Goal: Task Accomplishment & Management: Complete application form

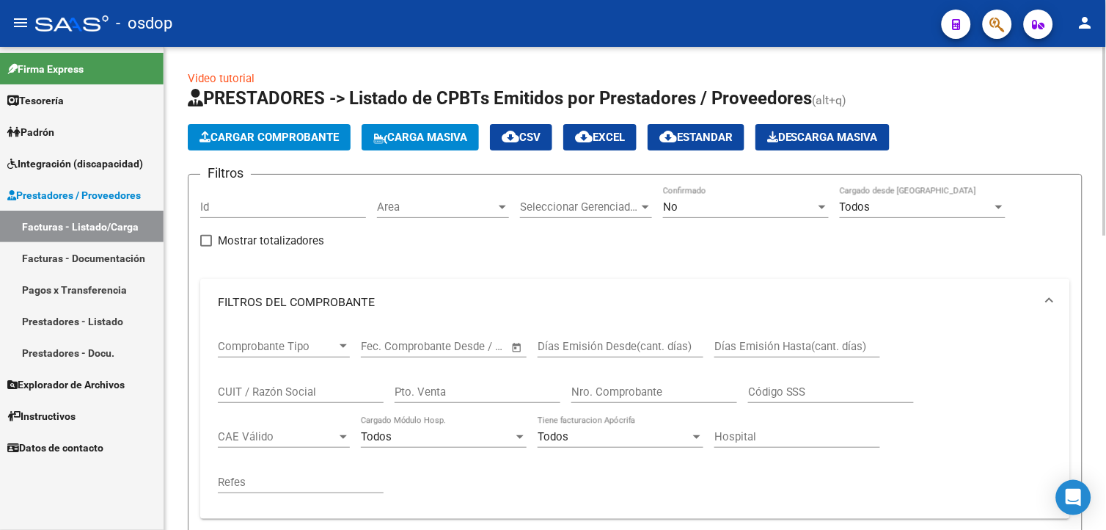
click at [1105, 42] on html "menu - osdop person Firma Express Tesorería Extractos Procesados (csv) Extracto…" at bounding box center [553, 265] width 1106 height 530
click at [257, 131] on span "Cargar Comprobante" at bounding box center [268, 137] width 139 height 13
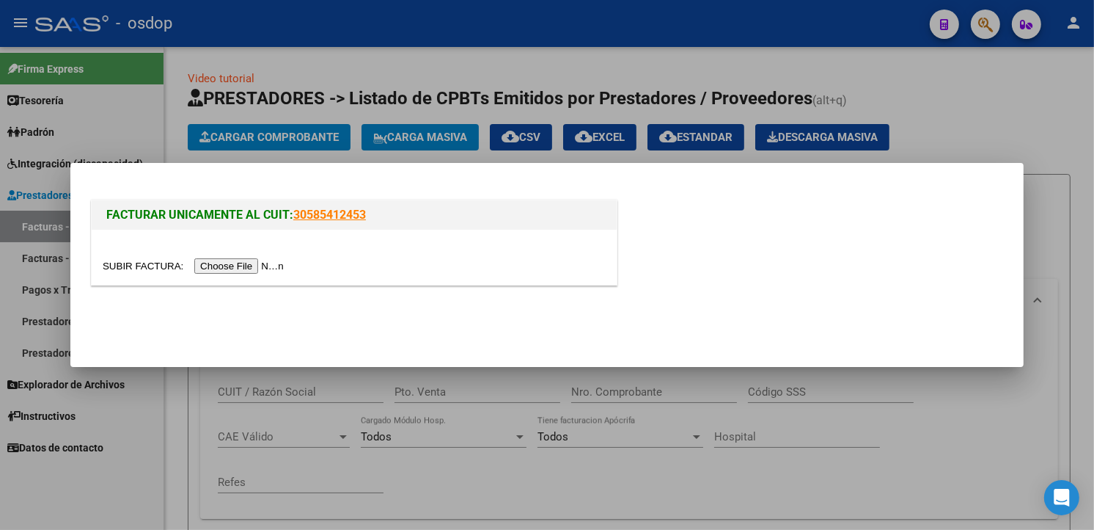
click at [232, 266] on input "file" at bounding box center [196, 265] width 186 height 15
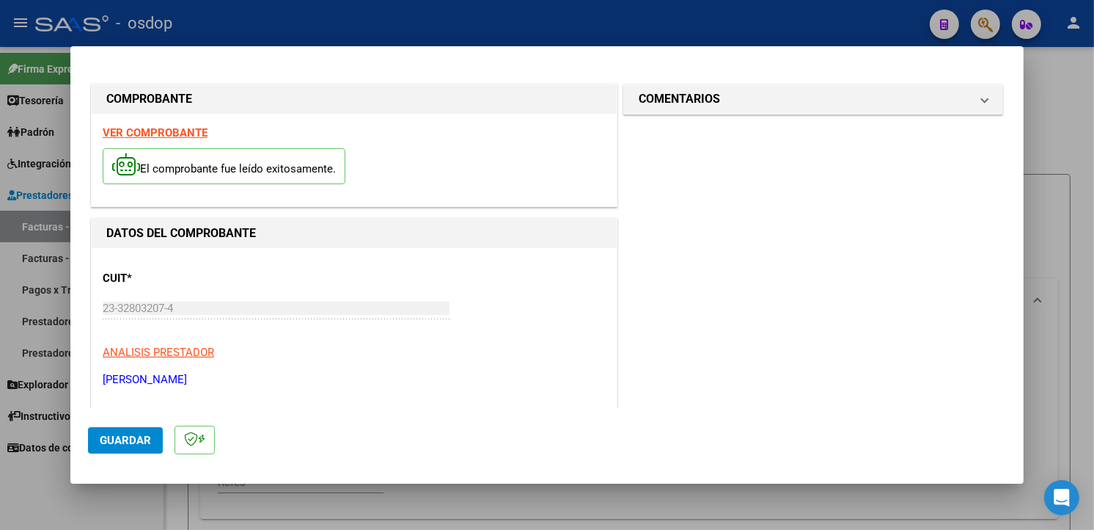
click at [417, 147] on div "El comprobante fue leído exitosamente." at bounding box center [354, 168] width 503 height 54
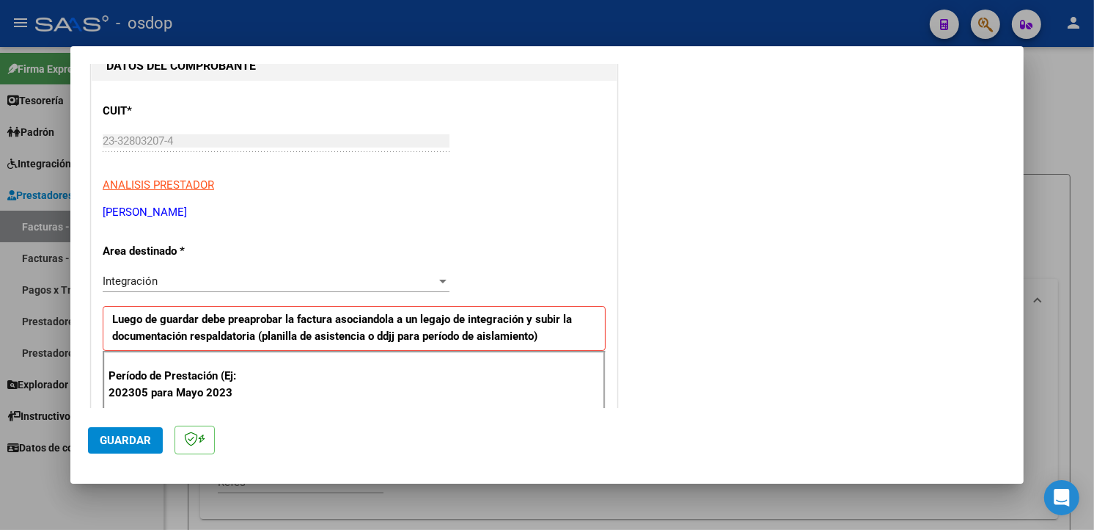
scroll to position [211, 0]
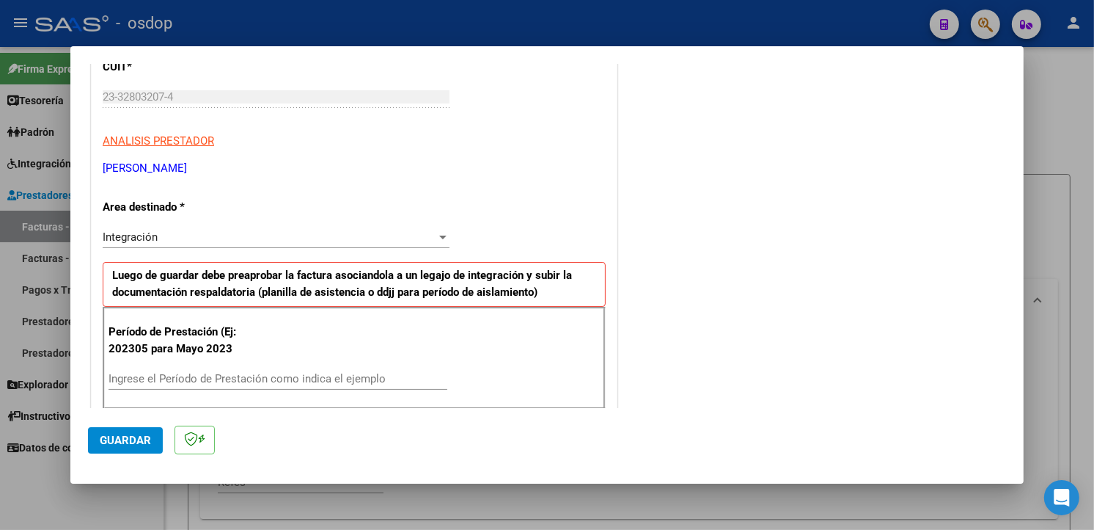
click at [169, 374] on input "Ingrese el Período de Prestación como indica el ejemplo" at bounding box center [278, 378] width 339 height 13
type input "202507"
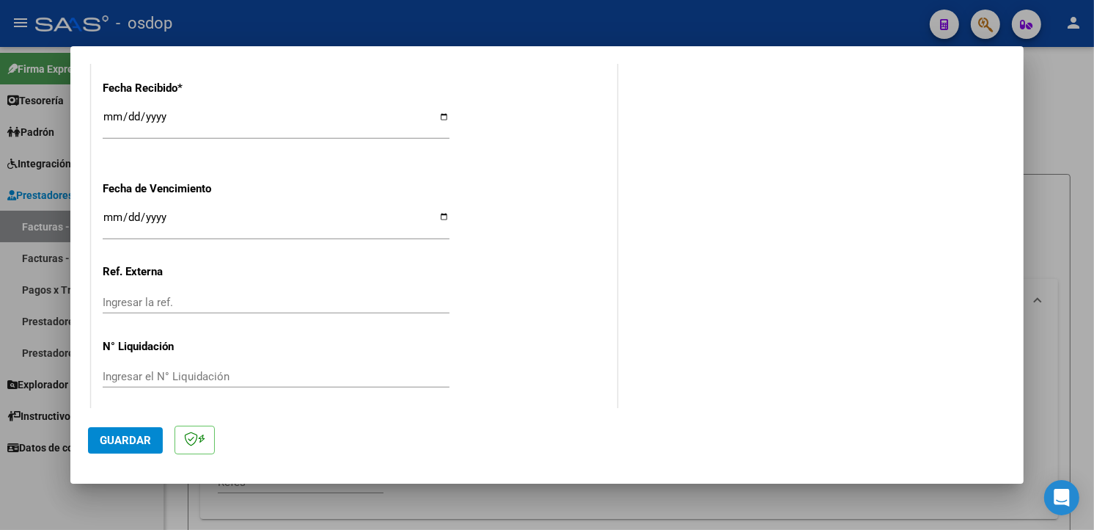
scroll to position [1029, 0]
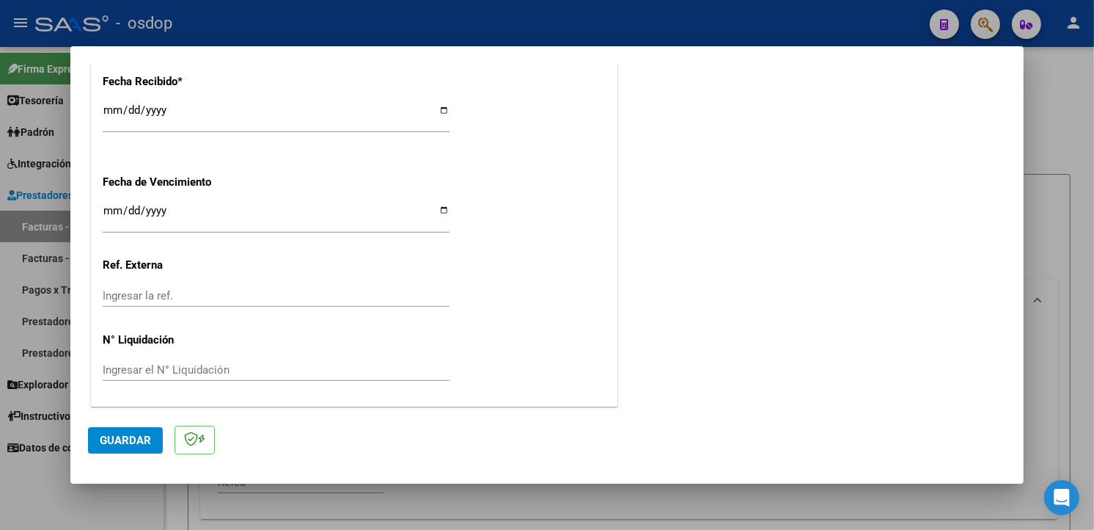
click at [135, 438] on span "Guardar" at bounding box center [125, 439] width 51 height 13
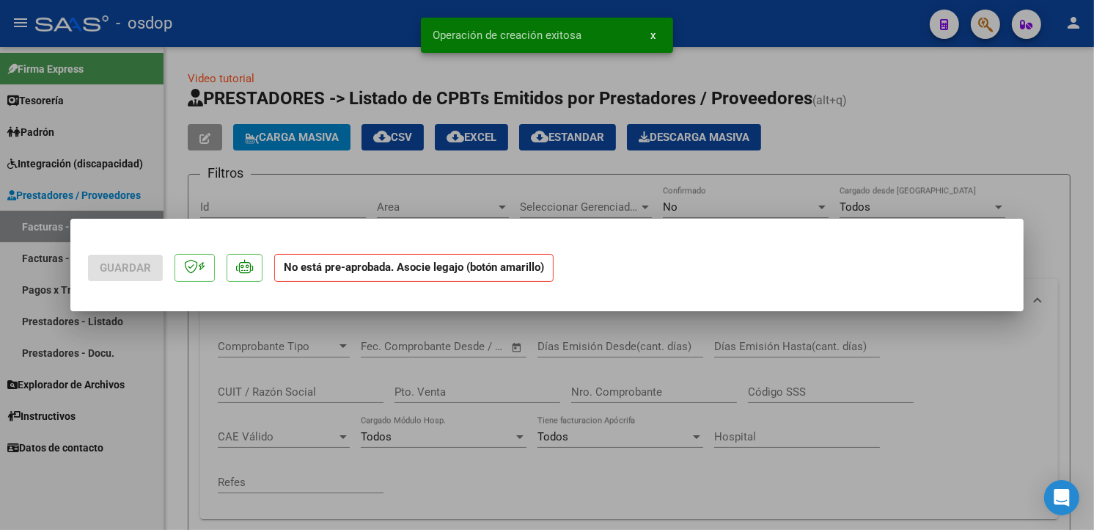
scroll to position [0, 0]
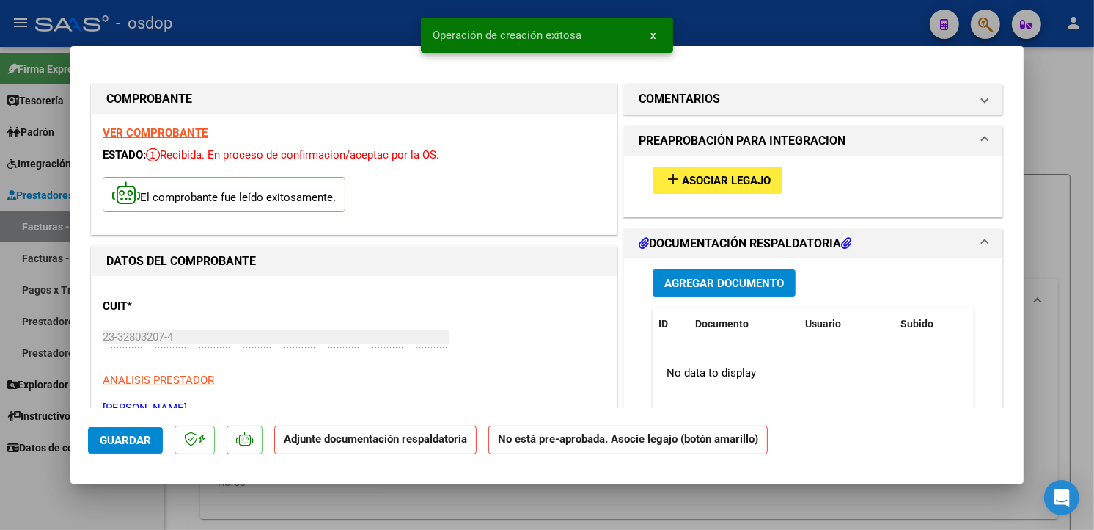
click at [742, 181] on span "Asociar Legajo" at bounding box center [726, 180] width 89 height 13
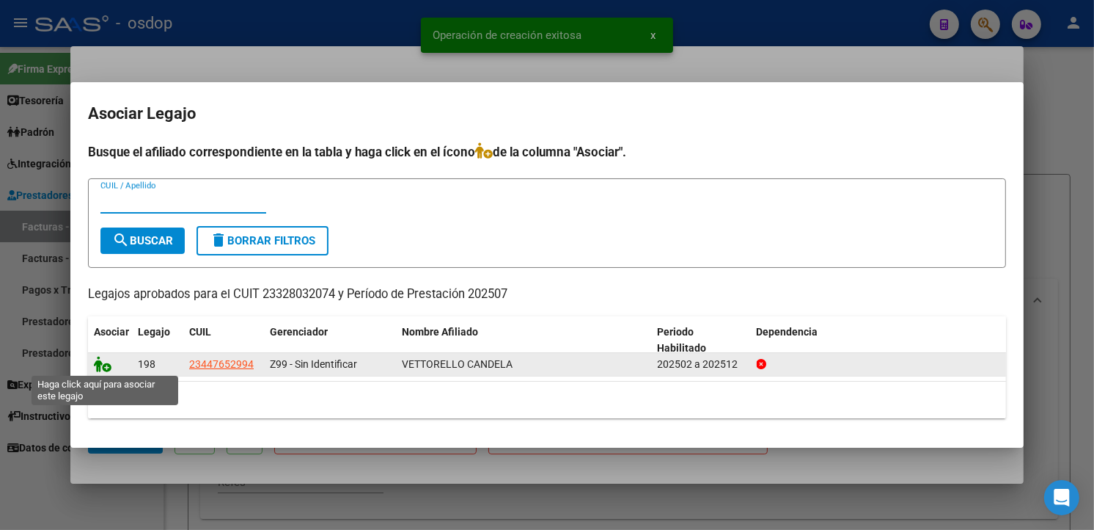
click at [97, 360] on icon at bounding box center [103, 364] width 18 height 16
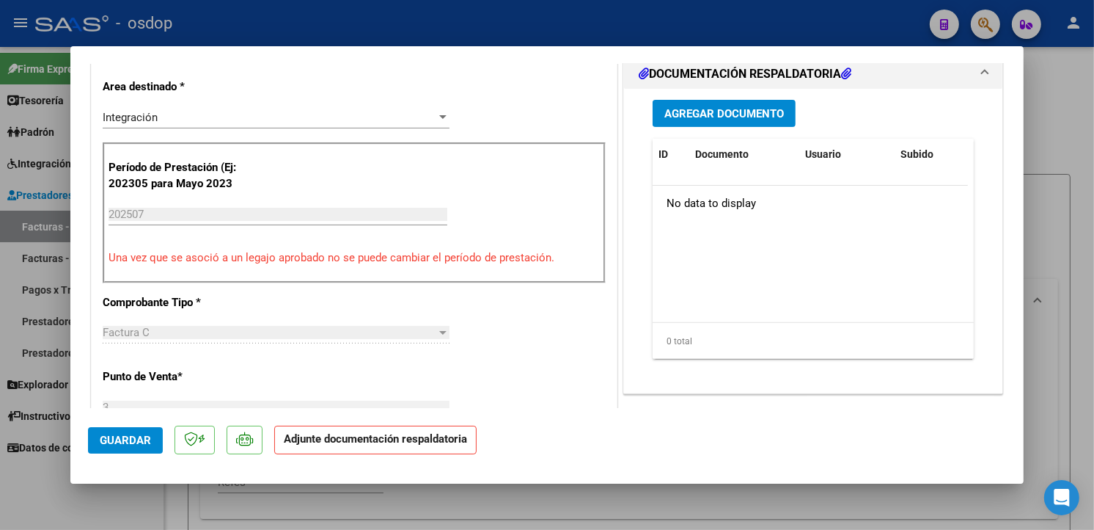
scroll to position [374, 0]
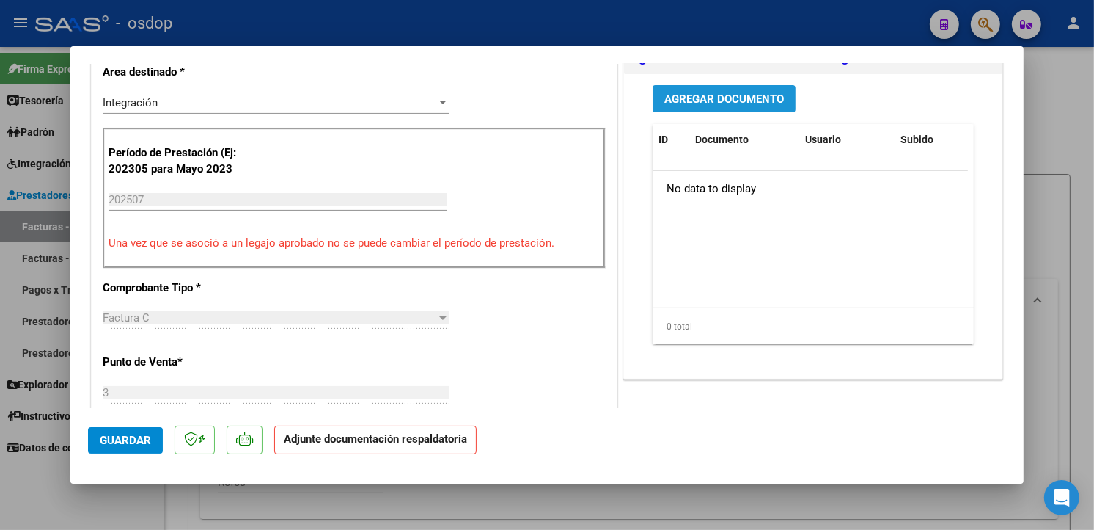
click at [723, 89] on button "Agregar Documento" at bounding box center [724, 98] width 143 height 27
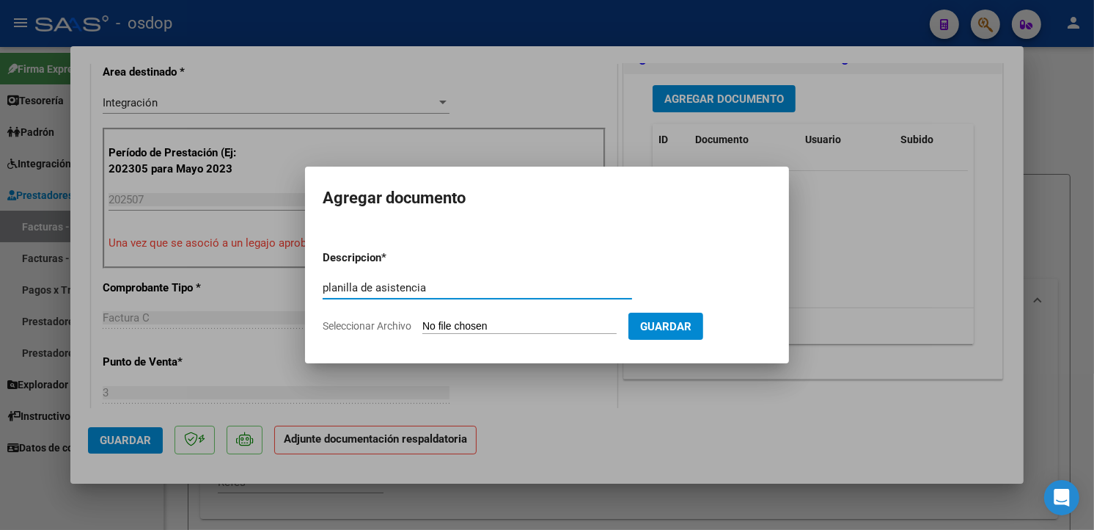
type input "planilla de asistencia"
click at [460, 325] on input "Seleccionar Archivo" at bounding box center [519, 327] width 194 height 14
type input "C:\fakepath\PLAN [PERSON_NAME] 25.pdf"
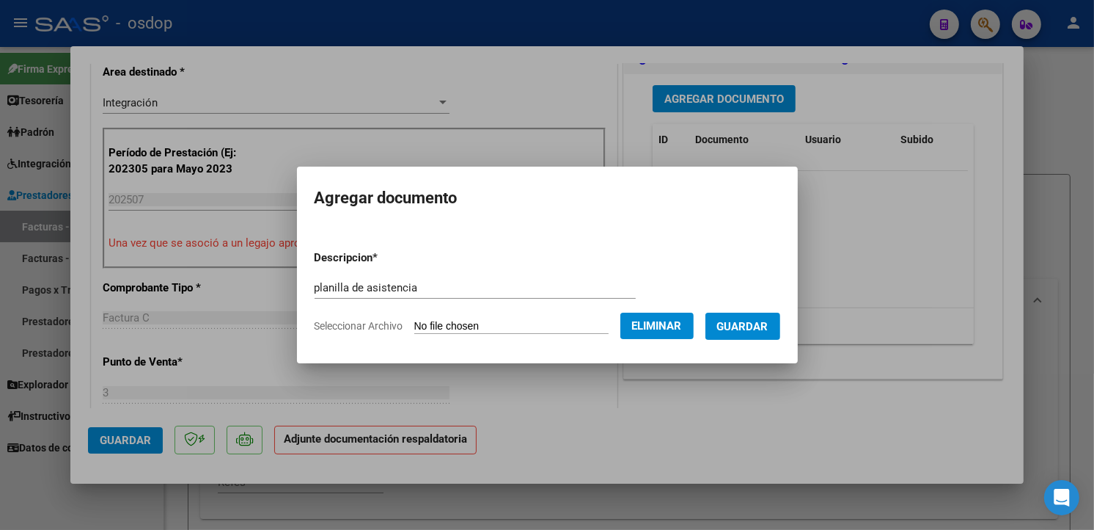
click at [769, 332] on span "Guardar" at bounding box center [742, 326] width 51 height 13
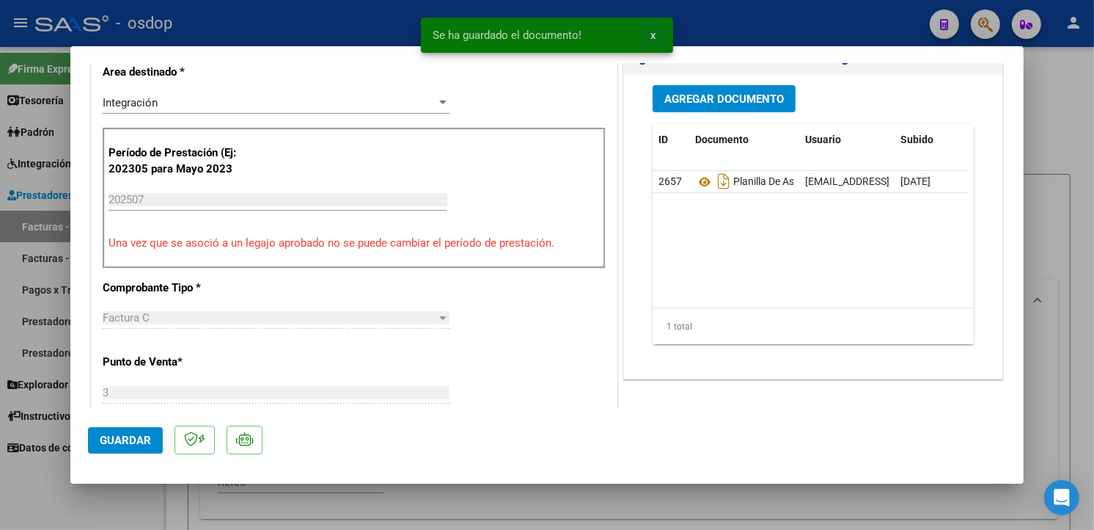
click at [651, 35] on span "x" at bounding box center [653, 35] width 5 height 13
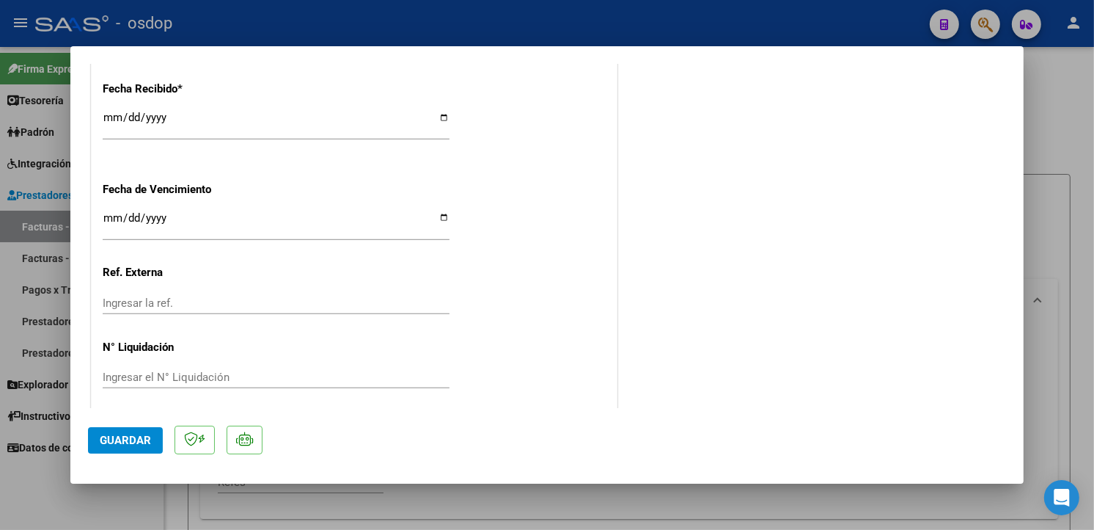
scroll to position [1051, 0]
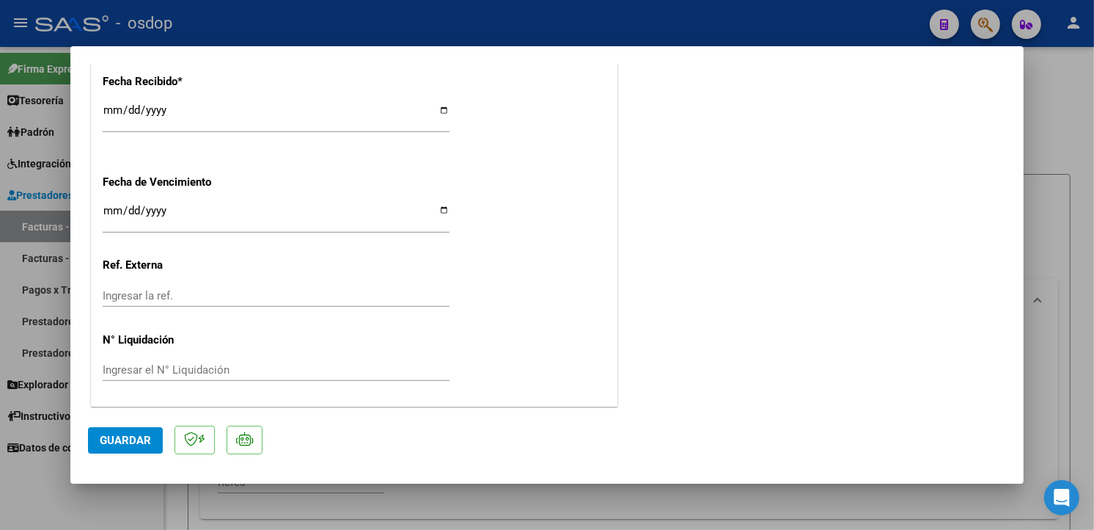
click at [100, 438] on span "Guardar" at bounding box center [125, 439] width 51 height 13
type input "$ 0,00"
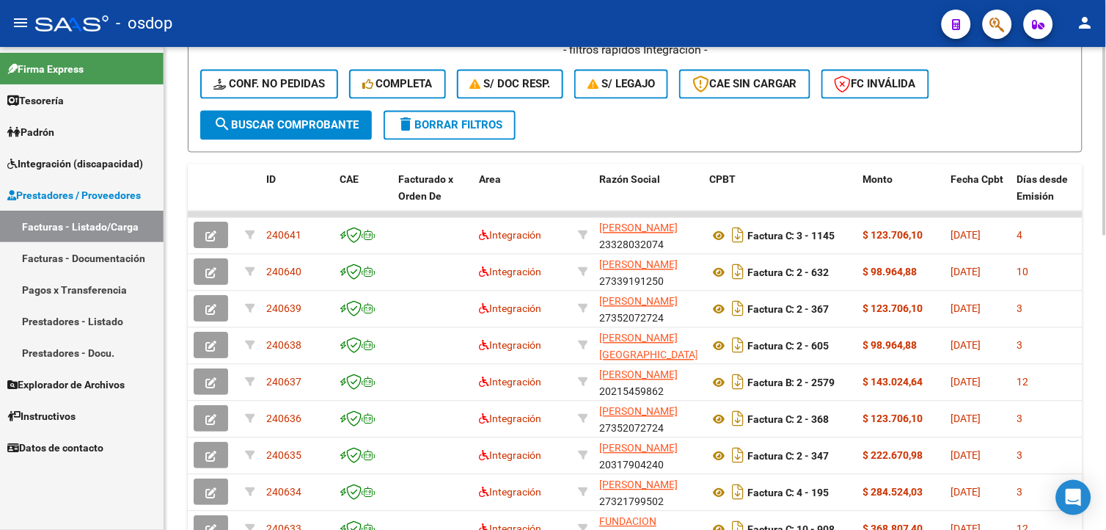
scroll to position [724, 0]
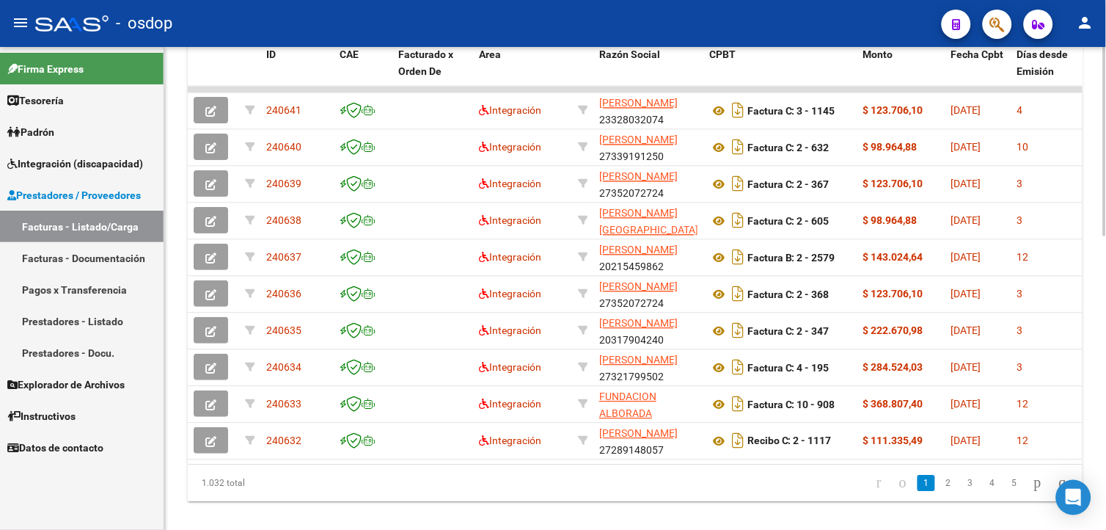
click at [1105, 463] on html "menu - osdop person Firma Express Tesorería Extractos Procesados (csv) Extracto…" at bounding box center [553, 265] width 1106 height 530
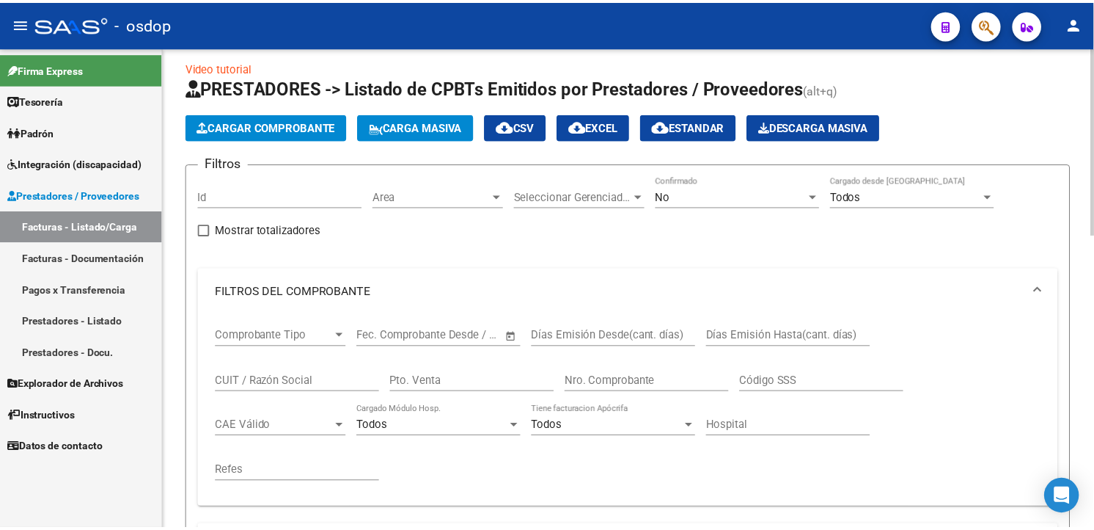
scroll to position [0, 0]
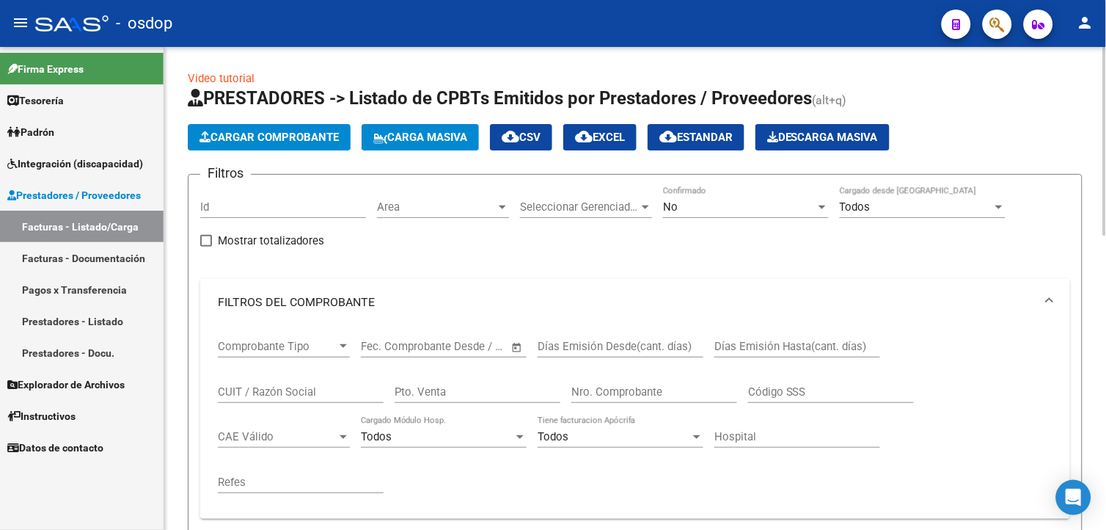
click at [1105, 78] on html "menu - osdop person Firma Express Tesorería Extractos Procesados (csv) Extracto…" at bounding box center [553, 265] width 1106 height 530
click at [291, 141] on span "Cargar Comprobante" at bounding box center [268, 137] width 139 height 13
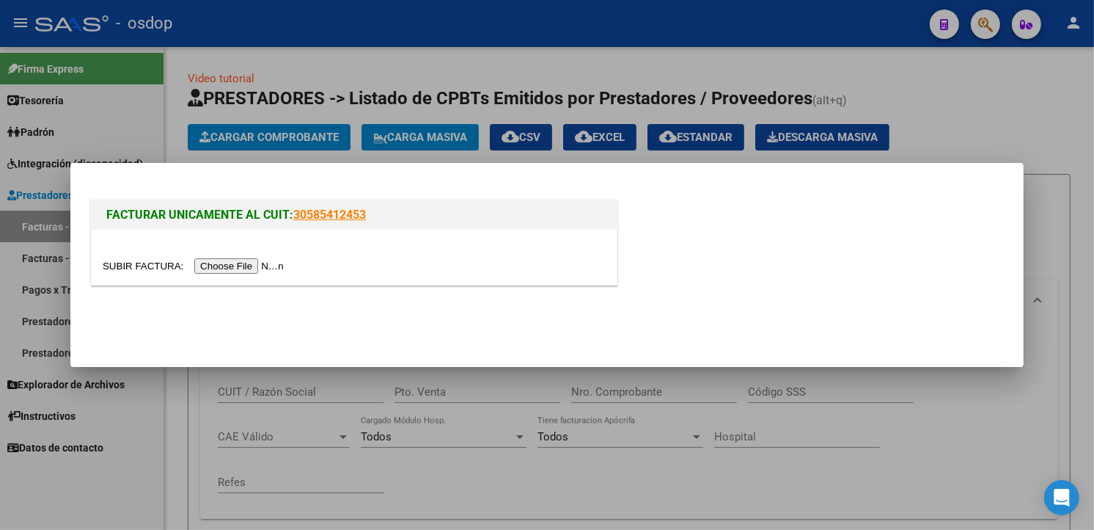
click at [252, 260] on input "file" at bounding box center [196, 265] width 186 height 15
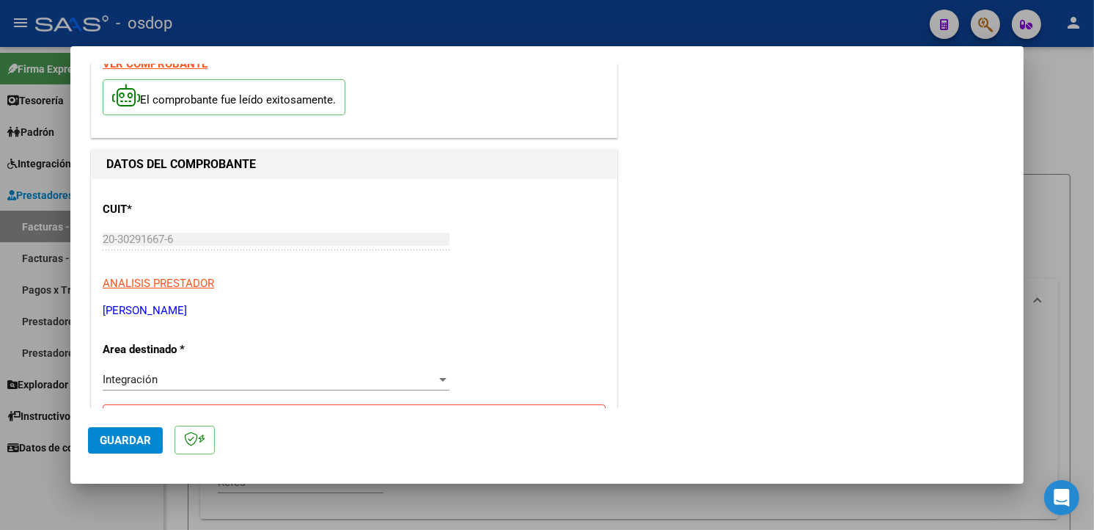
scroll to position [266, 0]
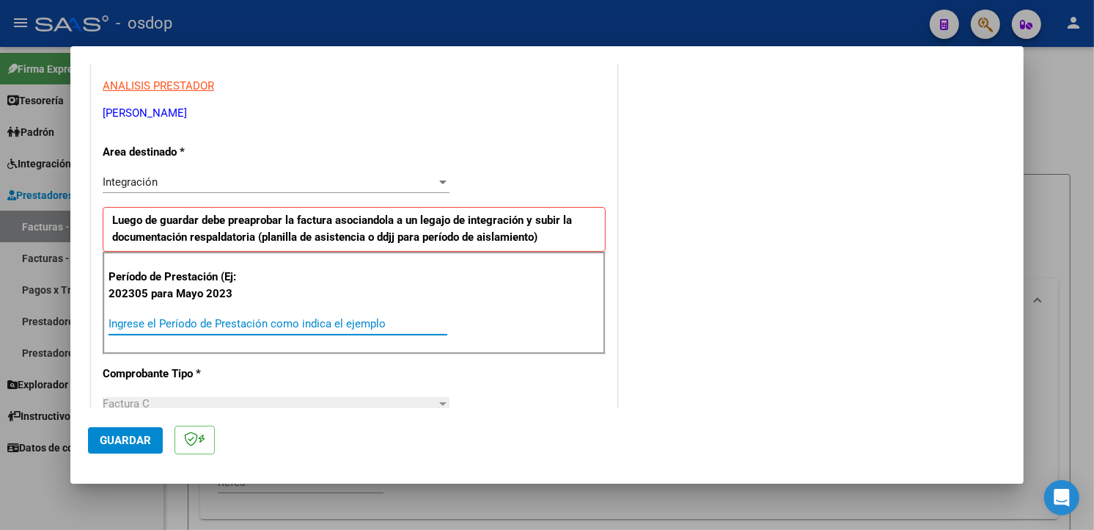
click at [274, 323] on input "Ingrese el Período de Prestación como indica el ejemplo" at bounding box center [278, 323] width 339 height 13
type input "202507"
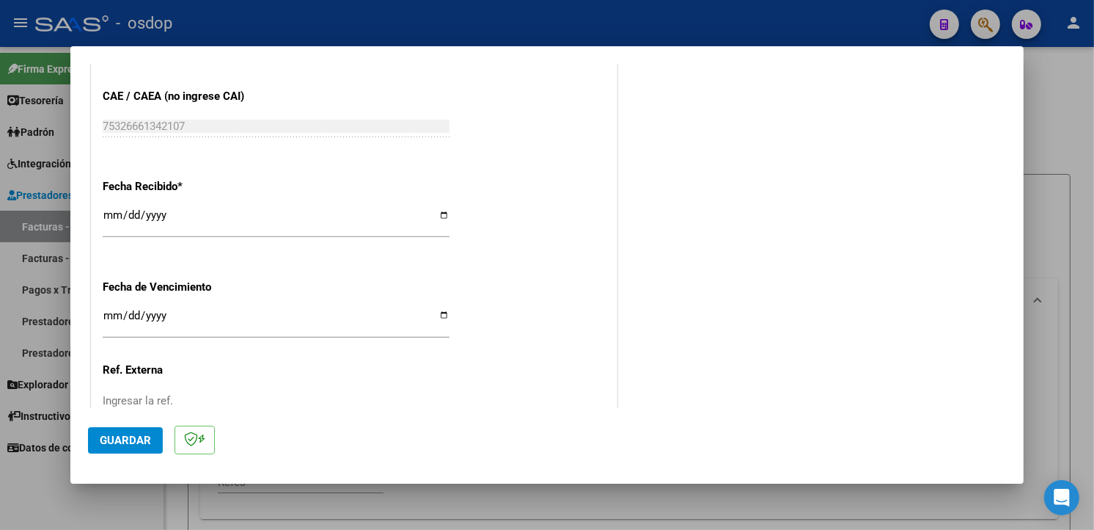
scroll to position [1029, 0]
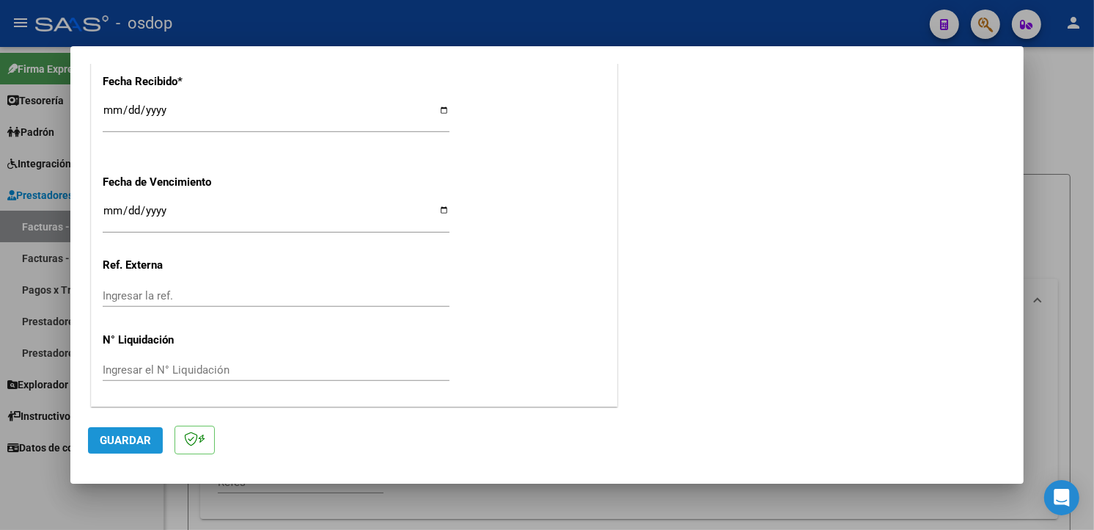
click at [128, 442] on span "Guardar" at bounding box center [125, 439] width 51 height 13
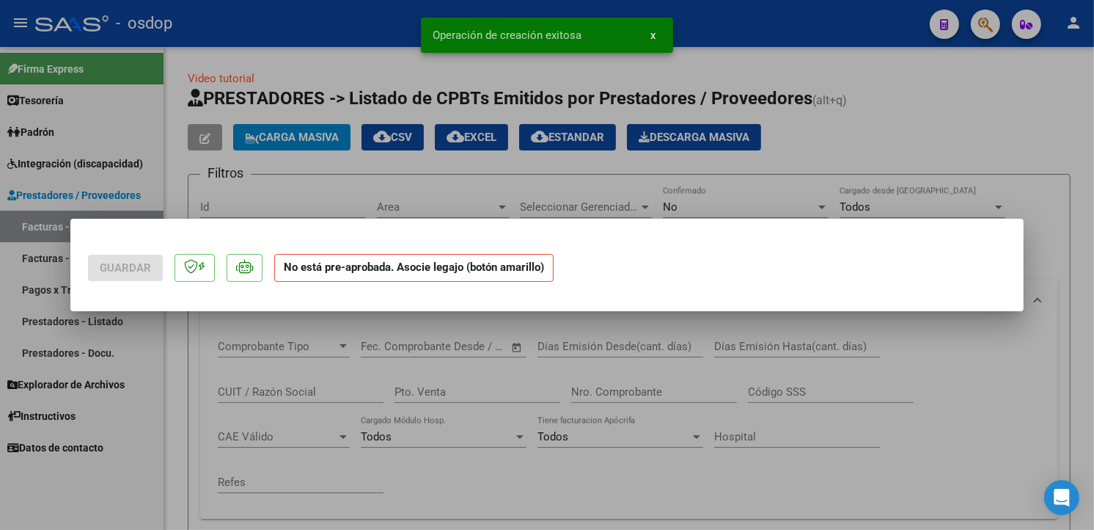
scroll to position [0, 0]
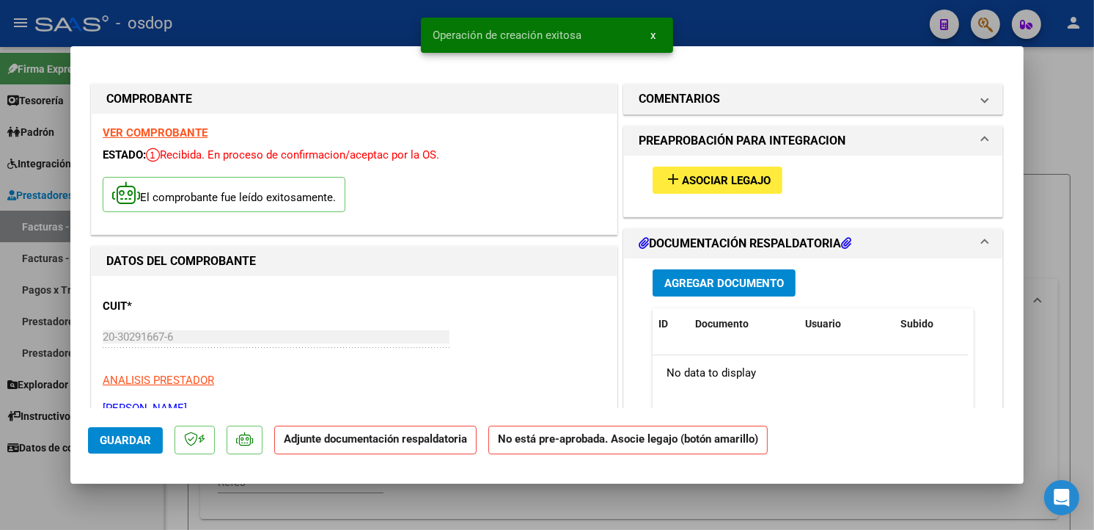
click at [750, 173] on span "add Asociar Legajo" at bounding box center [717, 179] width 106 height 13
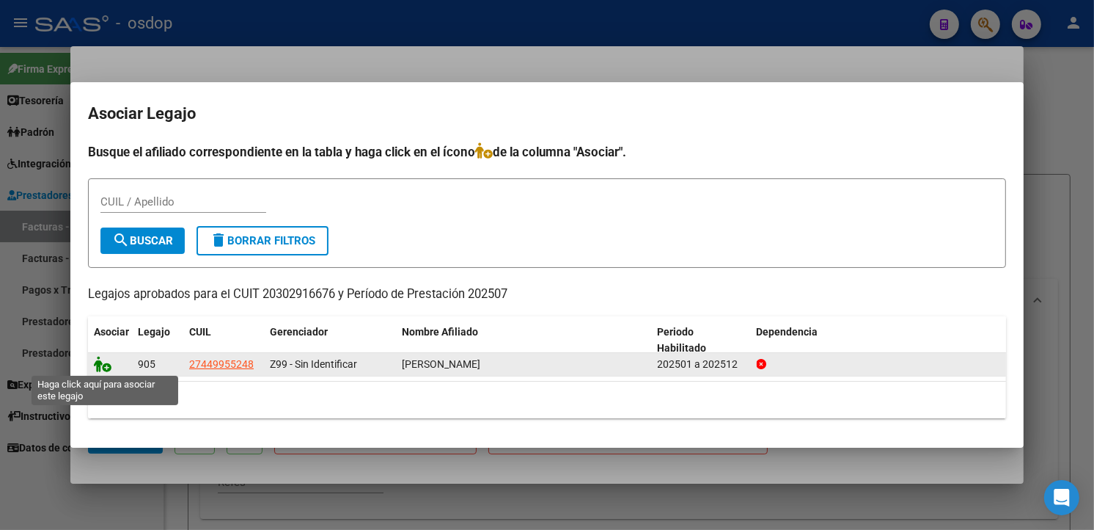
click at [104, 361] on icon at bounding box center [103, 364] width 18 height 16
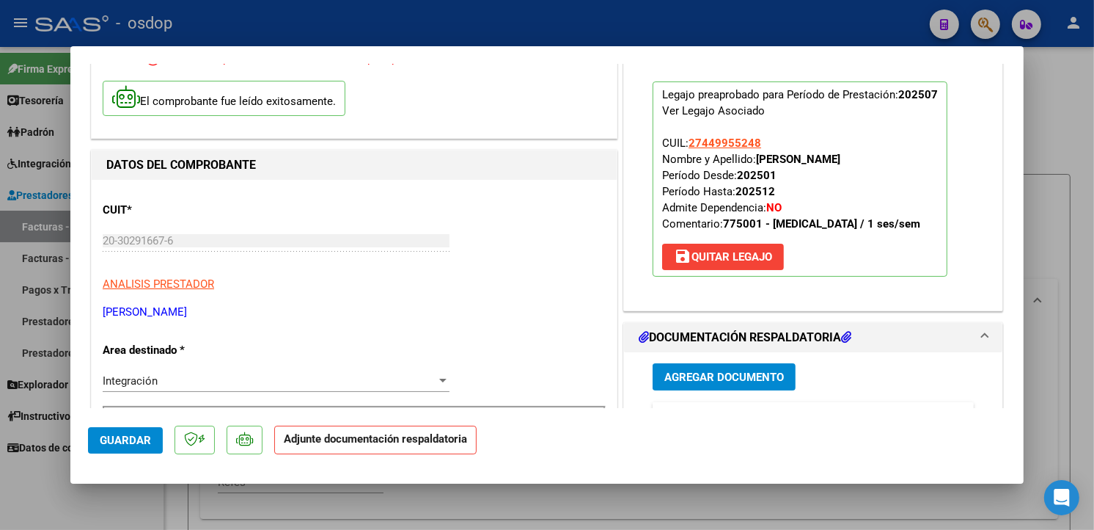
scroll to position [247, 0]
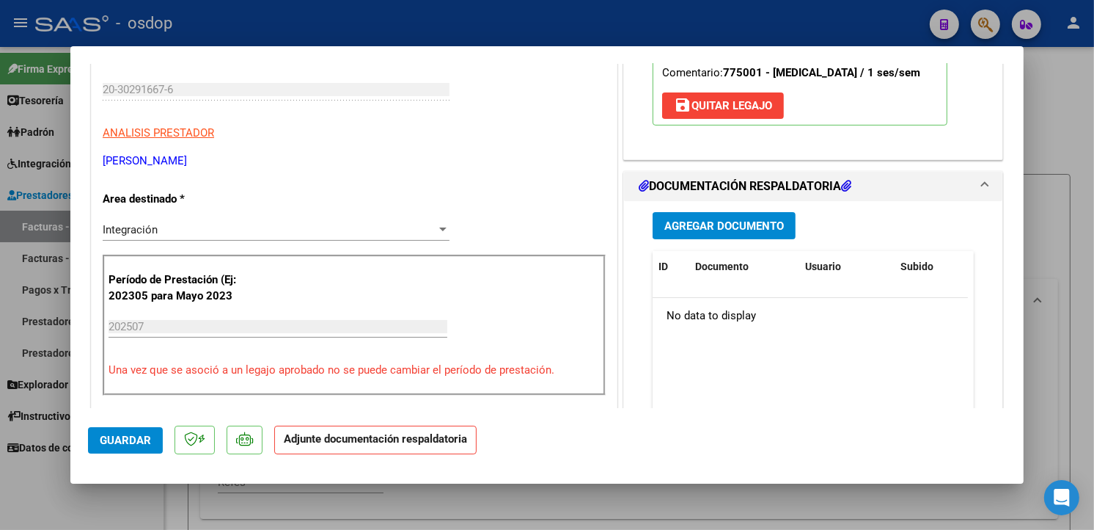
click at [739, 227] on span "Agregar Documento" at bounding box center [724, 225] width 120 height 13
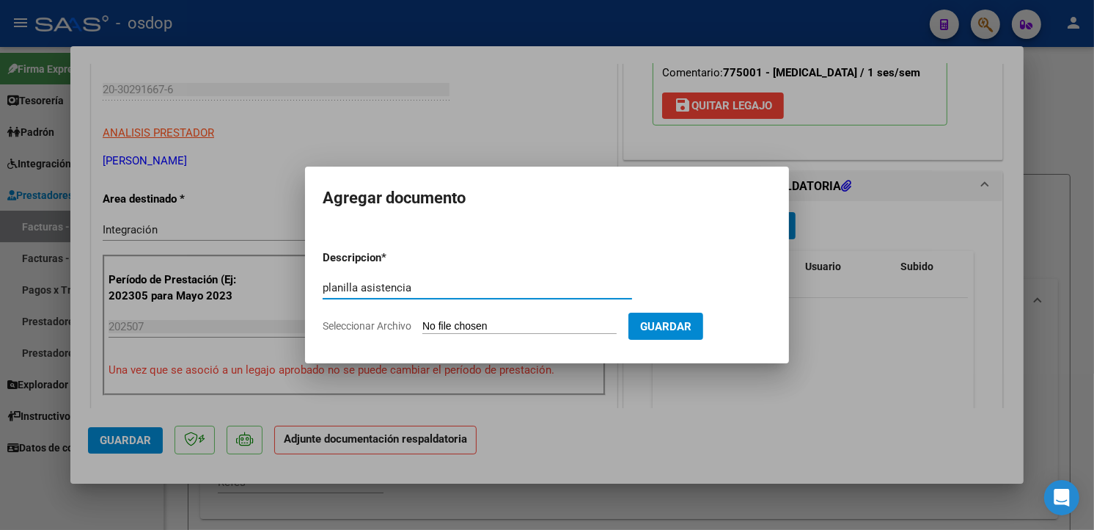
type input "planilla asistencia"
click at [515, 320] on input "Seleccionar Archivo" at bounding box center [519, 327] width 194 height 14
click at [576, 323] on input "Seleccionar Archivo" at bounding box center [519, 327] width 194 height 14
type input "C:\fakepath\asistencia.pdf"
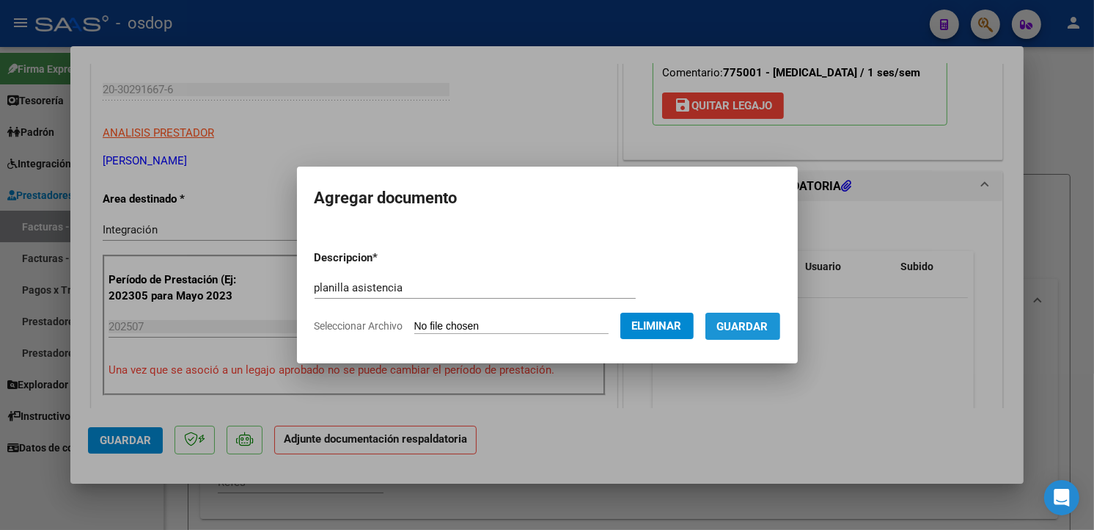
click at [766, 328] on span "Guardar" at bounding box center [742, 326] width 51 height 13
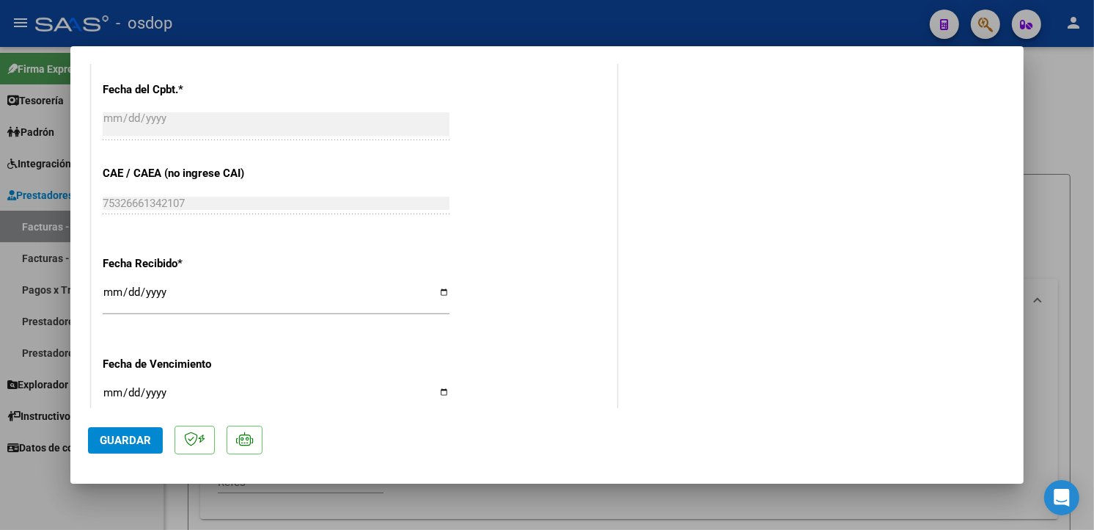
scroll to position [1051, 0]
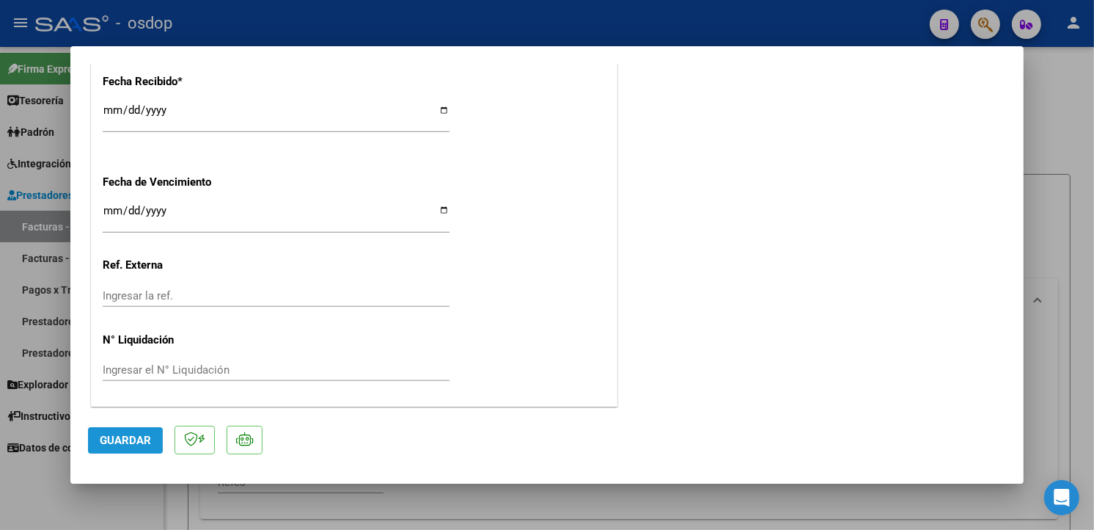
click at [125, 439] on span "Guardar" at bounding box center [125, 439] width 51 height 13
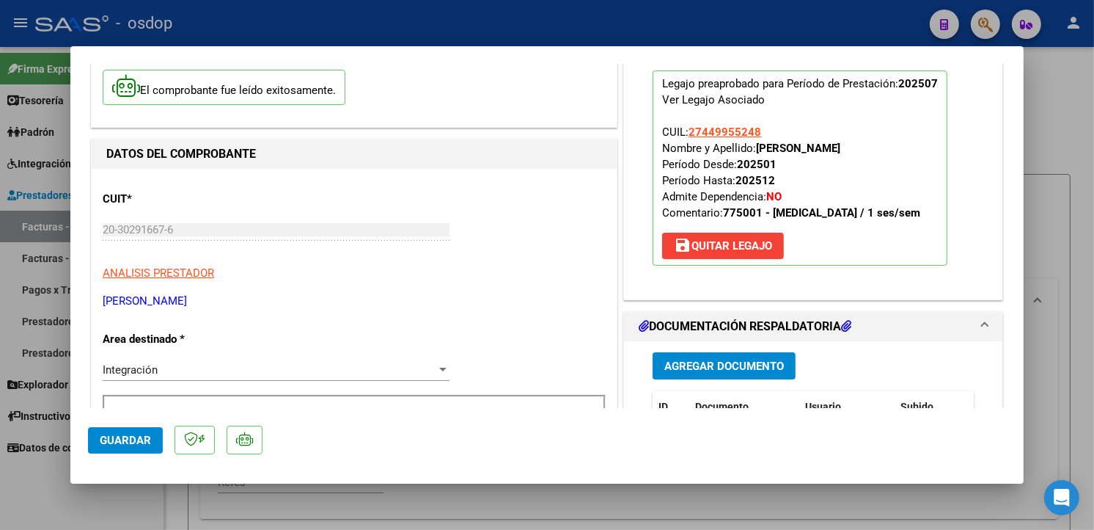
scroll to position [296, 0]
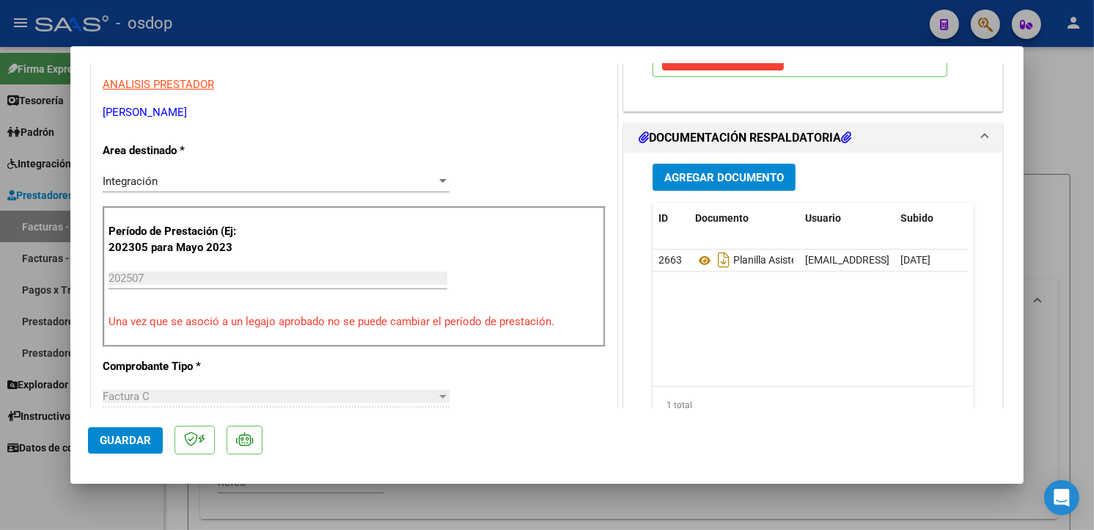
type input "$ 0,00"
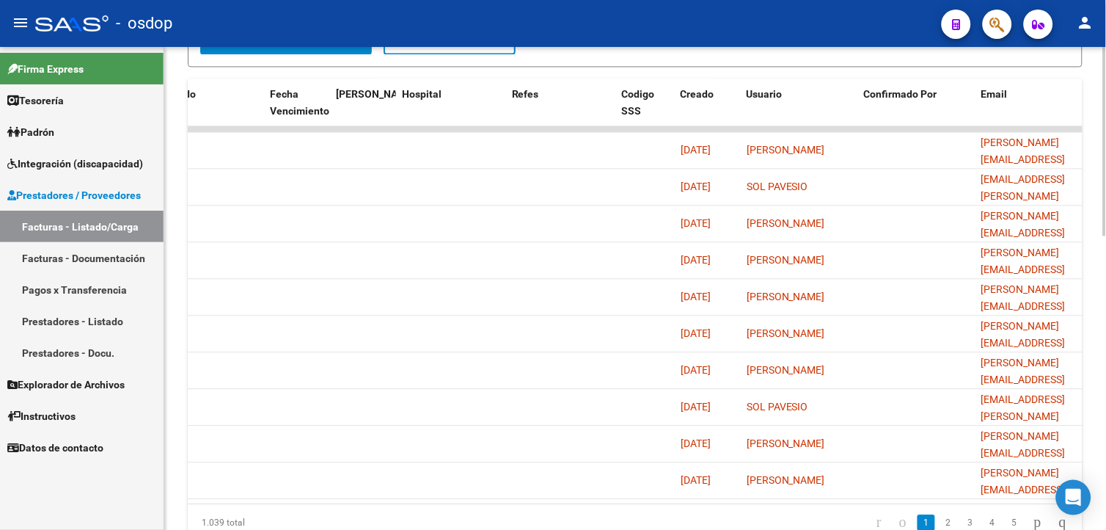
scroll to position [686, 0]
click at [1105, 433] on html "menu - osdop person Firma Express Tesorería Extractos Procesados (csv) Extracto…" at bounding box center [553, 265] width 1106 height 530
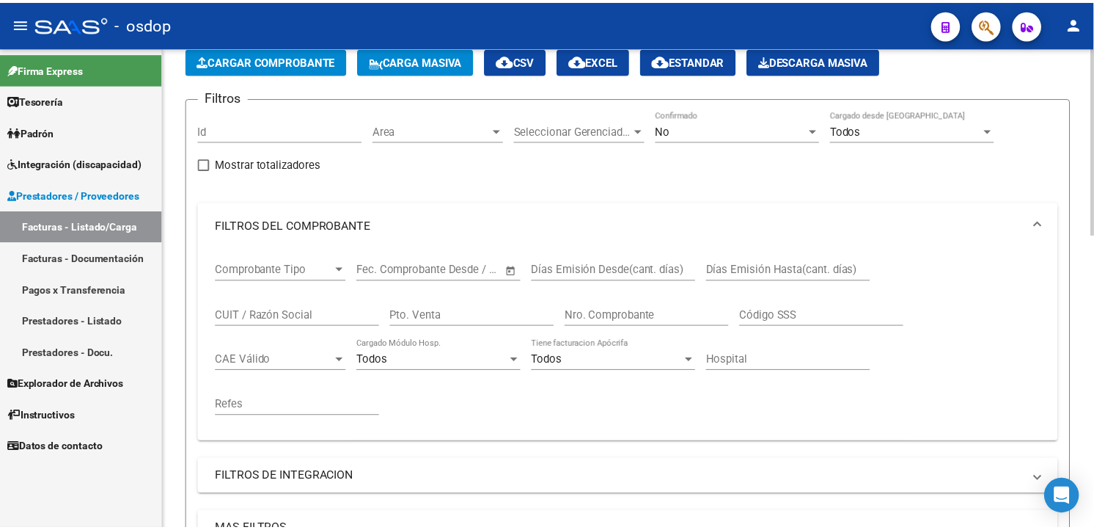
scroll to position [0, 0]
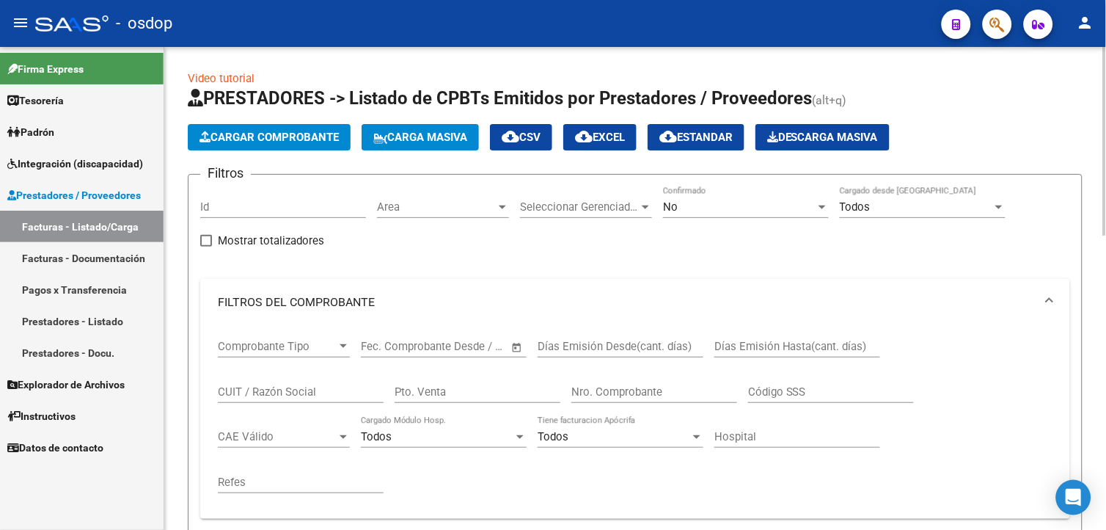
click at [1105, 143] on html "menu - osdop person Firma Express Tesorería Extractos Procesados (csv) Extracto…" at bounding box center [553, 265] width 1106 height 530
click at [271, 137] on span "Cargar Comprobante" at bounding box center [268, 137] width 139 height 13
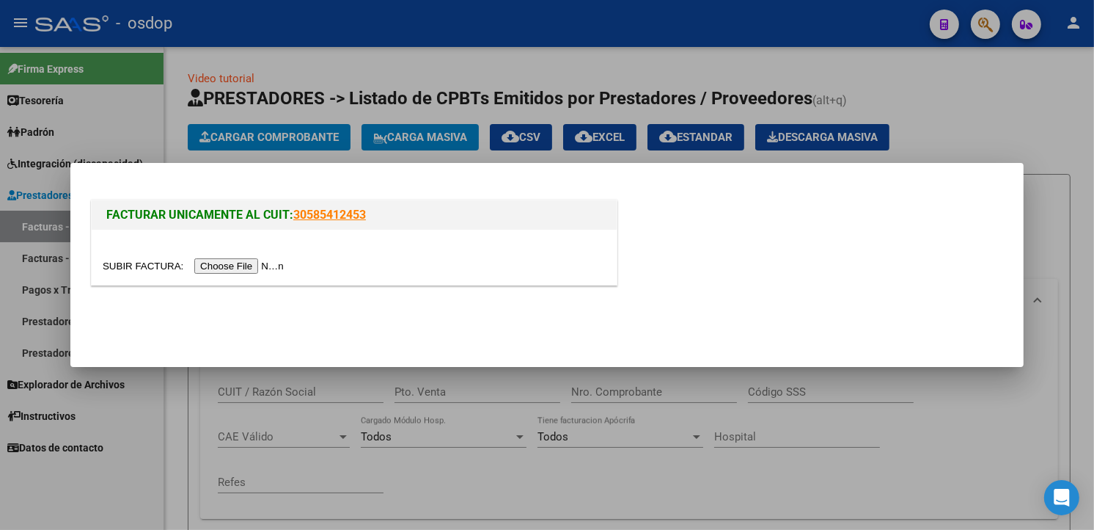
click at [224, 265] on input "file" at bounding box center [196, 265] width 186 height 15
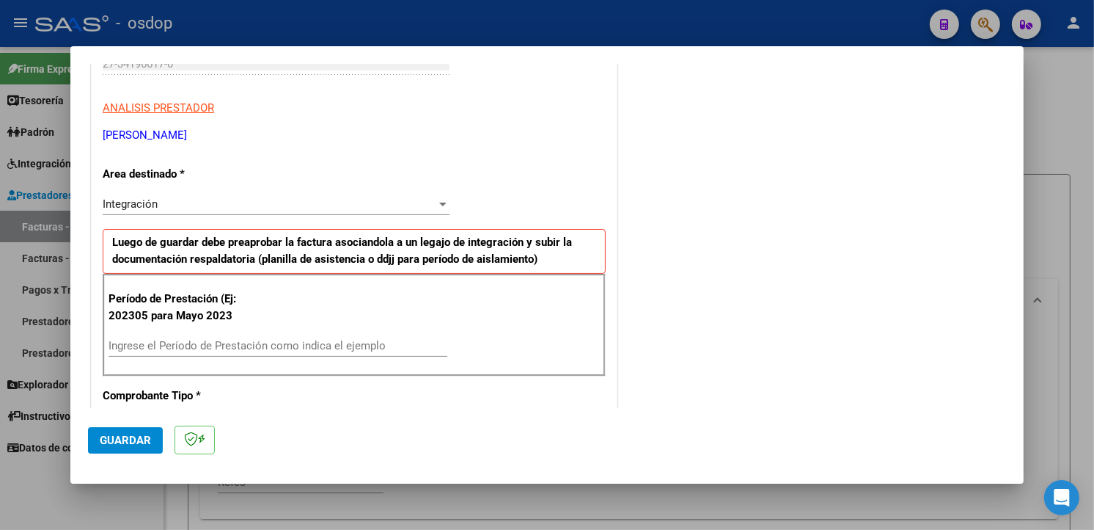
scroll to position [270, 0]
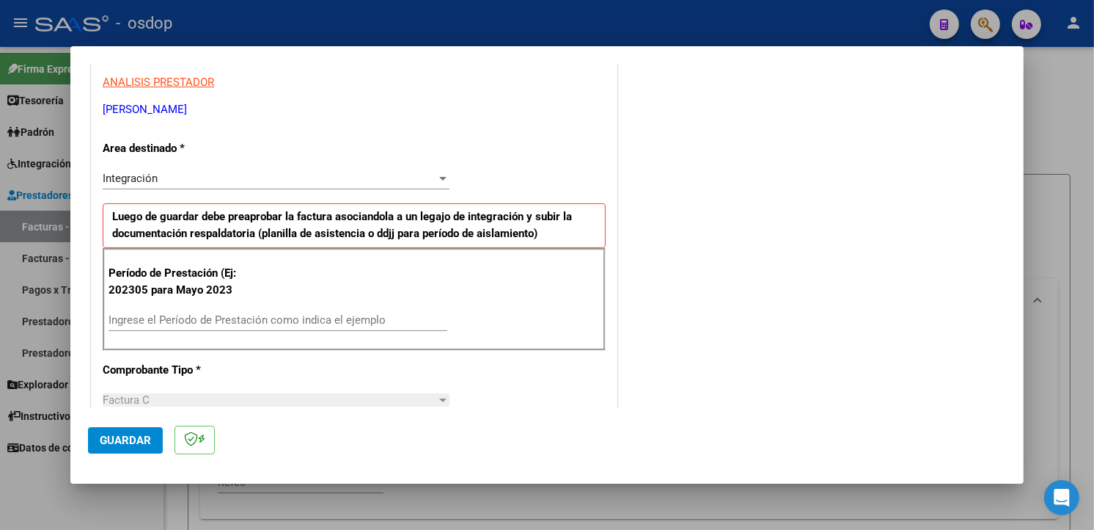
click at [147, 316] on input "Ingrese el Período de Prestación como indica el ejemplo" at bounding box center [278, 319] width 339 height 13
type input "202507"
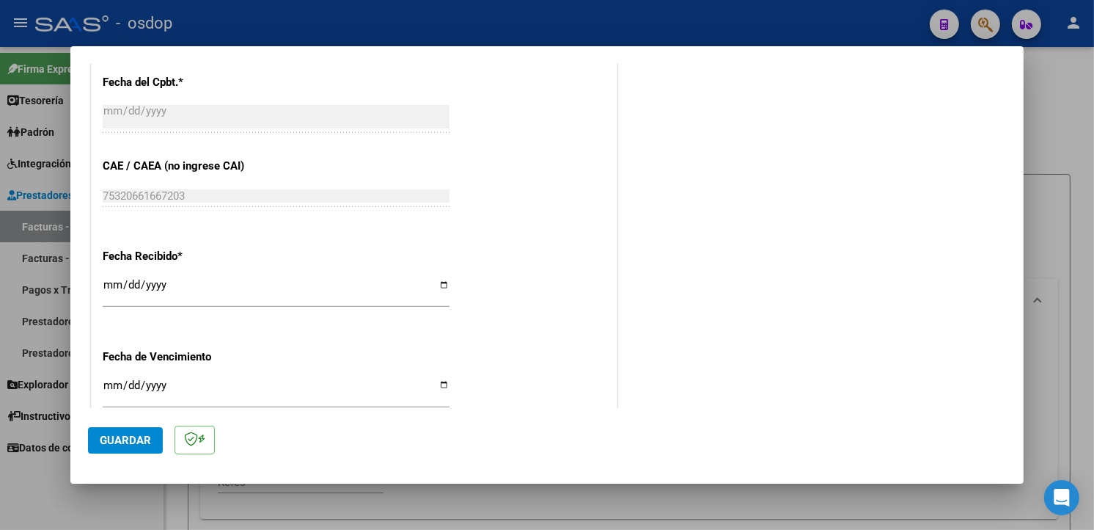
scroll to position [1029, 0]
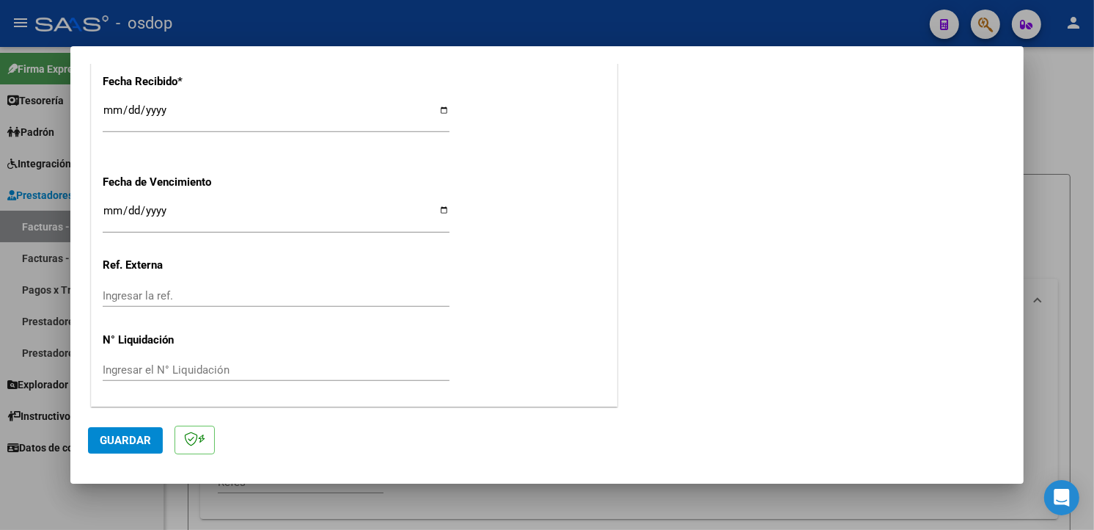
click at [144, 438] on span "Guardar" at bounding box center [125, 439] width 51 height 13
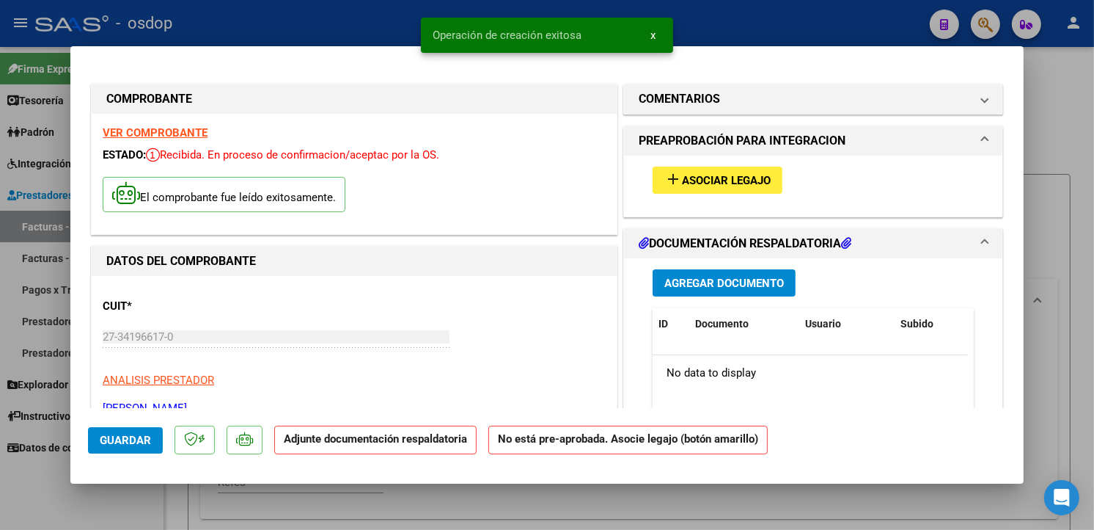
click at [739, 180] on span "Asociar Legajo" at bounding box center [726, 180] width 89 height 13
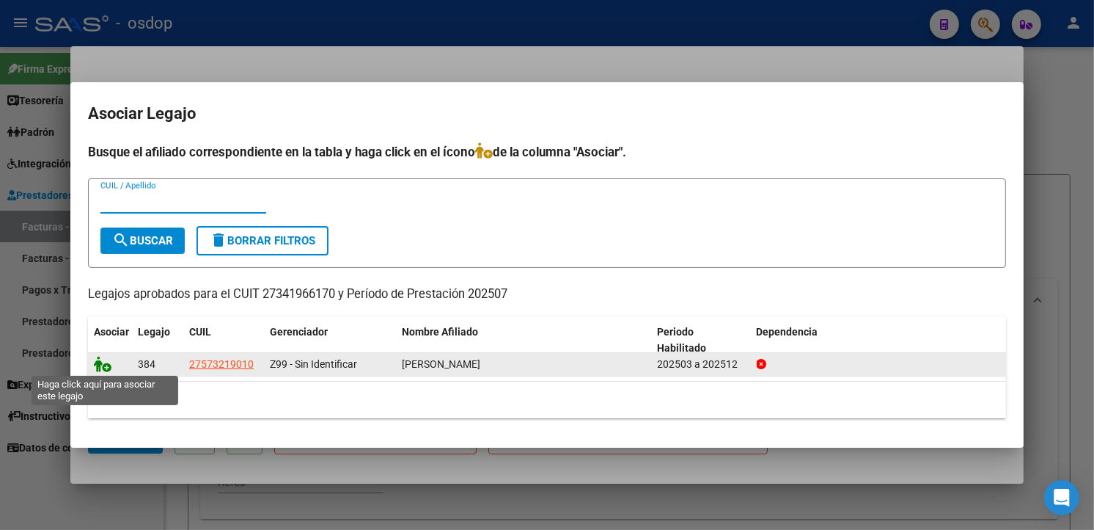
click at [106, 363] on icon at bounding box center [103, 364] width 18 height 16
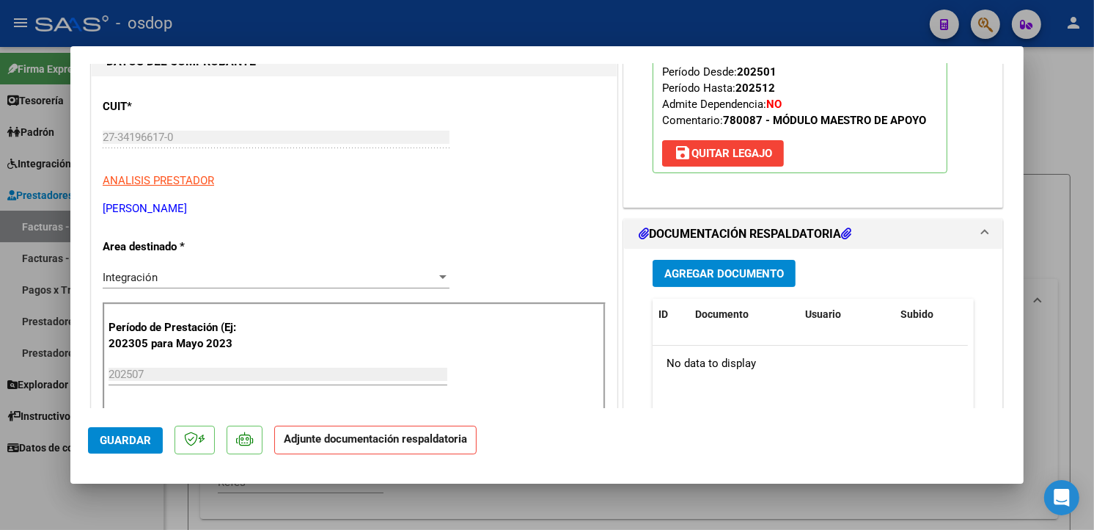
scroll to position [240, 0]
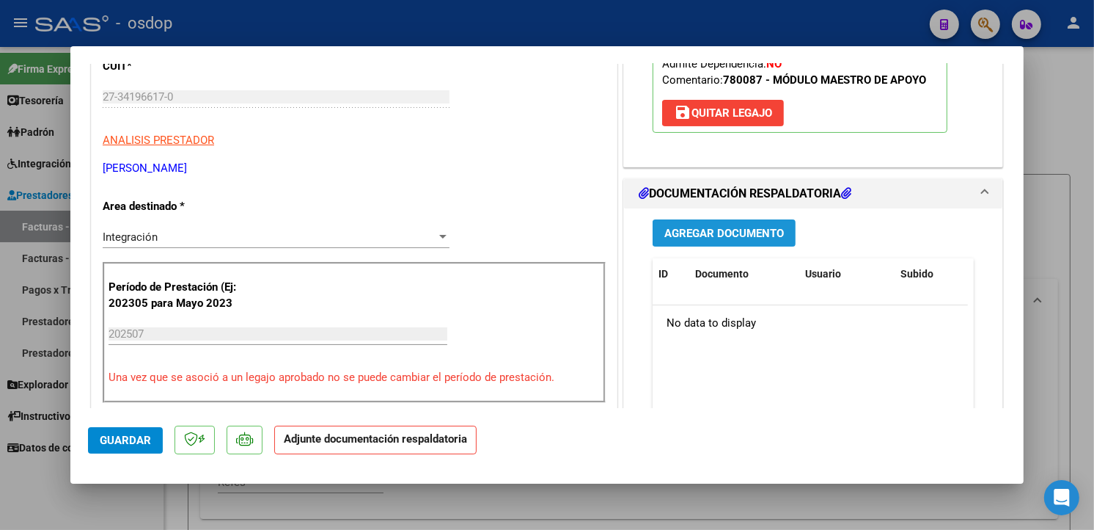
click at [675, 229] on span "Agregar Documento" at bounding box center [724, 233] width 120 height 13
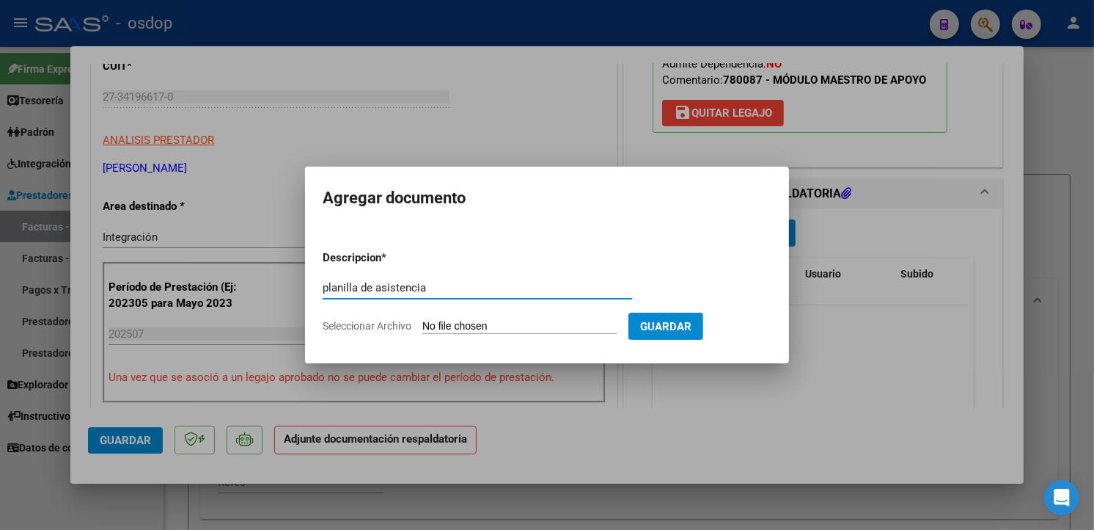
type input "planilla de asistencia"
click at [458, 320] on input "Seleccionar Archivo" at bounding box center [519, 327] width 194 height 14
type input "C:\fakepath\Asistencia [DATE] Guada.pdf"
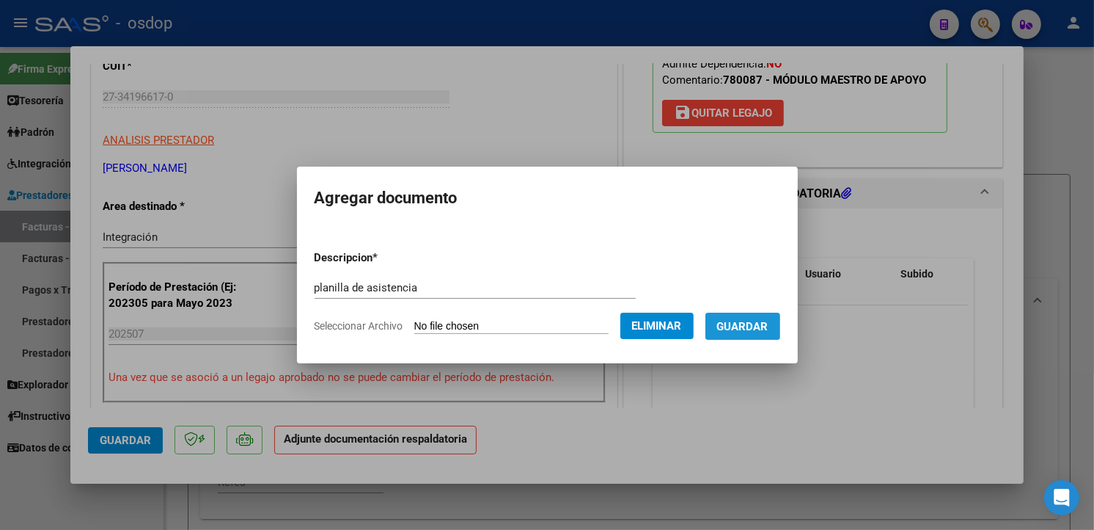
click at [769, 321] on span "Guardar" at bounding box center [742, 326] width 51 height 13
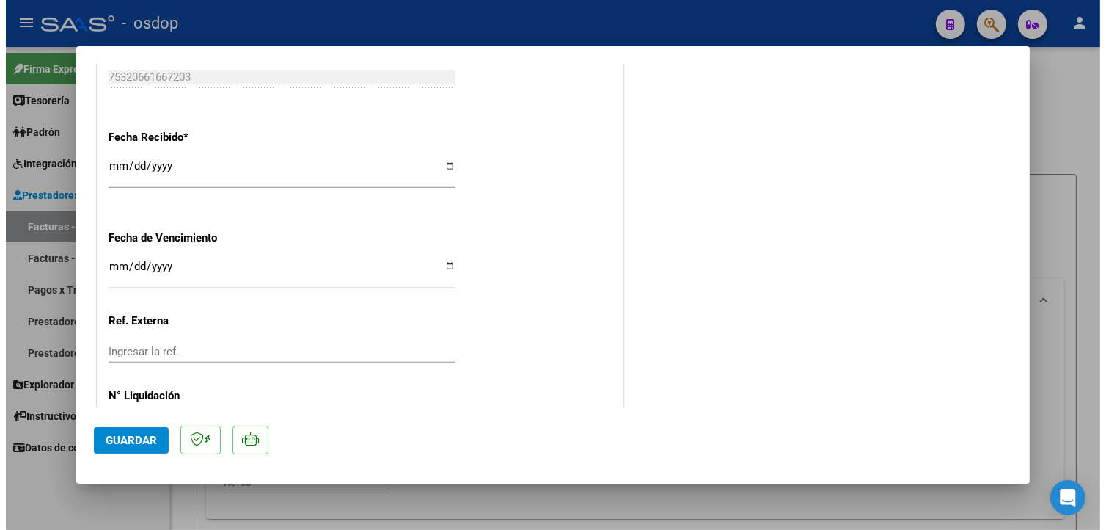
scroll to position [1006, 0]
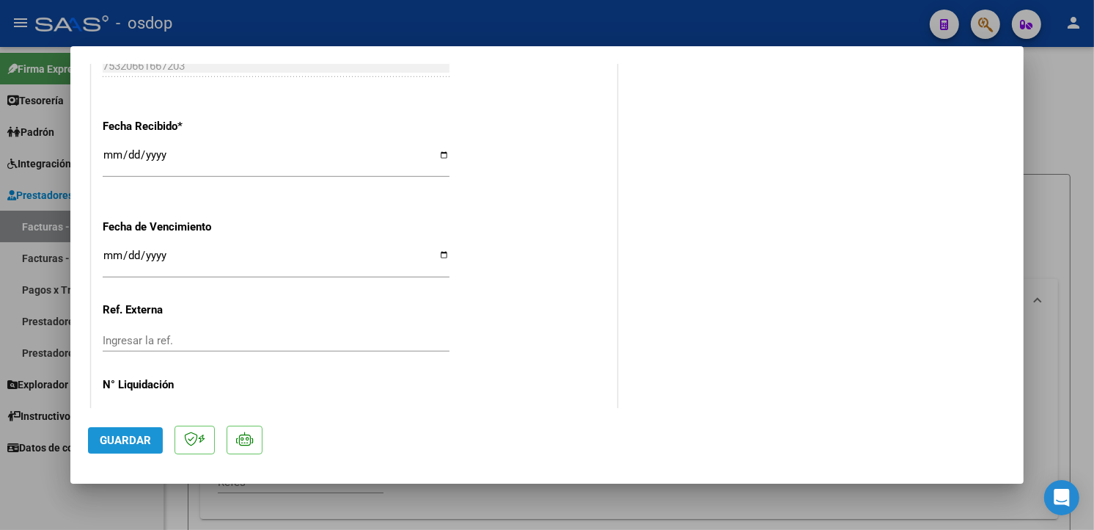
click at [118, 437] on span "Guardar" at bounding box center [125, 439] width 51 height 13
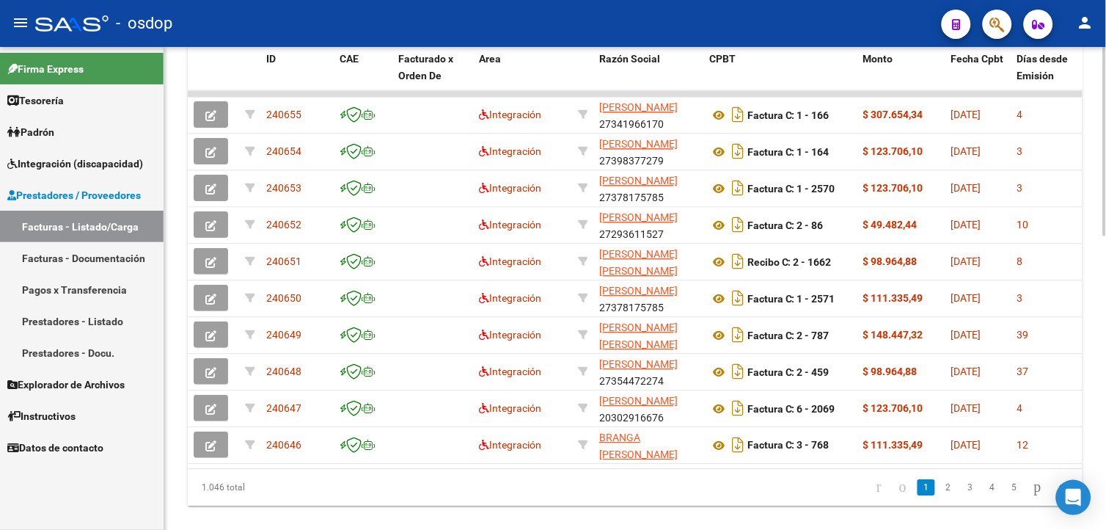
scroll to position [722, 0]
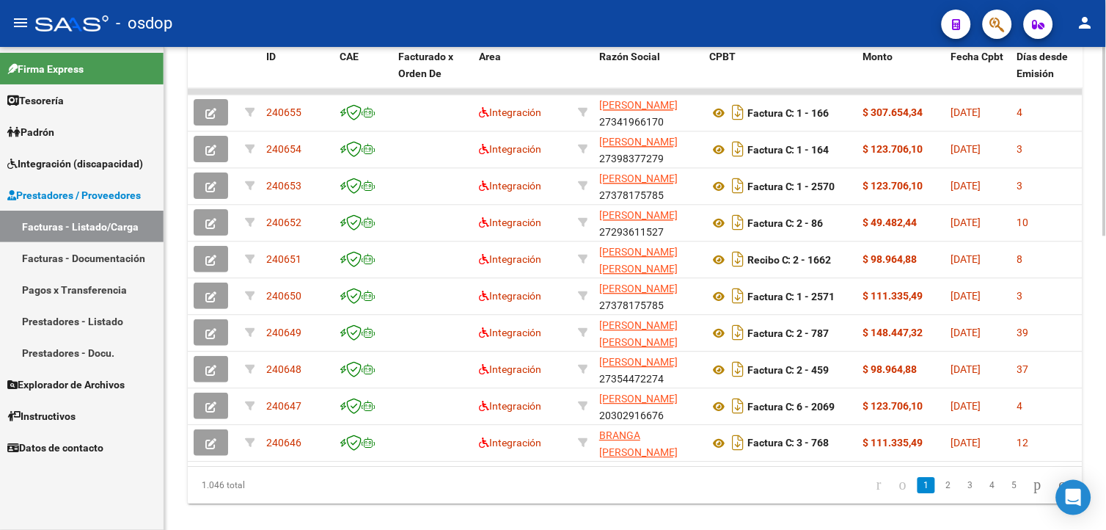
click at [1105, 423] on html "menu - osdop person Firma Express Tesorería Extractos Procesados (csv) Extracto…" at bounding box center [553, 265] width 1106 height 530
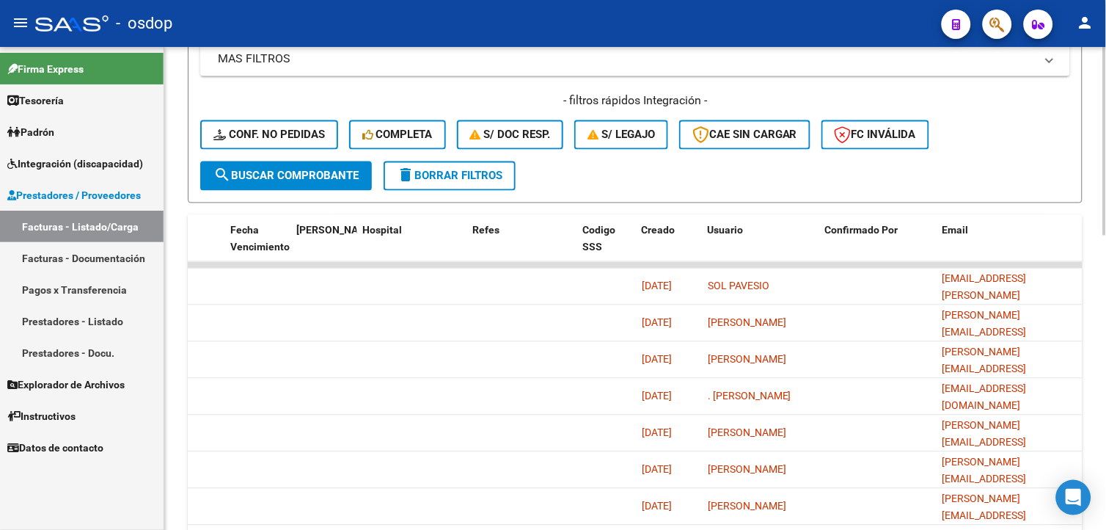
scroll to position [541, 0]
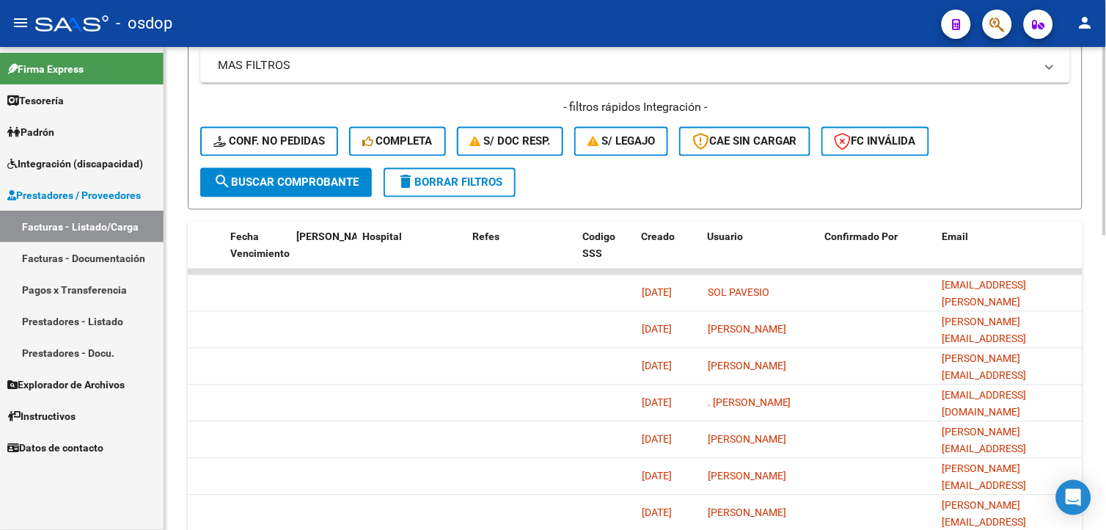
click at [1105, 330] on div at bounding box center [1105, 355] width 4 height 188
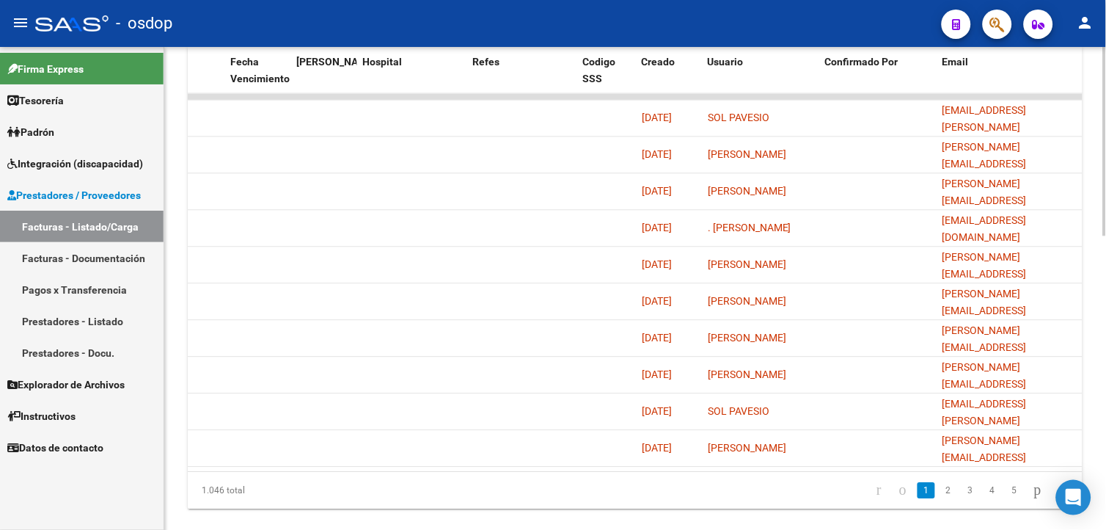
scroll to position [685, 0]
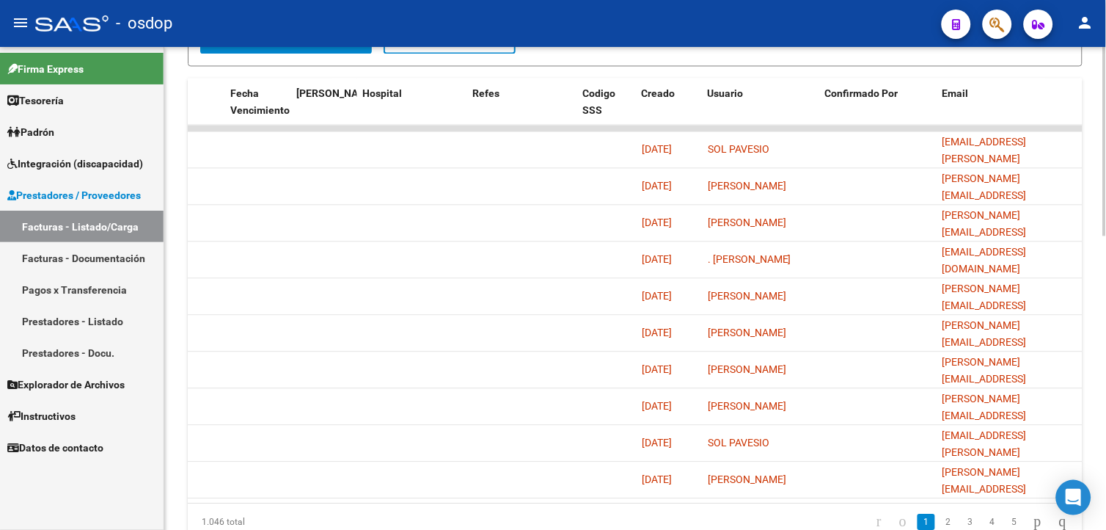
click at [1105, 389] on html "menu - osdop person Firma Express Tesorería Extractos Procesados (csv) Extracto…" at bounding box center [553, 265] width 1106 height 530
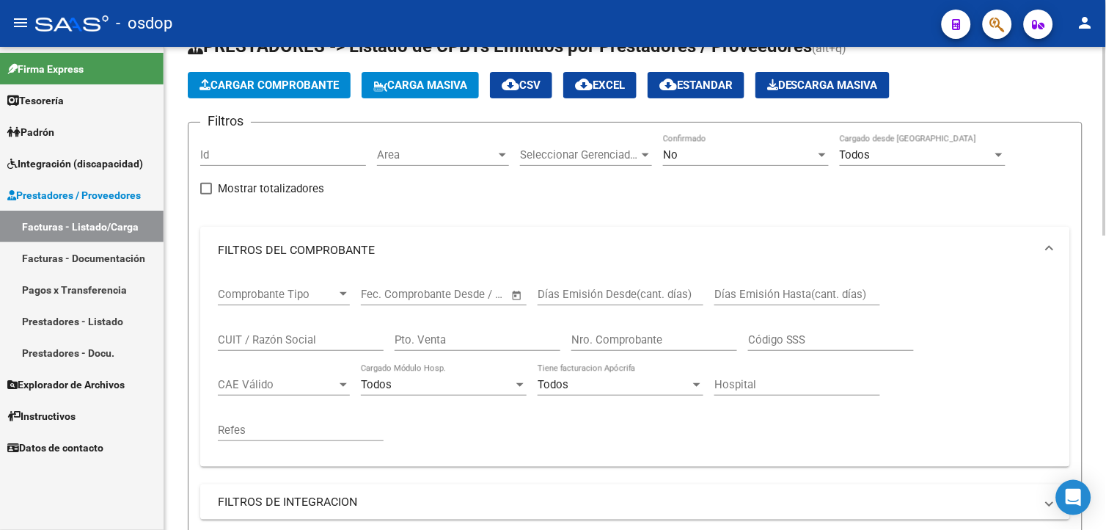
scroll to position [32, 0]
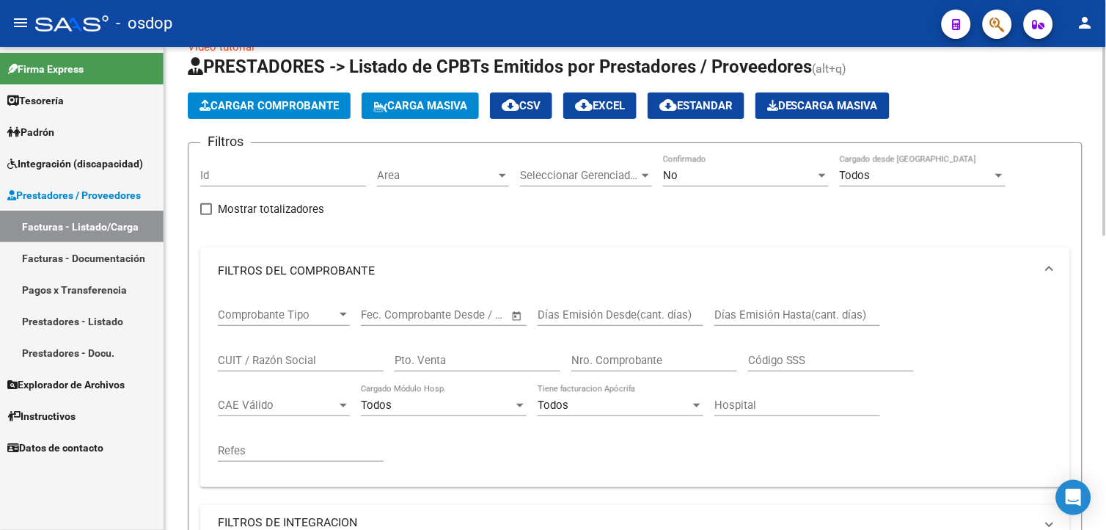
click at [1105, 147] on html "menu - osdop person Firma Express Tesorería Extractos Procesados (csv) Extracto…" at bounding box center [553, 265] width 1106 height 530
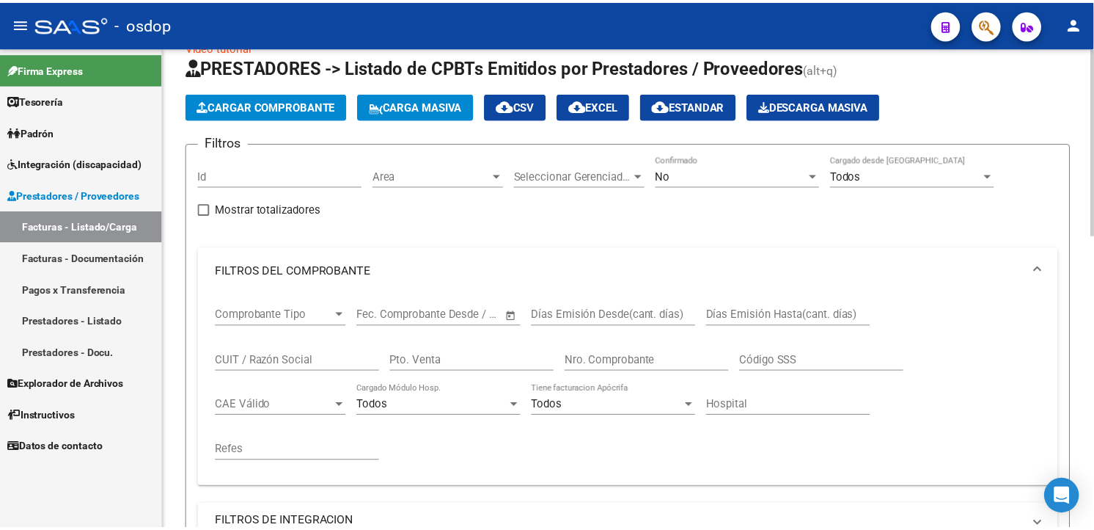
scroll to position [0, 0]
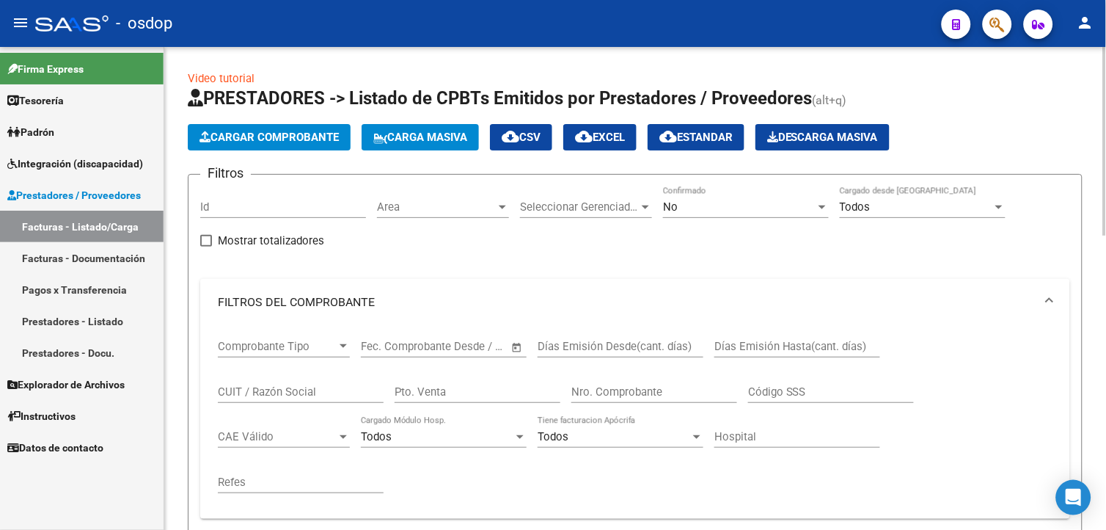
click at [1105, 203] on html "menu - osdop person Firma Express Tesorería Extractos Procesados (csv) Extracto…" at bounding box center [553, 265] width 1106 height 530
click at [305, 149] on button "Cargar Comprobante" at bounding box center [269, 137] width 163 height 26
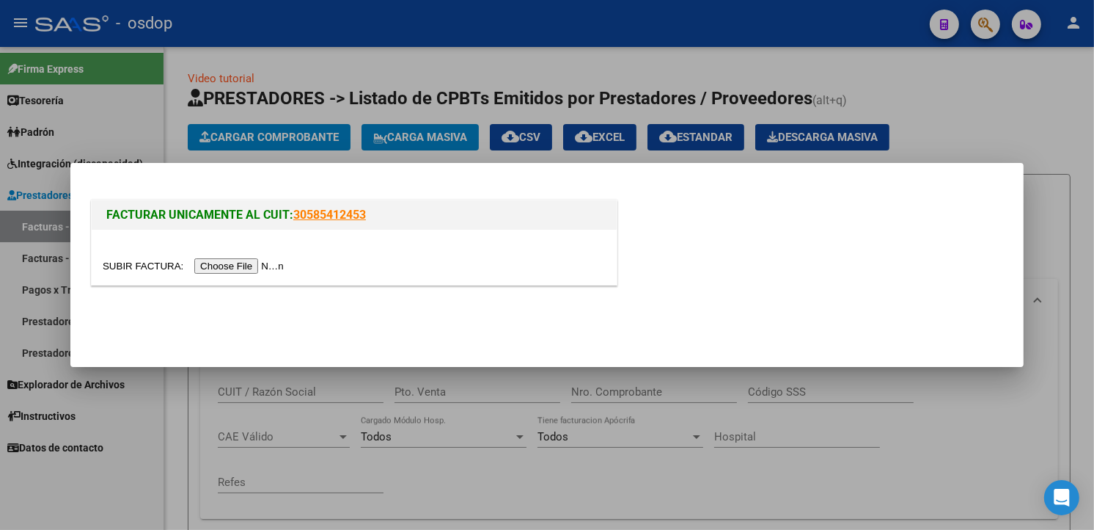
click at [246, 268] on input "file" at bounding box center [196, 265] width 186 height 15
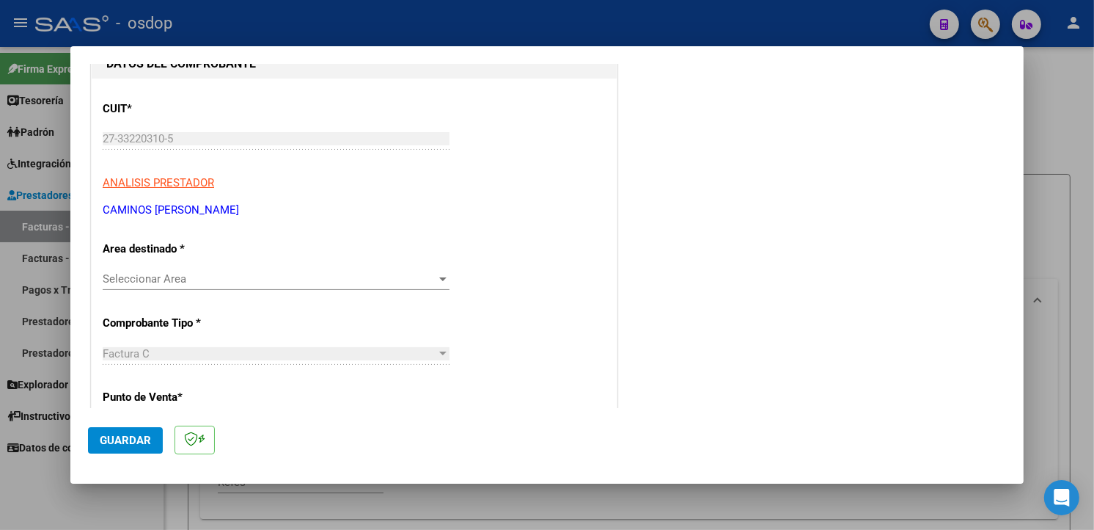
scroll to position [179, 0]
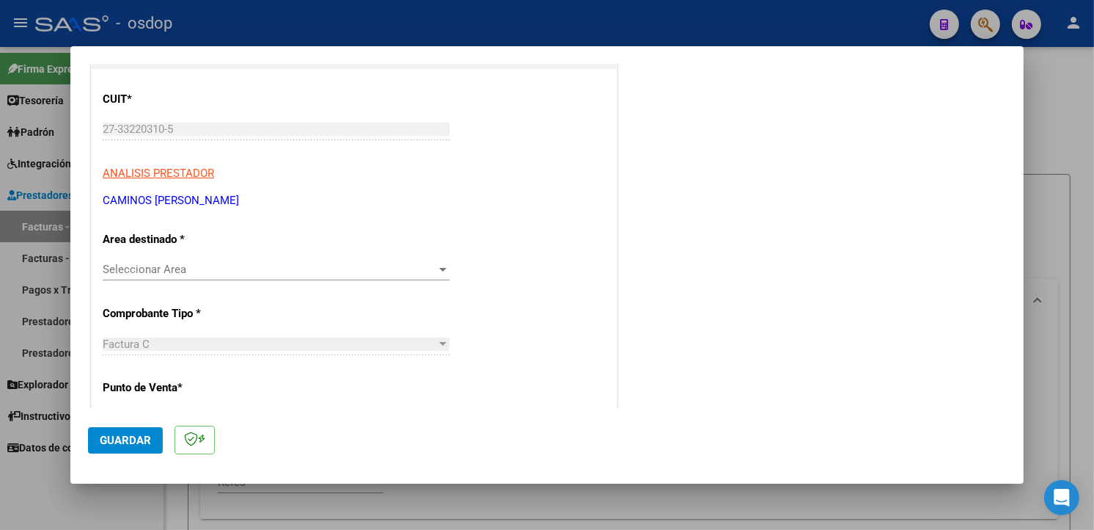
click at [312, 276] on div "Seleccionar Area Seleccionar Area" at bounding box center [276, 269] width 347 height 22
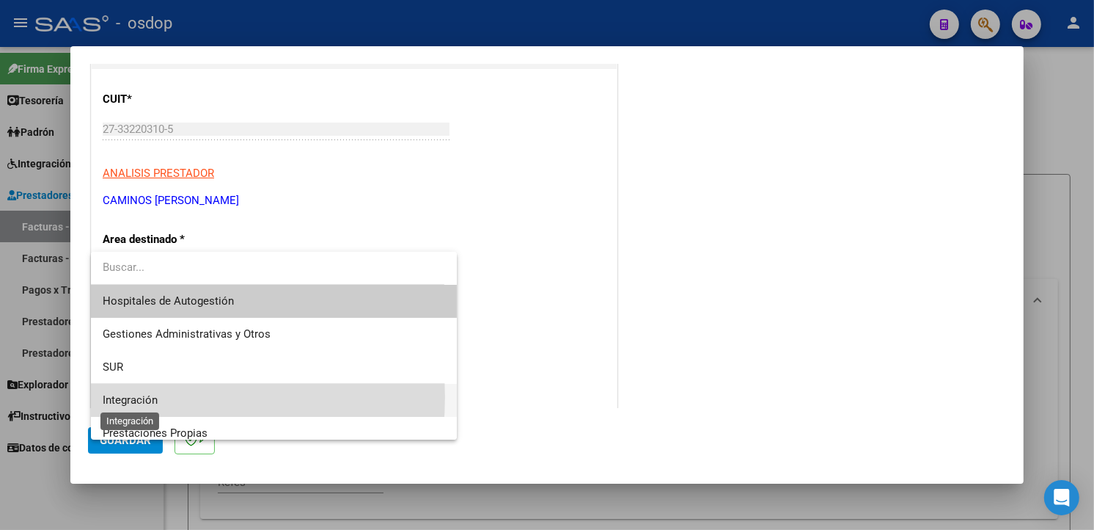
click at [125, 397] on span "Integración" at bounding box center [130, 399] width 55 height 13
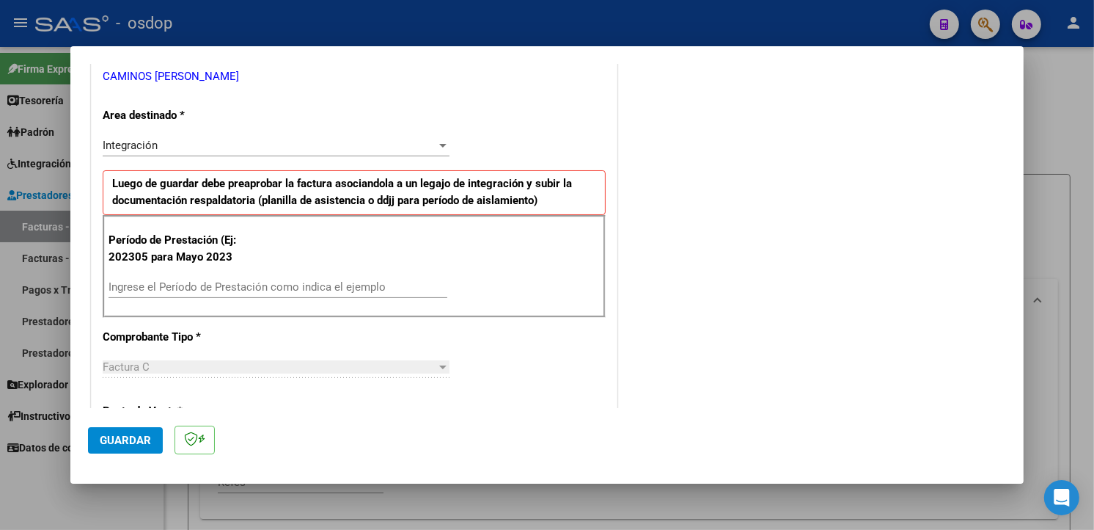
scroll to position [296, 0]
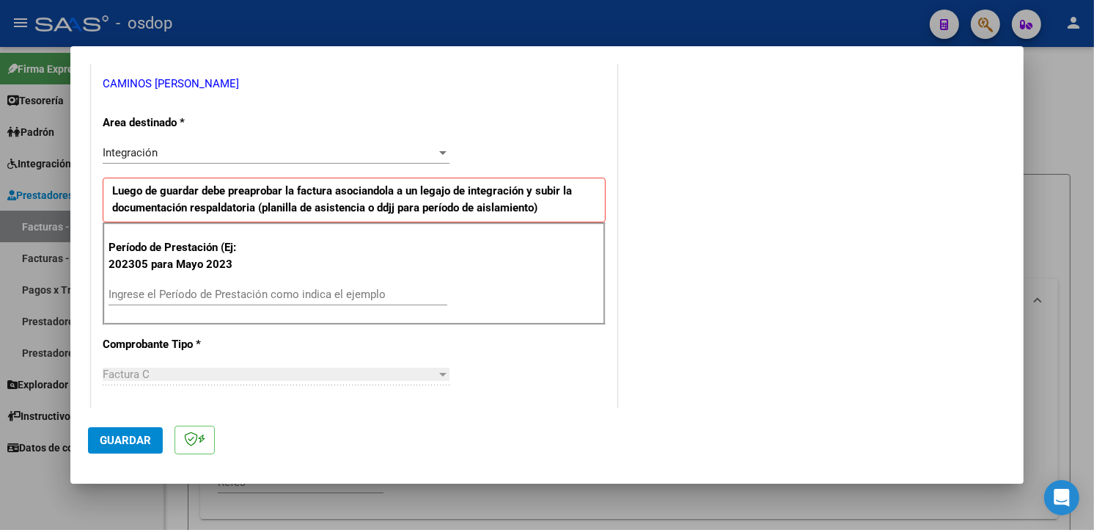
click at [141, 294] on input "Ingrese el Período de Prestación como indica el ejemplo" at bounding box center [278, 293] width 339 height 13
type input "202507"
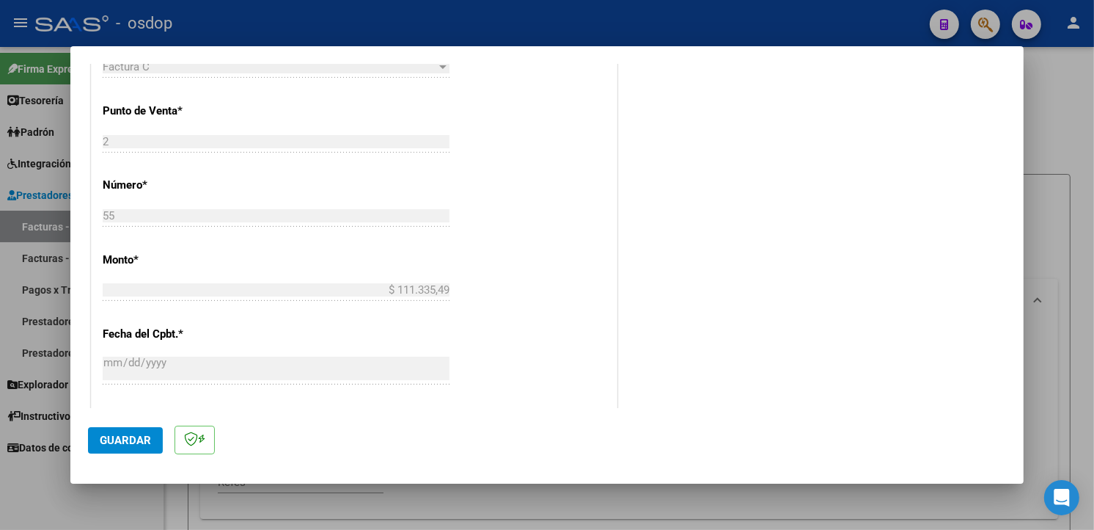
scroll to position [1029, 0]
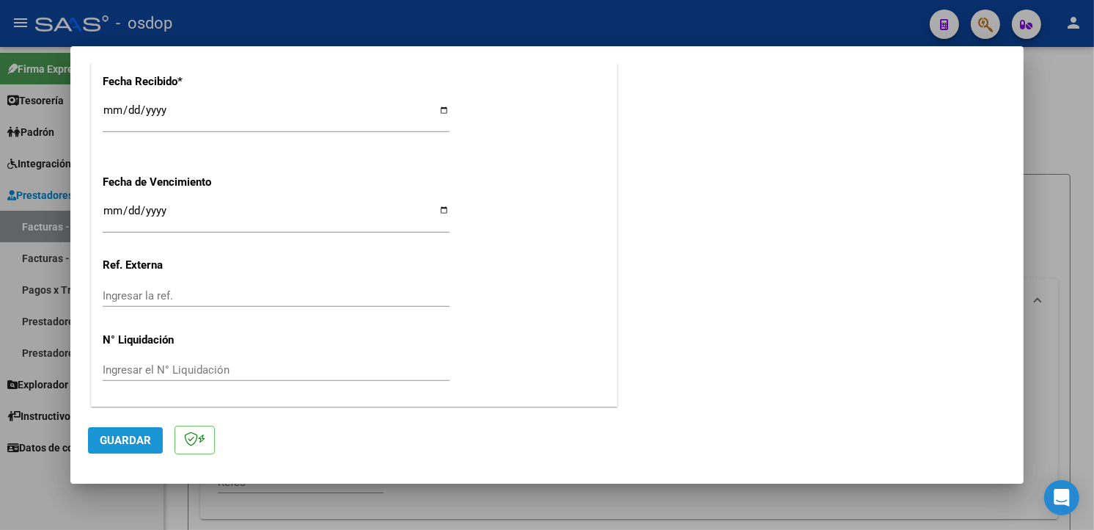
click at [131, 430] on button "Guardar" at bounding box center [125, 440] width 75 height 26
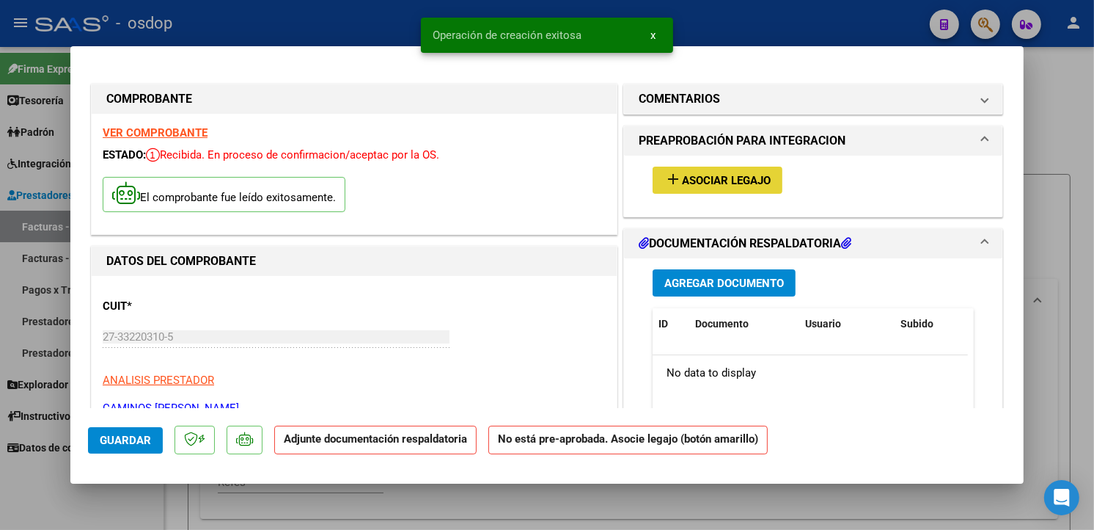
click at [768, 176] on button "add Asociar Legajo" at bounding box center [718, 179] width 130 height 27
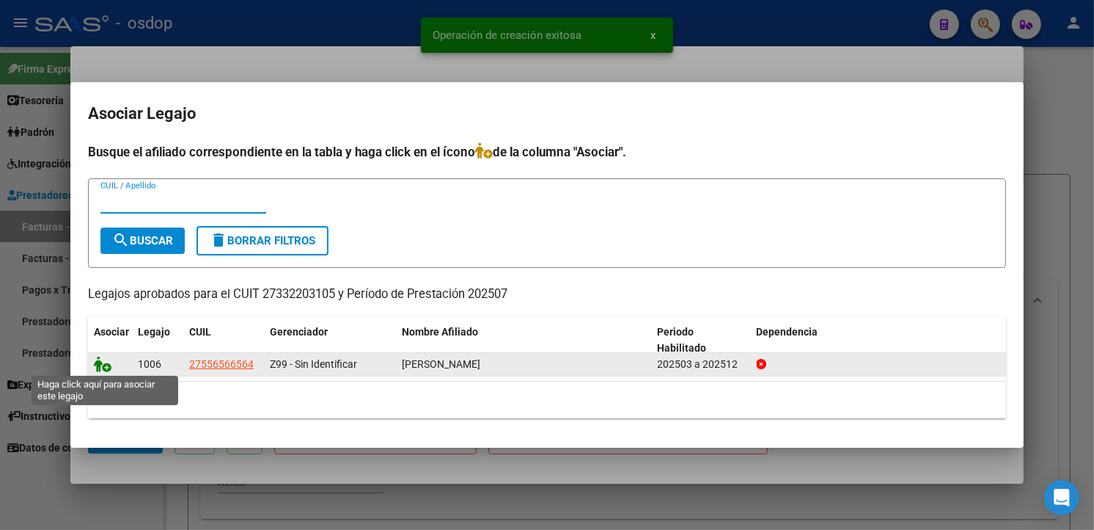
click at [103, 365] on icon at bounding box center [103, 364] width 18 height 16
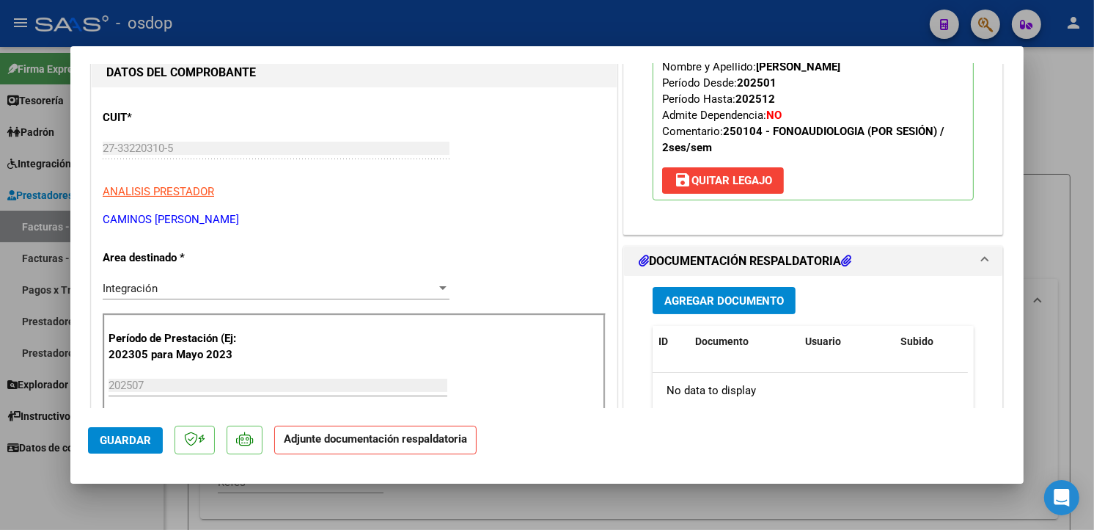
scroll to position [374, 0]
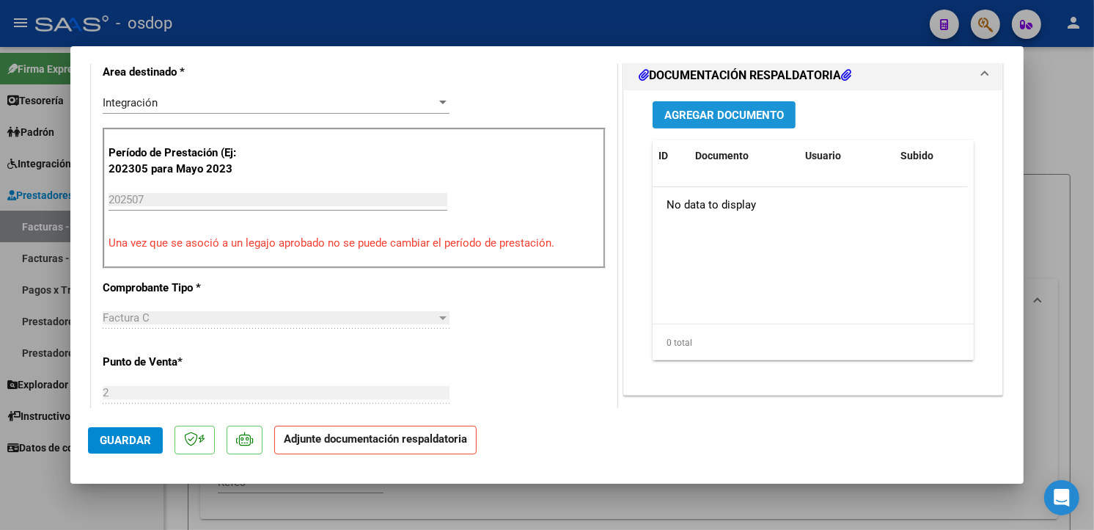
click at [766, 114] on span "Agregar Documento" at bounding box center [724, 115] width 120 height 13
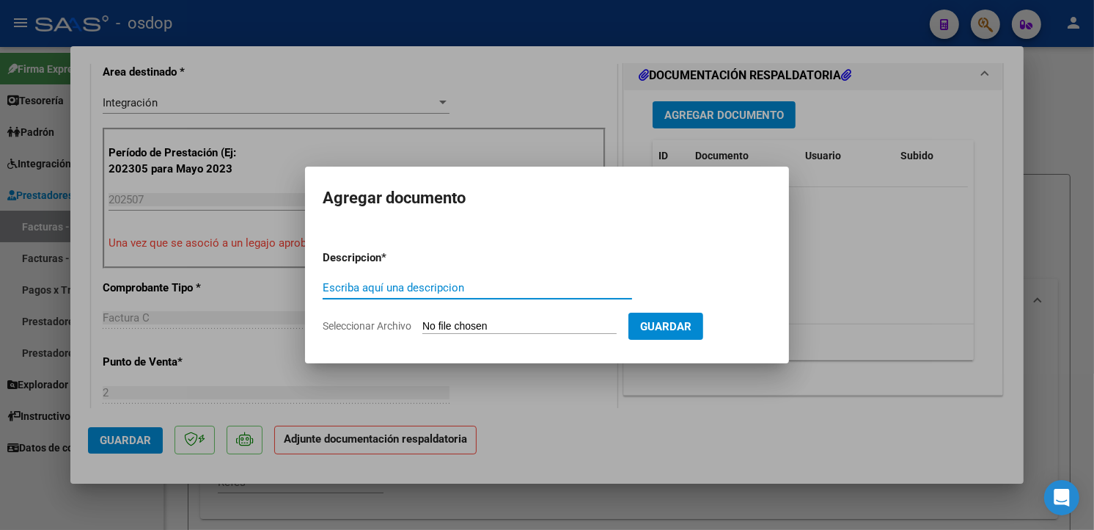
click at [433, 293] on input "Escriba aquí una descripcion" at bounding box center [477, 287] width 309 height 13
type input "planilla de asistencia"
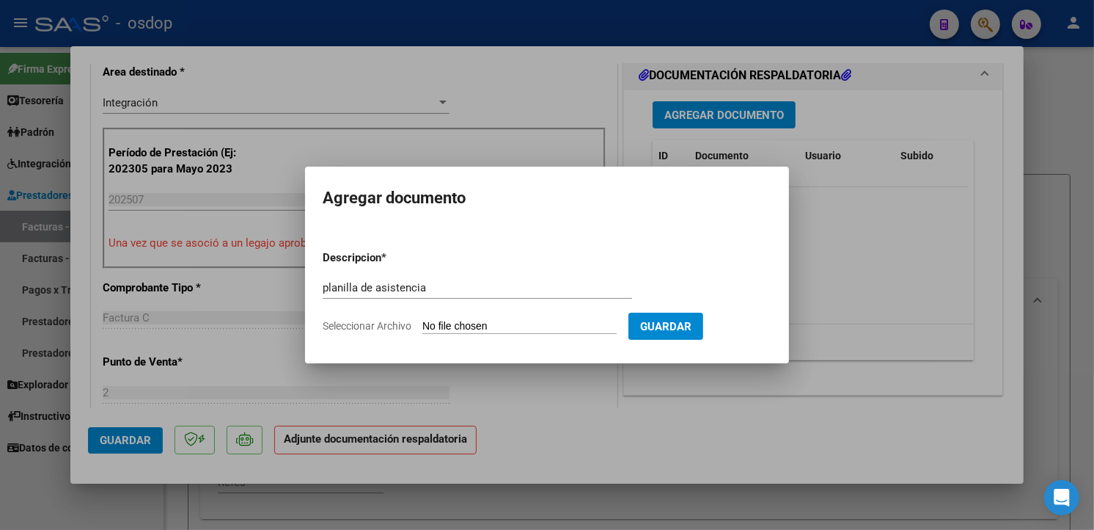
click at [497, 321] on input "Seleccionar Archivo" at bounding box center [519, 327] width 194 height 14
type input "C:\fakepath\Planilla de asistencia [PERSON_NAME].pdf"
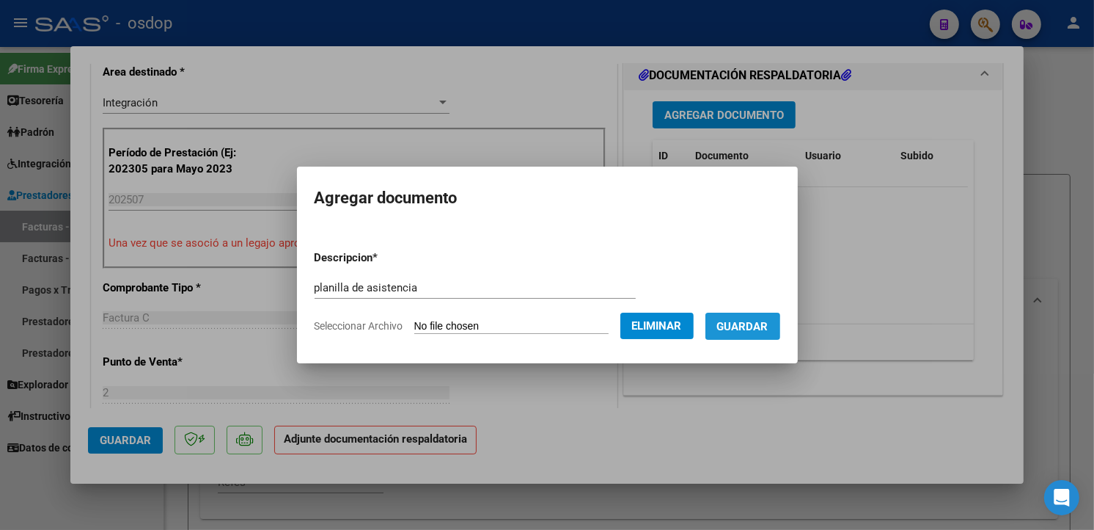
click at [741, 328] on span "Guardar" at bounding box center [742, 326] width 51 height 13
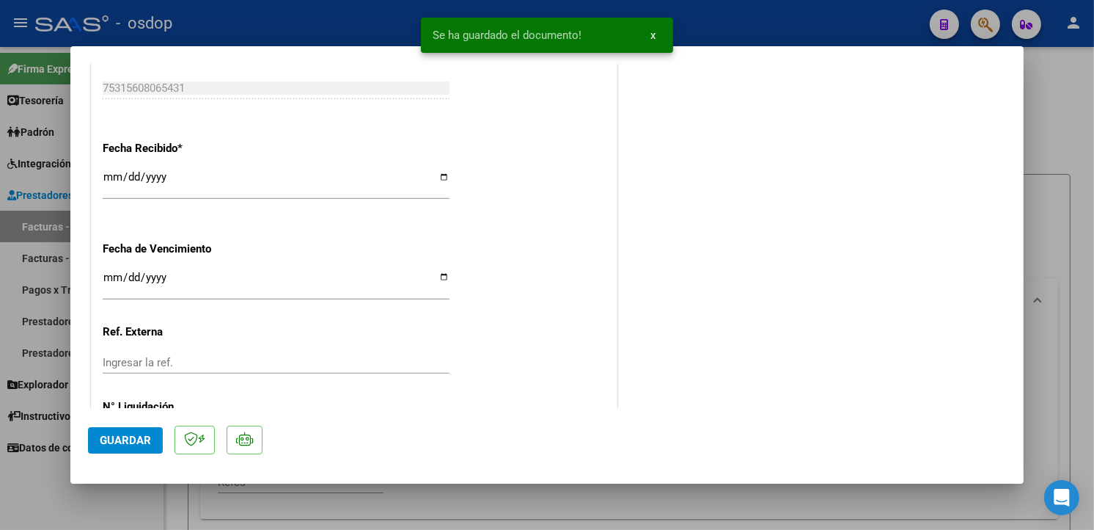
scroll to position [1051, 0]
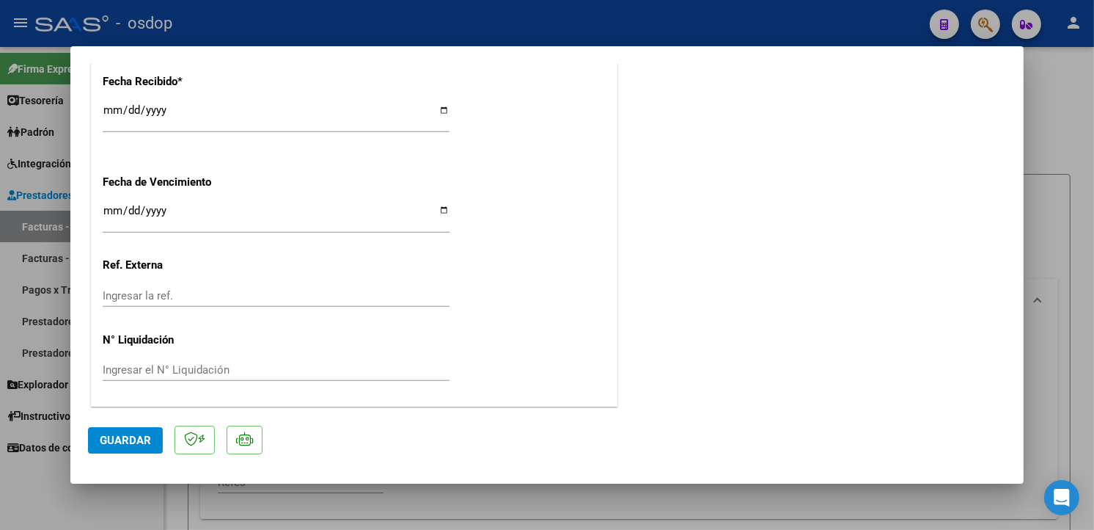
click at [150, 443] on span "Guardar" at bounding box center [125, 439] width 51 height 13
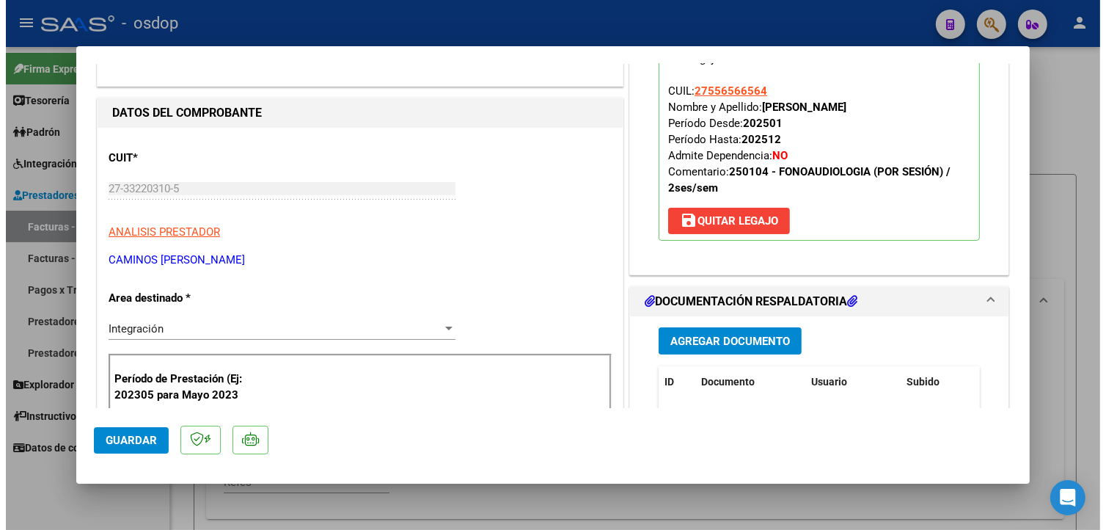
scroll to position [111, 0]
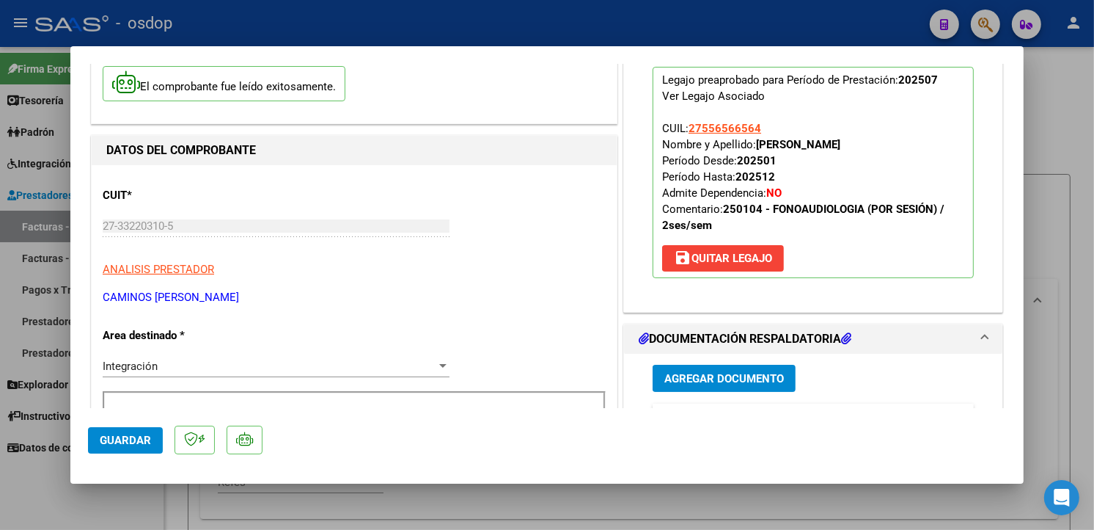
type input "$ 0,00"
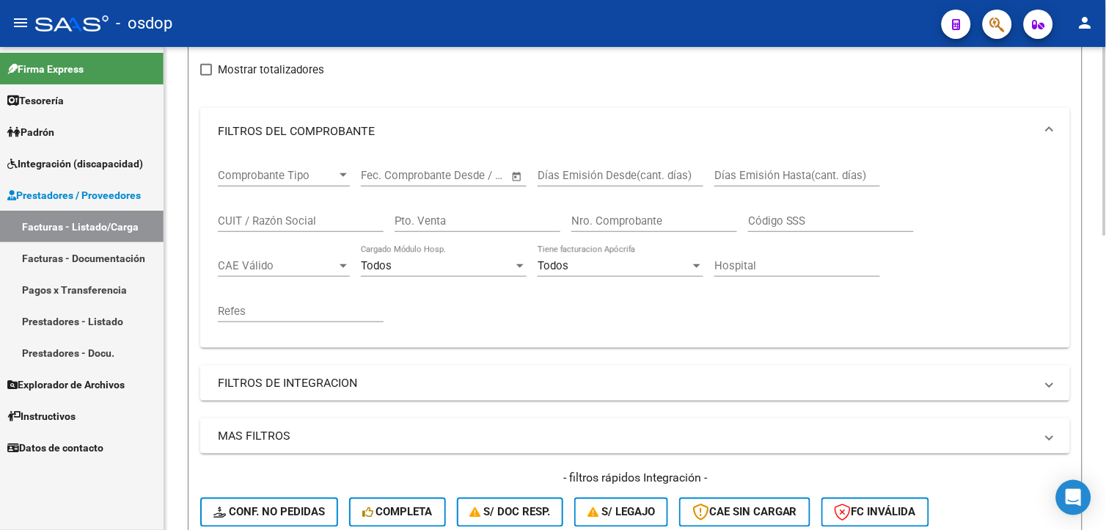
scroll to position [196, 0]
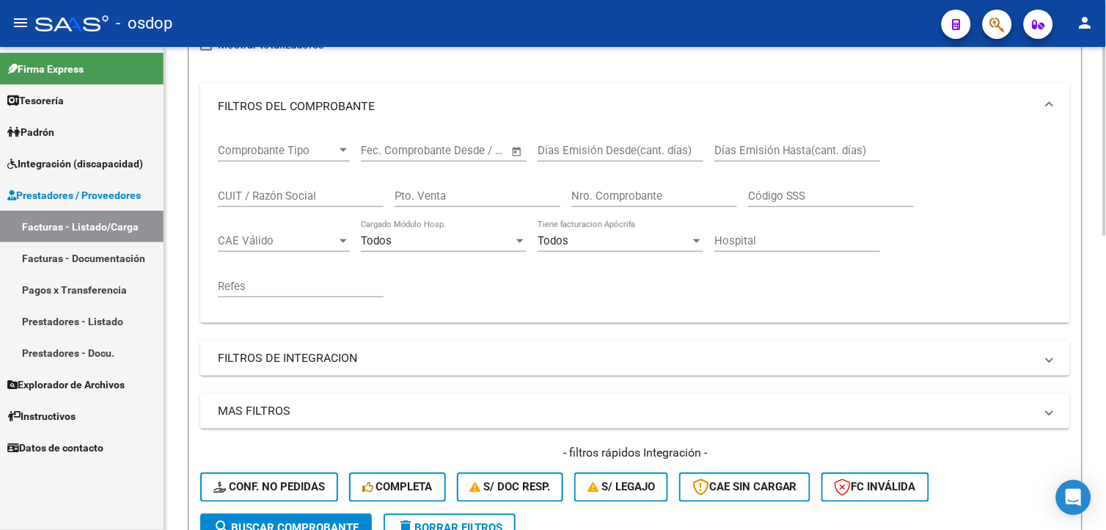
click at [1105, 301] on html "menu - osdop person Firma Express Tesorería Extractos Procesados (csv) Extracto…" at bounding box center [553, 265] width 1106 height 530
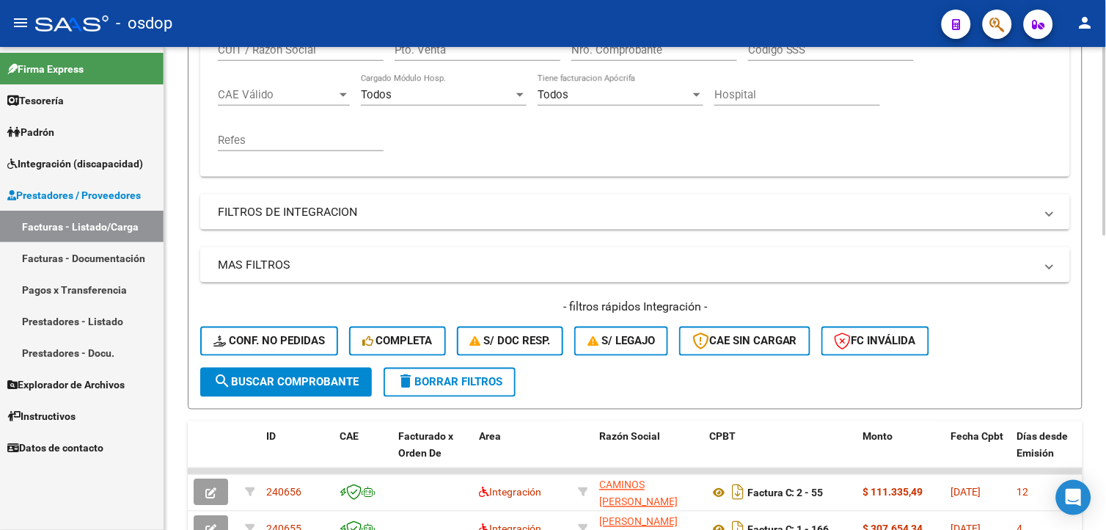
click at [1105, 348] on html "menu - osdop person Firma Express Tesorería Extractos Procesados (csv) Extracto…" at bounding box center [553, 265] width 1106 height 530
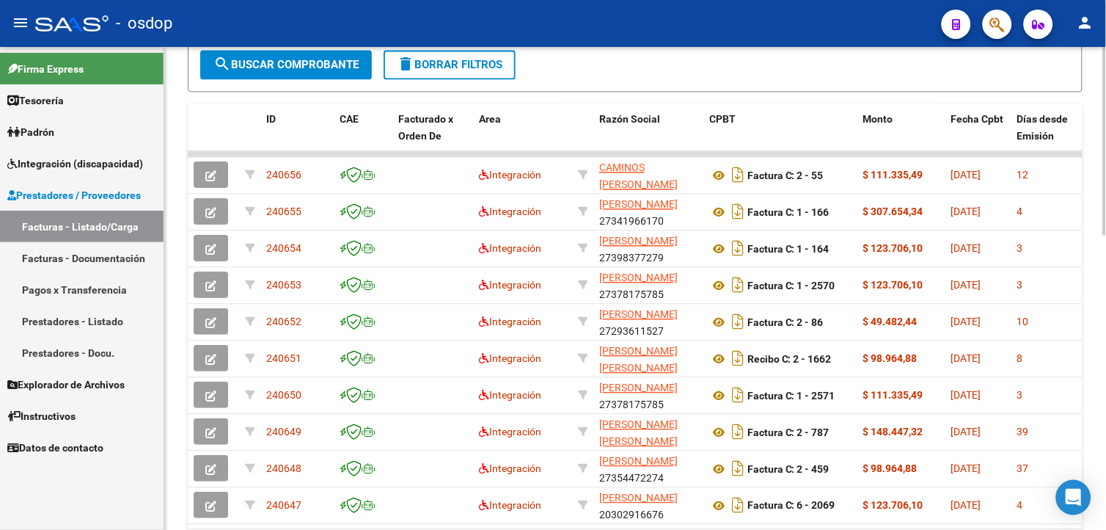
scroll to position [703, 0]
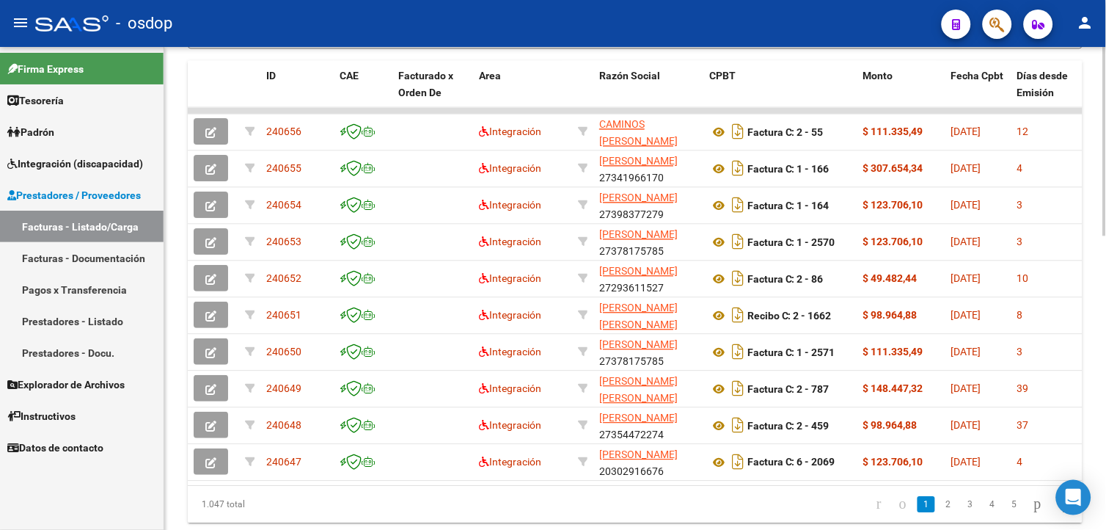
click at [1105, 431] on html "menu - osdop person Firma Express Tesorería Extractos Procesados (csv) Extracto…" at bounding box center [553, 265] width 1106 height 530
drag, startPoint x: 389, startPoint y: 481, endPoint x: 452, endPoint y: 481, distance: 63.8
click at [452, 481] on datatable-body "240656 Integración CAMINOS [PERSON_NAME] 27332203105 Factura C: 2 - 55 $ 111.33…" at bounding box center [635, 296] width 895 height 378
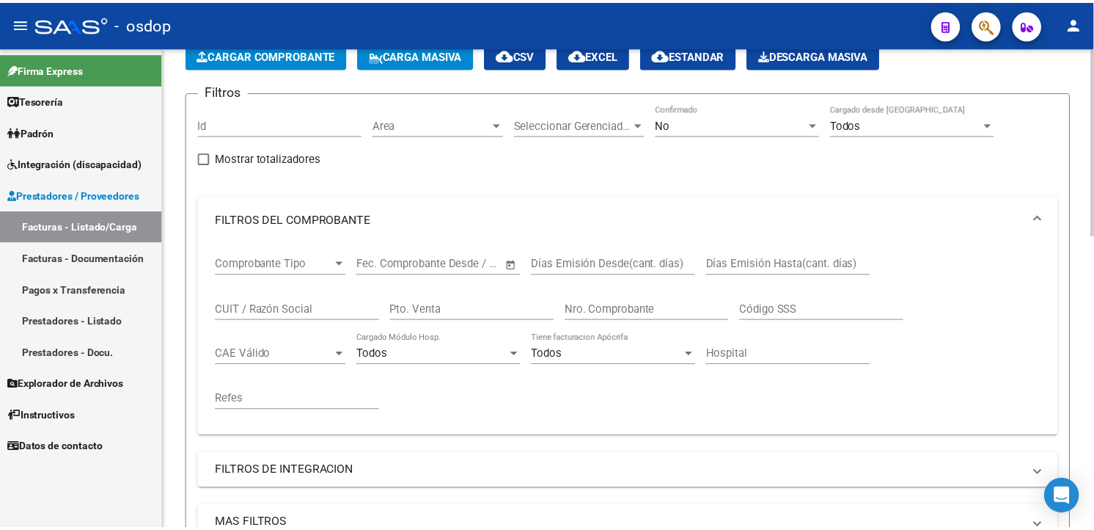
scroll to position [60, 0]
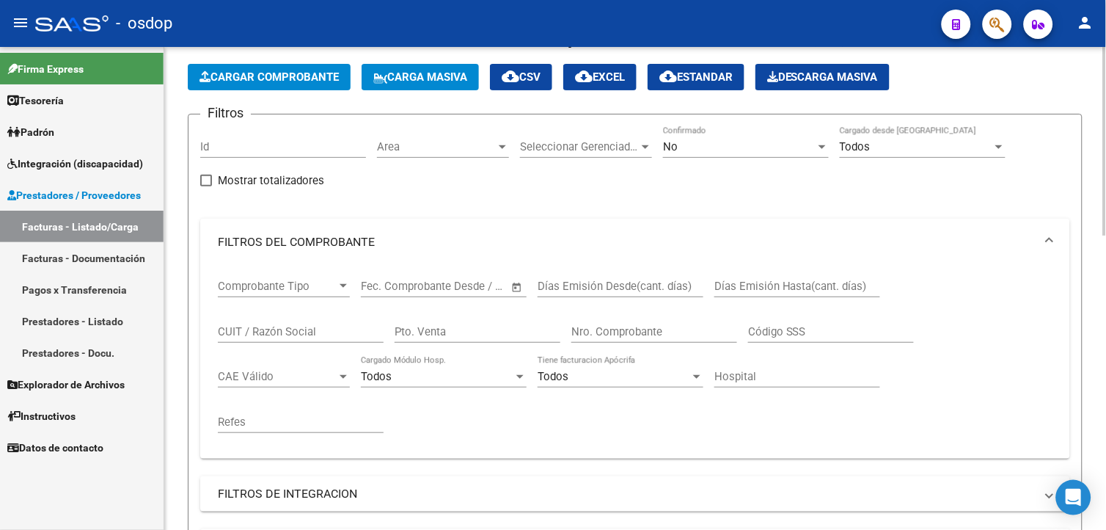
click at [1105, 133] on html "menu - osdop person Firma Express Tesorería Extractos Procesados (csv) Extracto…" at bounding box center [553, 265] width 1106 height 530
click at [298, 78] on span "Cargar Comprobante" at bounding box center [268, 76] width 139 height 13
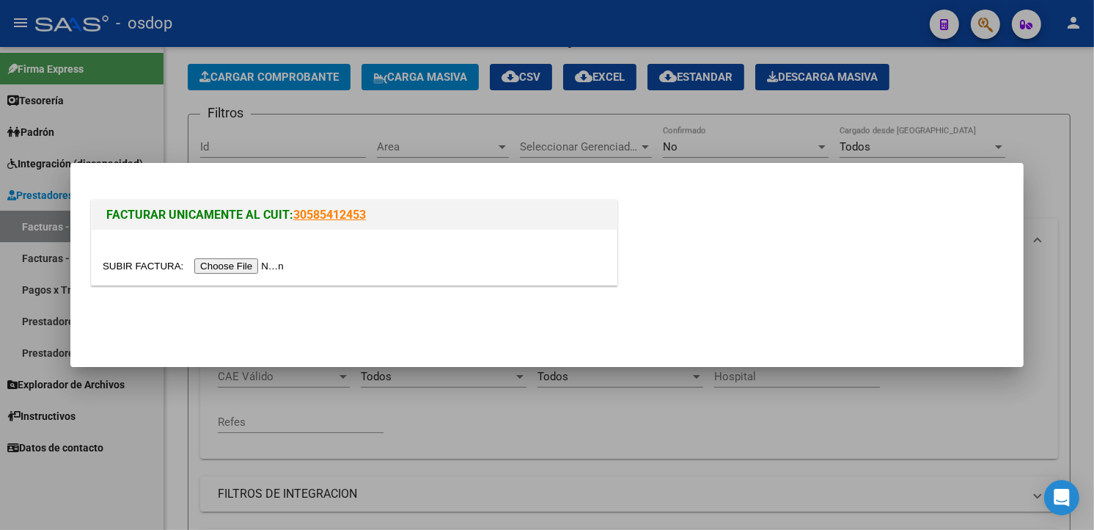
click at [222, 266] on input "file" at bounding box center [196, 265] width 186 height 15
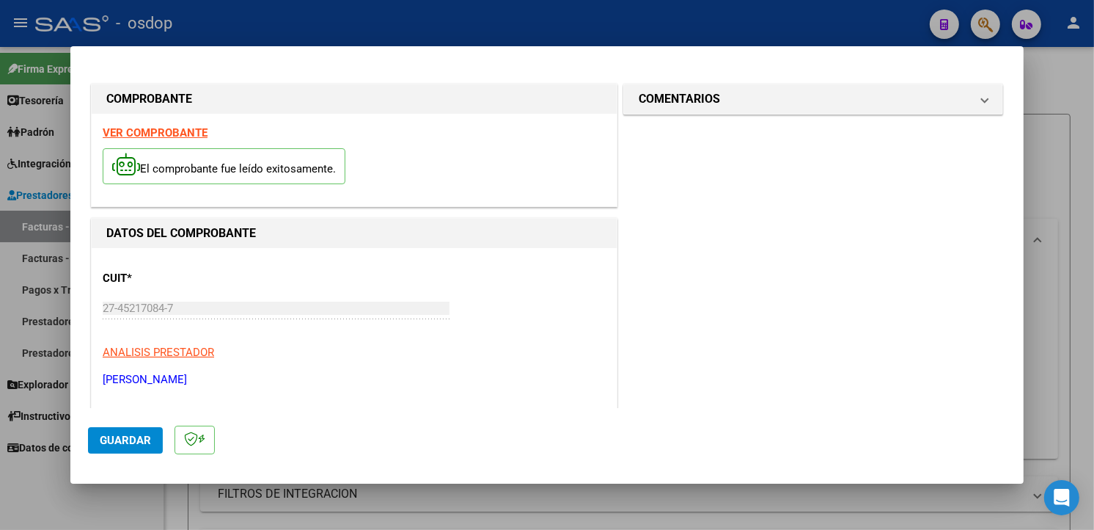
scroll to position [107, 0]
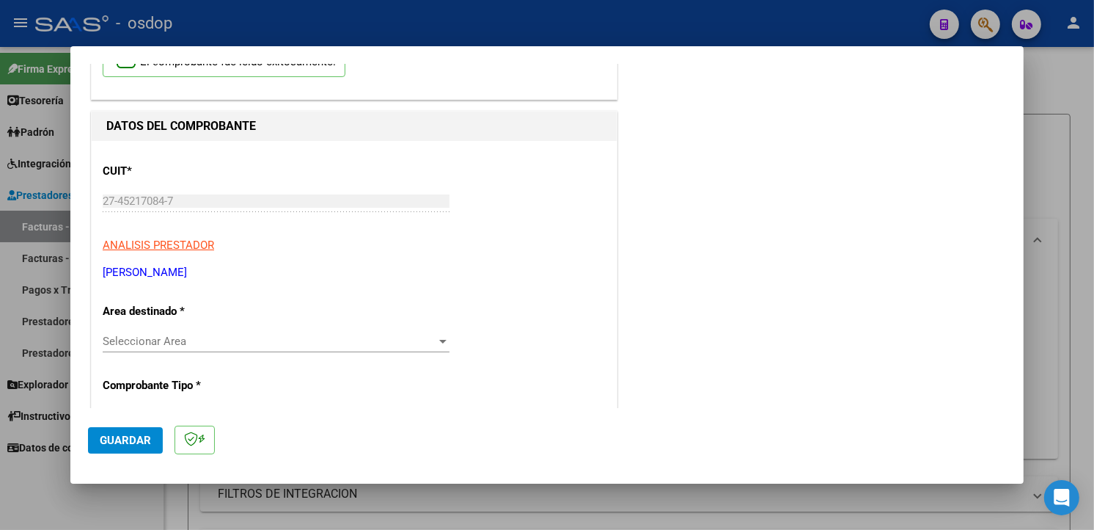
click at [307, 342] on span "Seleccionar Area" at bounding box center [270, 340] width 334 height 13
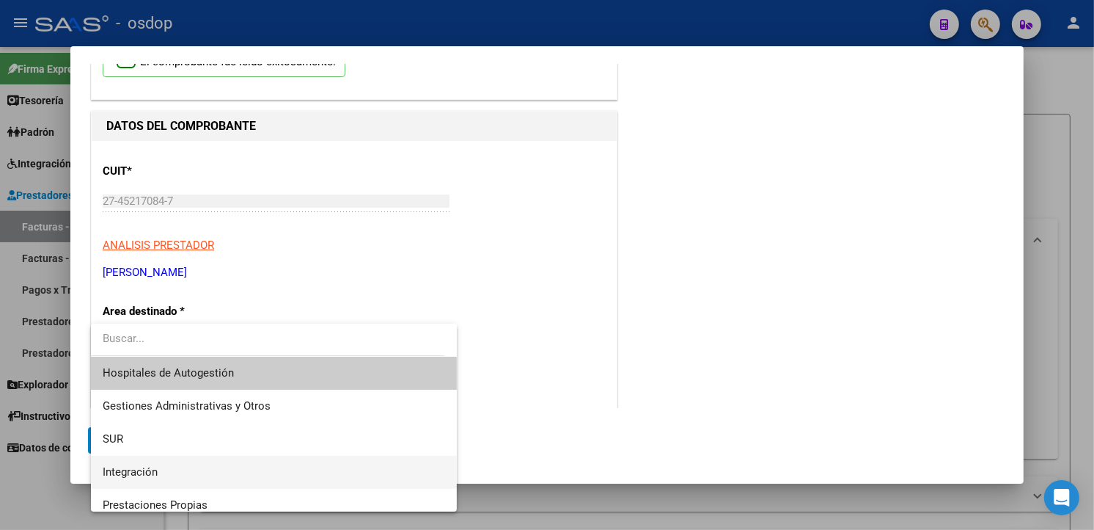
click at [171, 480] on span "Integración" at bounding box center [274, 471] width 342 height 33
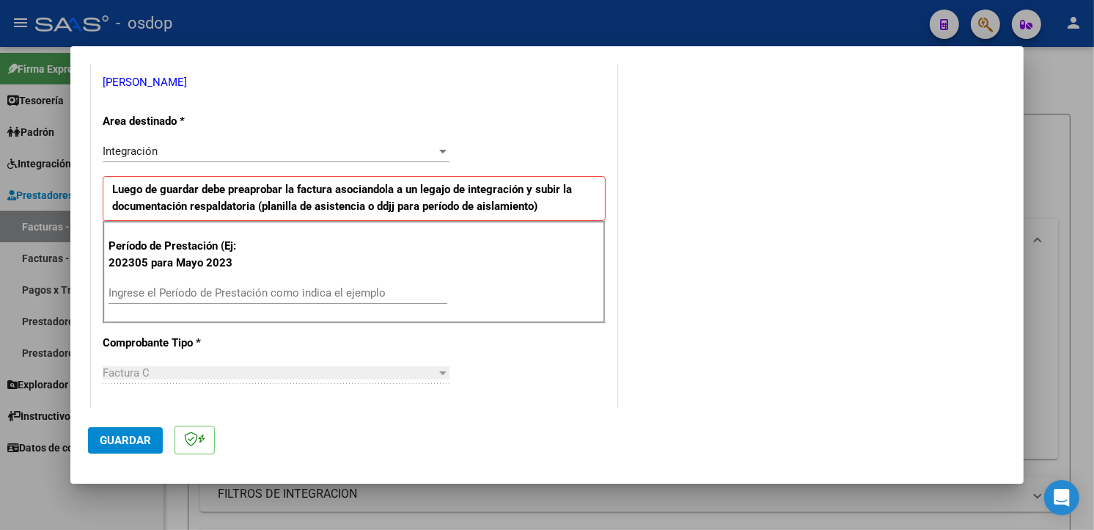
scroll to position [337, 0]
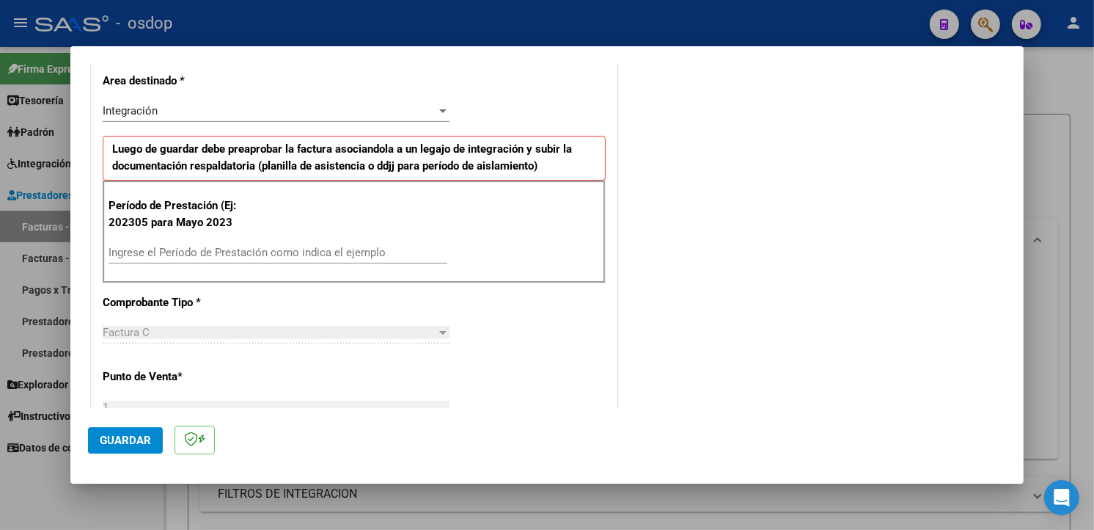
click at [340, 249] on input "Ingrese el Período de Prestación como indica el ejemplo" at bounding box center [278, 252] width 339 height 13
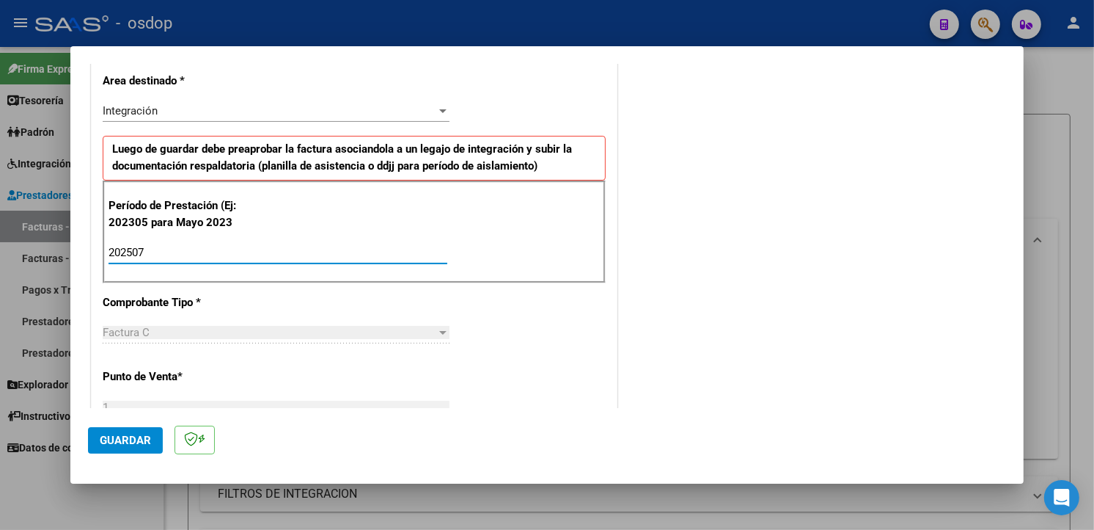
type input "202507"
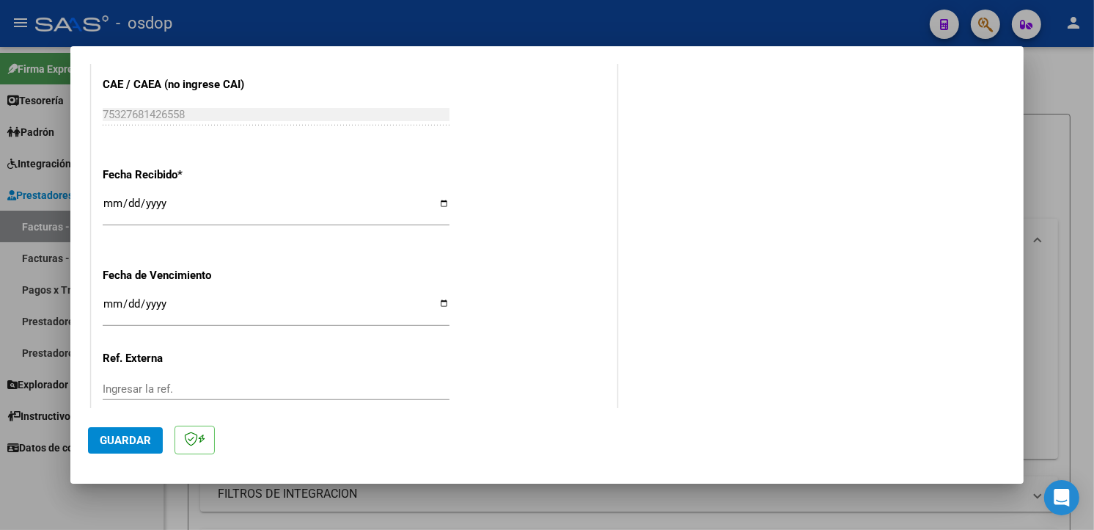
scroll to position [1029, 0]
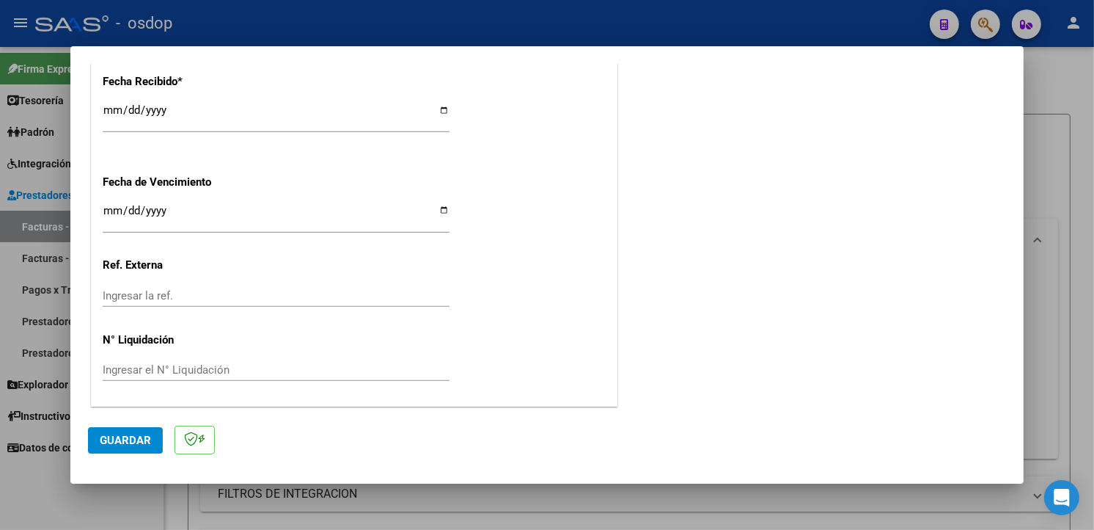
click at [135, 441] on span "Guardar" at bounding box center [125, 439] width 51 height 13
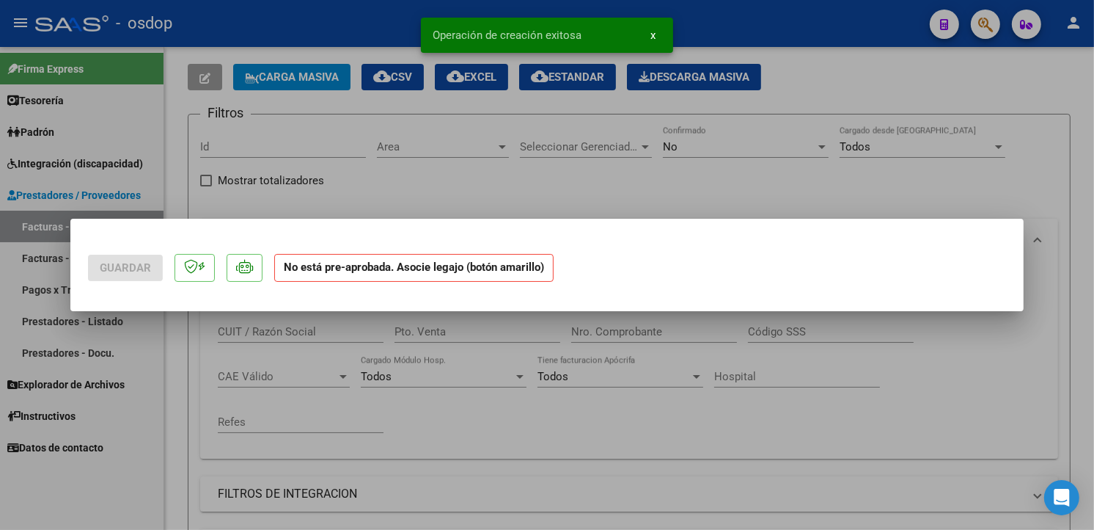
scroll to position [0, 0]
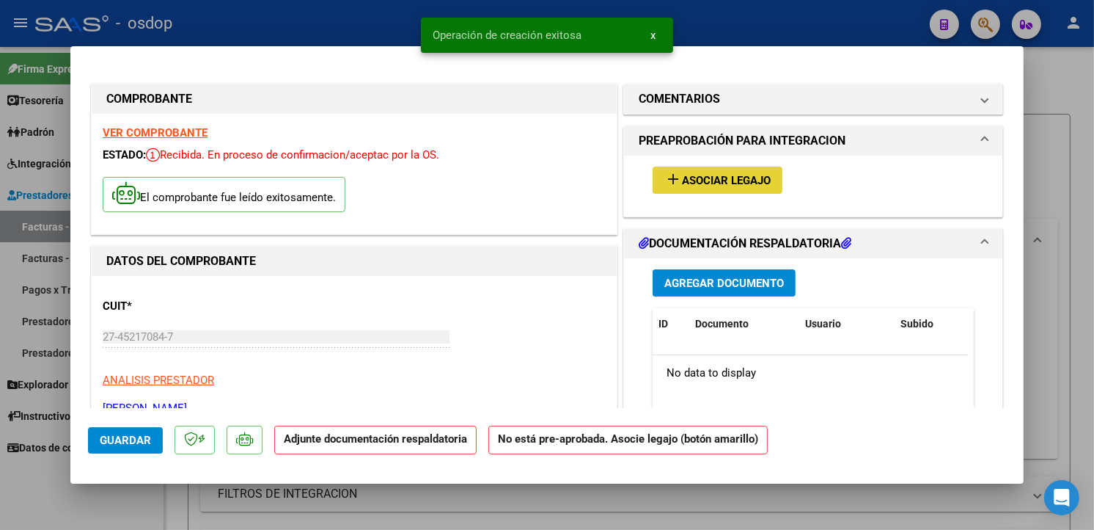
click at [691, 172] on button "add Asociar Legajo" at bounding box center [718, 179] width 130 height 27
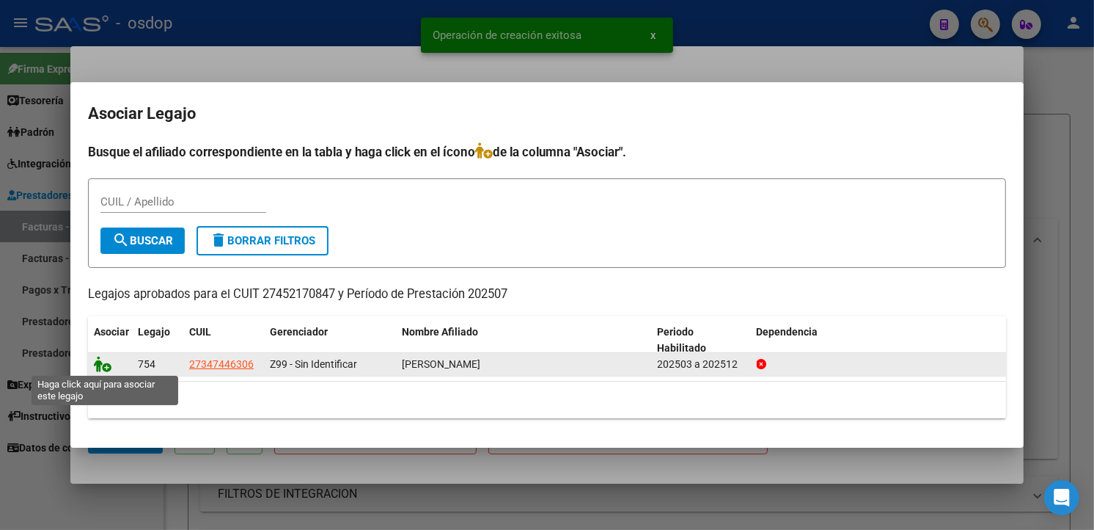
click at [106, 365] on icon at bounding box center [103, 364] width 18 height 16
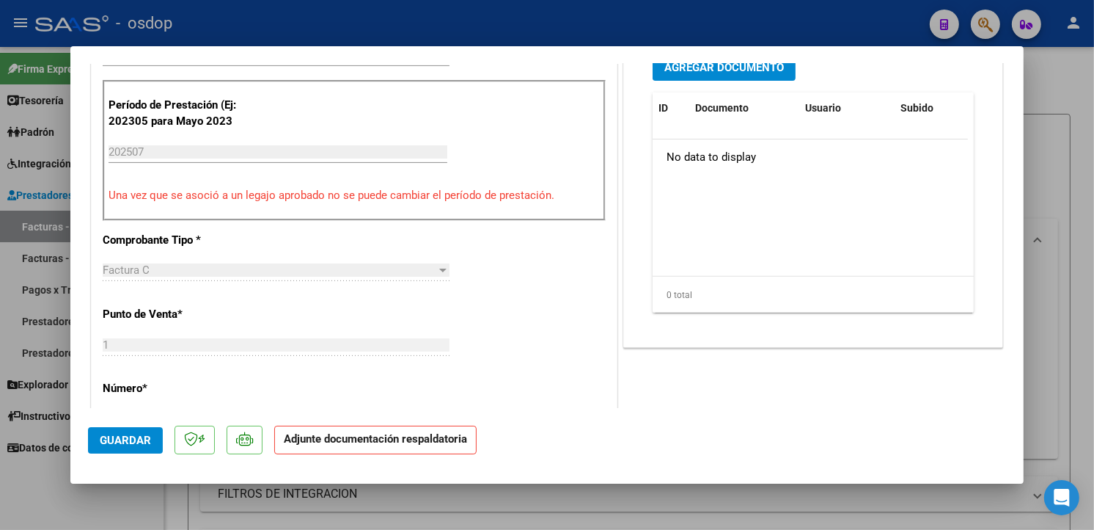
scroll to position [340, 0]
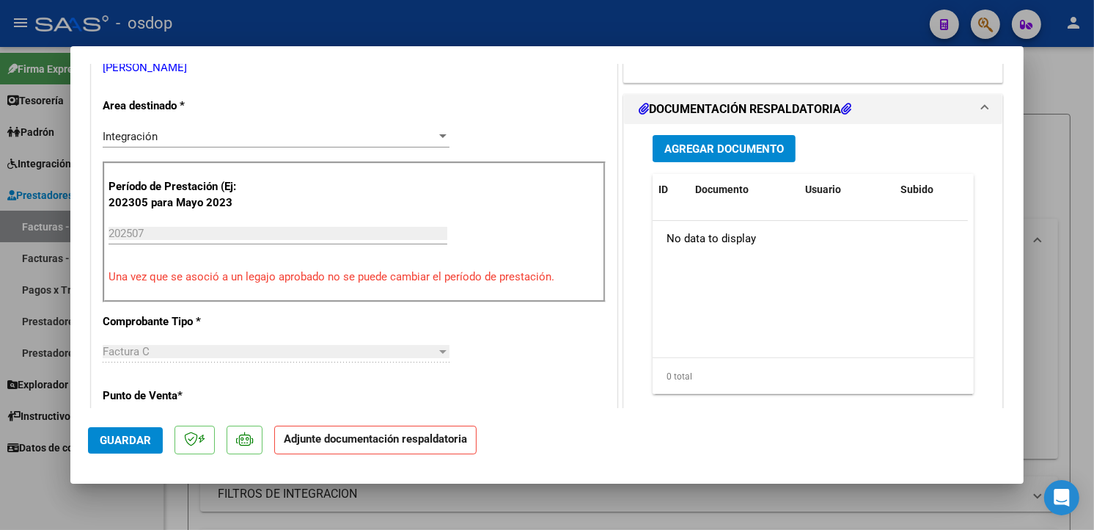
click at [695, 147] on span "Agregar Documento" at bounding box center [724, 148] width 120 height 13
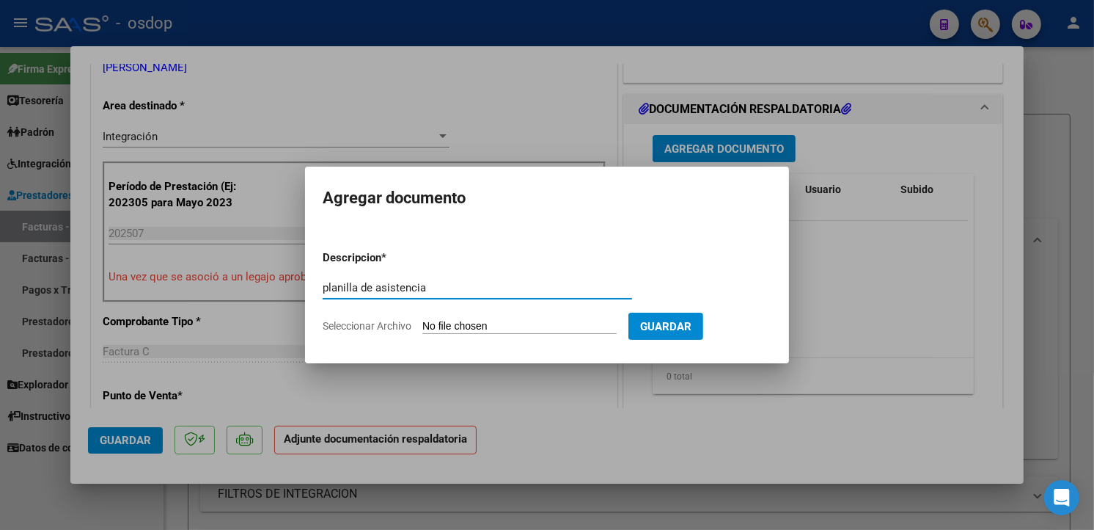
type input "planilla de asistencia"
click at [529, 323] on input "Seleccionar Archivo" at bounding box center [519, 327] width 194 height 14
type input "C:\fakepath\Asistencia mes de Julio.pdf"
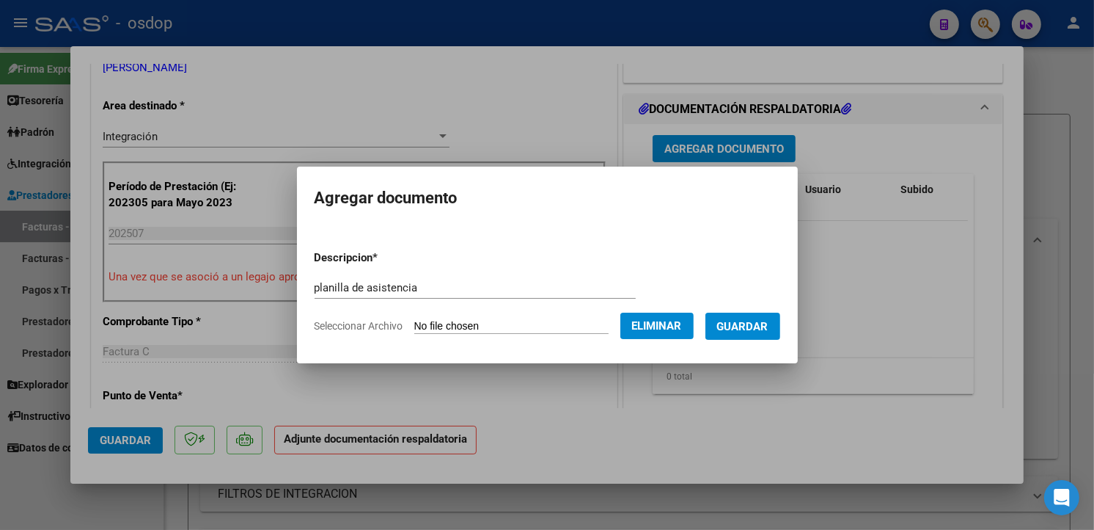
click at [758, 326] on span "Guardar" at bounding box center [742, 326] width 51 height 13
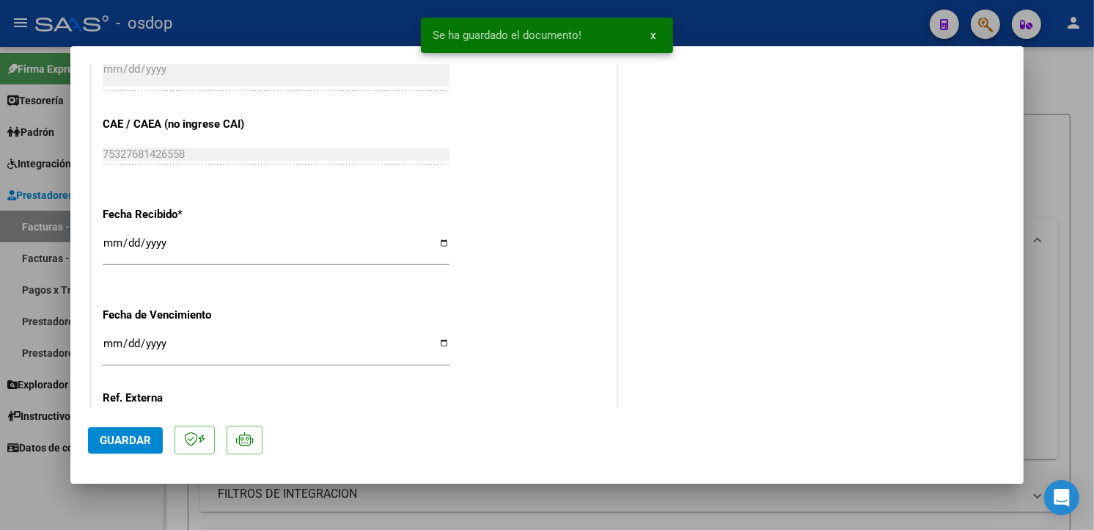
scroll to position [1051, 0]
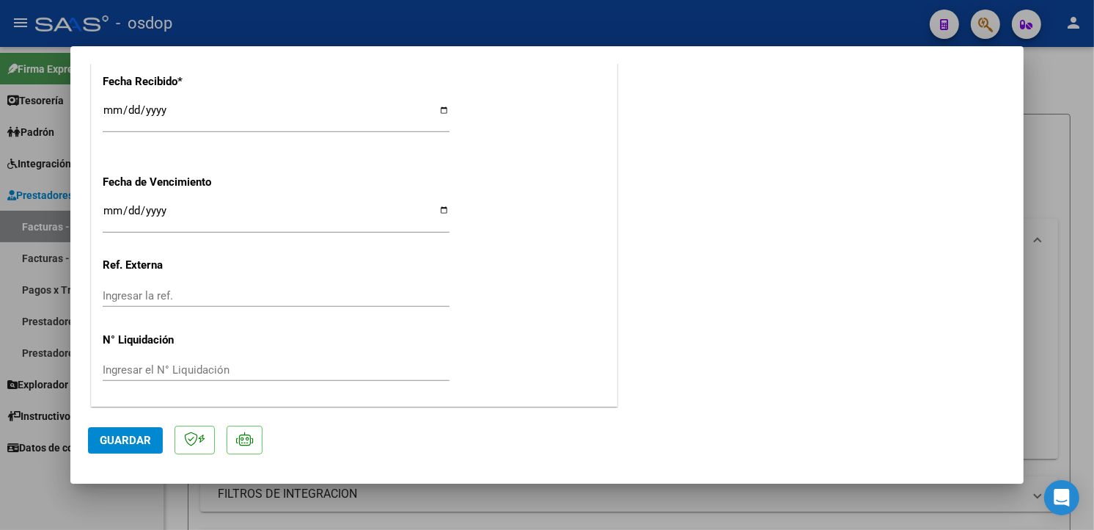
click at [125, 444] on span "Guardar" at bounding box center [125, 439] width 51 height 13
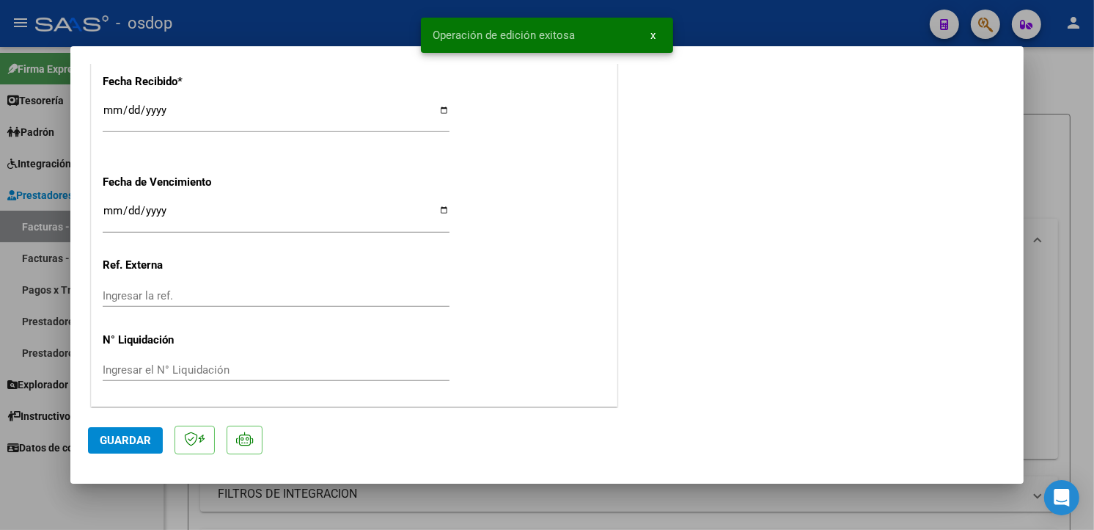
type input "$ 0,00"
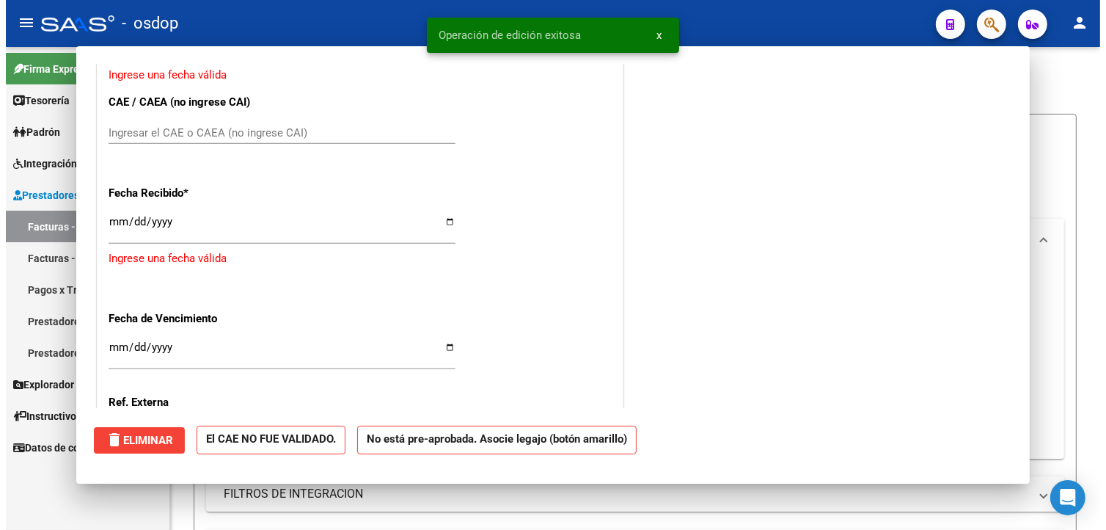
scroll to position [0, 0]
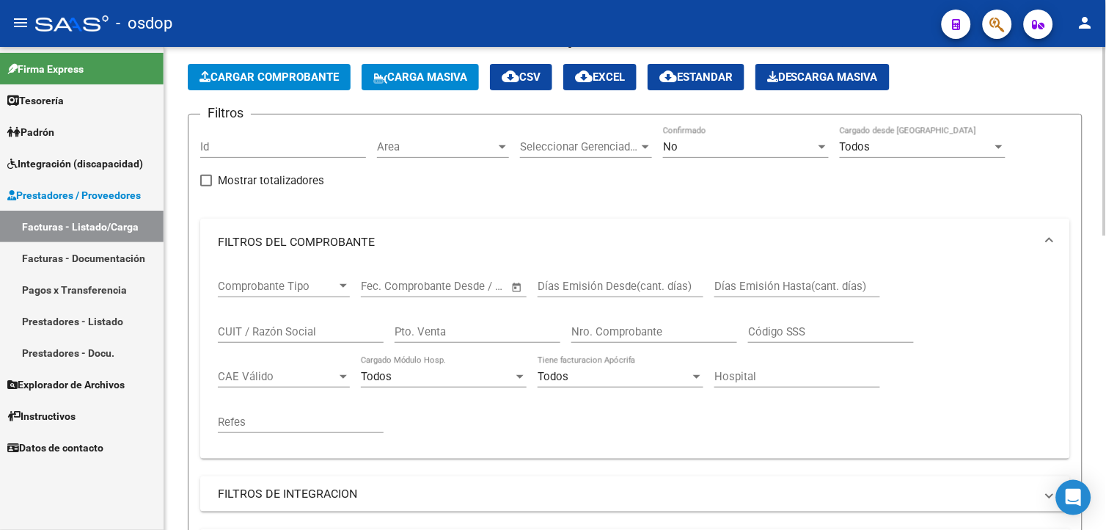
drag, startPoint x: 1102, startPoint y: 111, endPoint x: 1103, endPoint y: 159, distance: 47.7
drag, startPoint x: 1103, startPoint y: 159, endPoint x: 975, endPoint y: 199, distance: 133.6
click at [975, 199] on div "Filtros Id Area Area Seleccionar Gerenciador Seleccionar Gerenciador No Confirm…" at bounding box center [635, 387] width 870 height 523
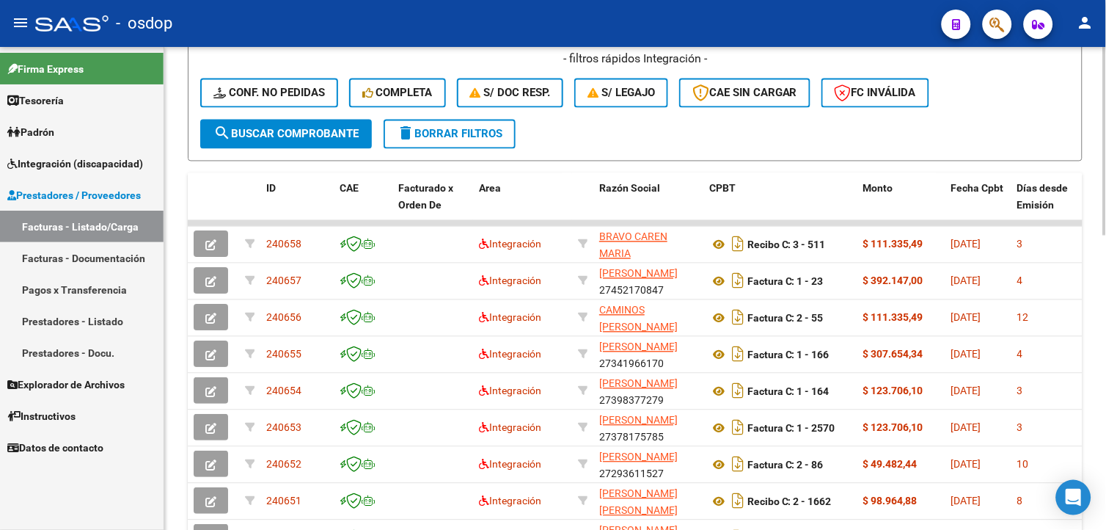
scroll to position [670, 0]
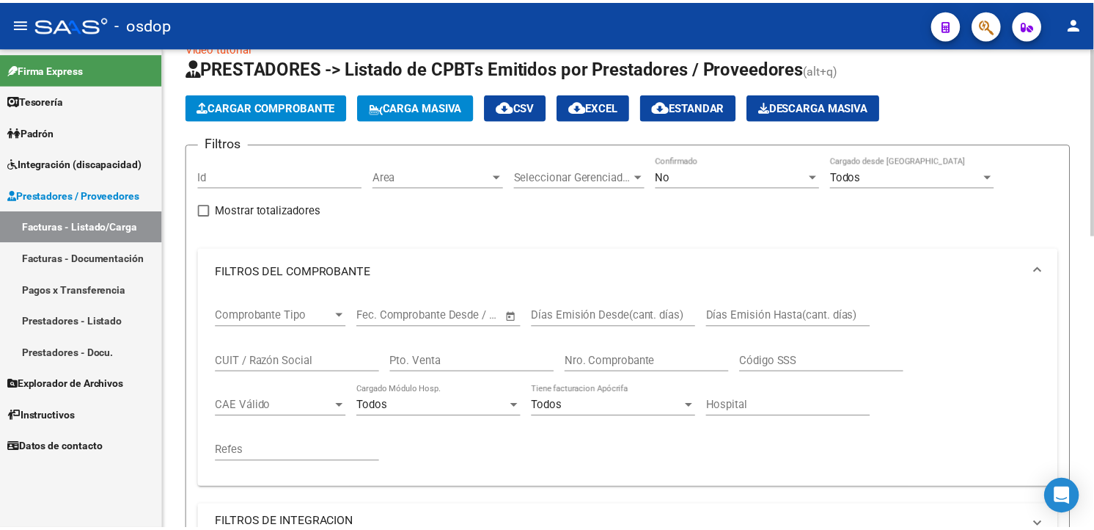
scroll to position [0, 0]
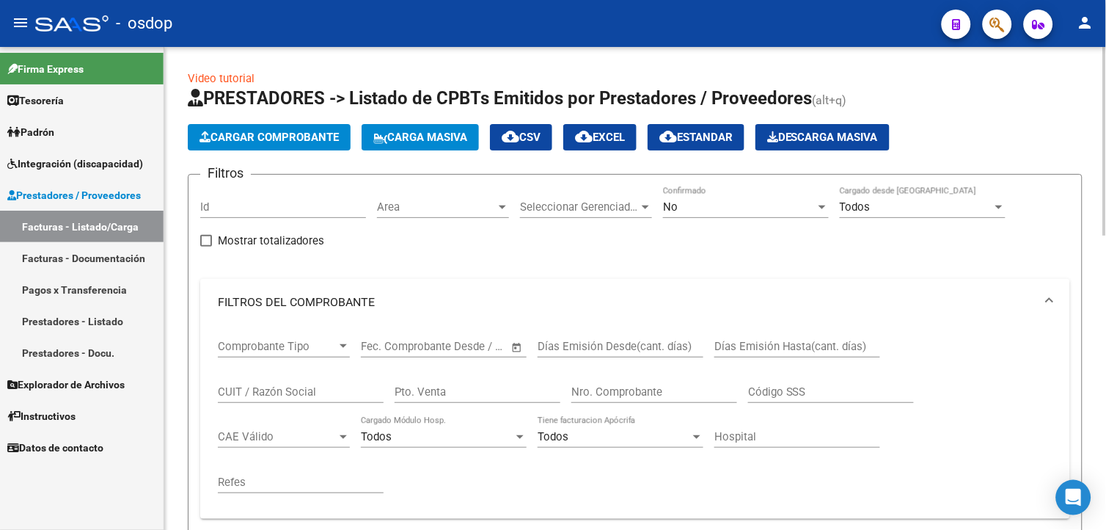
click at [1105, 47] on html "menu - osdop person Firma Express Tesorería Extractos Procesados (csv) Extracto…" at bounding box center [553, 265] width 1106 height 530
click at [298, 136] on span "Cargar Comprobante" at bounding box center [268, 137] width 139 height 13
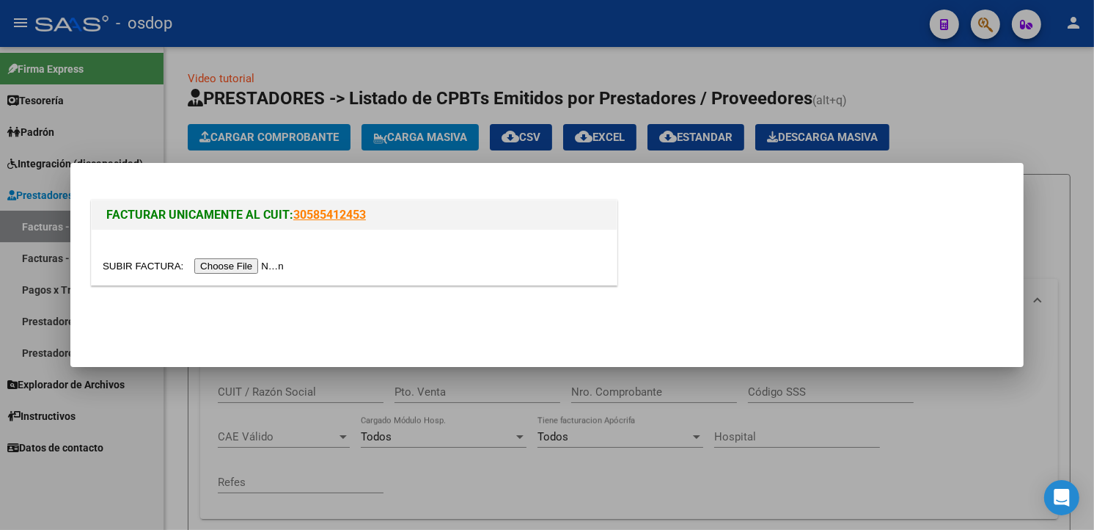
click at [224, 268] on input "file" at bounding box center [196, 265] width 186 height 15
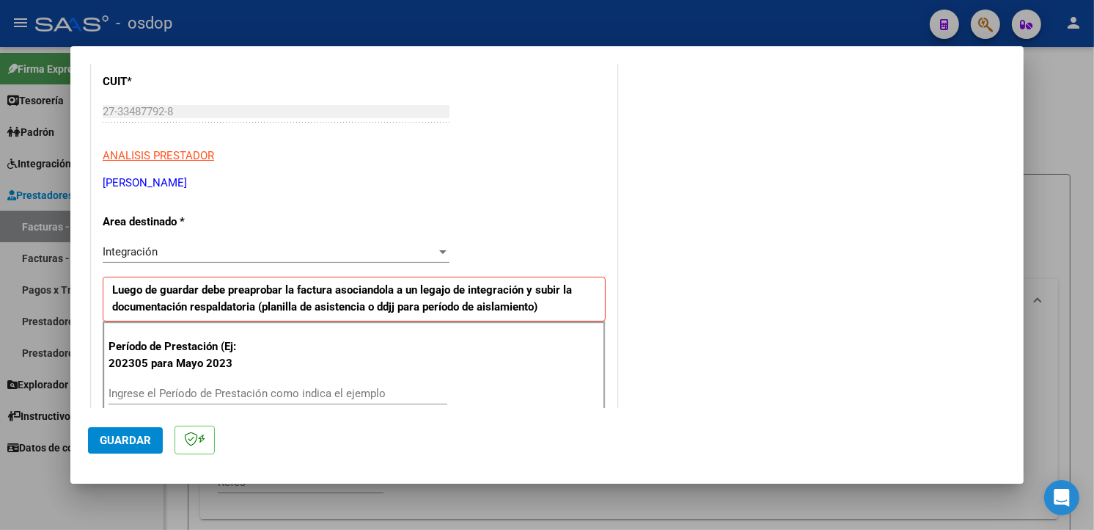
scroll to position [372, 0]
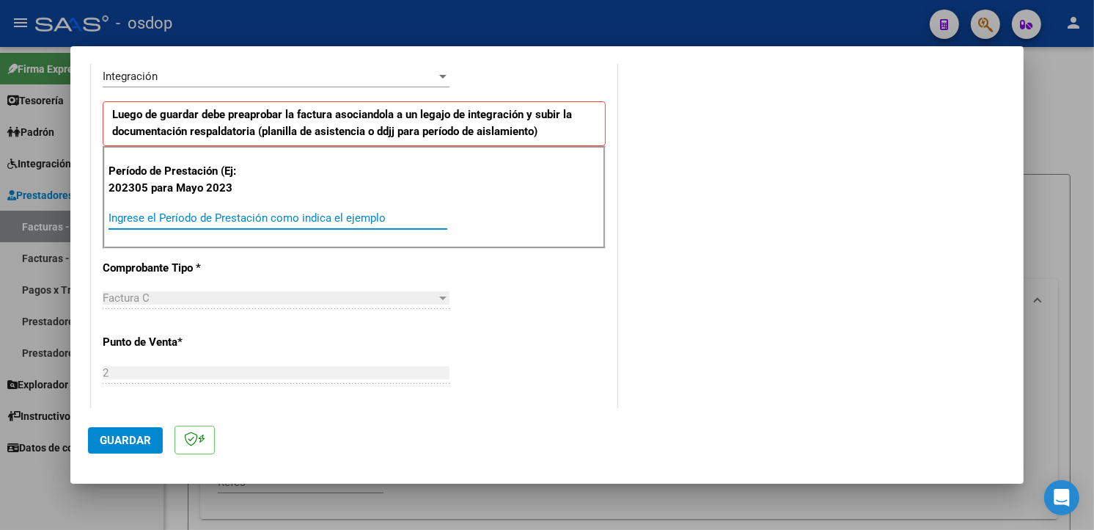
click at [220, 211] on input "Ingrese el Período de Prestación como indica el ejemplo" at bounding box center [278, 217] width 339 height 13
type input "202507"
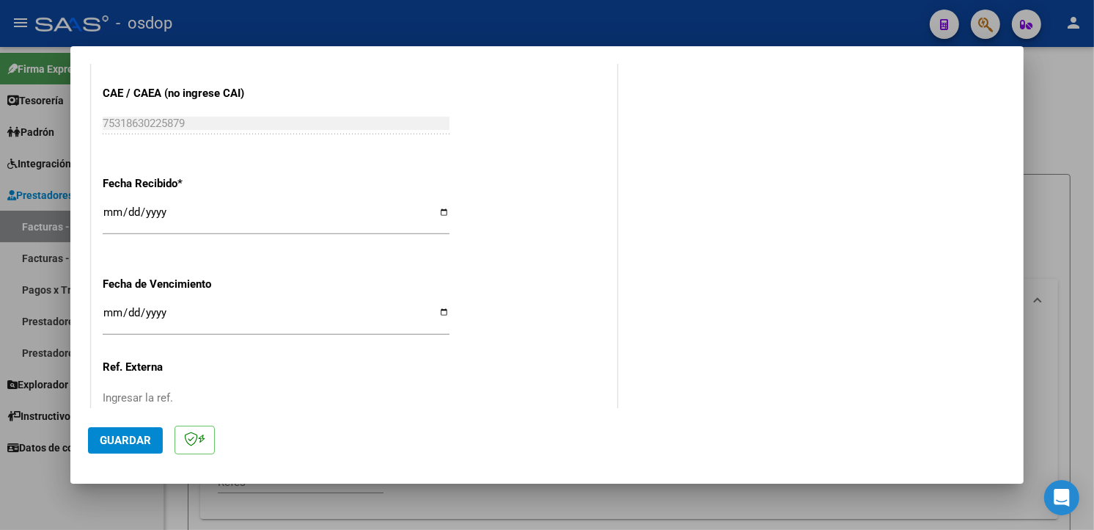
scroll to position [1029, 0]
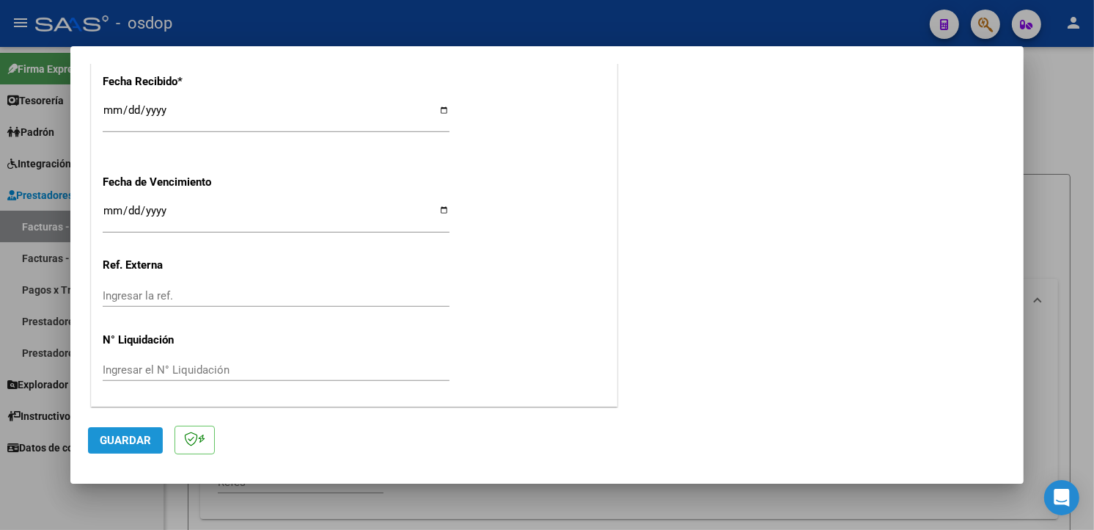
click at [118, 441] on span "Guardar" at bounding box center [125, 439] width 51 height 13
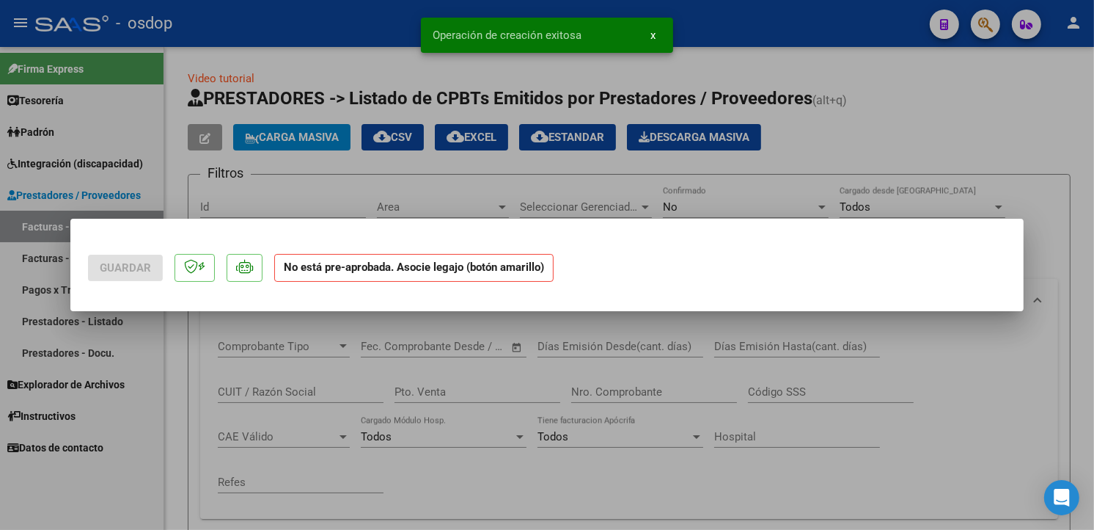
scroll to position [0, 0]
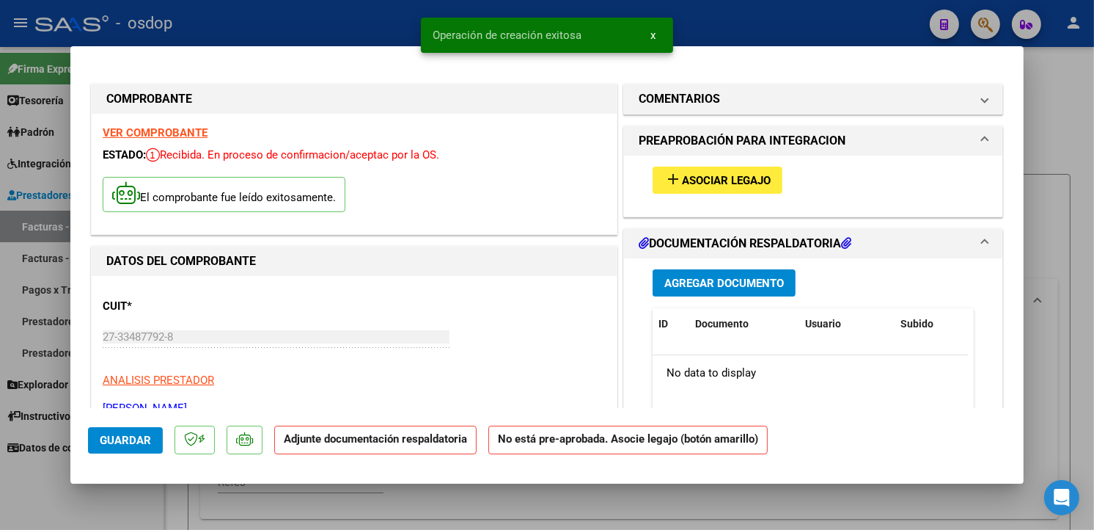
click at [747, 175] on span "Asociar Legajo" at bounding box center [726, 180] width 89 height 13
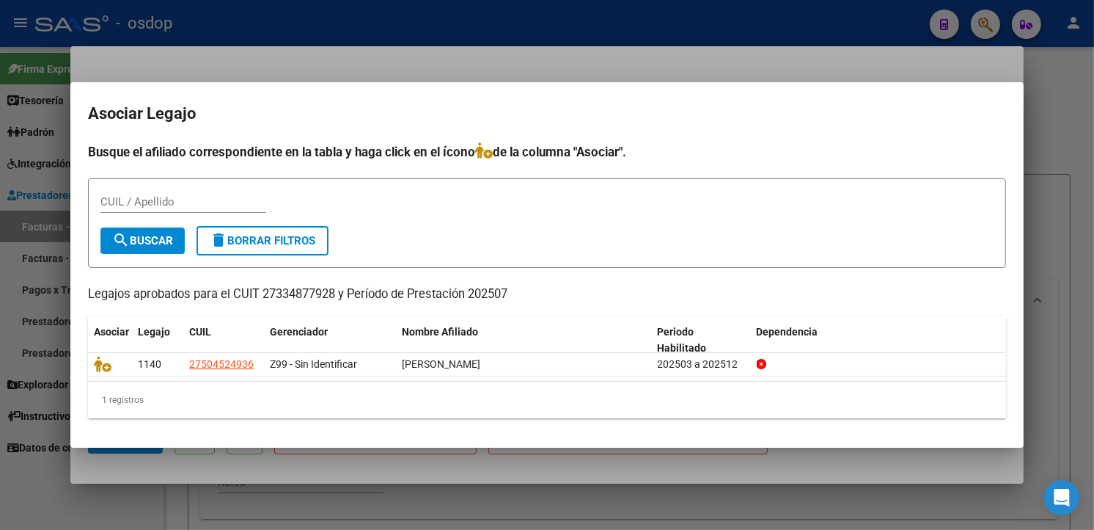
click at [405, 191] on div "CUIL / Apellido" at bounding box center [546, 209] width 893 height 36
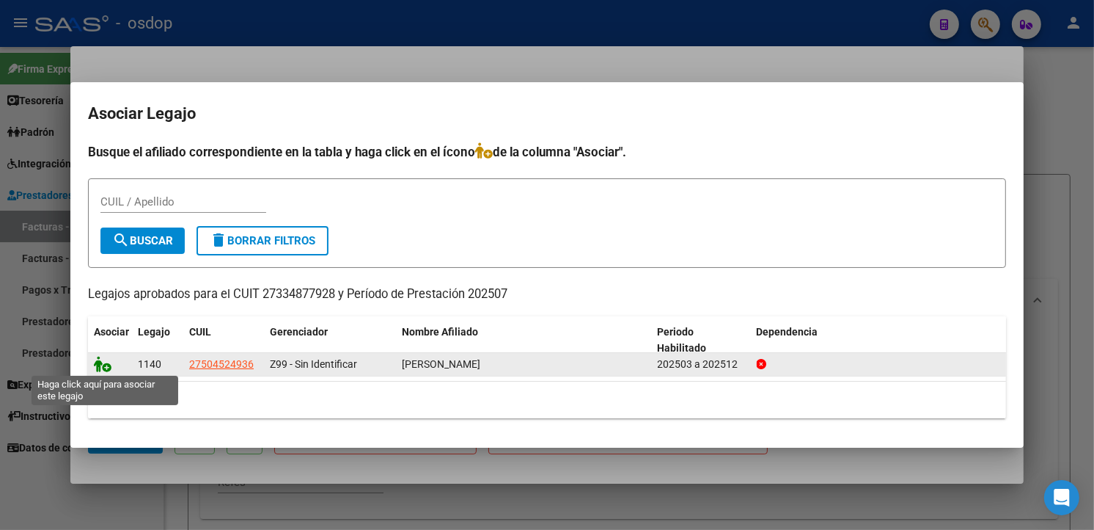
click at [98, 361] on icon at bounding box center [103, 364] width 18 height 16
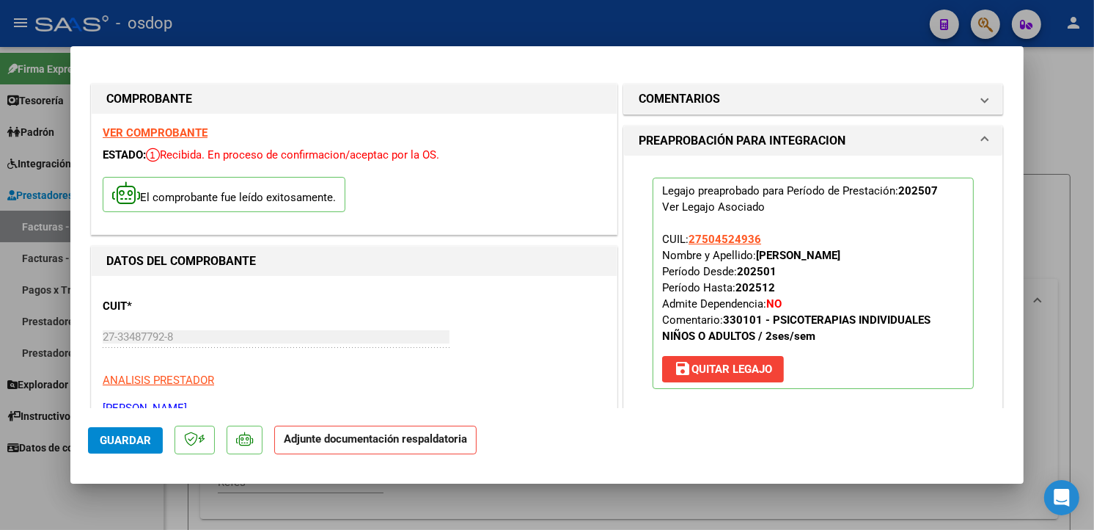
scroll to position [254, 0]
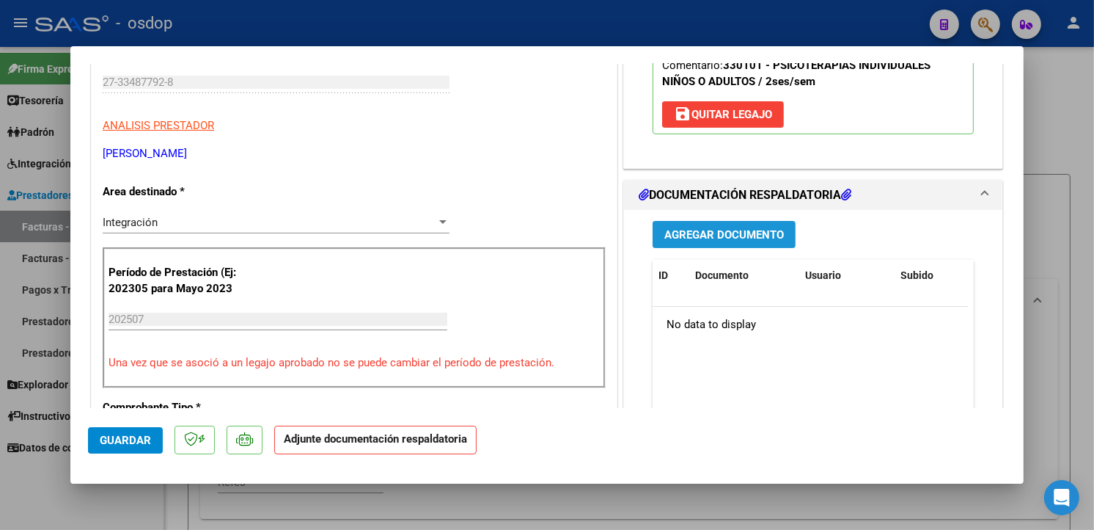
click at [719, 232] on span "Agregar Documento" at bounding box center [724, 234] width 120 height 13
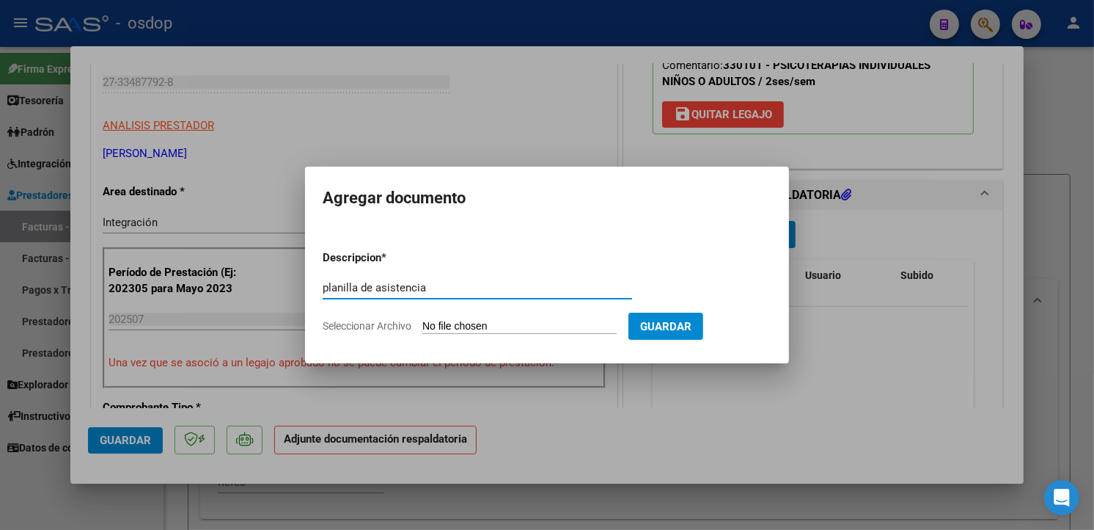
type input "planilla de asistencia"
click at [513, 318] on form "Descripcion * planilla de asistencia Escriba aquí una descripcion Seleccionar A…" at bounding box center [547, 291] width 449 height 107
click at [488, 325] on input "Seleccionar Archivo" at bounding box center [519, 327] width 194 height 14
type input "C:\fakepath\[PERSON_NAME] asist [DATE].pdf"
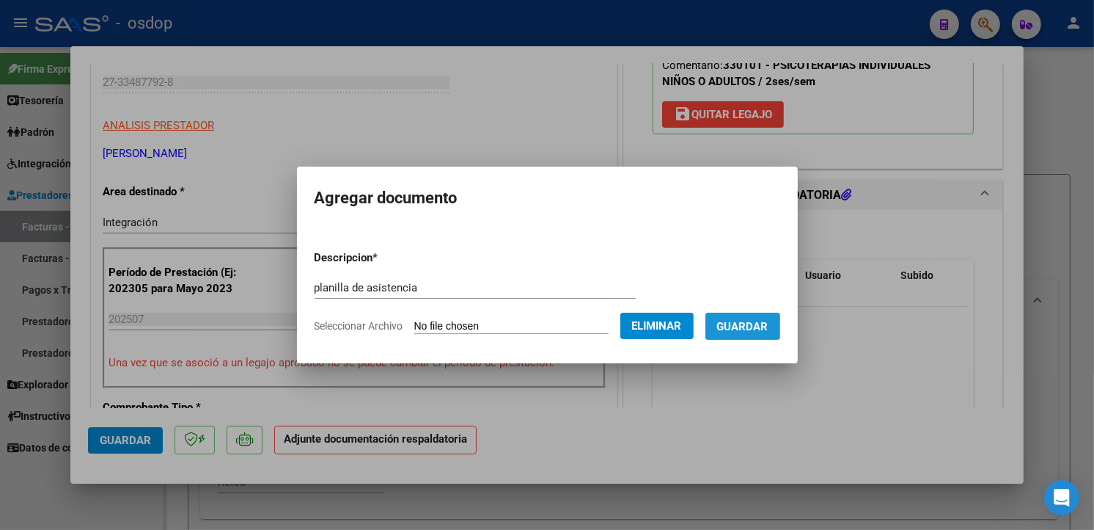
click at [763, 328] on span "Guardar" at bounding box center [742, 326] width 51 height 13
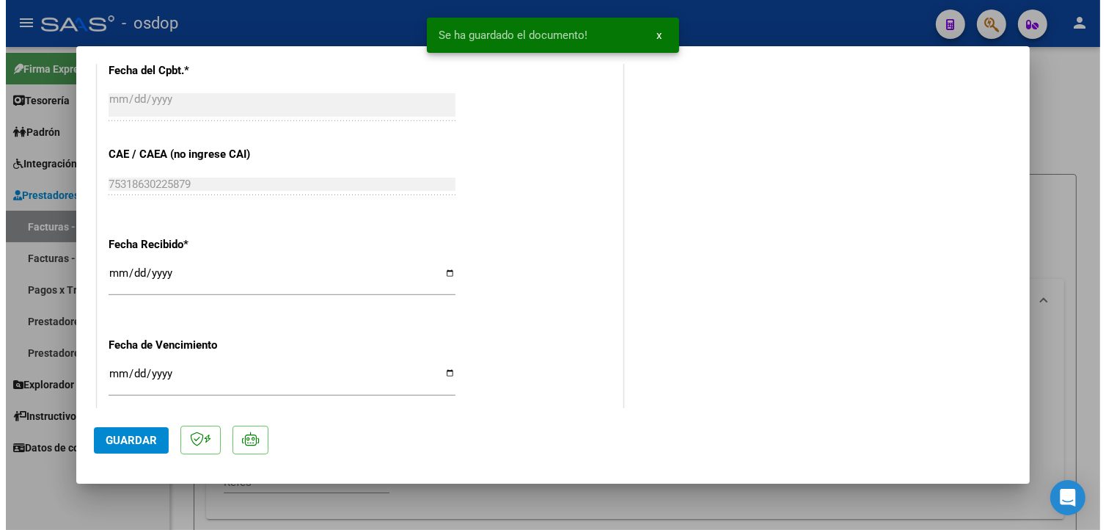
scroll to position [1051, 0]
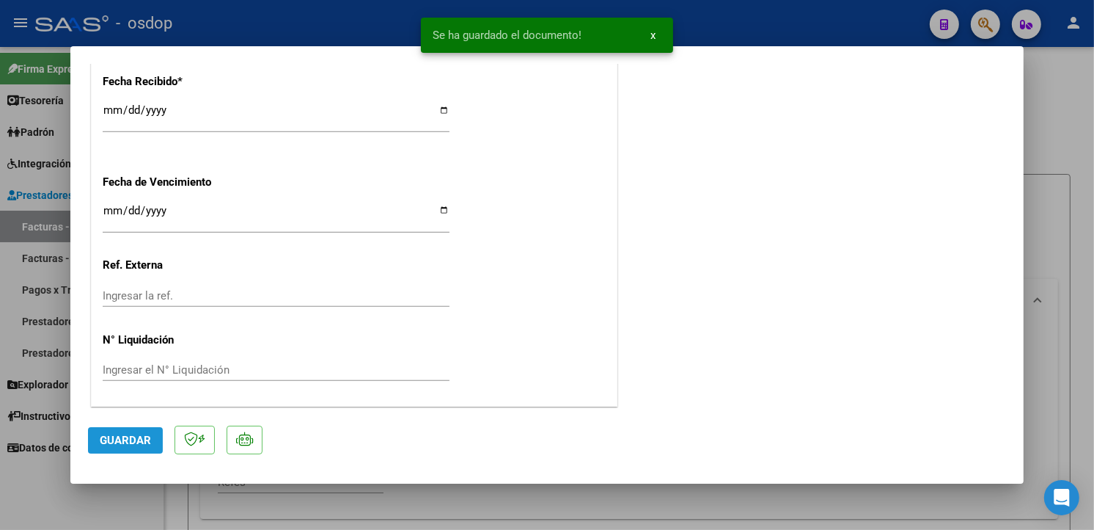
click at [134, 448] on button "Guardar" at bounding box center [125, 440] width 75 height 26
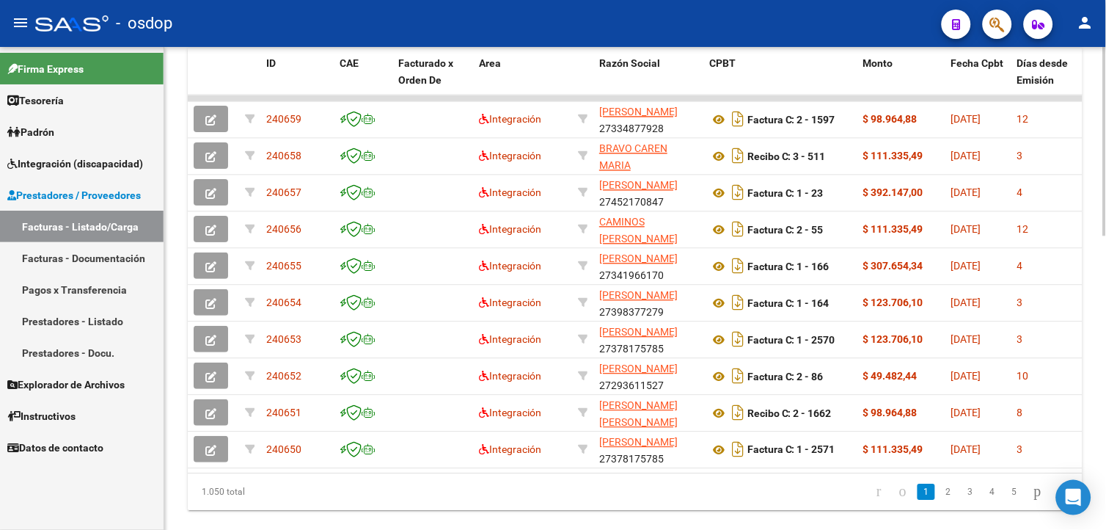
scroll to position [719, 0]
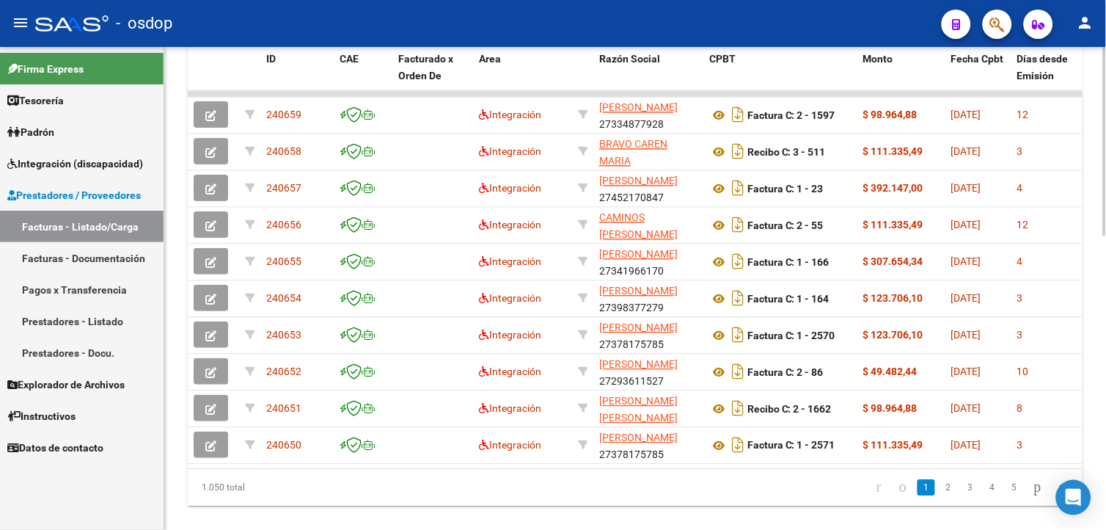
click at [1105, 418] on html "menu - osdop person Firma Express Tesorería Extractos Procesados (csv) Extracto…" at bounding box center [553, 265] width 1106 height 530
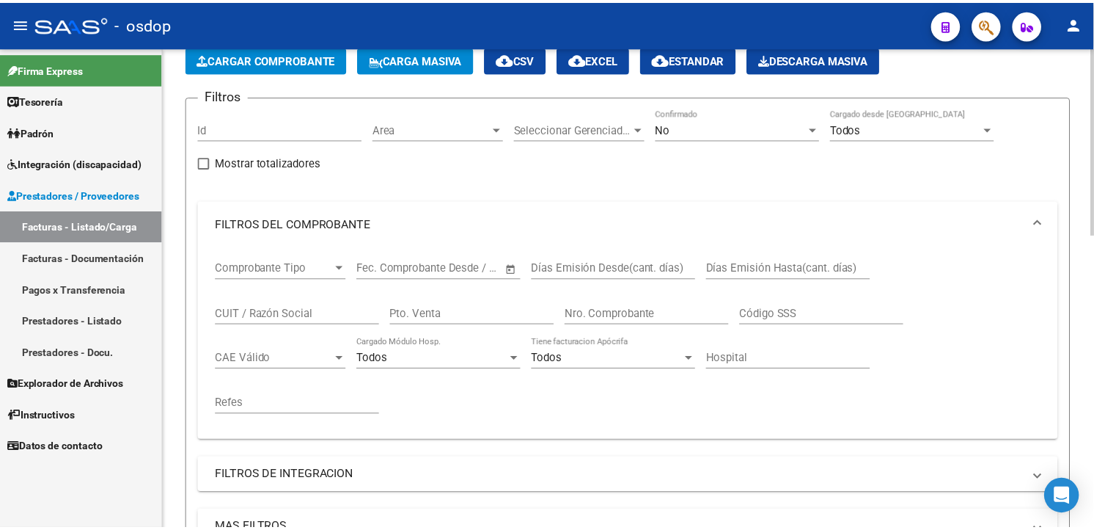
scroll to position [0, 0]
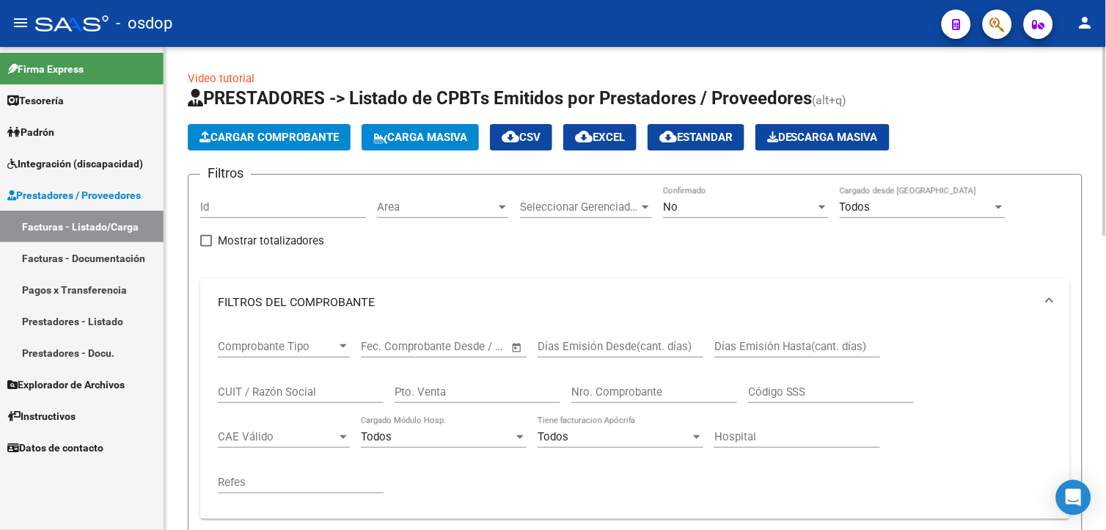
click at [1105, 79] on html "menu - osdop person Firma Express Tesorería Extractos Procesados (csv) Extracto…" at bounding box center [553, 265] width 1106 height 530
click at [250, 128] on button "Cargar Comprobante" at bounding box center [269, 137] width 163 height 26
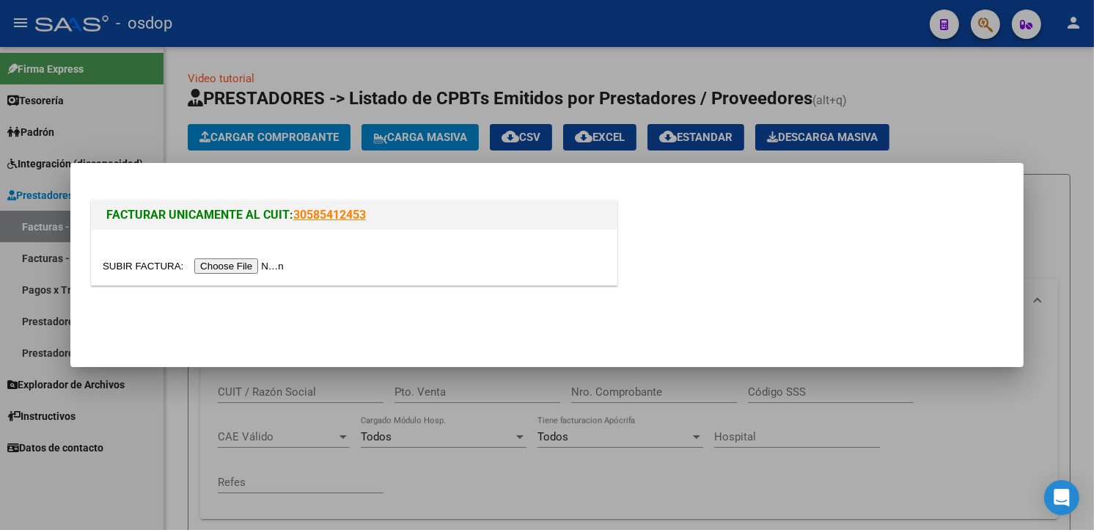
click at [240, 259] on input "file" at bounding box center [196, 265] width 186 height 15
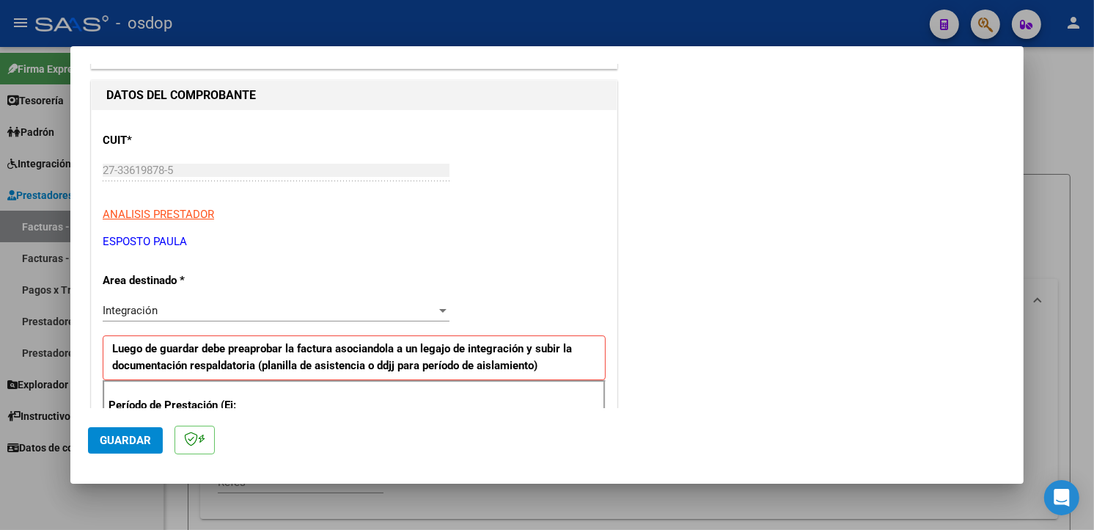
scroll to position [296, 0]
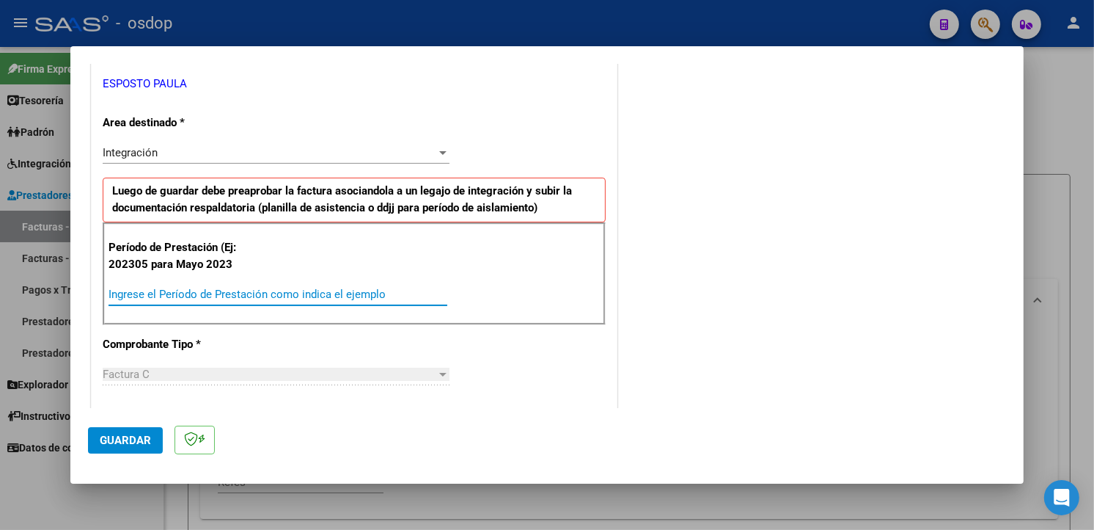
click at [350, 297] on input "Ingrese el Período de Prestación como indica el ejemplo" at bounding box center [278, 293] width 339 height 13
type input "202507"
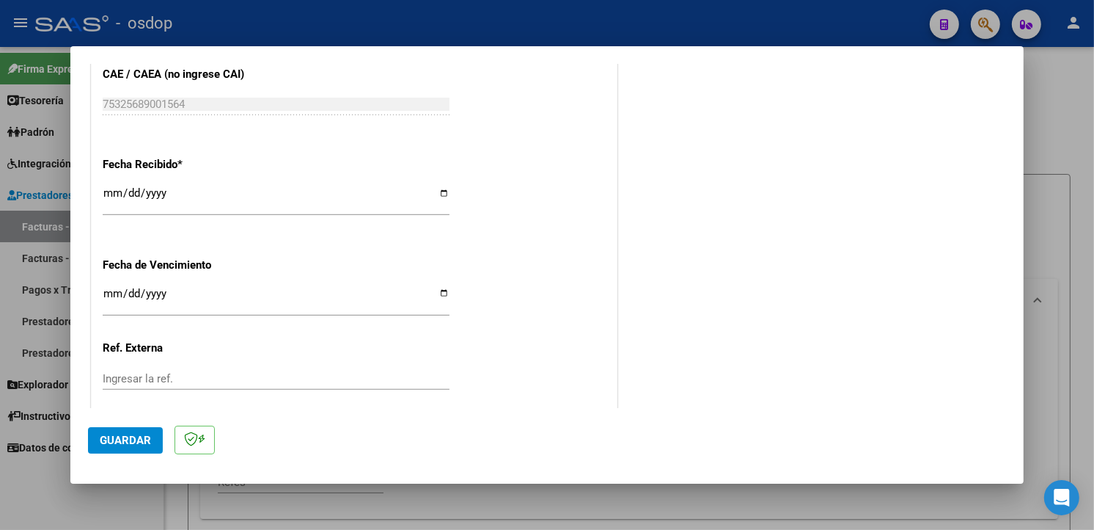
scroll to position [1029, 0]
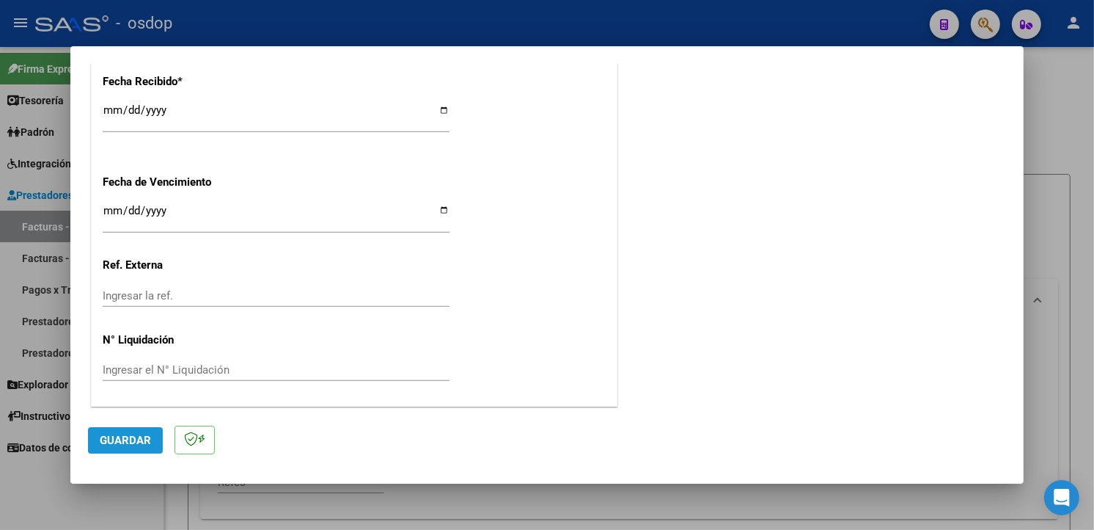
click at [125, 434] on span "Guardar" at bounding box center [125, 439] width 51 height 13
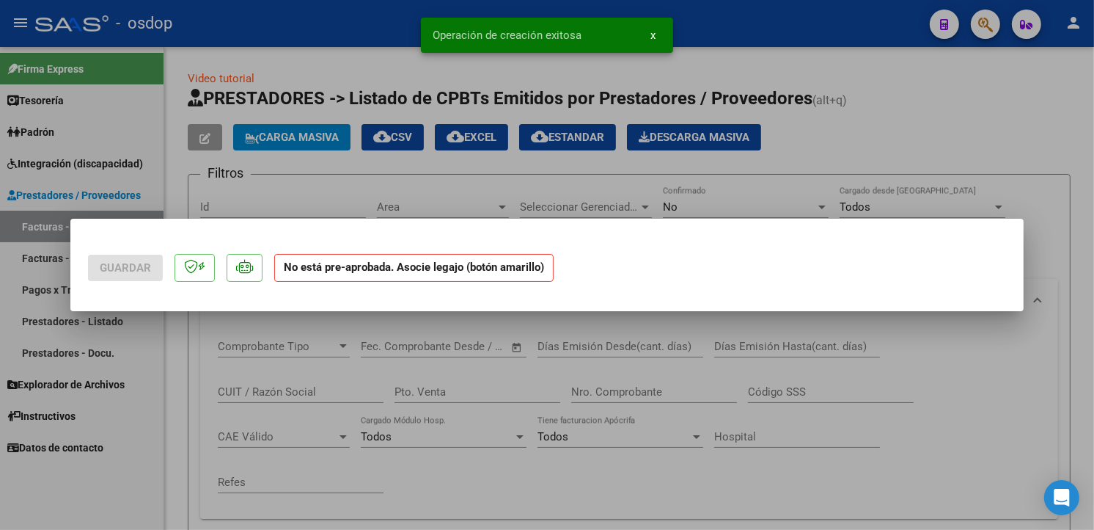
scroll to position [0, 0]
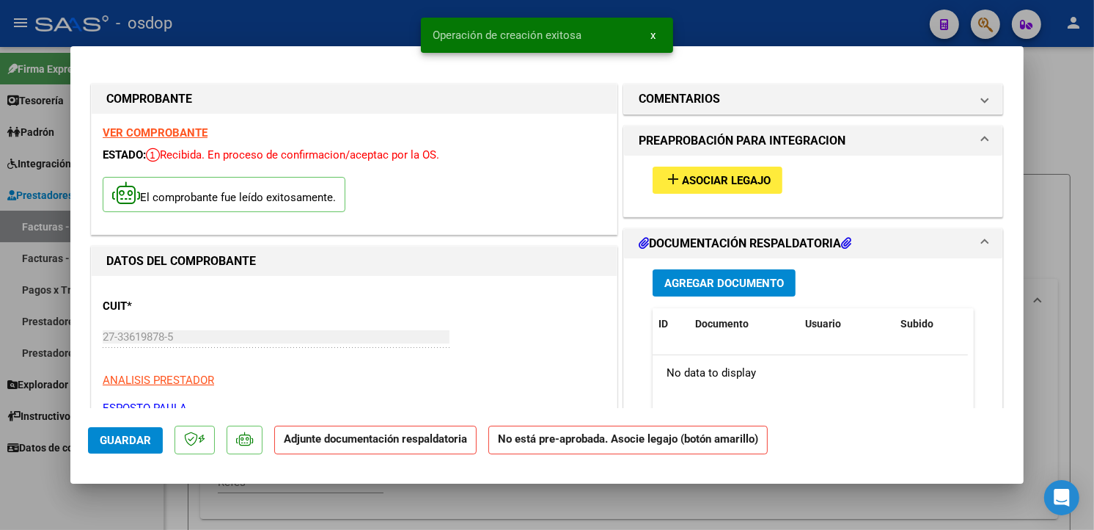
click at [737, 177] on span "Asociar Legajo" at bounding box center [726, 180] width 89 height 13
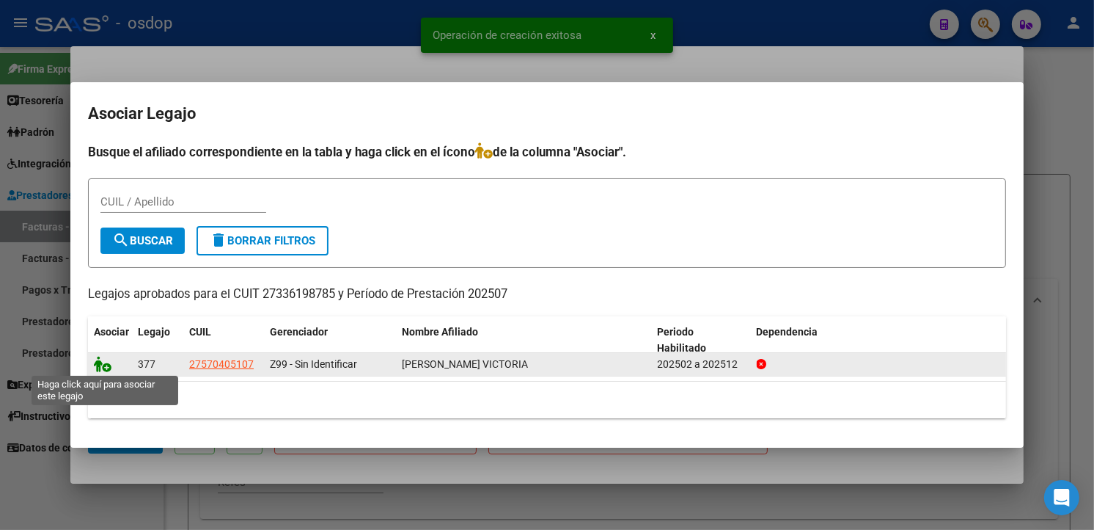
click at [104, 359] on icon at bounding box center [103, 364] width 18 height 16
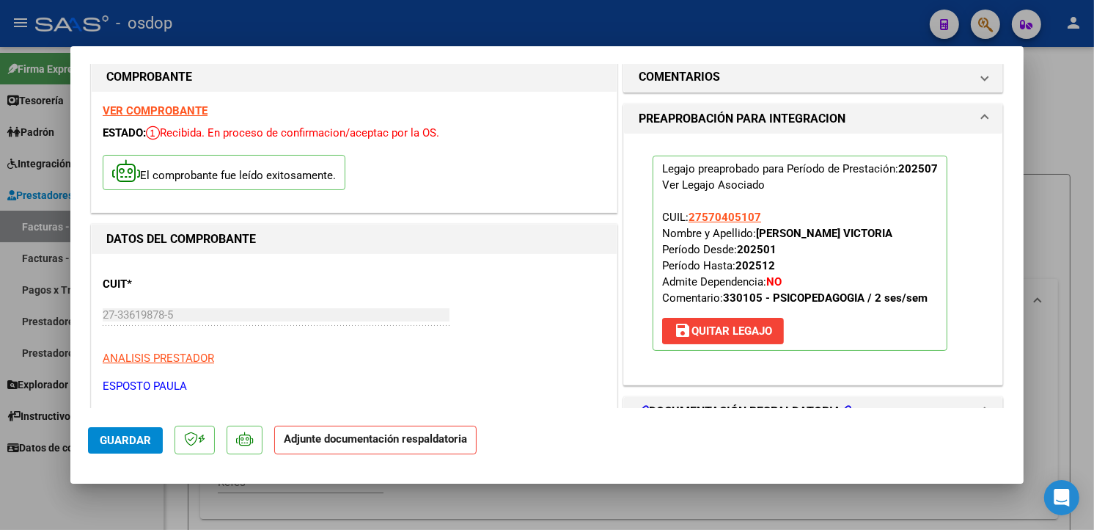
scroll to position [244, 0]
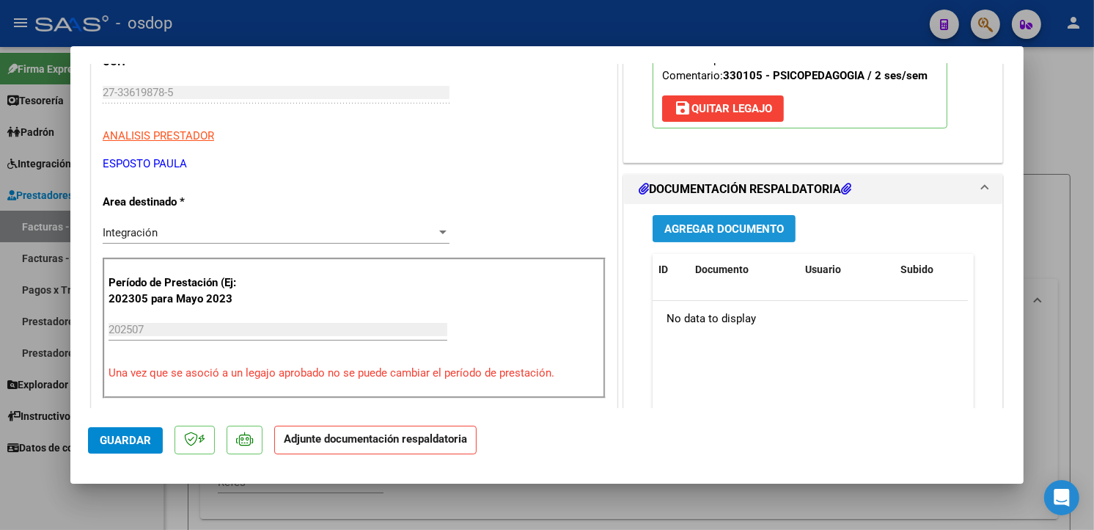
click at [714, 235] on span "Agregar Documento" at bounding box center [724, 228] width 120 height 13
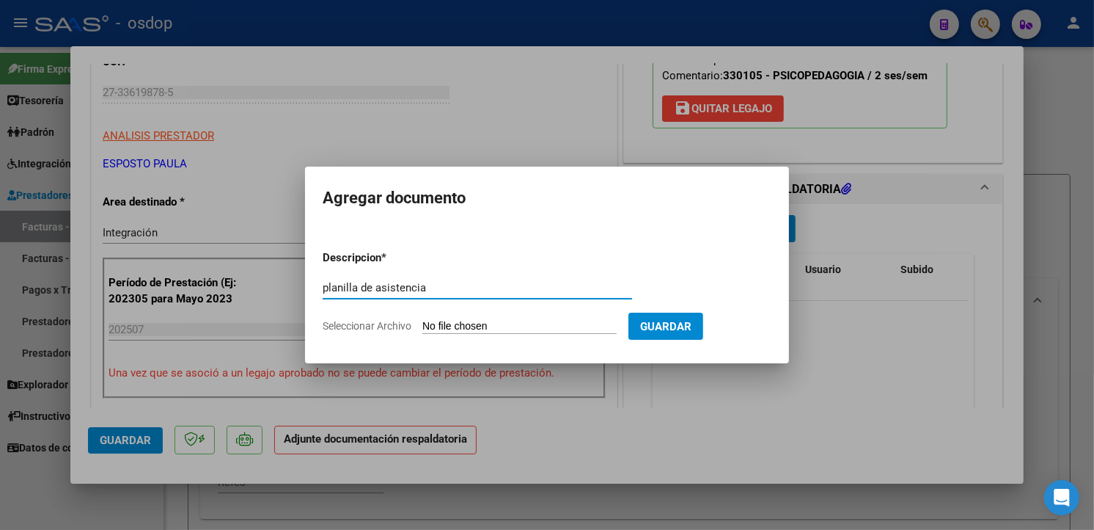
type input "planilla de asistencia"
click at [482, 320] on input "Seleccionar Archivo" at bounding box center [519, 327] width 194 height 14
type input "C:\fakepath\Asistencia Desana.pdf"
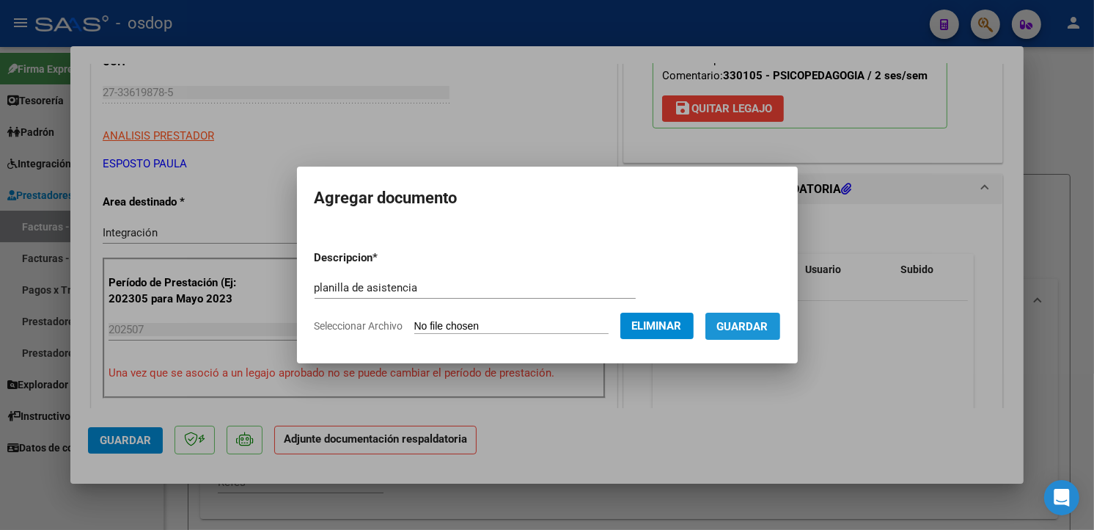
click at [769, 324] on span "Guardar" at bounding box center [742, 326] width 51 height 13
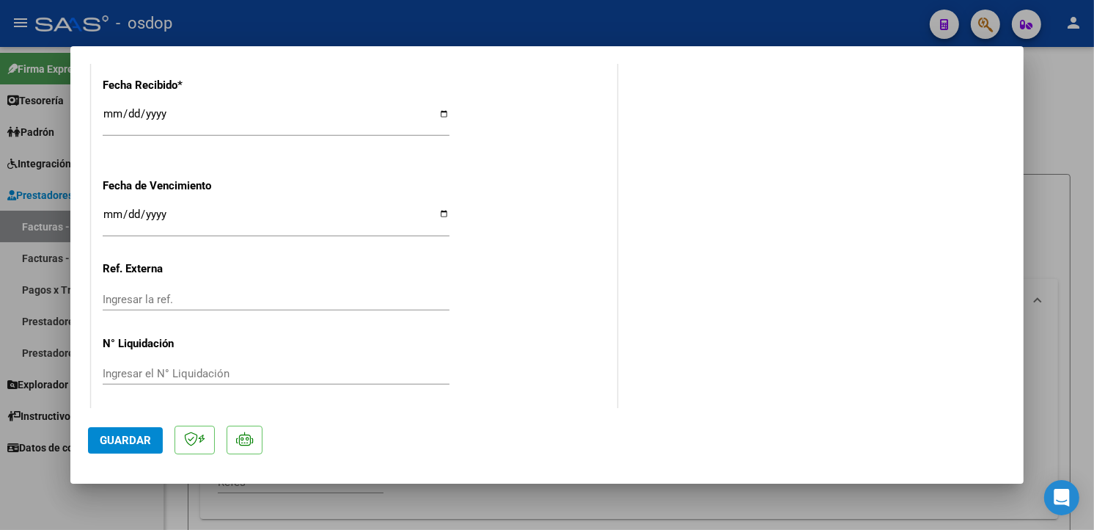
scroll to position [1051, 0]
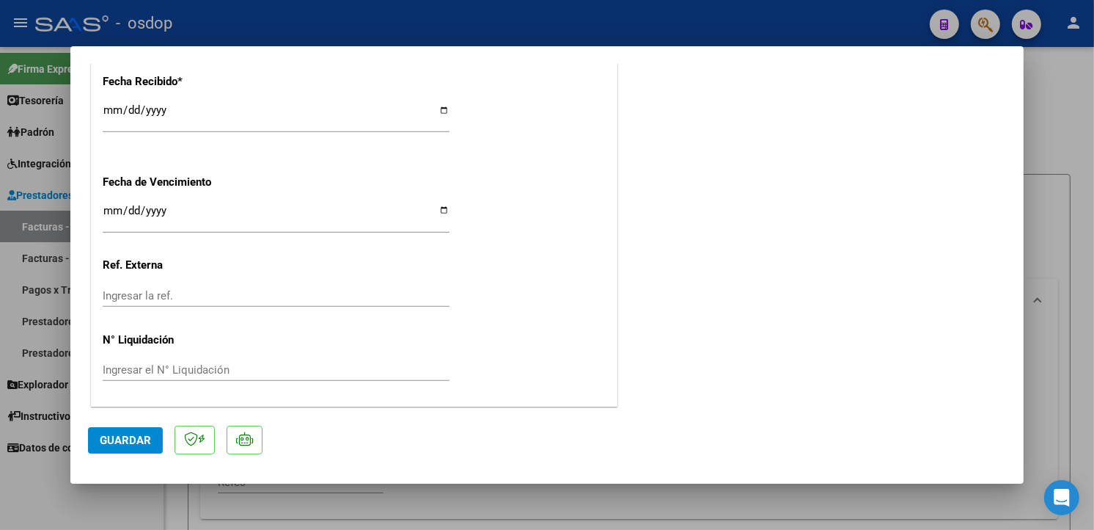
click at [122, 435] on span "Guardar" at bounding box center [125, 439] width 51 height 13
type input "$ 0,00"
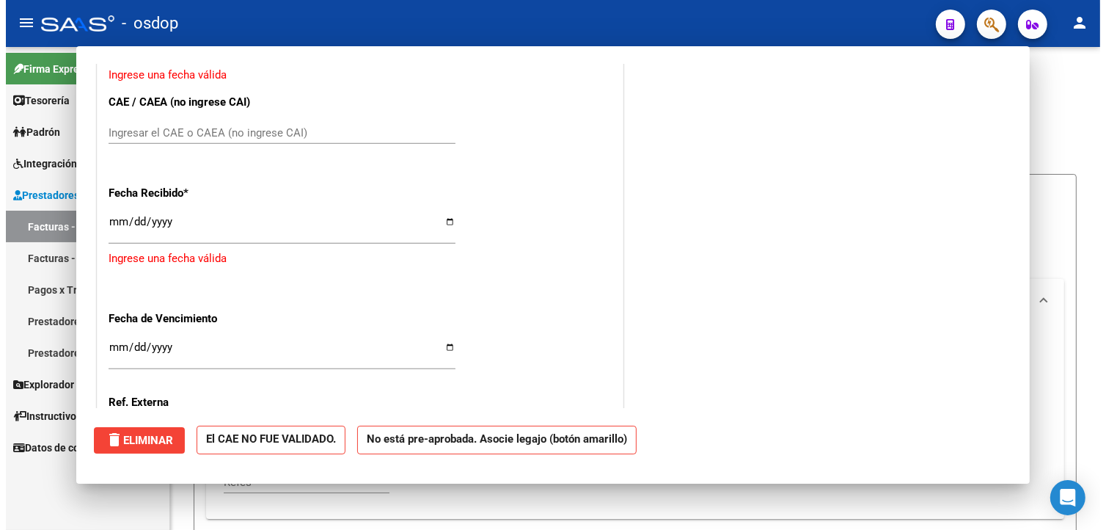
scroll to position [1163, 0]
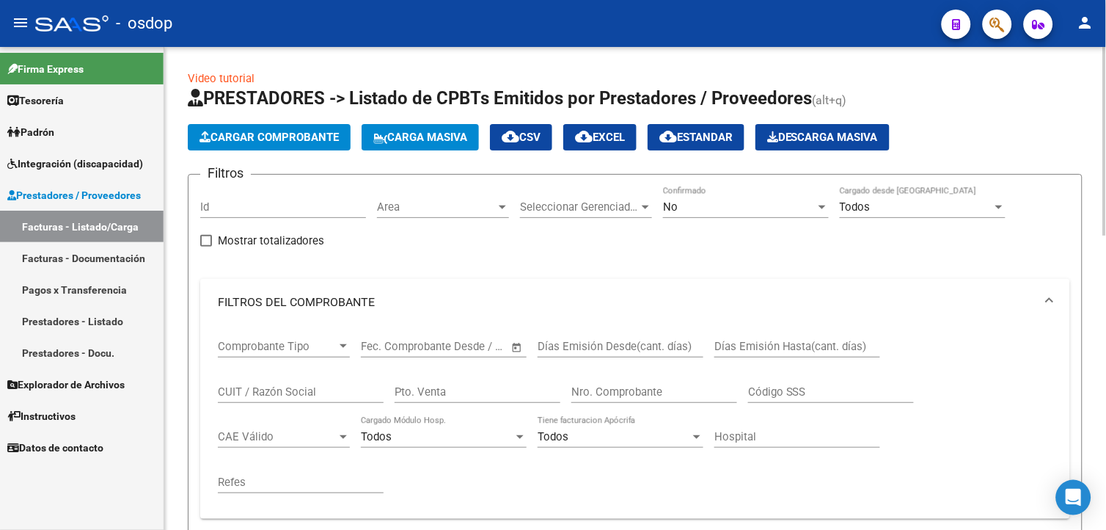
drag, startPoint x: 1102, startPoint y: 131, endPoint x: 1102, endPoint y: 179, distance: 48.4
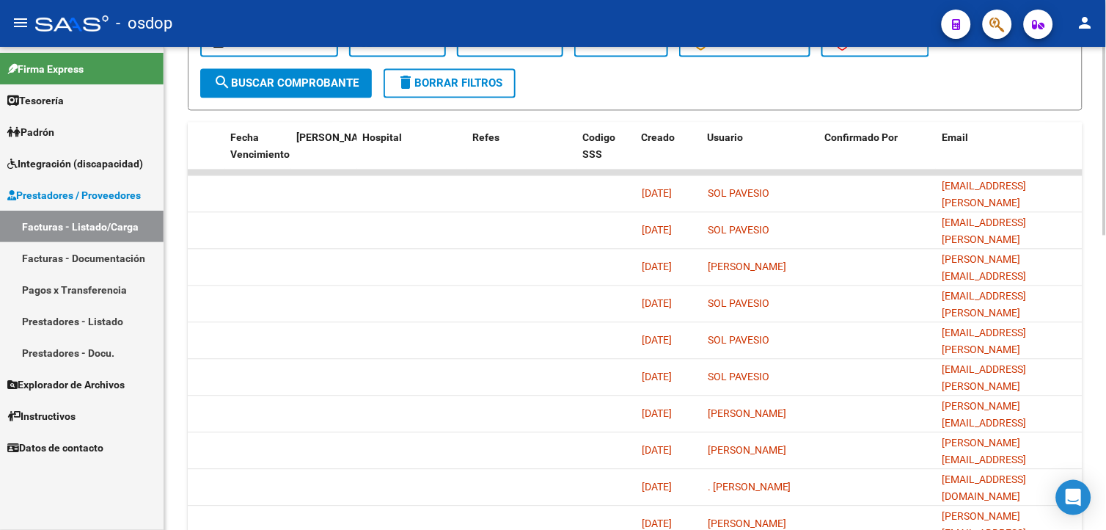
scroll to position [753, 0]
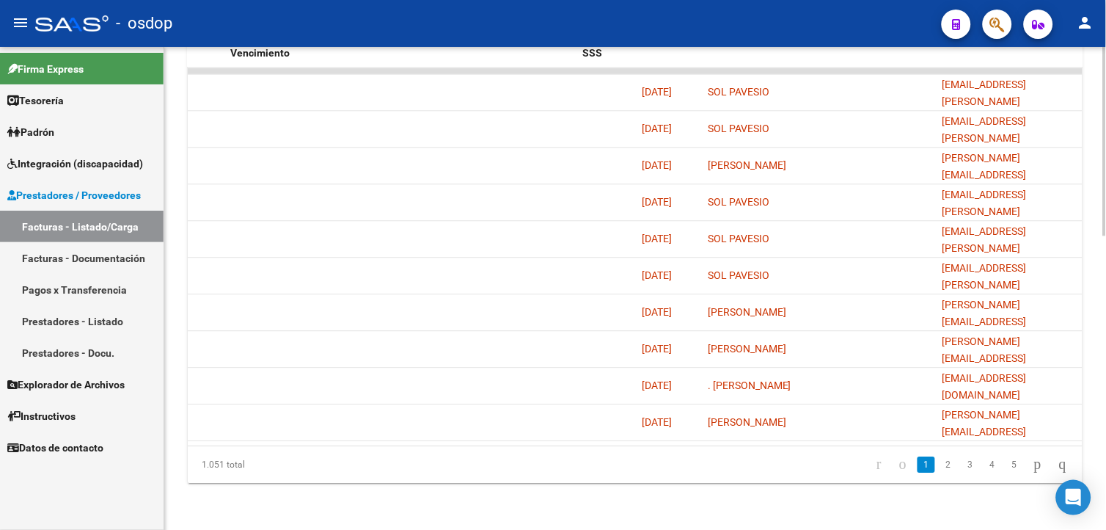
click at [1105, 486] on html "menu - osdop person Firma Express Tesorería Extractos Procesados (csv) Extracto…" at bounding box center [553, 265] width 1106 height 530
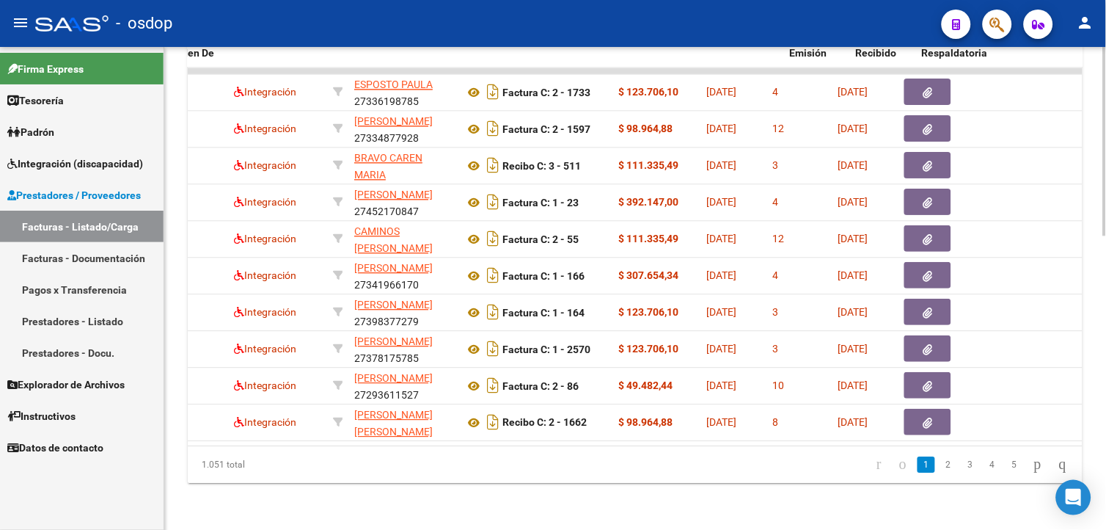
scroll to position [0, 0]
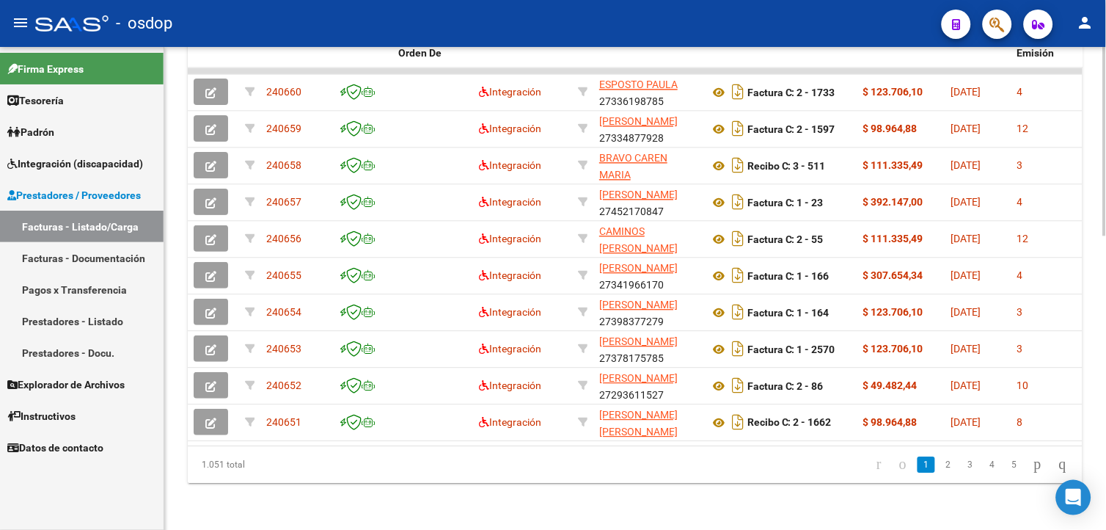
click at [1105, 368] on div at bounding box center [1105, 435] width 4 height 188
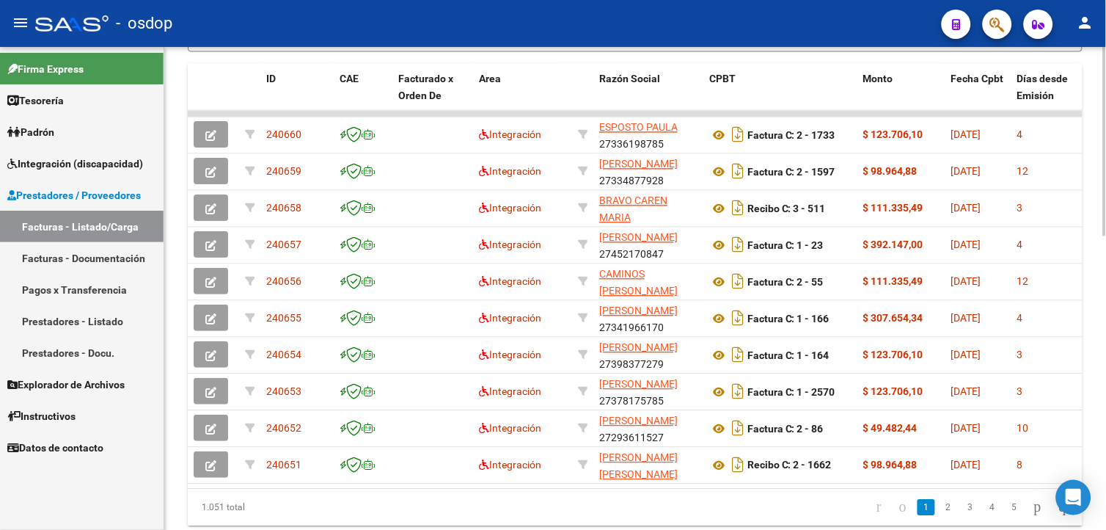
scroll to position [681, 0]
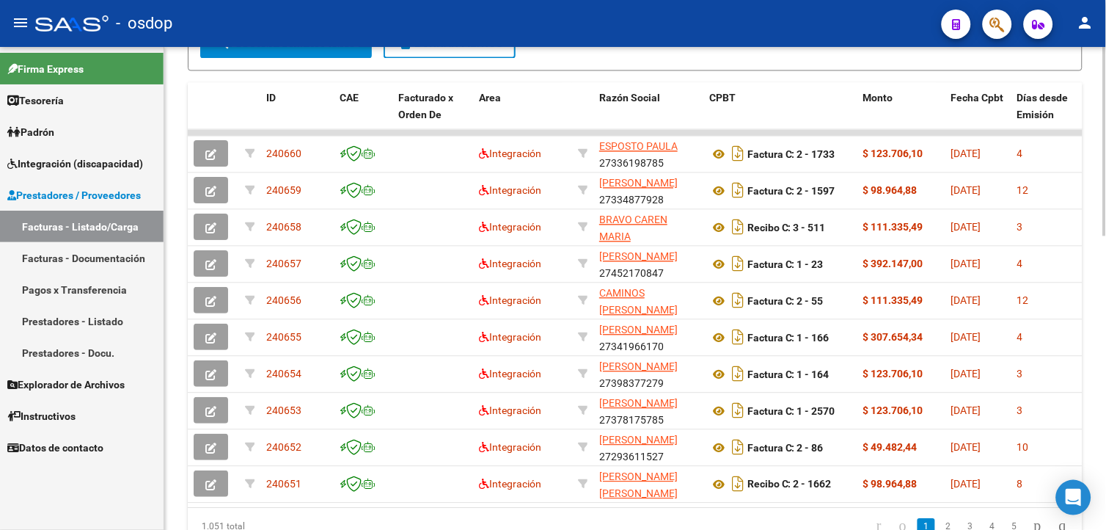
click at [1104, 340] on div at bounding box center [1105, 411] width 4 height 188
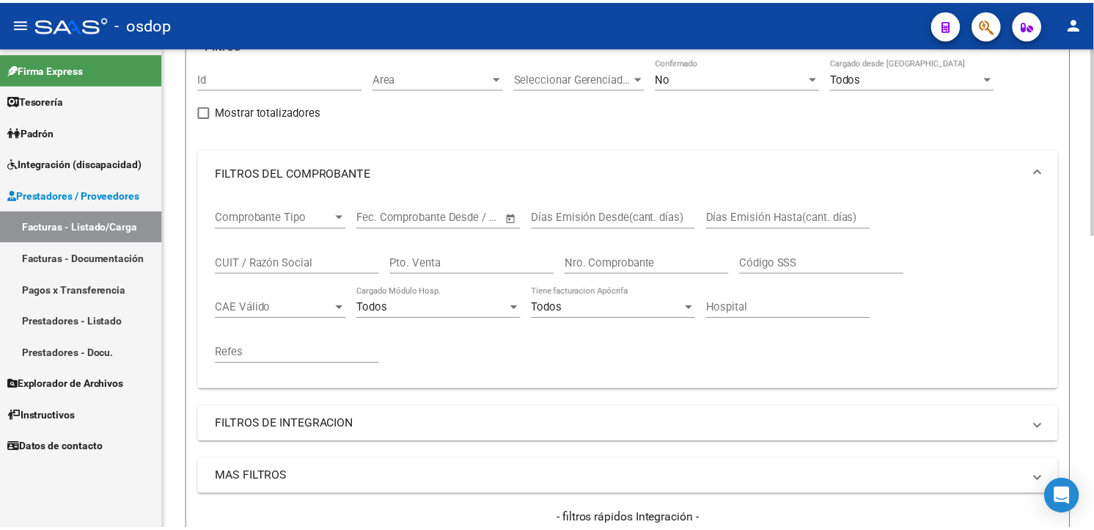
scroll to position [0, 0]
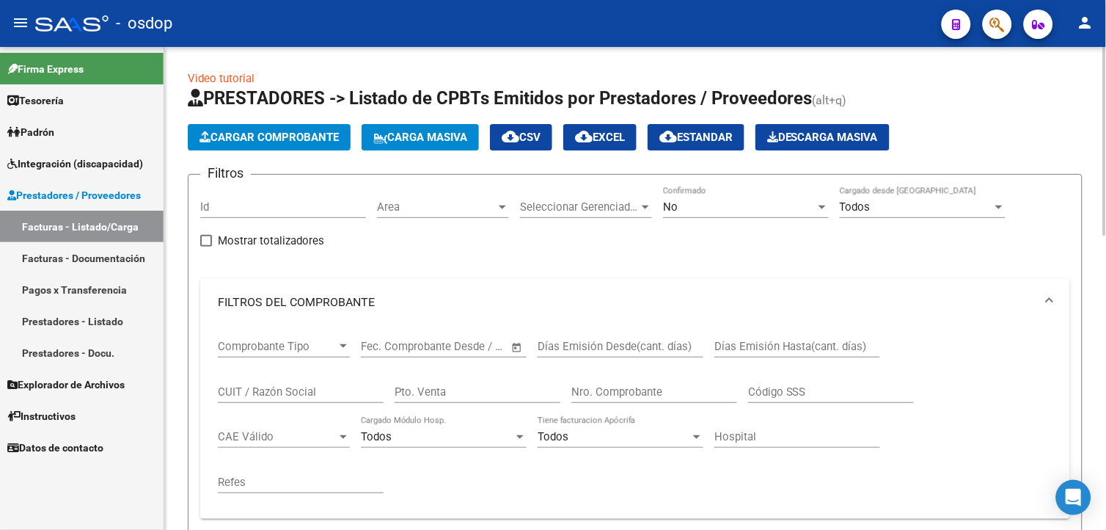
click at [1105, 78] on html "menu - osdop person Firma Express Tesorería Extractos Procesados (csv) Extracto…" at bounding box center [553, 265] width 1106 height 530
click at [298, 133] on span "Cargar Comprobante" at bounding box center [268, 137] width 139 height 13
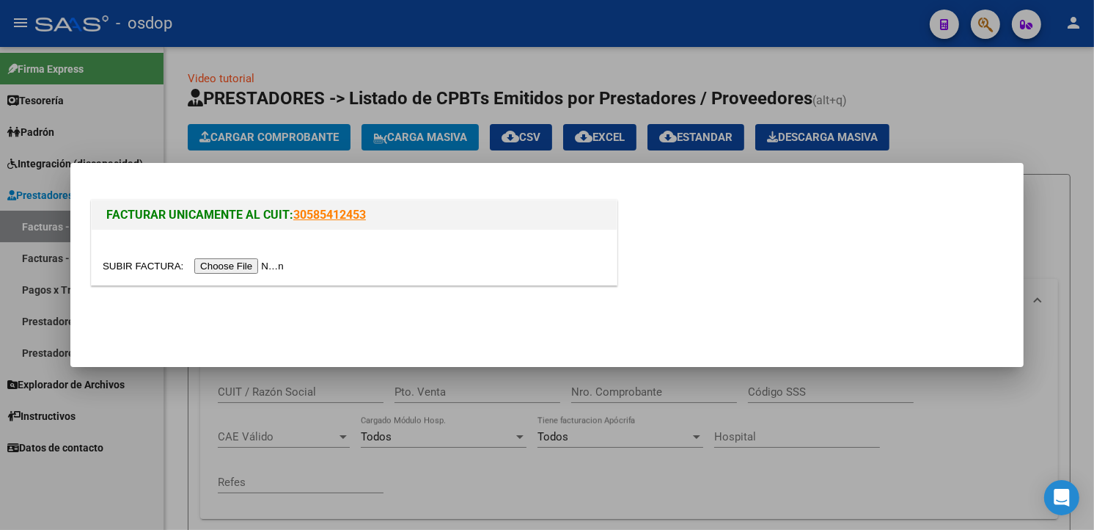
click at [257, 270] on input "file" at bounding box center [196, 265] width 186 height 15
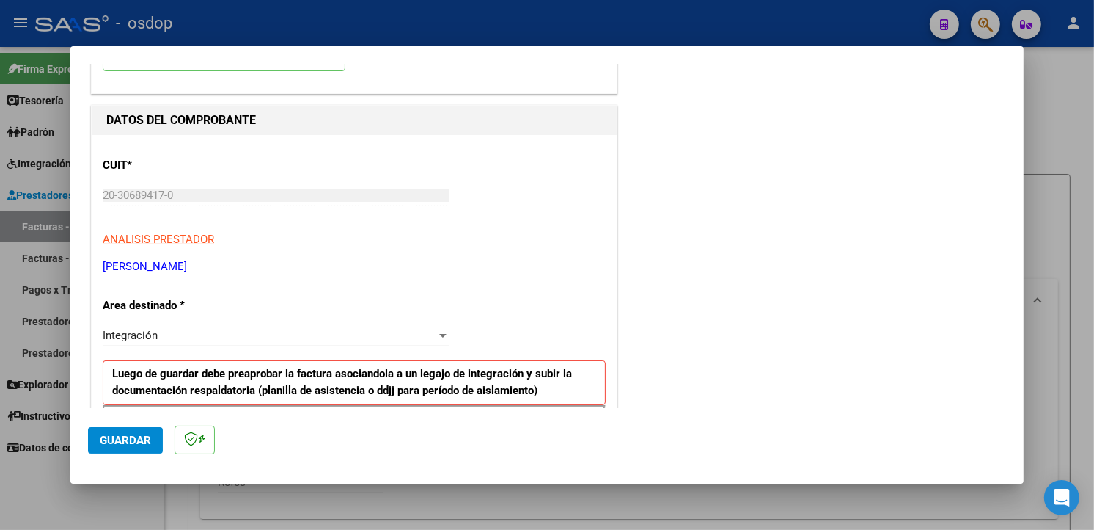
scroll to position [255, 0]
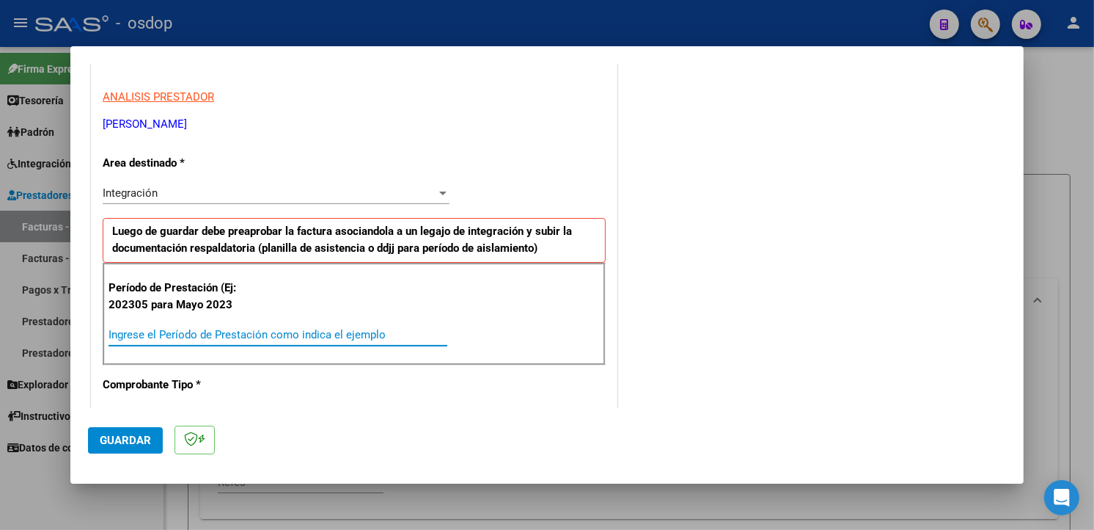
click at [254, 338] on input "Ingrese el Período de Prestación como indica el ejemplo" at bounding box center [278, 334] width 339 height 13
type input "202507"
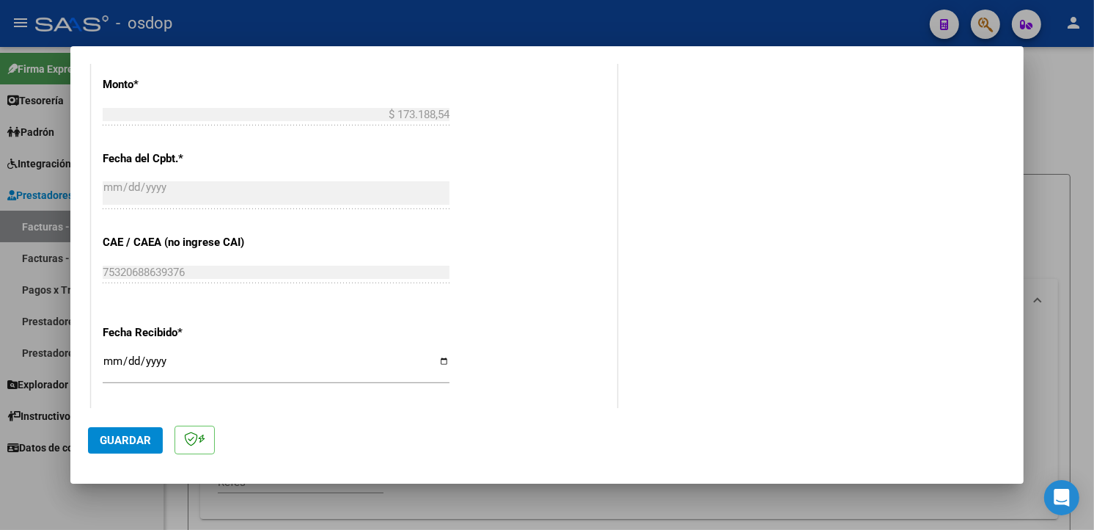
scroll to position [1029, 0]
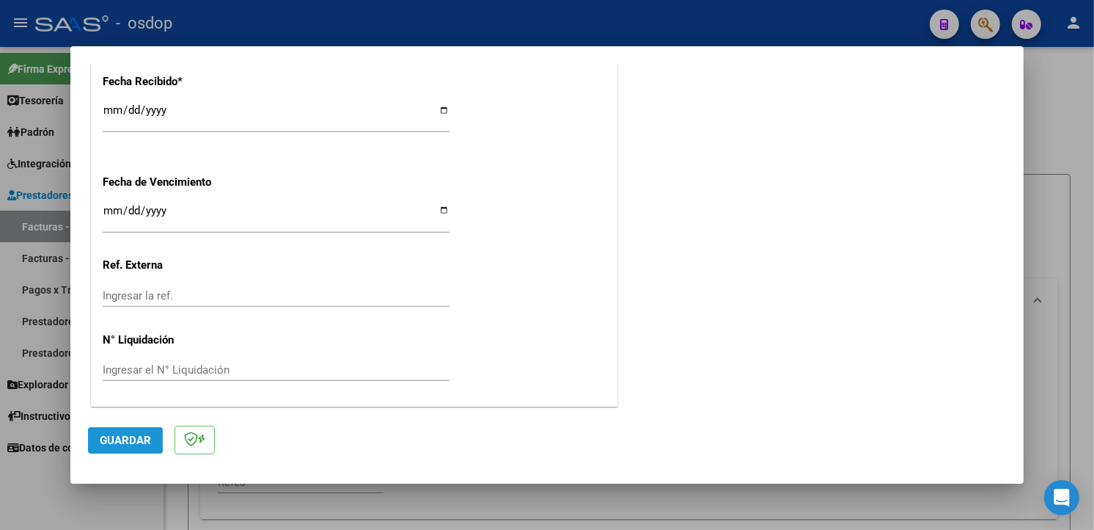
click at [123, 441] on span "Guardar" at bounding box center [125, 439] width 51 height 13
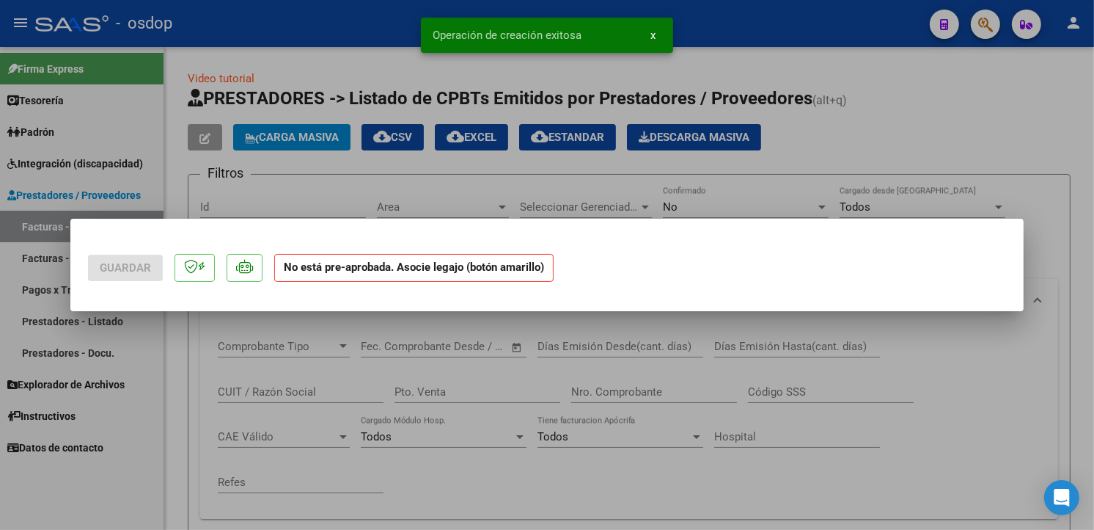
scroll to position [0, 0]
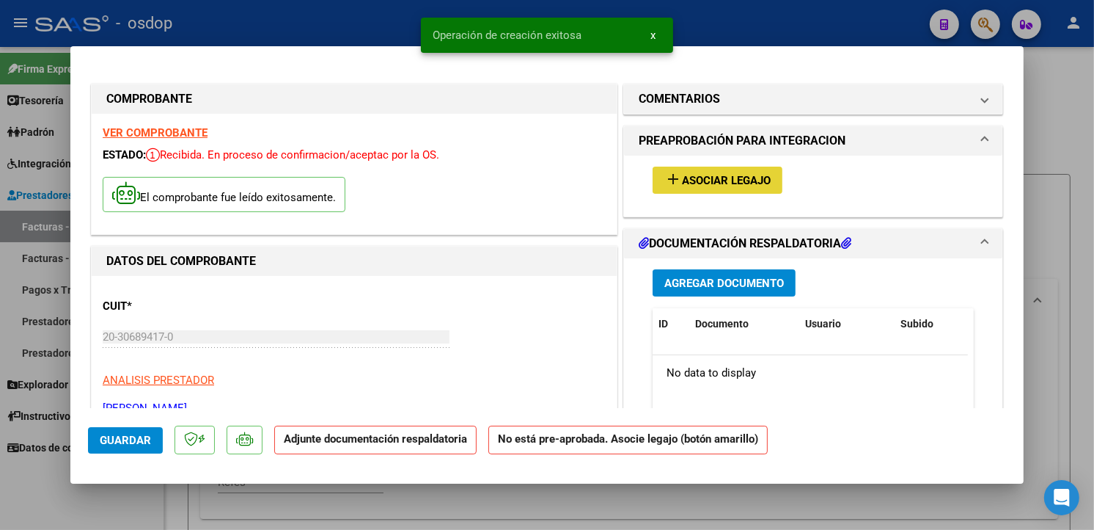
click at [706, 183] on span "Asociar Legajo" at bounding box center [726, 180] width 89 height 13
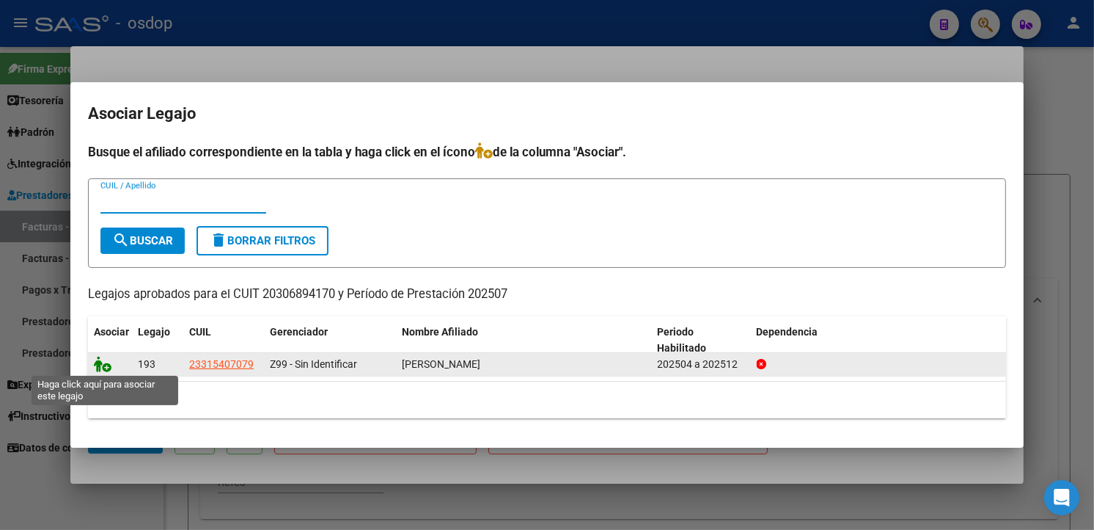
click at [101, 364] on icon at bounding box center [103, 364] width 18 height 16
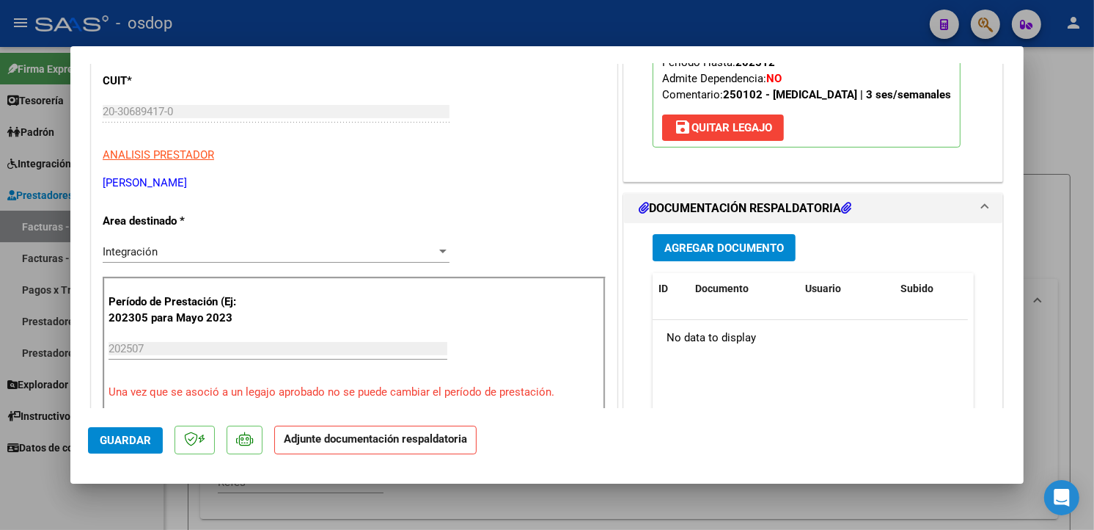
scroll to position [281, 0]
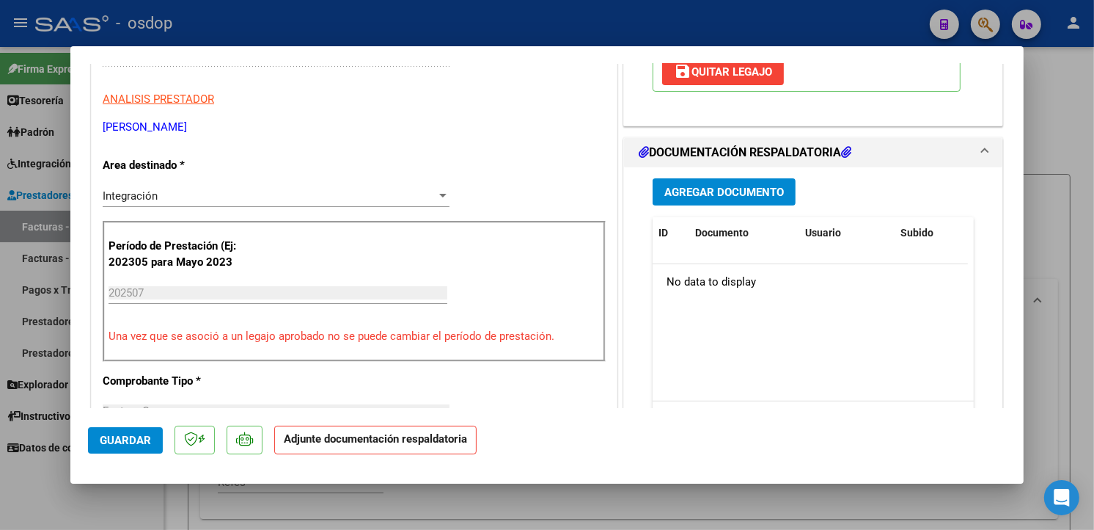
click at [735, 182] on button "Agregar Documento" at bounding box center [724, 191] width 143 height 27
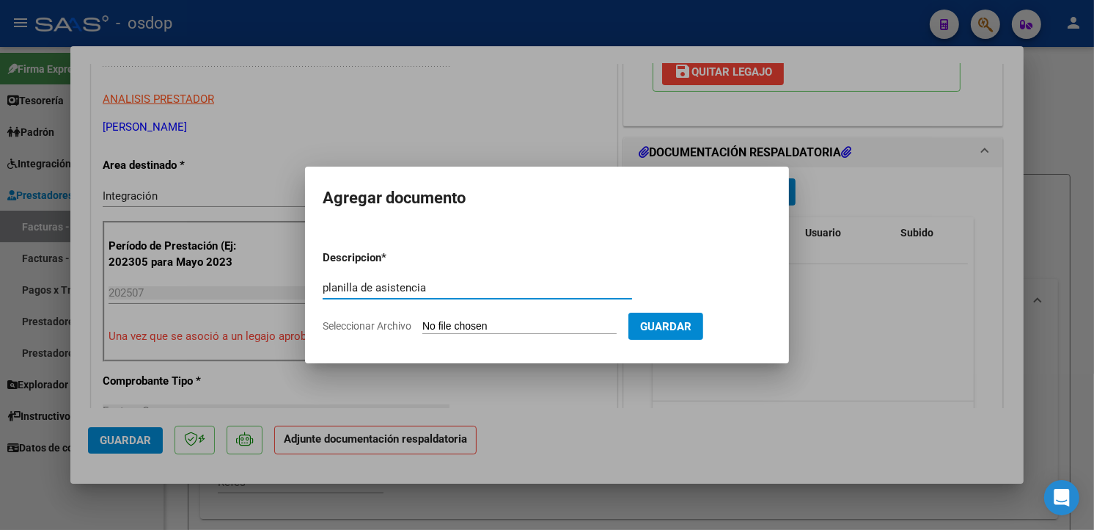
type input "planilla de asistencia"
click at [568, 321] on input "Seleccionar Archivo" at bounding box center [519, 327] width 194 height 14
type input "C:\fakepath\[PERSON_NAME][DATE].pdf"
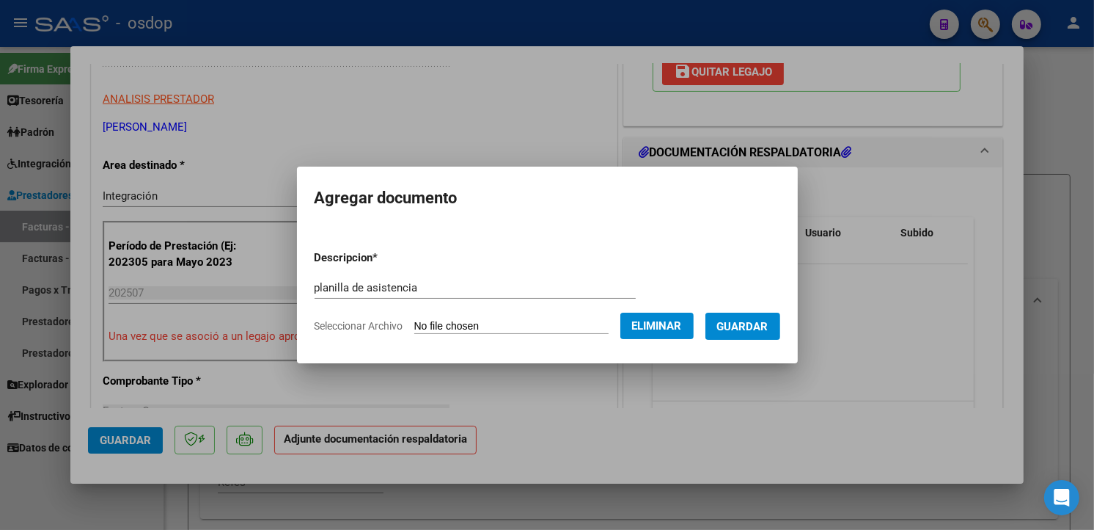
click at [393, 184] on h2 "Agregar documento" at bounding box center [548, 198] width 466 height 28
click at [769, 320] on span "Guardar" at bounding box center [742, 326] width 51 height 13
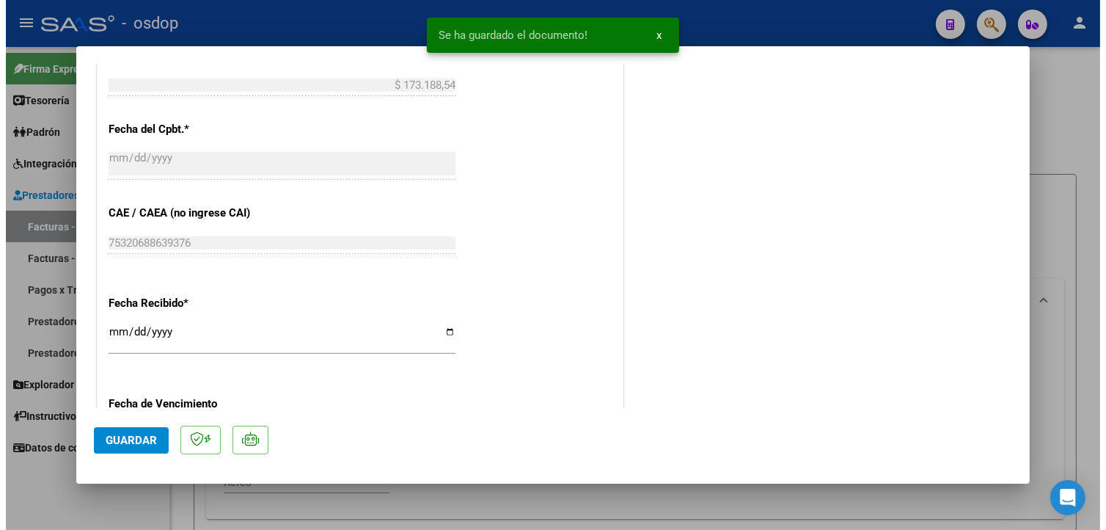
scroll to position [1051, 0]
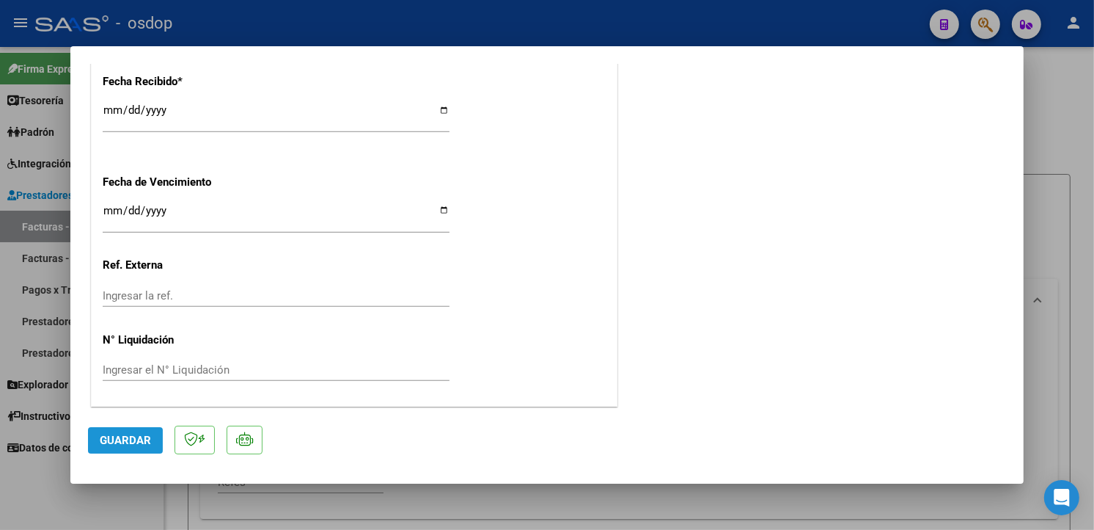
click at [116, 442] on span "Guardar" at bounding box center [125, 439] width 51 height 13
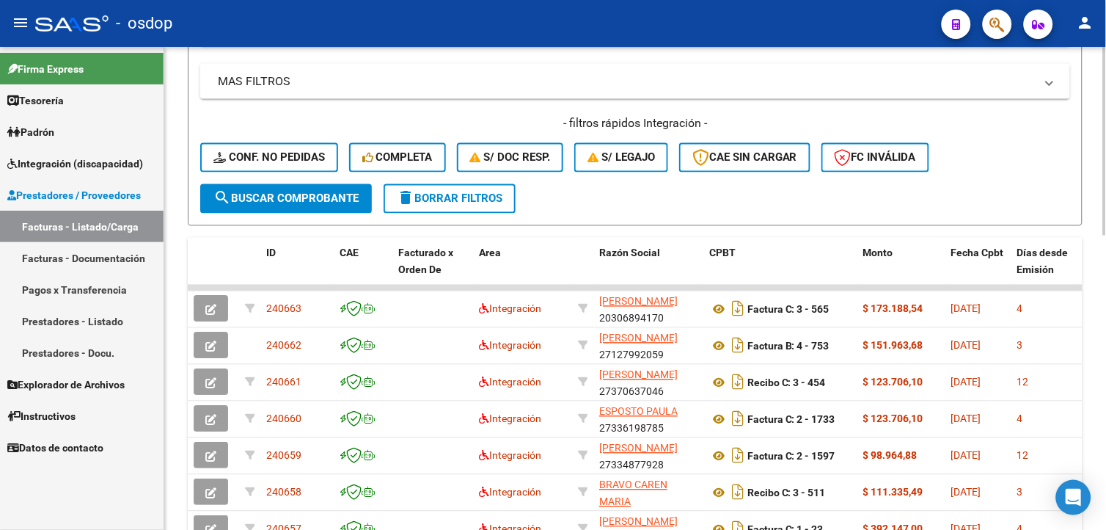
scroll to position [528, 0]
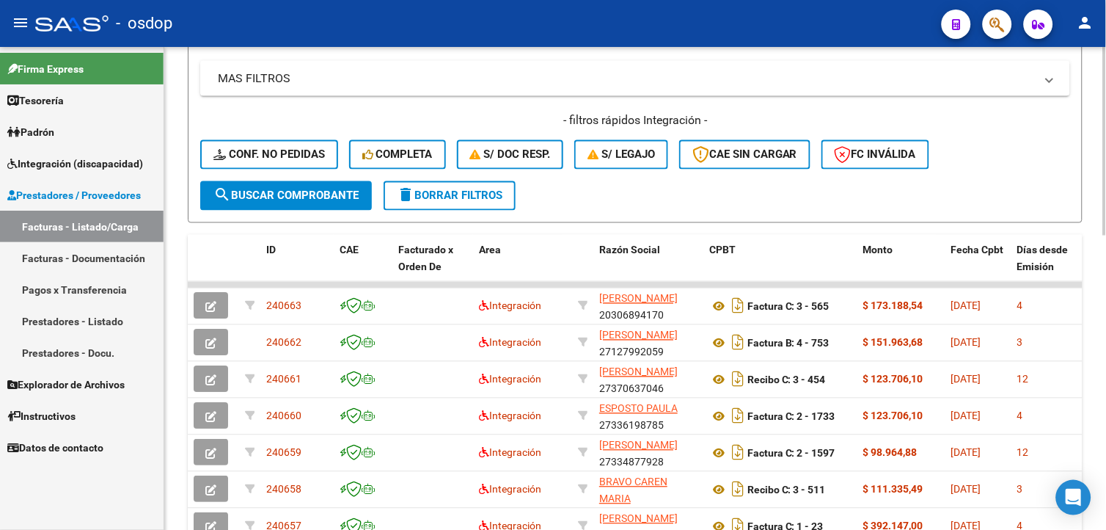
click at [1105, 418] on html "menu - osdop person Firma Express Tesorería Extractos Procesados (csv) Extracto…" at bounding box center [553, 265] width 1106 height 530
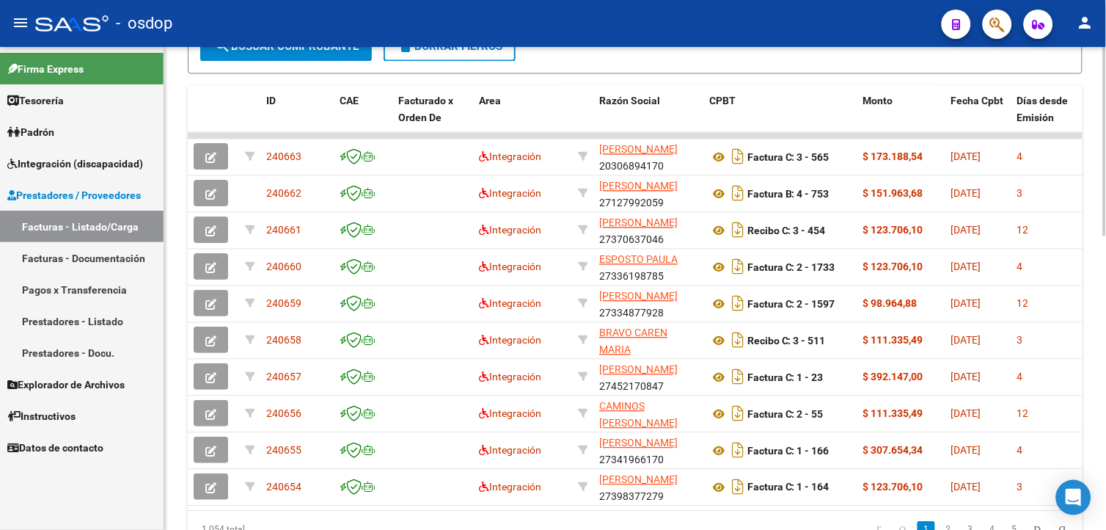
scroll to position [673, 0]
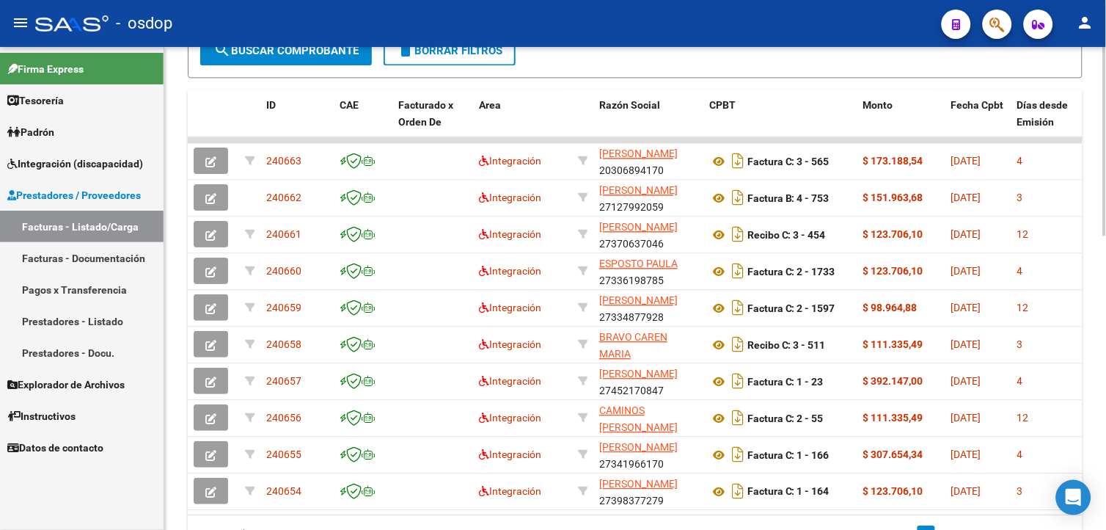
click at [1105, 411] on html "menu - osdop person Firma Express Tesorería Extractos Procesados (csv) Extracto…" at bounding box center [553, 265] width 1106 height 530
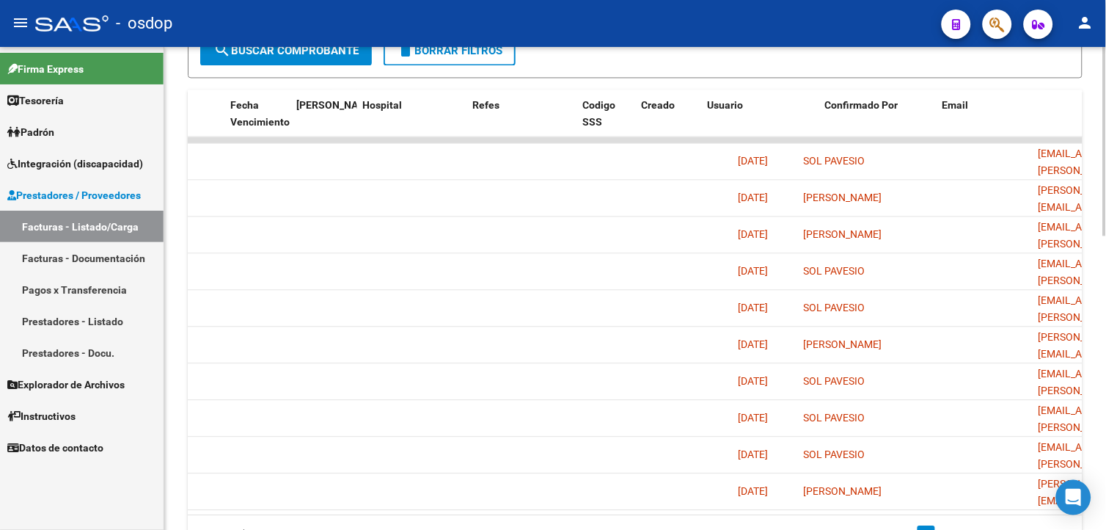
scroll to position [0, 2849]
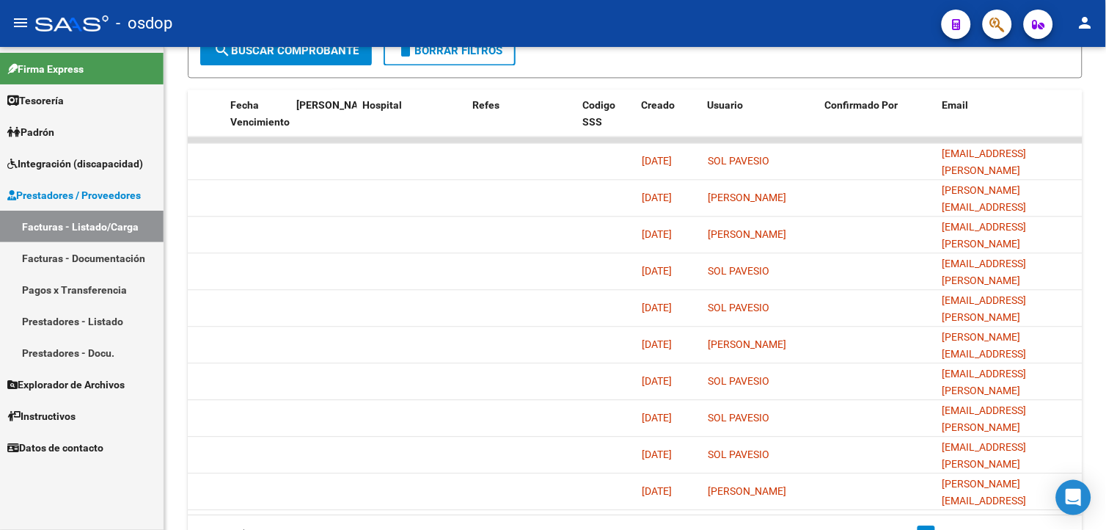
drag, startPoint x: 1102, startPoint y: 342, endPoint x: 1109, endPoint y: 238, distance: 104.3
click at [1105, 238] on html "menu - osdop person Firma Express Tesorería Extractos Procesados (csv) Extracto…" at bounding box center [553, 265] width 1106 height 530
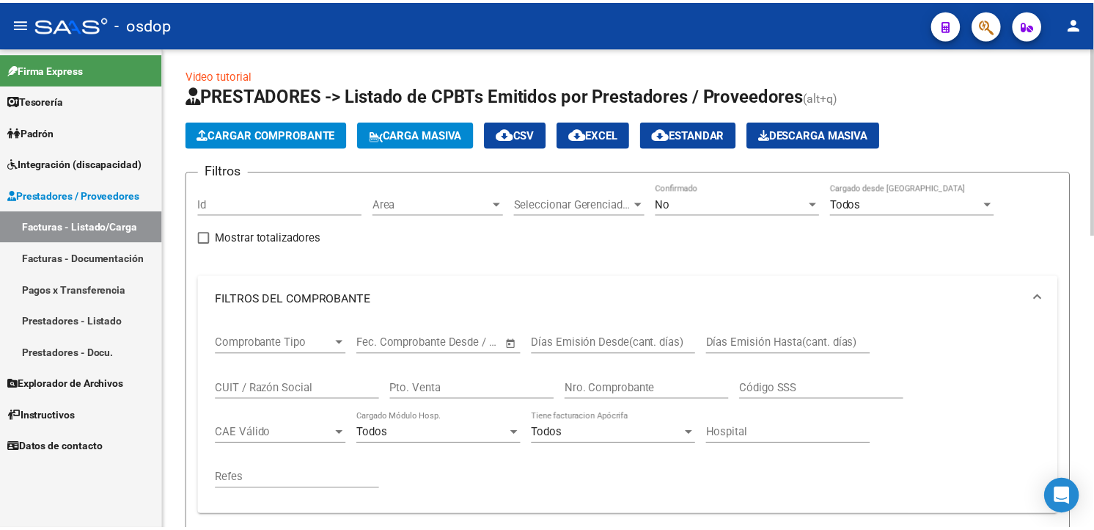
scroll to position [0, 0]
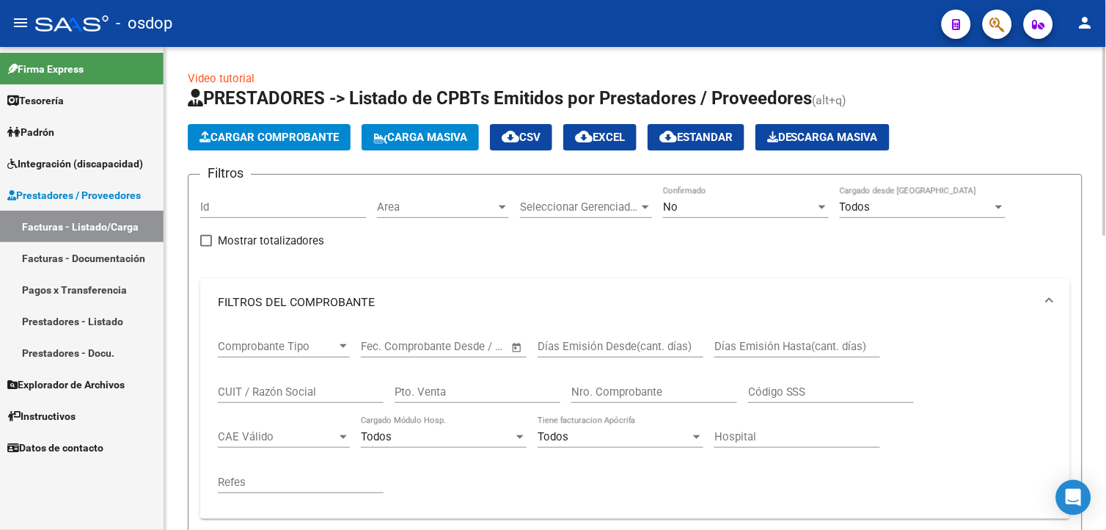
click at [1105, 61] on html "menu - osdop person Firma Express Tesorería Extractos Procesados (csv) Extracto…" at bounding box center [553, 265] width 1106 height 530
click at [324, 135] on span "Cargar Comprobante" at bounding box center [268, 137] width 139 height 13
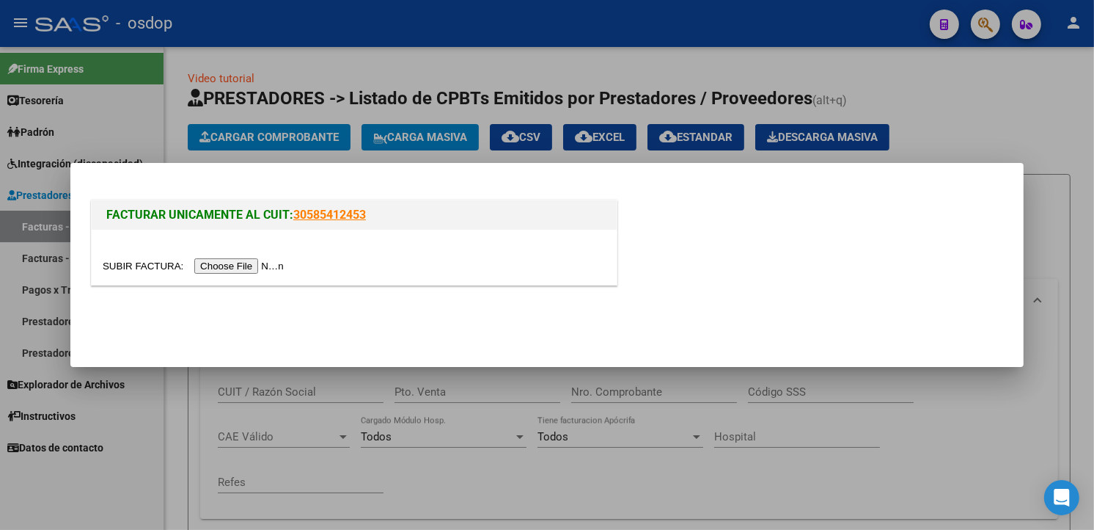
click at [260, 264] on input "file" at bounding box center [196, 265] width 186 height 15
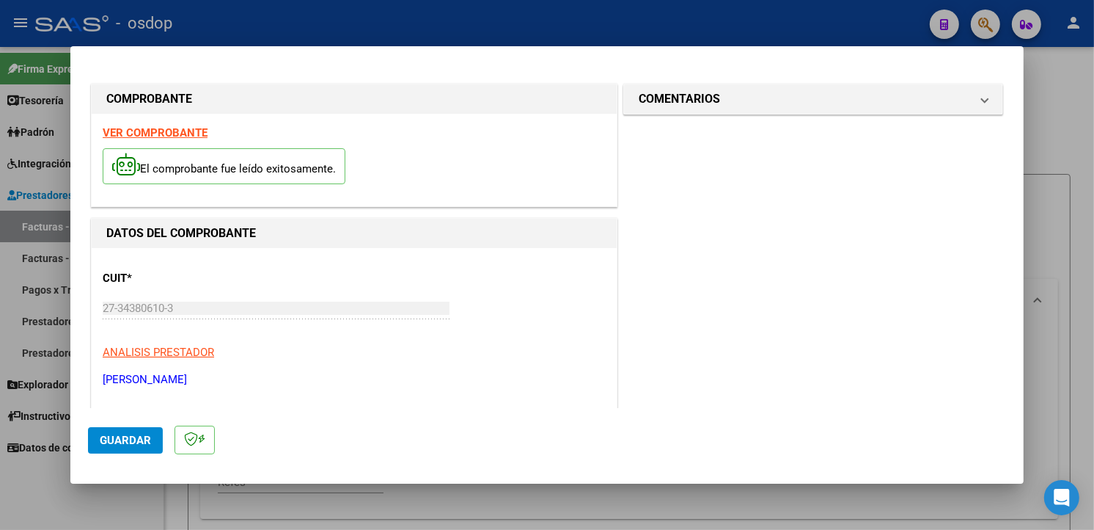
click at [356, 345] on p "ANALISIS PRESTADOR" at bounding box center [354, 352] width 503 height 17
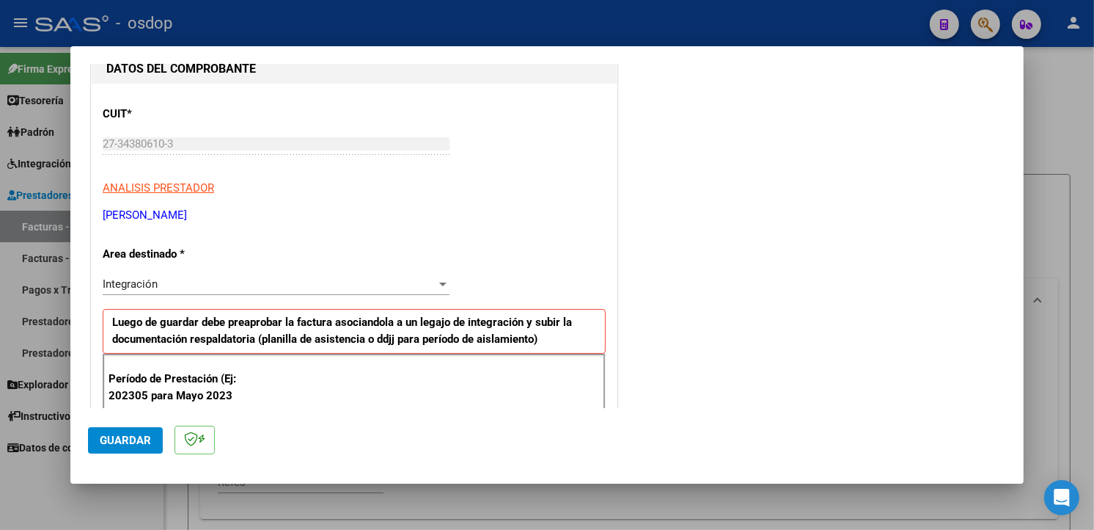
scroll to position [335, 0]
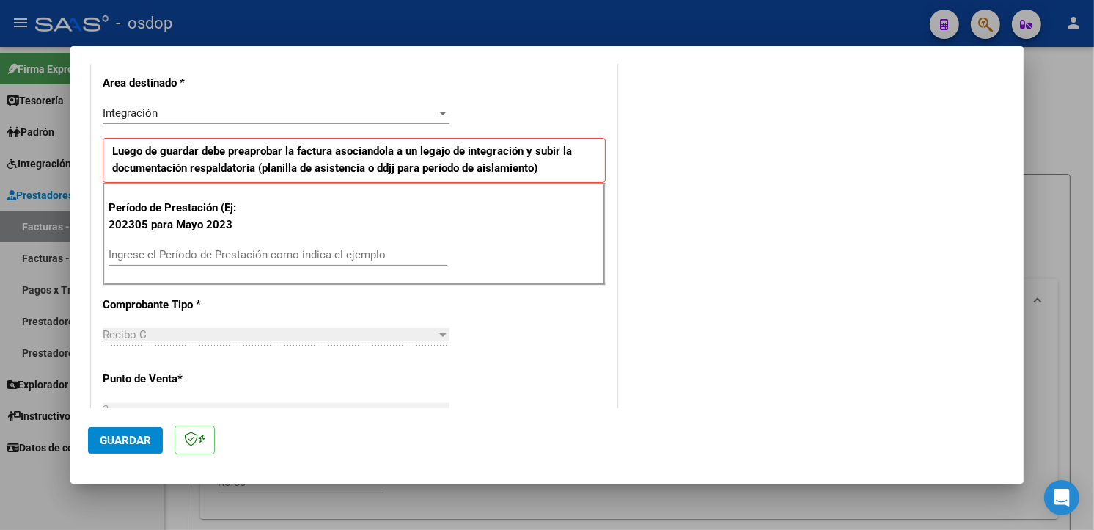
click at [199, 252] on input "Ingrese el Período de Prestación como indica el ejemplo" at bounding box center [278, 254] width 339 height 13
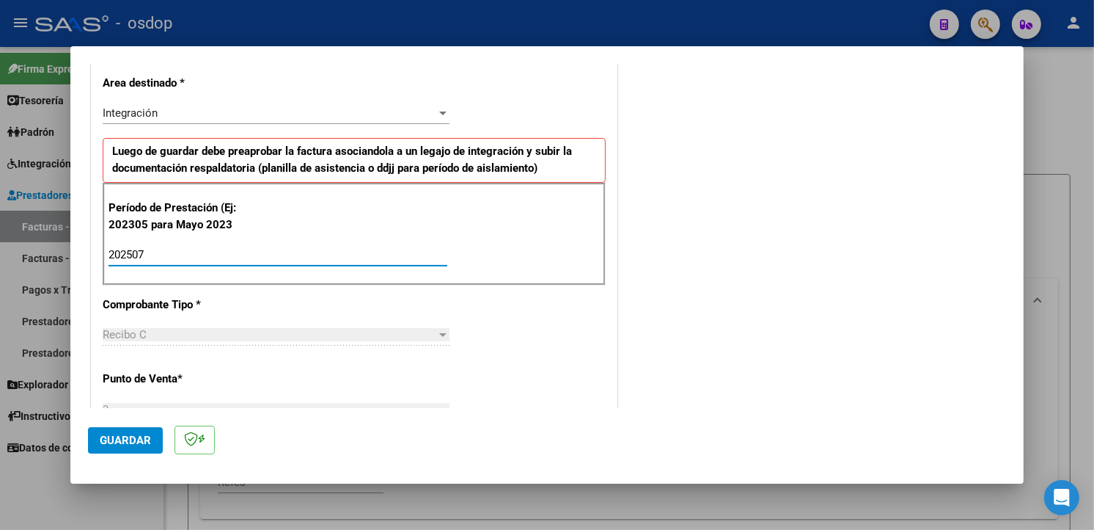
type input "202507"
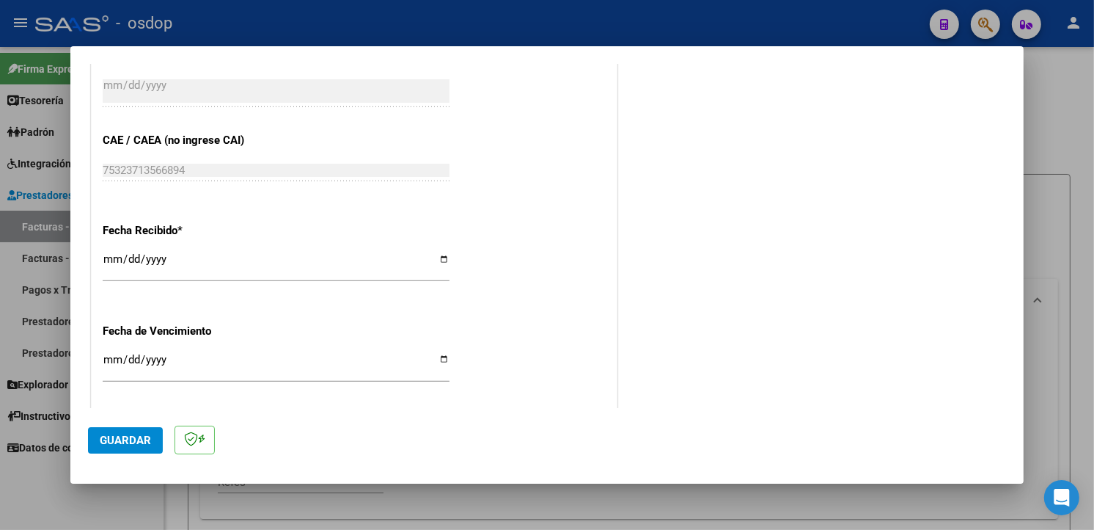
scroll to position [1029, 0]
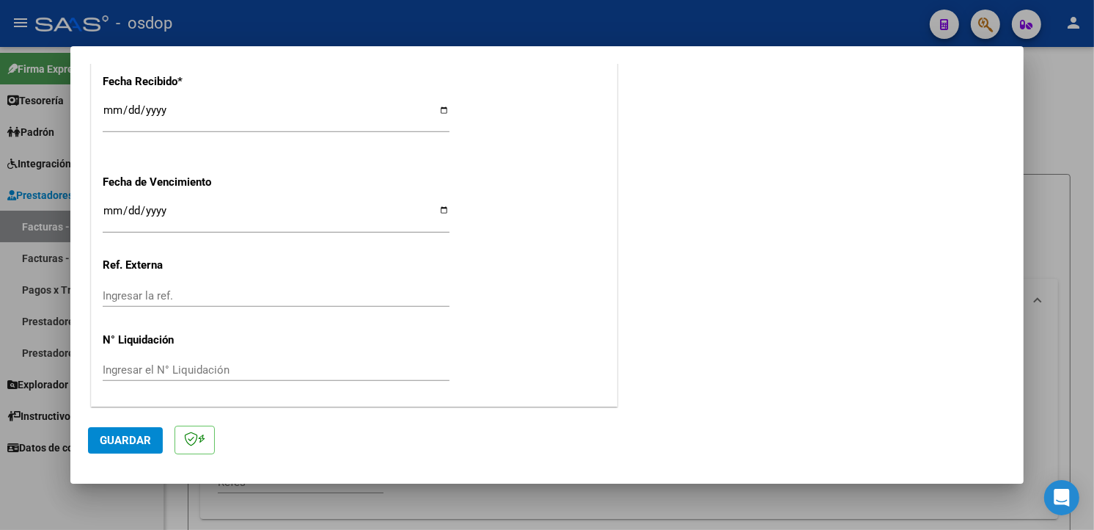
click at [114, 442] on span "Guardar" at bounding box center [125, 439] width 51 height 13
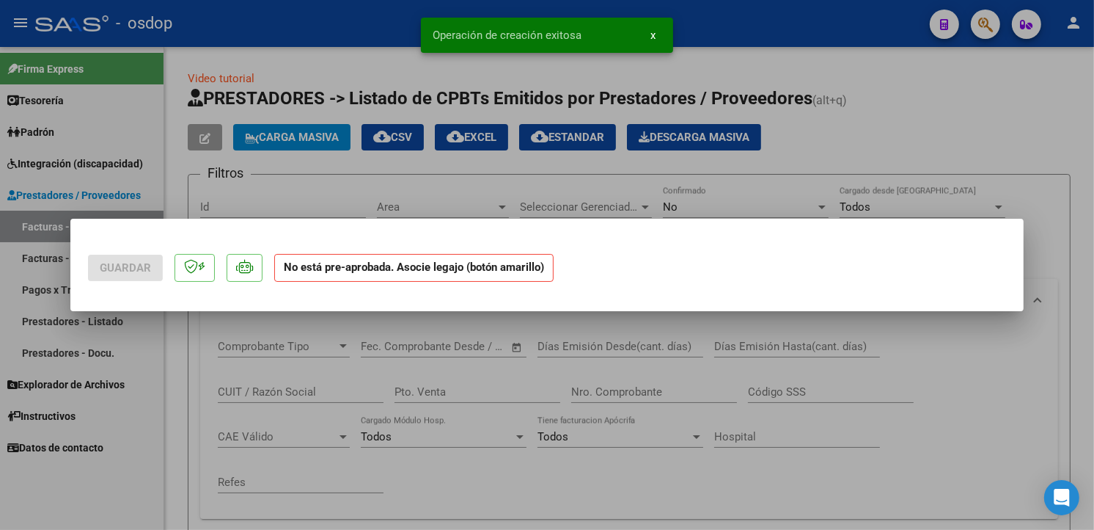
scroll to position [0, 0]
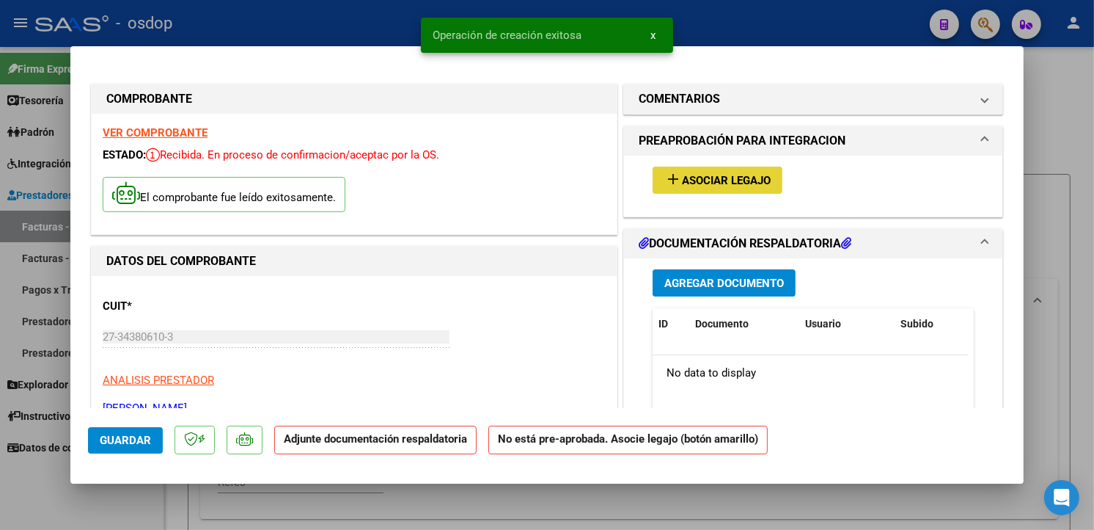
click at [720, 184] on span "Asociar Legajo" at bounding box center [726, 180] width 89 height 13
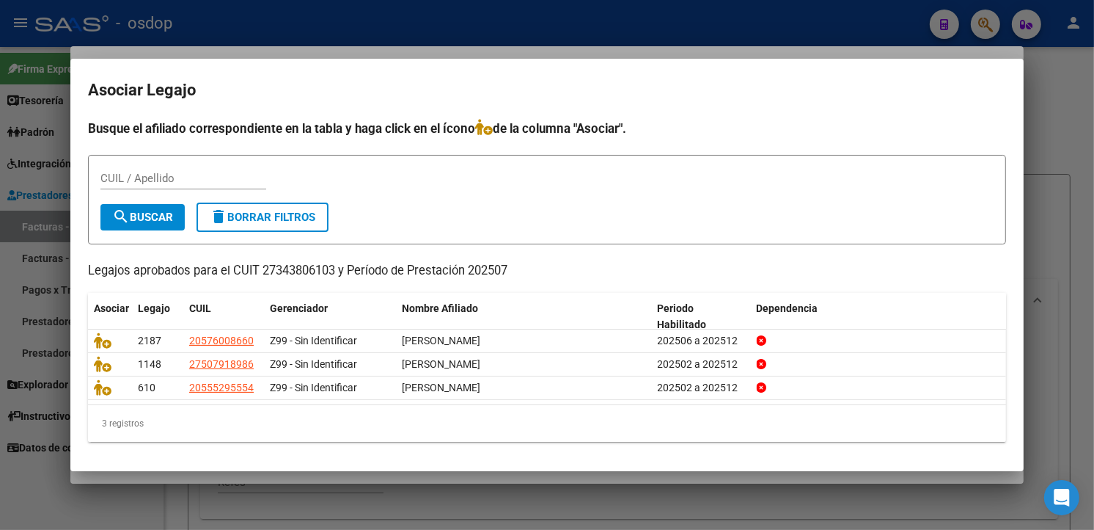
click at [378, 189] on div "CUIL / Apellido" at bounding box center [546, 185] width 893 height 36
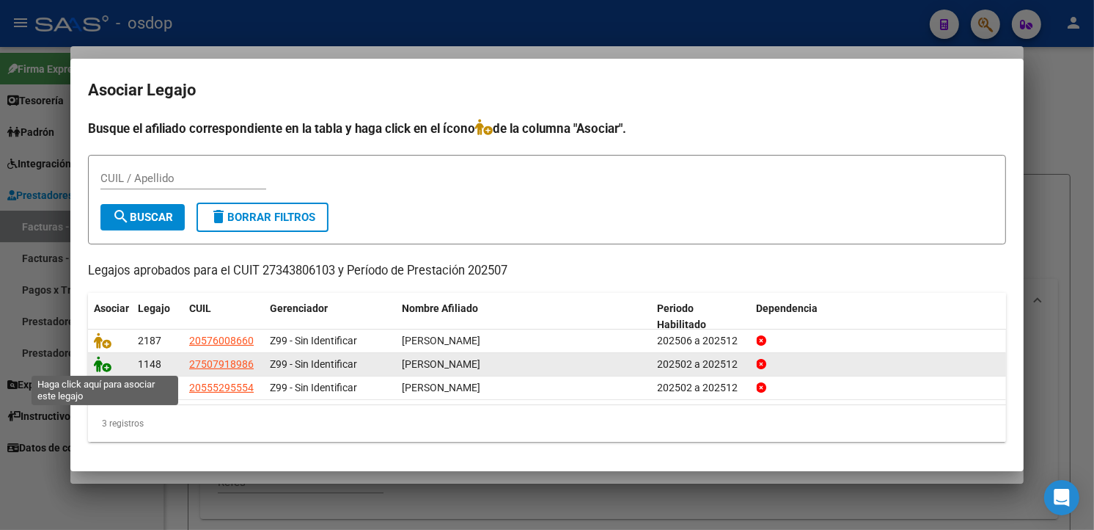
click at [98, 362] on icon at bounding box center [103, 364] width 18 height 16
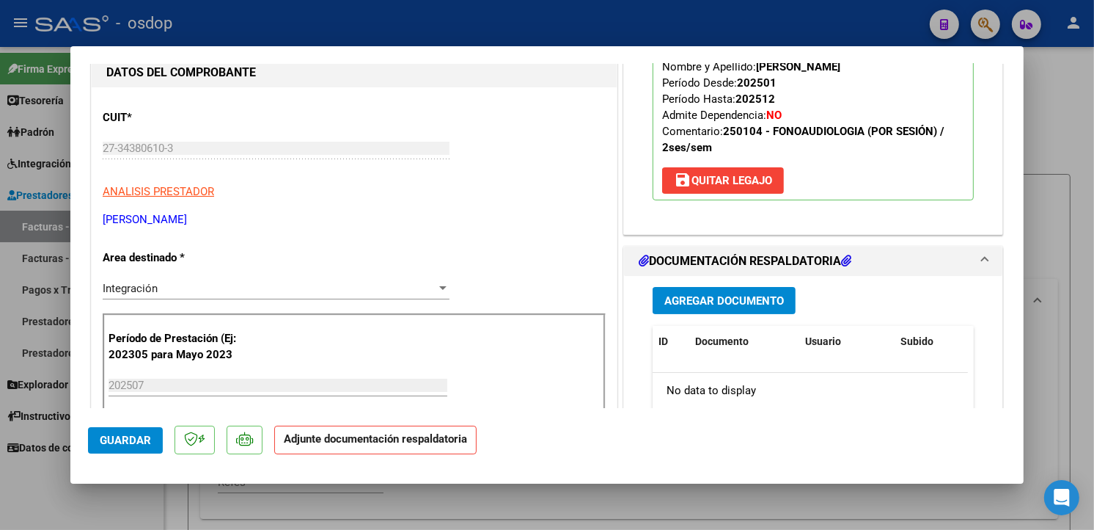
scroll to position [303, 0]
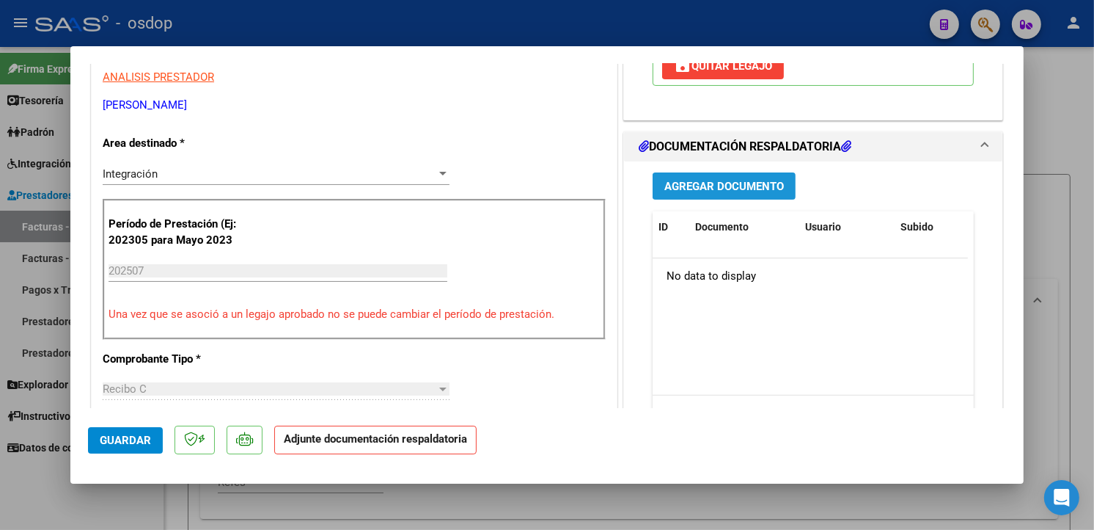
click at [763, 191] on span "Agregar Documento" at bounding box center [724, 186] width 120 height 13
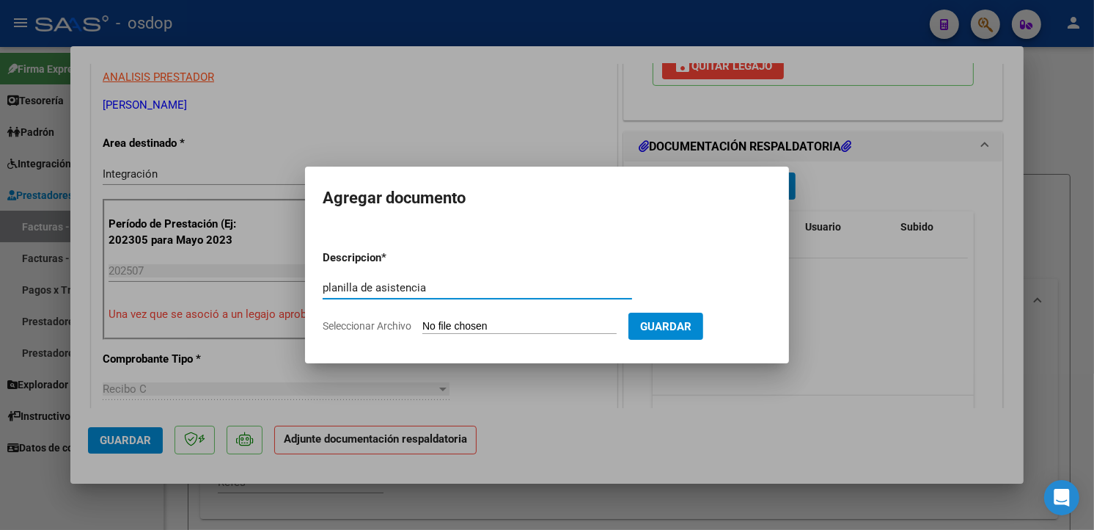
type input "planilla de asistencia"
click at [436, 327] on input "Seleccionar Archivo" at bounding box center [519, 327] width 194 height 14
type input "C:\fakepath\[PERSON_NAME].pdf"
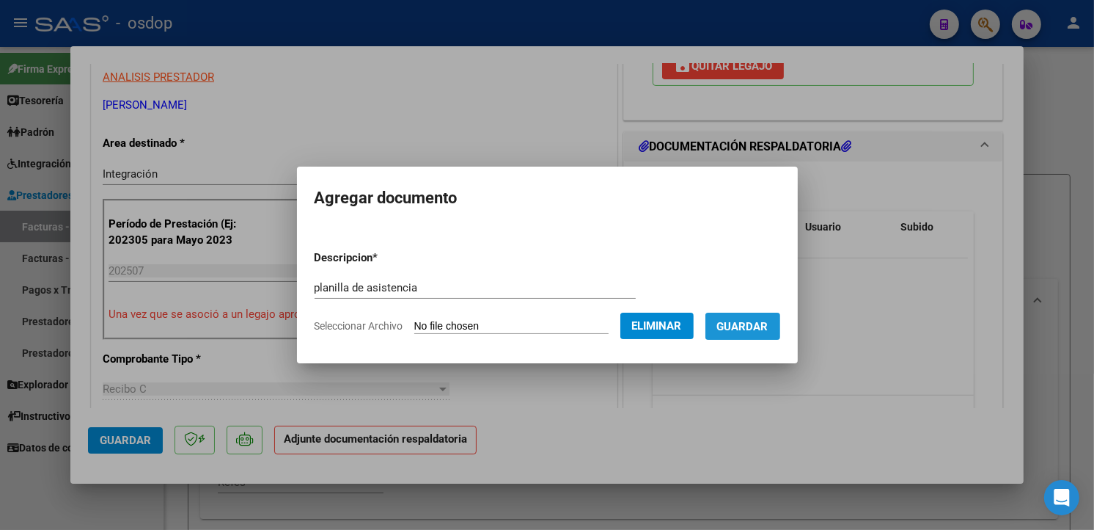
click at [761, 326] on span "Guardar" at bounding box center [742, 326] width 51 height 13
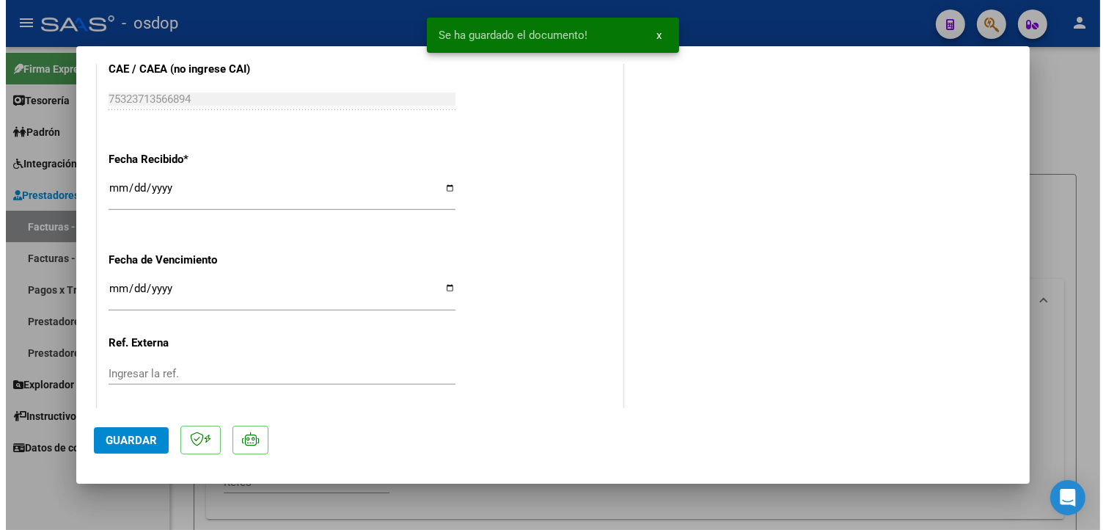
scroll to position [1051, 0]
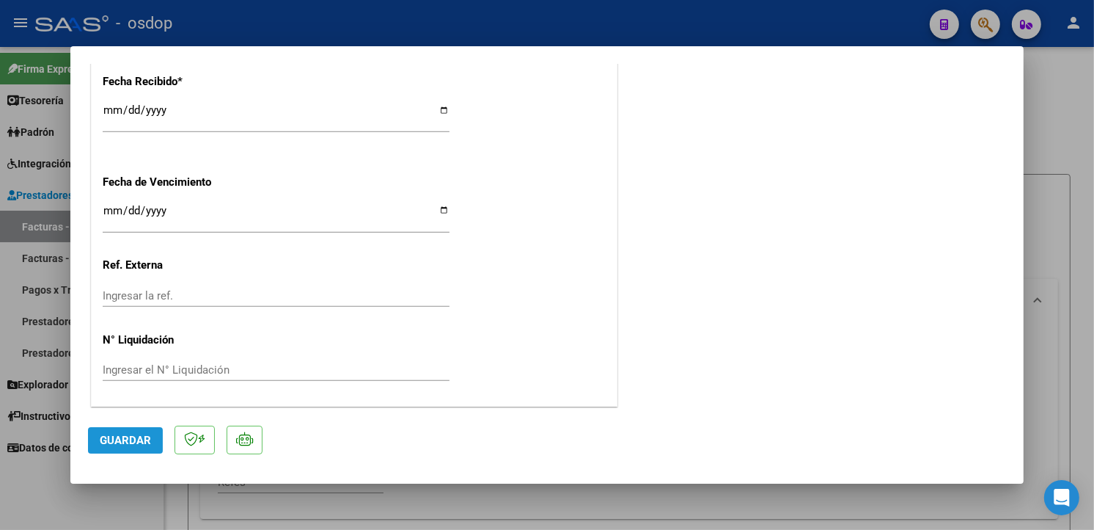
click at [121, 438] on span "Guardar" at bounding box center [125, 439] width 51 height 13
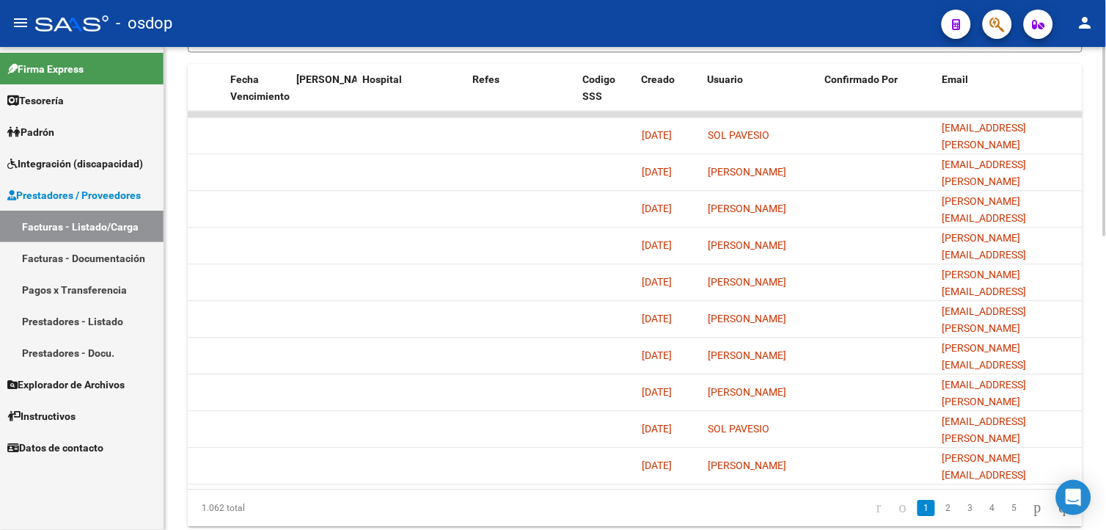
scroll to position [714, 0]
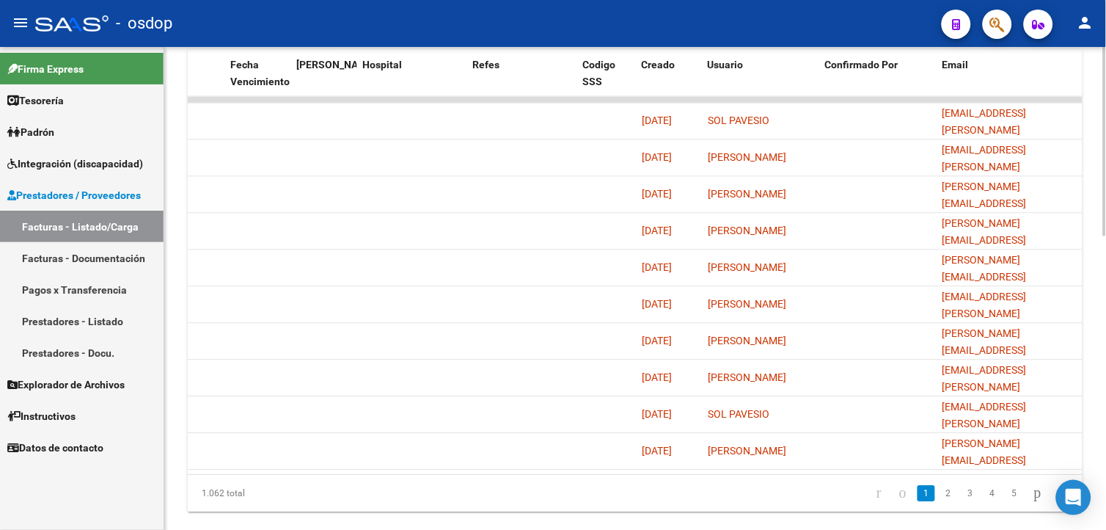
click at [1105, 354] on html "menu - osdop person Firma Express Tesorería Extractos Procesados (csv) Extracto…" at bounding box center [553, 265] width 1106 height 530
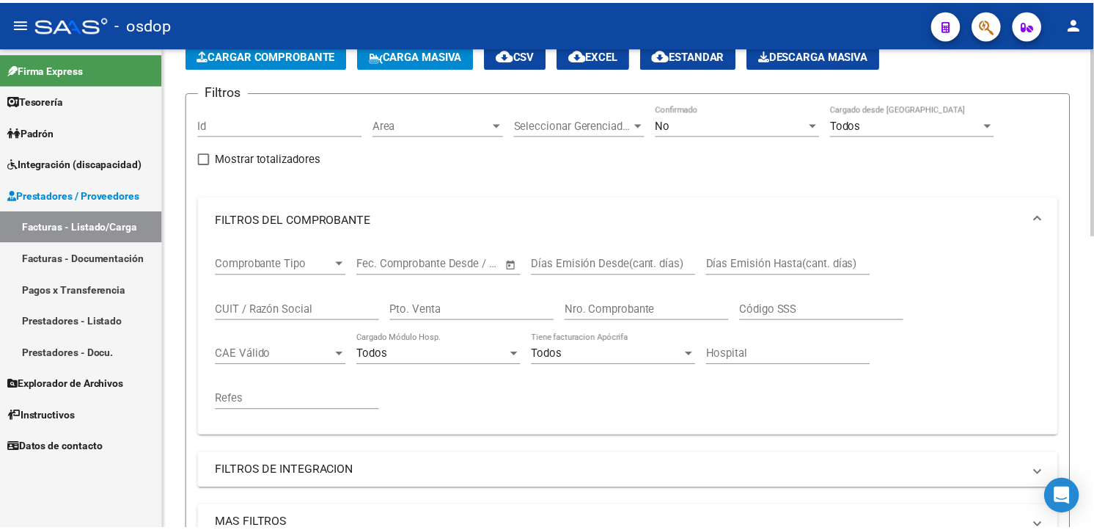
scroll to position [0, 0]
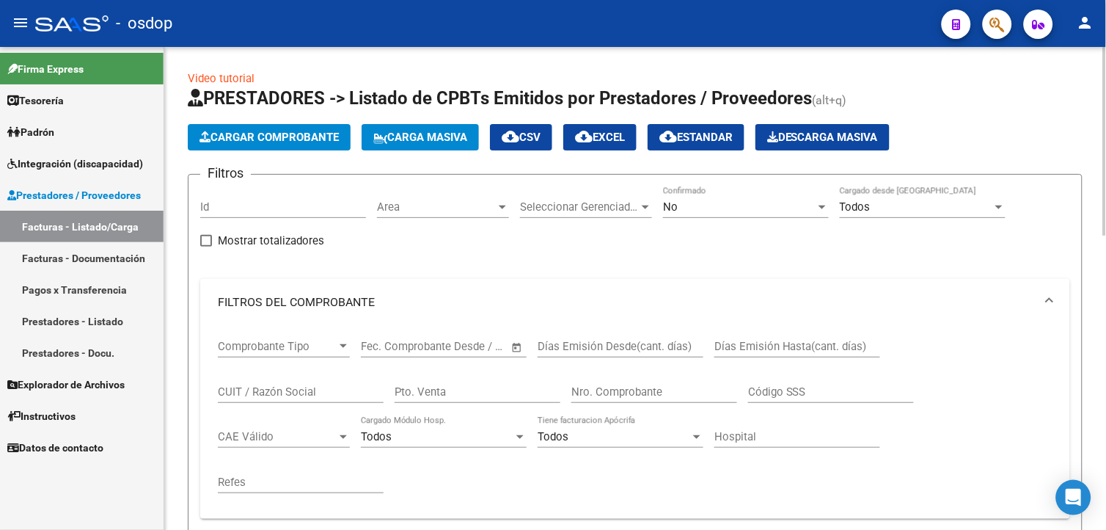
click at [1105, 115] on html "menu - osdop person Firma Express Tesorería Extractos Procesados (csv) Extracto…" at bounding box center [553, 265] width 1106 height 530
click at [263, 134] on span "Cargar Comprobante" at bounding box center [268, 137] width 139 height 13
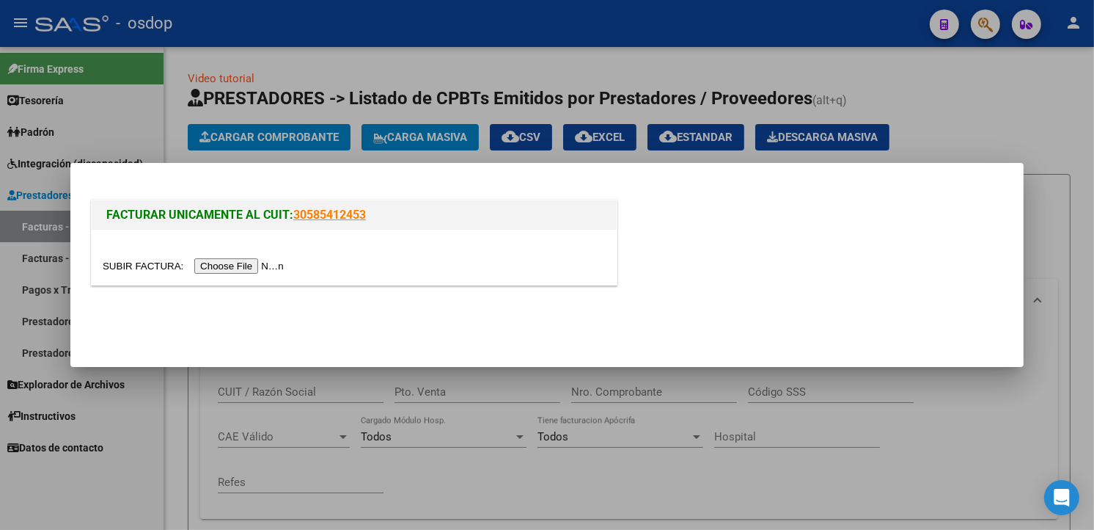
click at [240, 265] on input "file" at bounding box center [196, 265] width 186 height 15
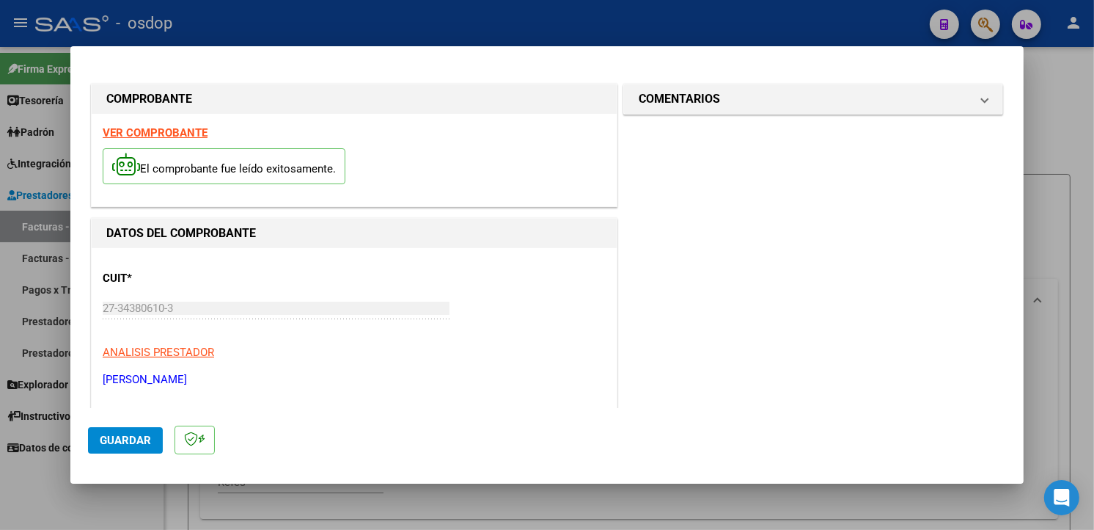
click at [479, 169] on div "El comprobante fue leído exitosamente." at bounding box center [354, 168] width 503 height 54
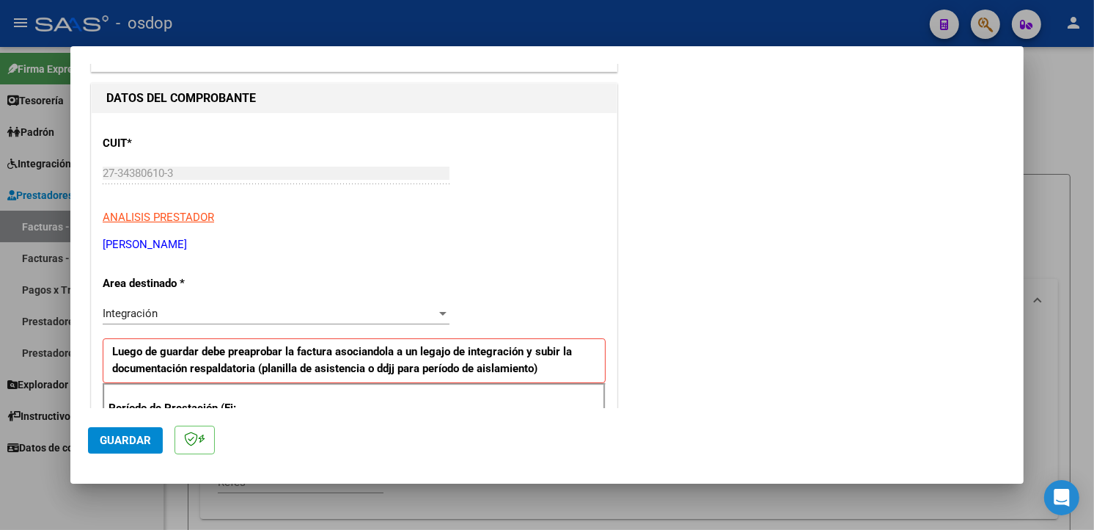
scroll to position [266, 0]
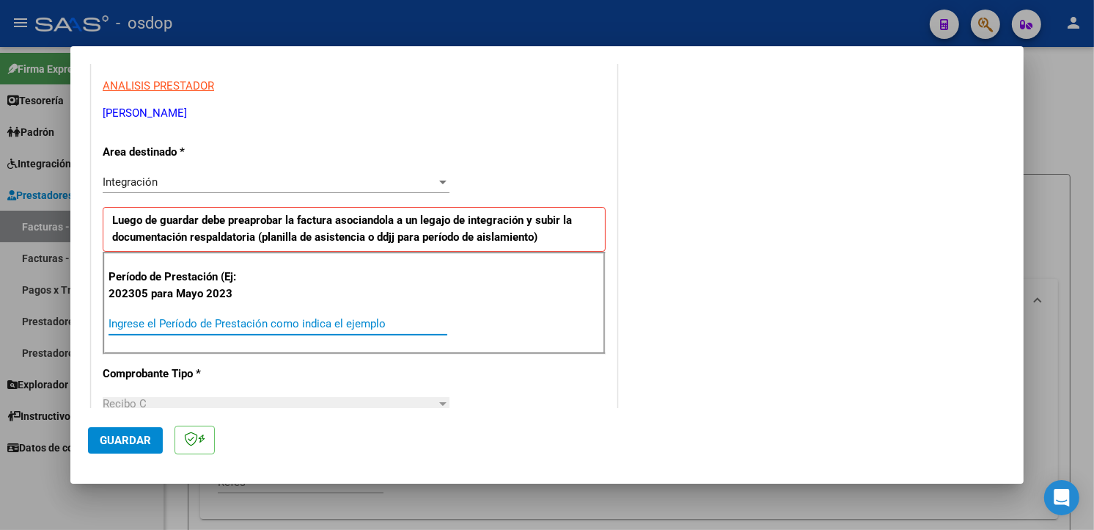
click at [158, 324] on input "Ingrese el Período de Prestación como indica el ejemplo" at bounding box center [278, 323] width 339 height 13
type input "202507"
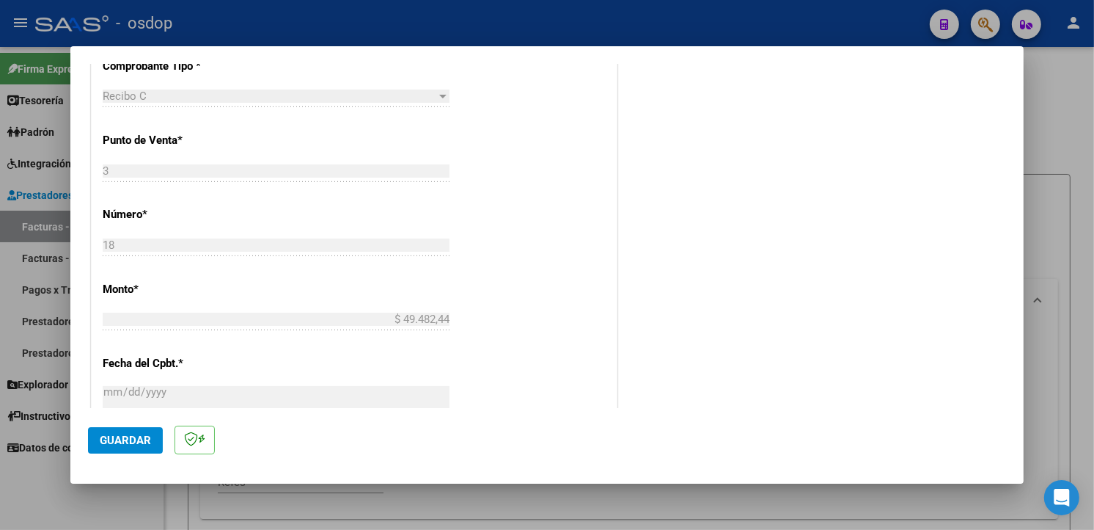
scroll to position [1029, 0]
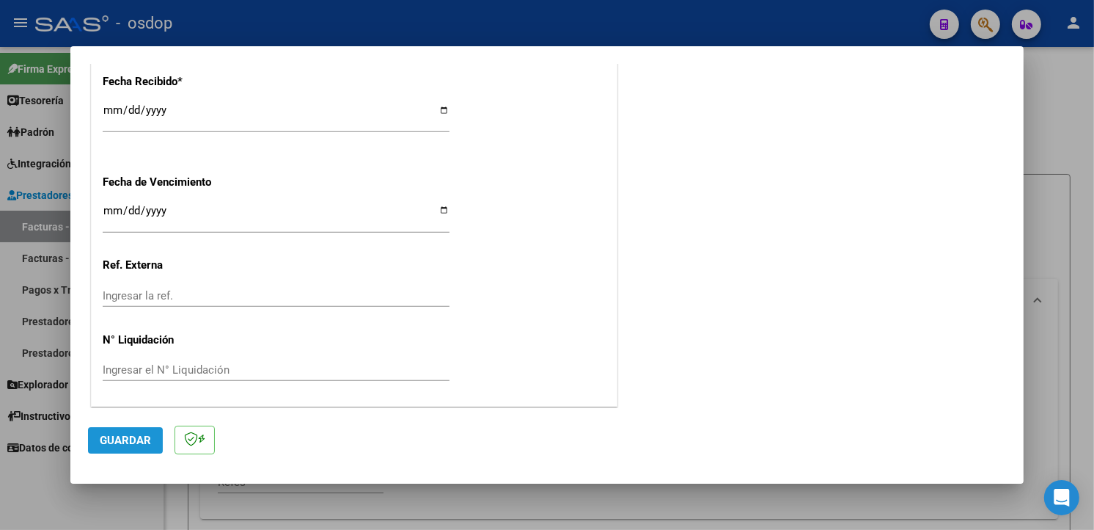
click at [120, 441] on span "Guardar" at bounding box center [125, 439] width 51 height 13
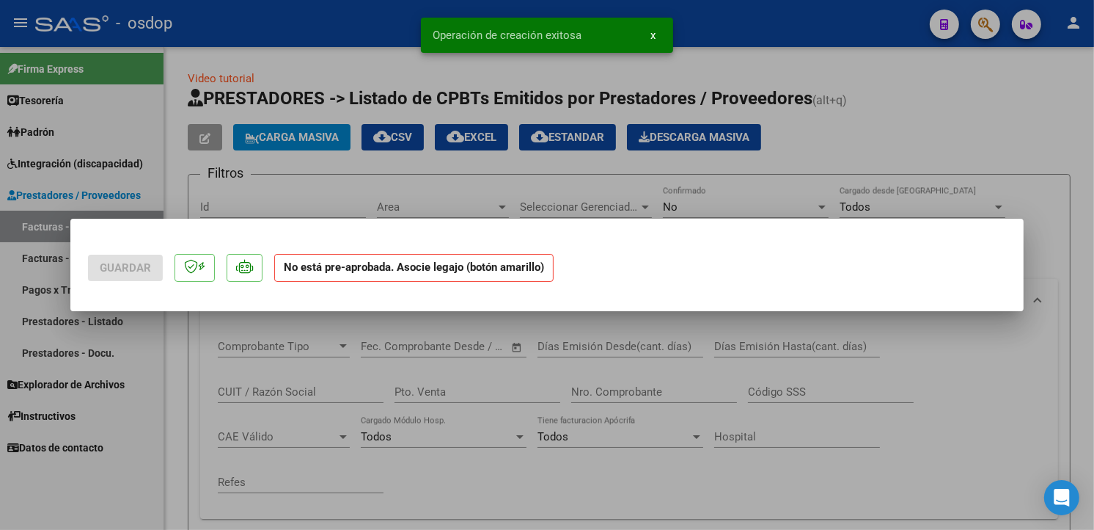
scroll to position [0, 0]
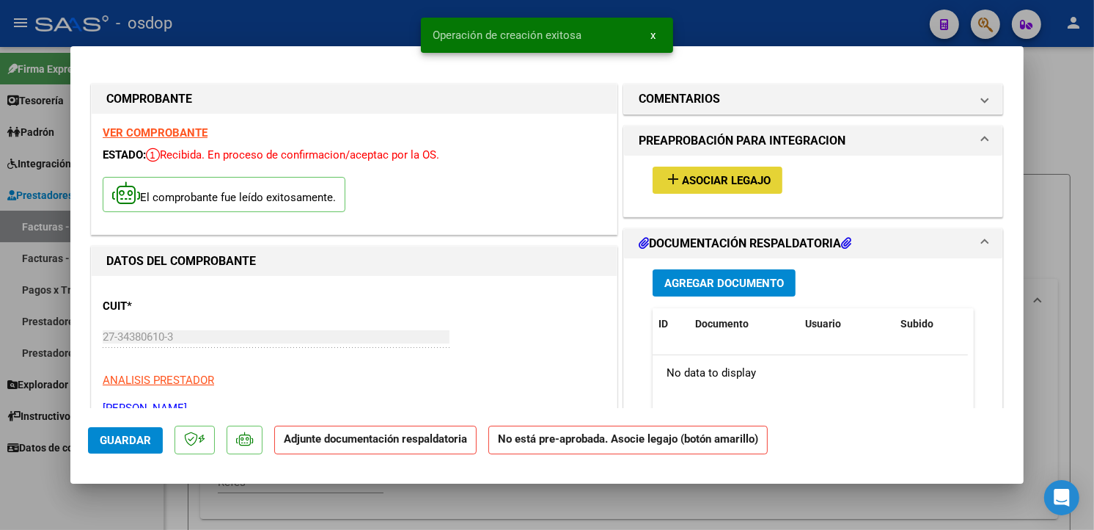
click at [753, 176] on span "Asociar Legajo" at bounding box center [726, 180] width 89 height 13
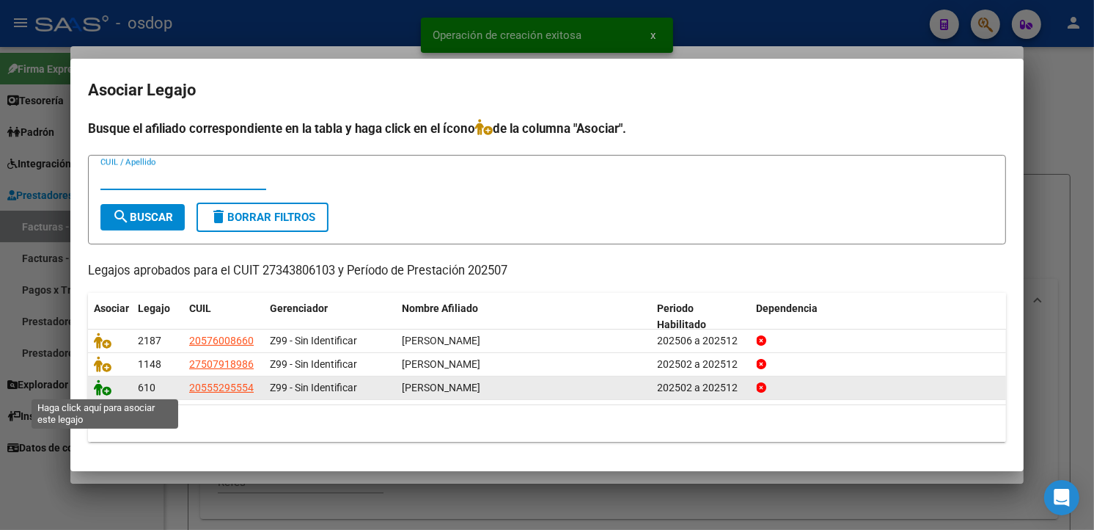
click at [100, 385] on icon at bounding box center [103, 387] width 18 height 16
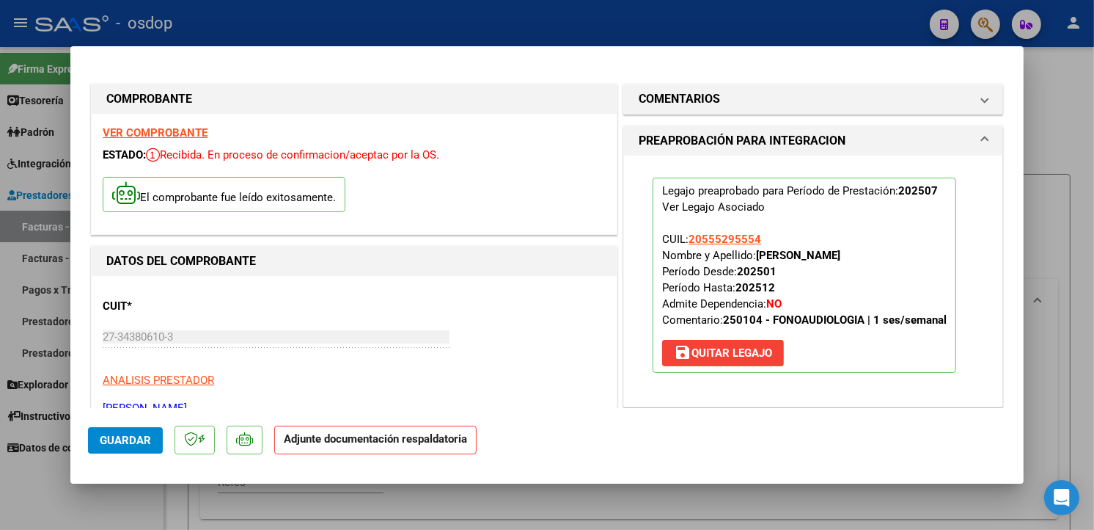
click at [506, 128] on div "VER COMPROBANTE ESTADO: Recibida. En proceso de confirmacion/aceptac por la OS.…" at bounding box center [354, 174] width 525 height 121
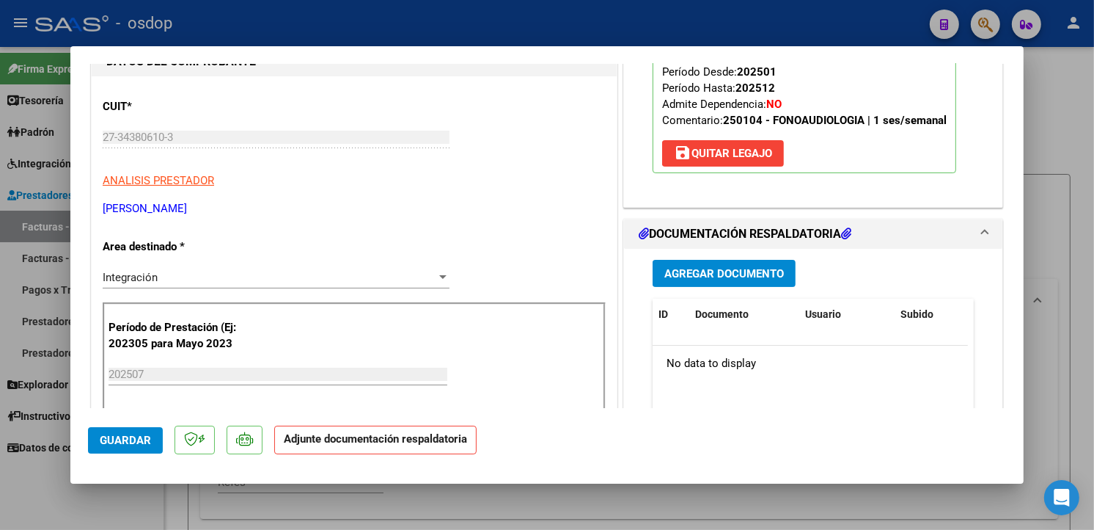
click at [706, 277] on span "Agregar Documento" at bounding box center [724, 273] width 120 height 13
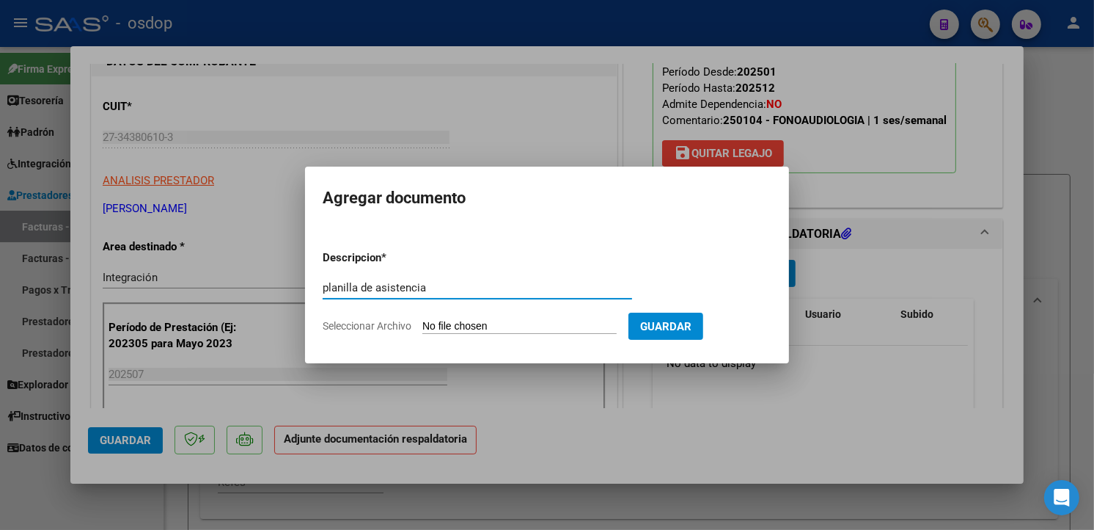
type input "planilla de asistencia"
click at [474, 326] on input "Seleccionar Archivo" at bounding box center [519, 327] width 194 height 14
type input "C:\fakepath\[PERSON_NAME].pdf"
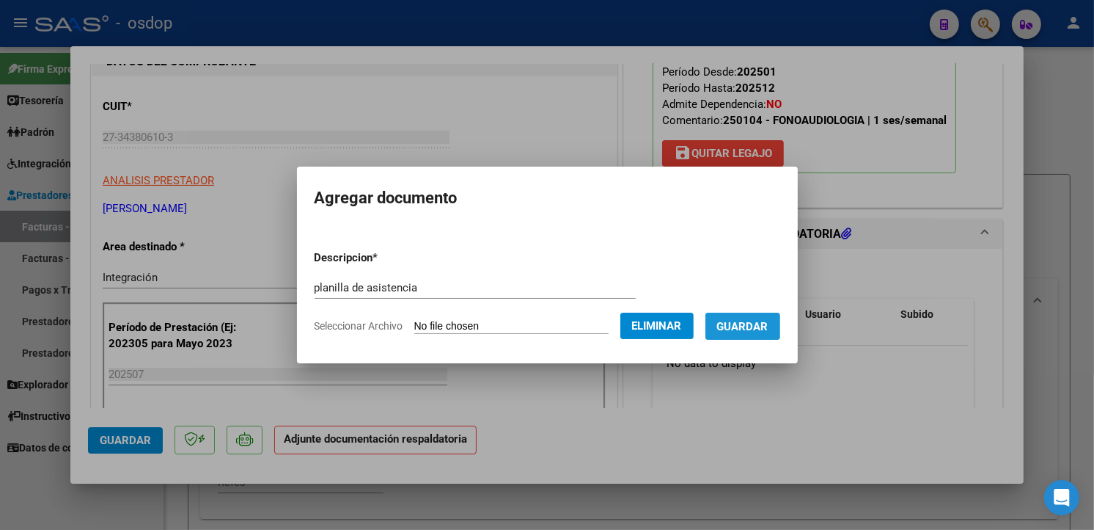
click at [780, 316] on button "Guardar" at bounding box center [743, 325] width 75 height 27
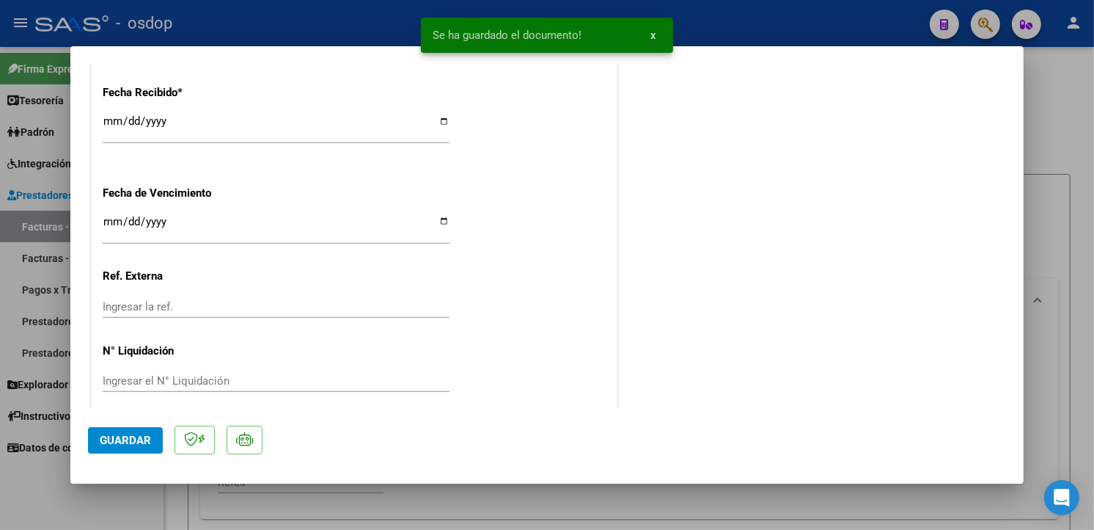
scroll to position [1051, 0]
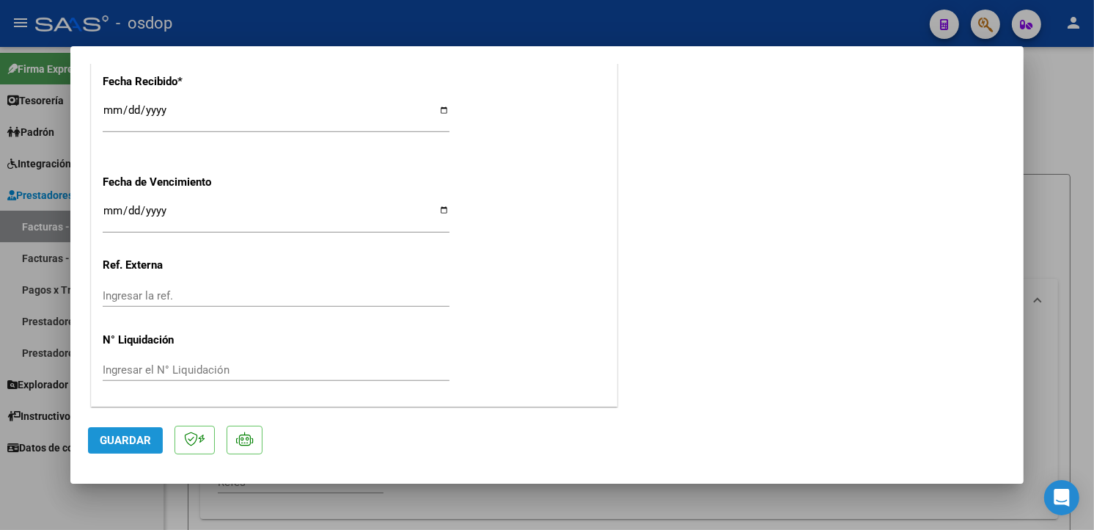
click at [141, 441] on span "Guardar" at bounding box center [125, 439] width 51 height 13
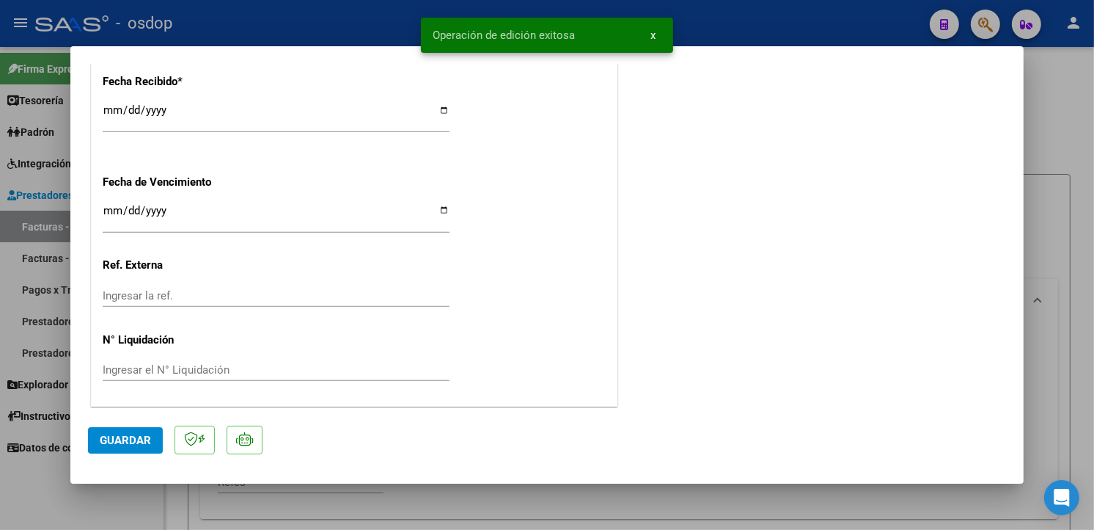
type input "$ 0,00"
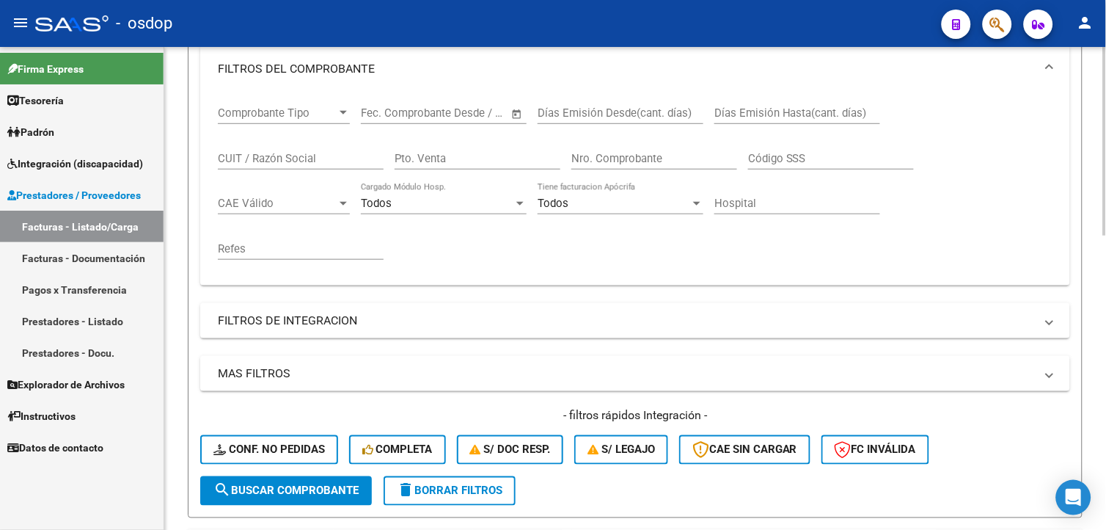
scroll to position [235, 0]
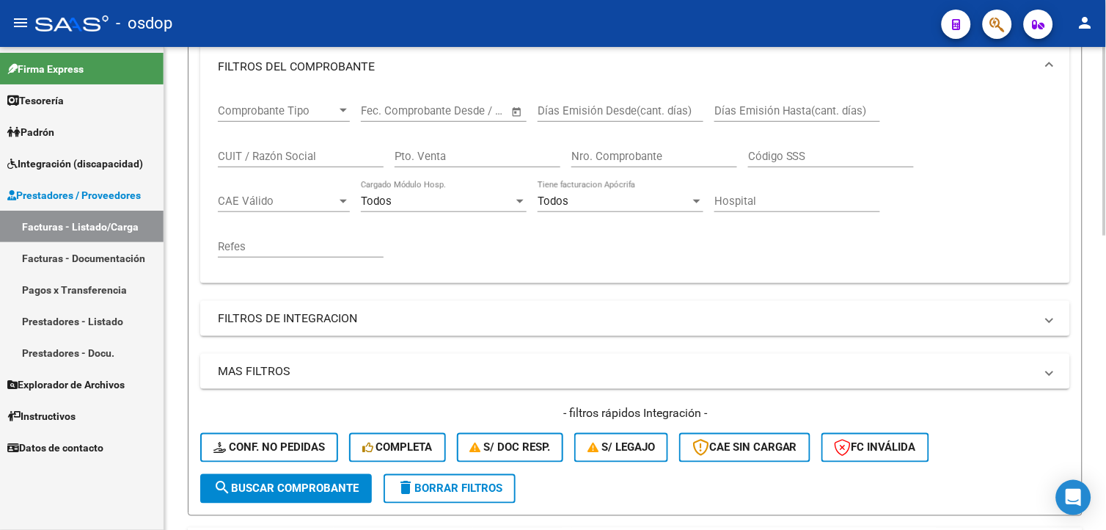
click at [1105, 261] on html "menu - osdop person Firma Express Tesorería Extractos Procesados (csv) Extracto…" at bounding box center [553, 265] width 1106 height 530
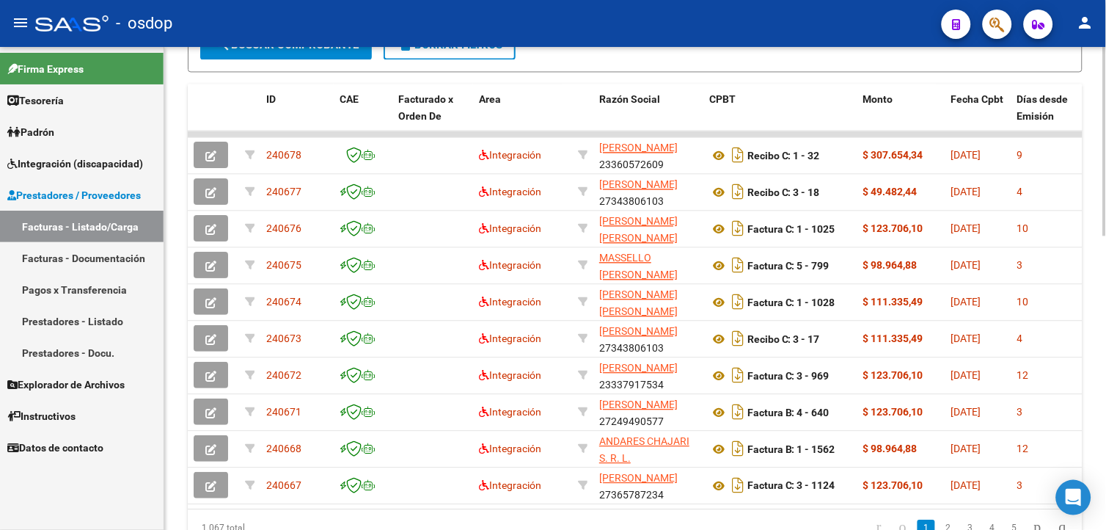
scroll to position [753, 0]
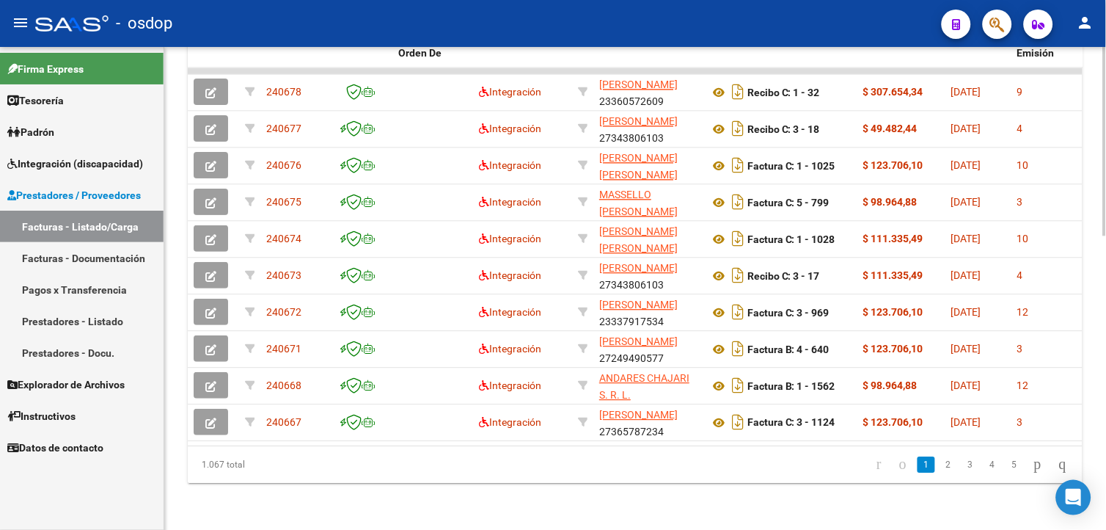
click at [1104, 444] on div at bounding box center [1105, 435] width 4 height 188
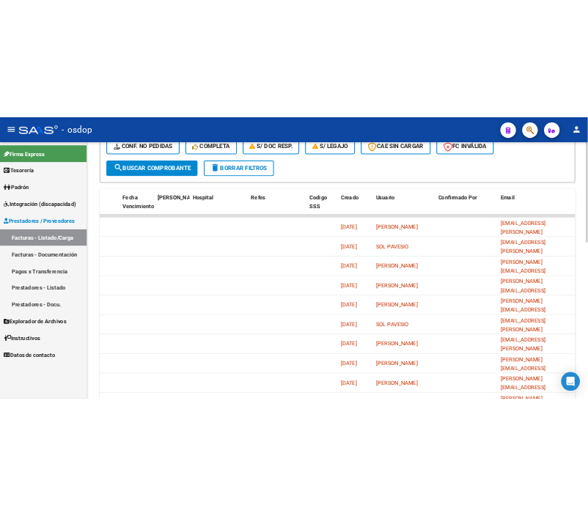
scroll to position [591, 0]
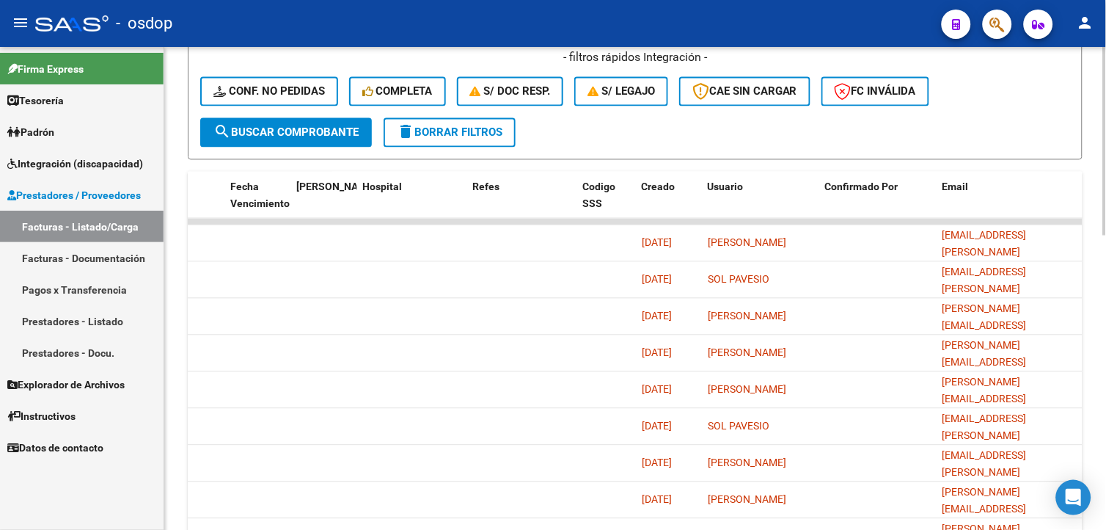
click at [1105, 318] on html "menu - osdop person Firma Express Tesorería Extractos Procesados (csv) Extracto…" at bounding box center [553, 265] width 1106 height 530
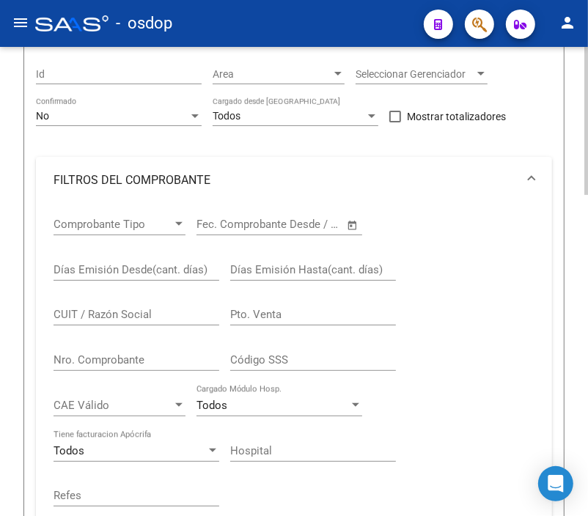
scroll to position [188, 0]
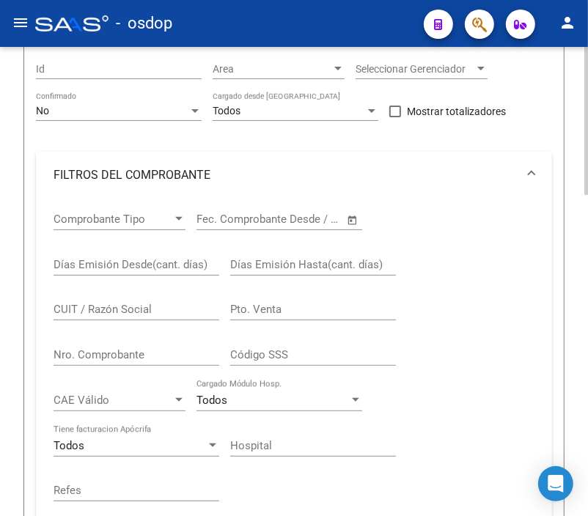
click at [588, 238] on html "menu - osdop person Firma Express Tesorería Extractos Procesados (csv) Extracto…" at bounding box center [294, 258] width 588 height 516
click at [113, 301] on div "CUIT / Razón Social" at bounding box center [137, 305] width 166 height 32
type input "20321664580"
drag, startPoint x: 582, startPoint y: 218, endPoint x: 578, endPoint y: 291, distance: 73.4
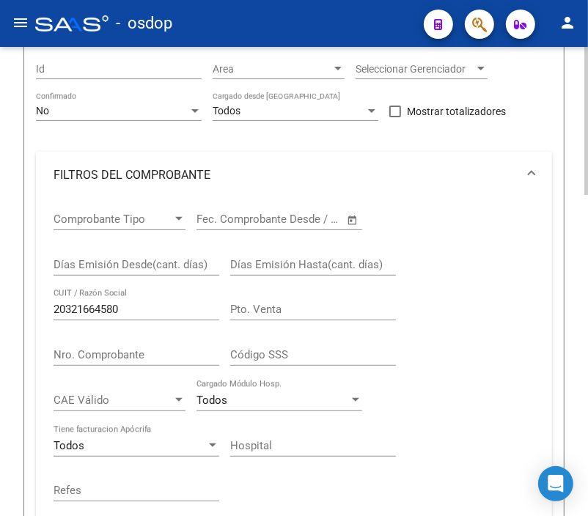
drag, startPoint x: 578, startPoint y: 291, endPoint x: 543, endPoint y: 137, distance: 157.8
click at [543, 137] on div "Filtros Id Area Area Seleccionar Gerenciador Seleccionar Gerenciador No Confirm…" at bounding box center [294, 400] width 516 height 700
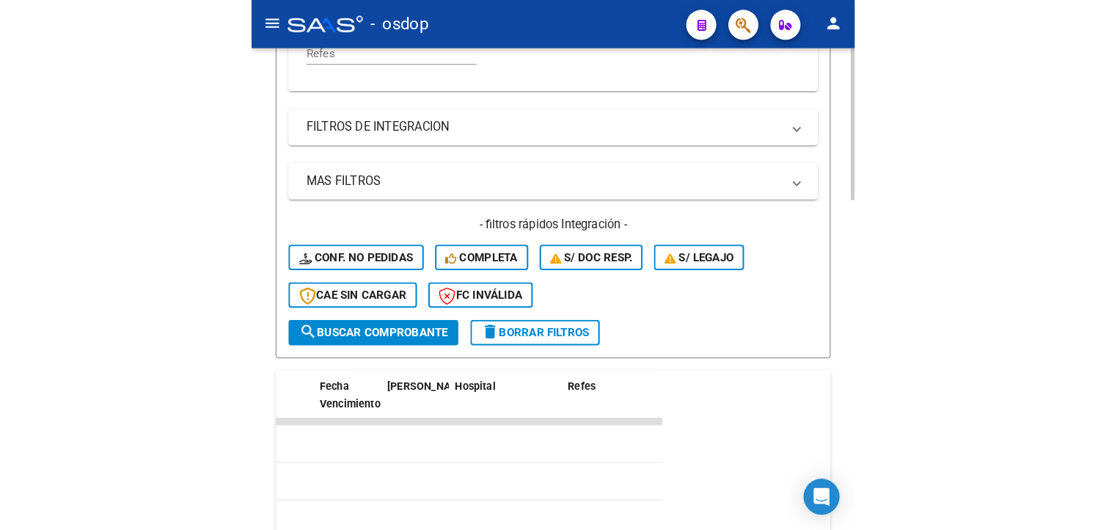
scroll to position [686, 0]
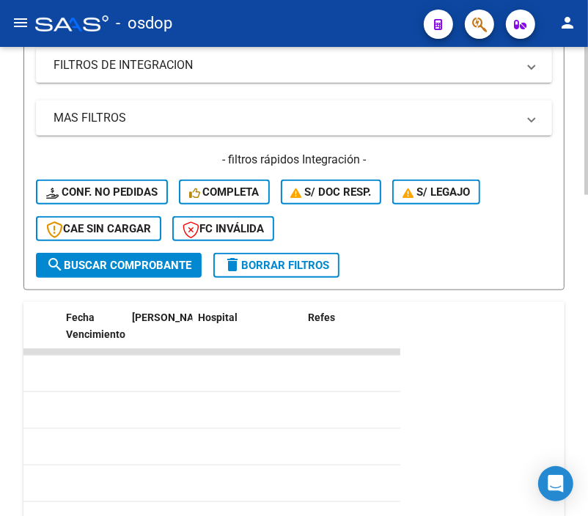
click at [565, 349] on div "Video tutorial PRESTADORES -> Listado de CPBTs Emitidos por Prestadores / Prove…" at bounding box center [296, 97] width 592 height 1473
click at [101, 255] on button "search Buscar Comprobante" at bounding box center [119, 265] width 166 height 25
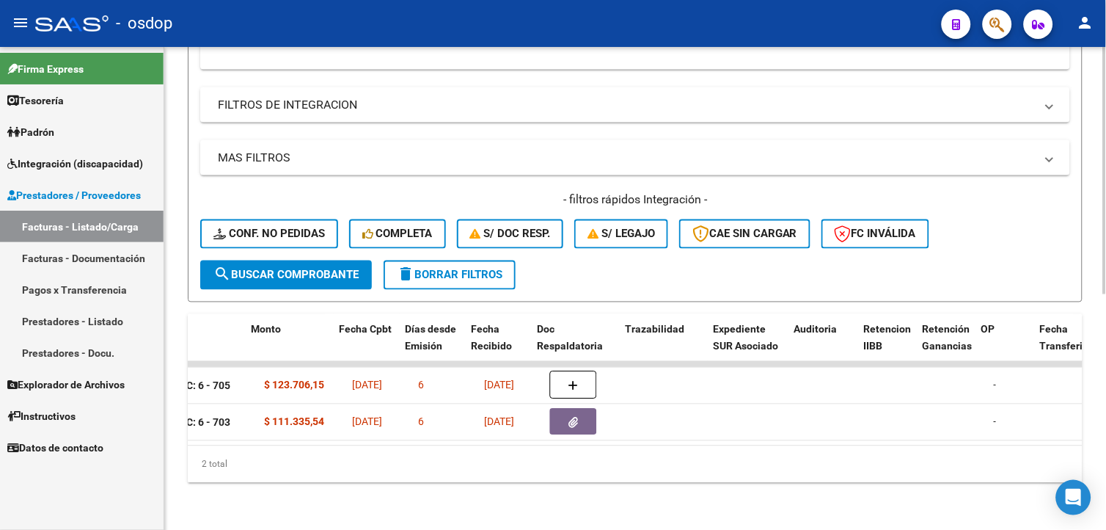
scroll to position [0, 612]
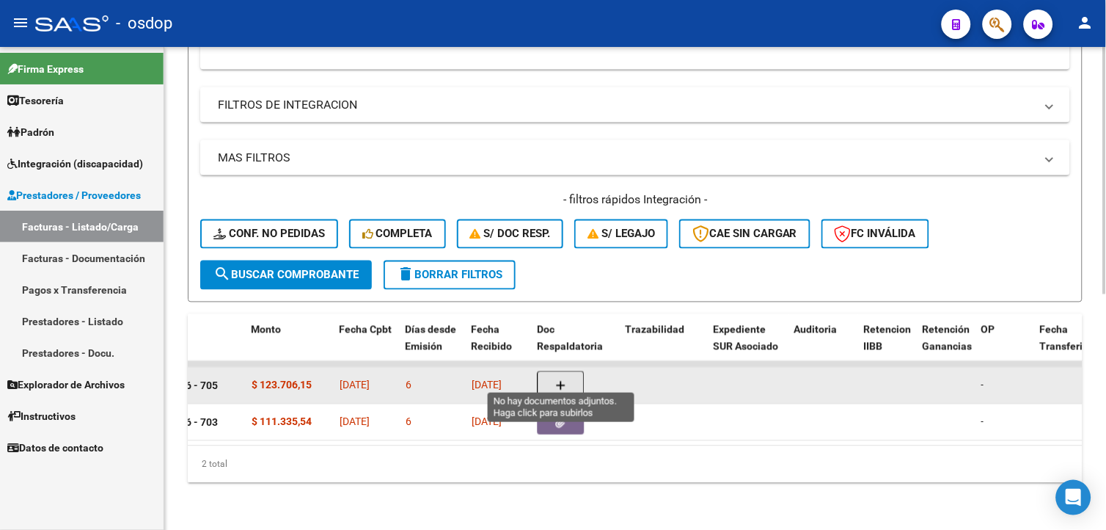
click at [559, 371] on button "button" at bounding box center [561, 385] width 47 height 28
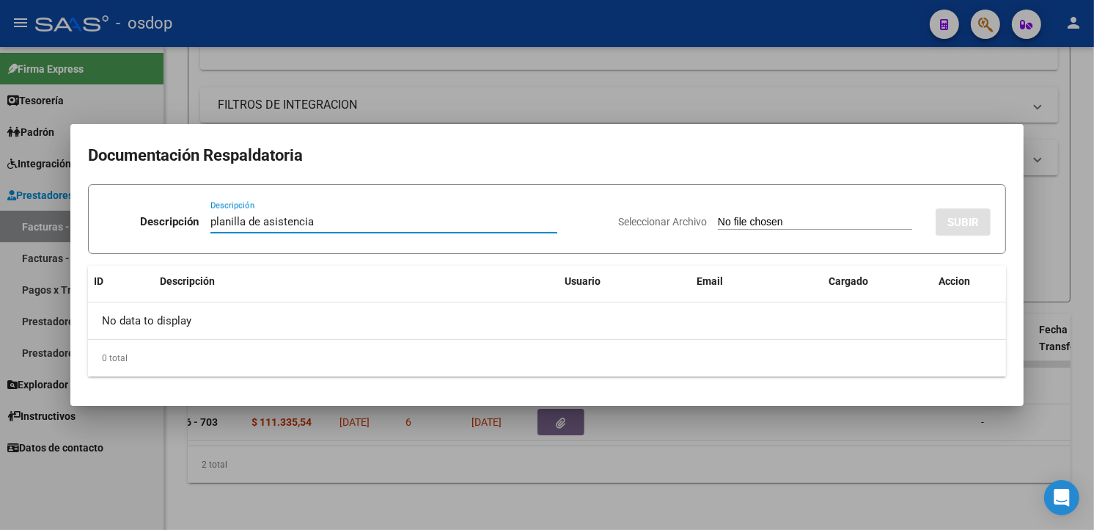
type input "planilla de asistencia"
click at [816, 223] on input "Seleccionar Archivo" at bounding box center [815, 223] width 194 height 14
type input "C:\fakepath\[PERSON_NAME] ASISTENCIA PS.pdf"
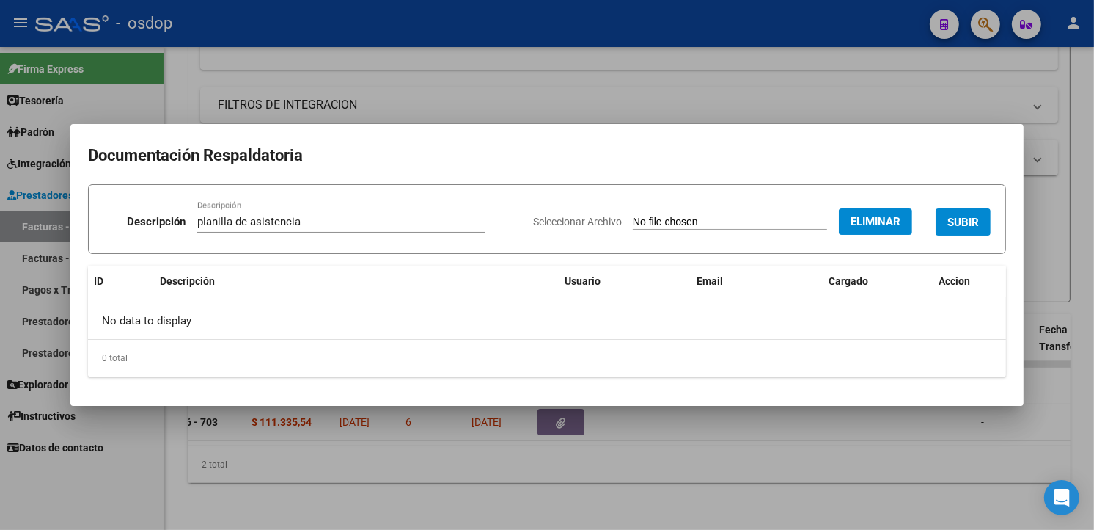
click at [969, 225] on span "SUBIR" at bounding box center [964, 222] width 32 height 13
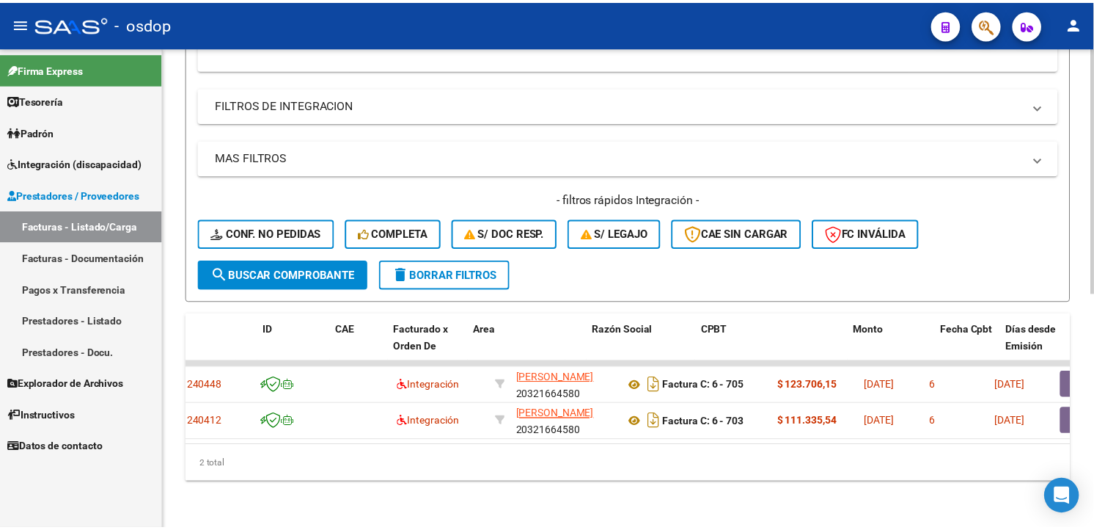
scroll to position [0, 0]
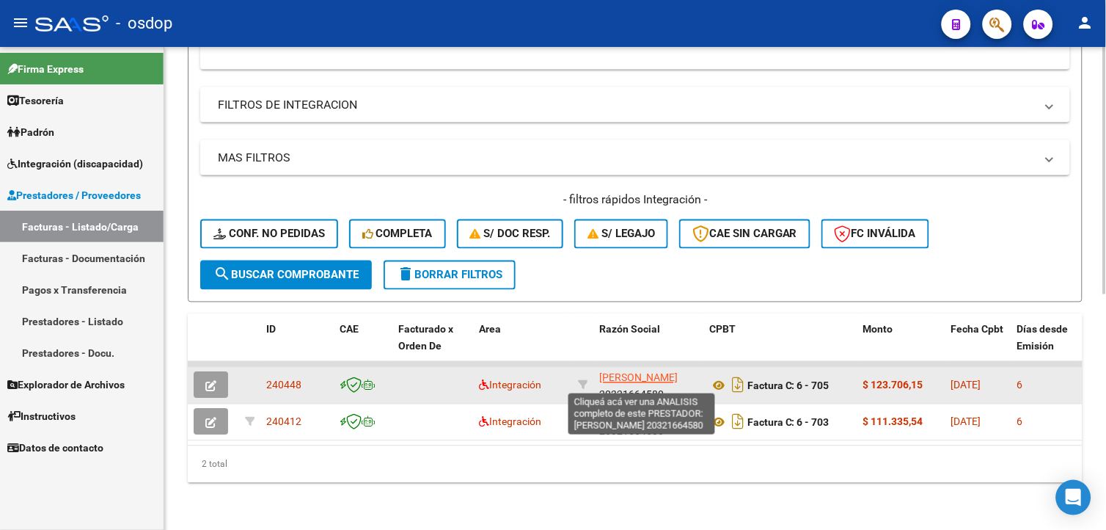
click at [662, 372] on span "[PERSON_NAME]" at bounding box center [638, 378] width 78 height 12
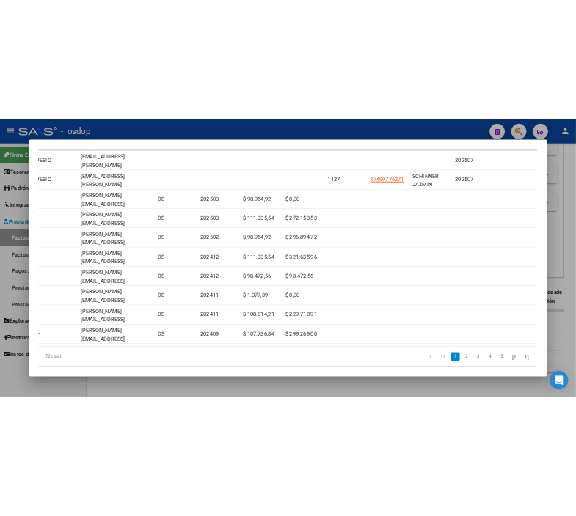
scroll to position [0, 2219]
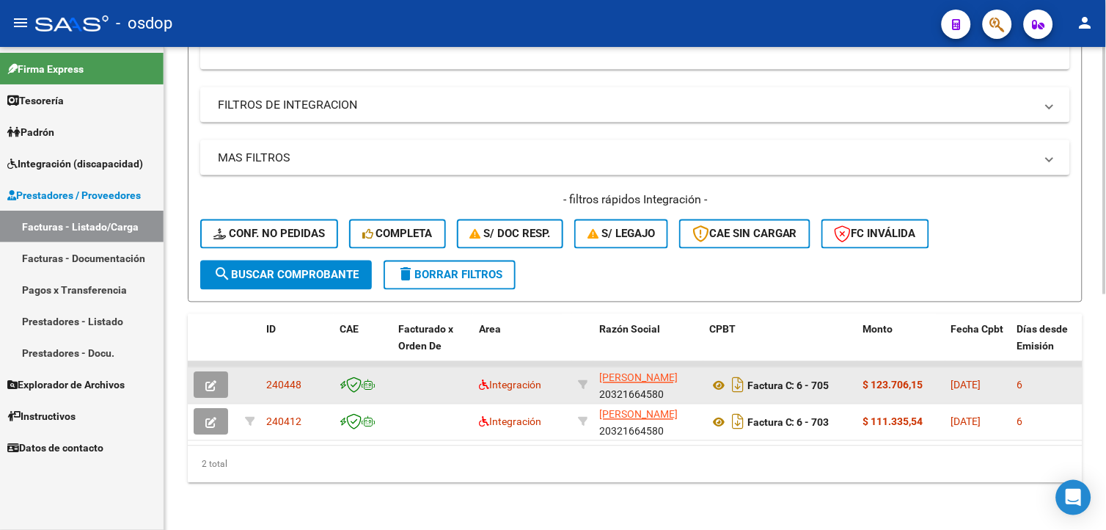
click at [214, 381] on icon "button" at bounding box center [210, 386] width 11 height 11
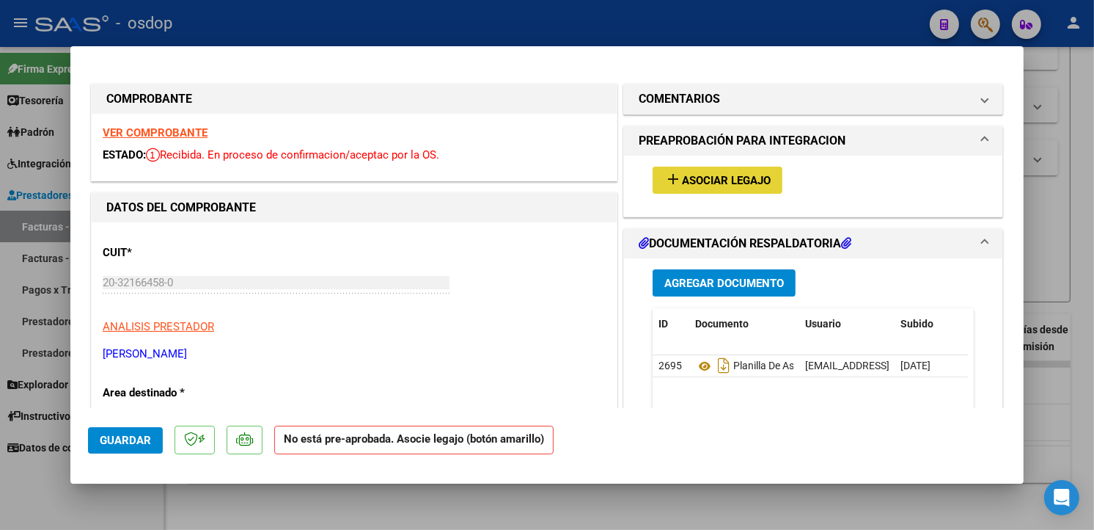
click at [702, 180] on span "Asociar Legajo" at bounding box center [726, 180] width 89 height 13
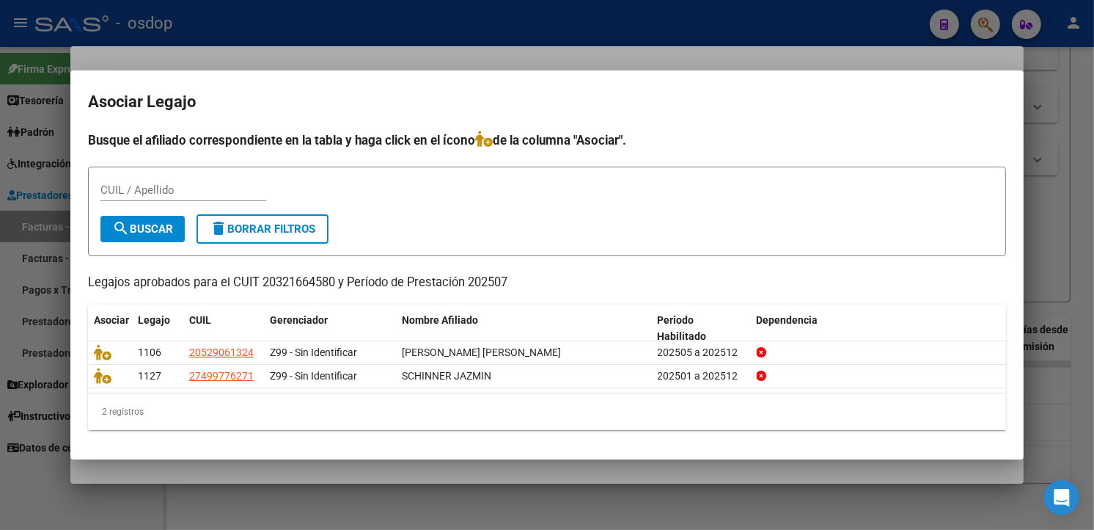
click at [424, 217] on form "CUIL / Apellido search Buscar delete Borrar Filtros" at bounding box center [547, 211] width 918 height 90
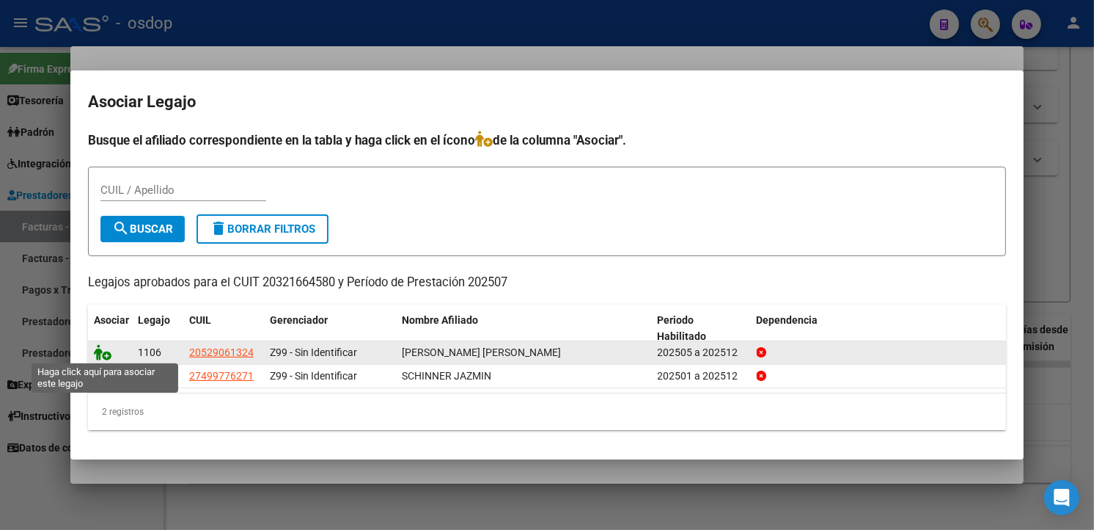
click at [103, 354] on icon at bounding box center [103, 352] width 18 height 16
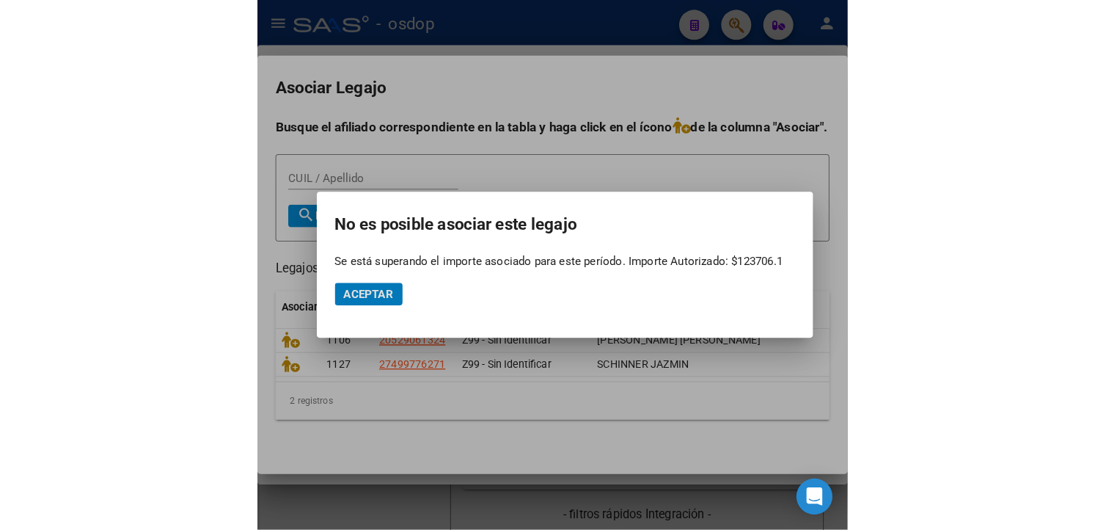
scroll to position [460, 0]
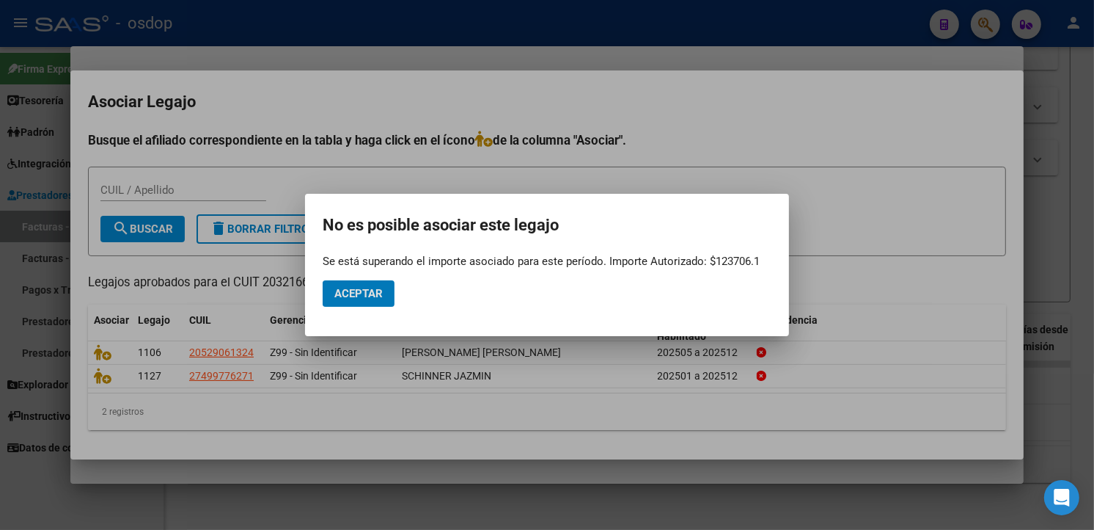
click at [384, 298] on button "Aceptar" at bounding box center [359, 293] width 72 height 26
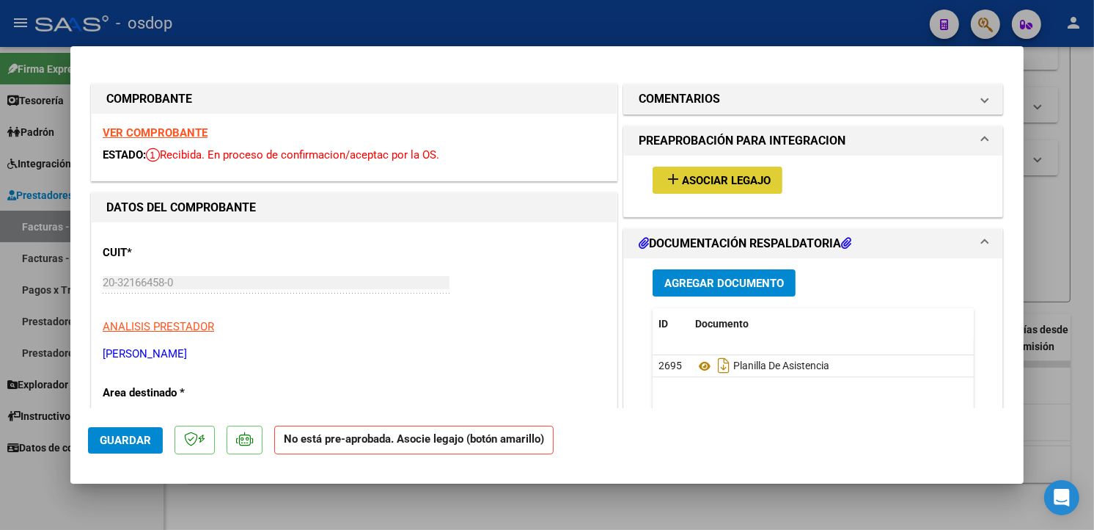
type input "$ 0,00"
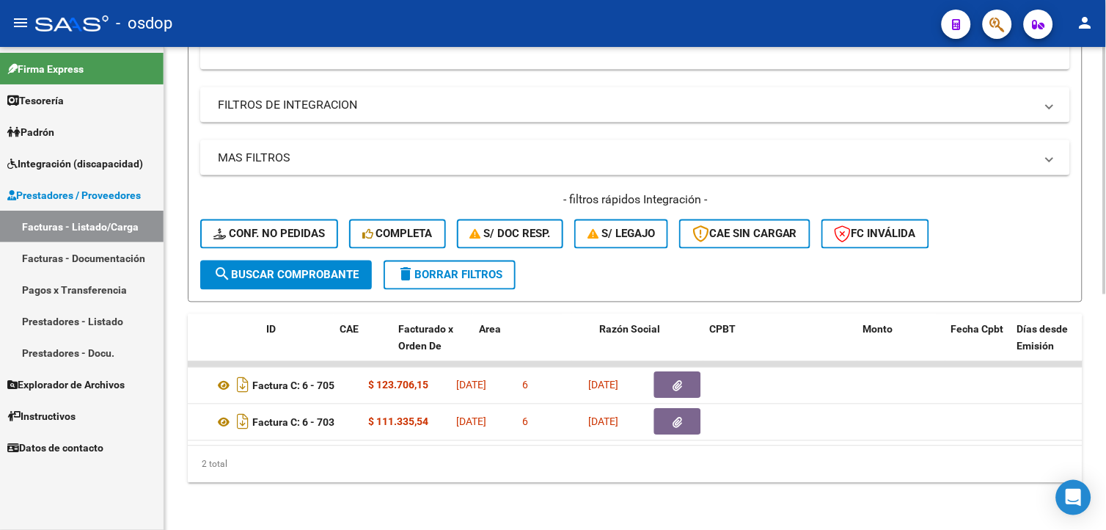
scroll to position [0, 0]
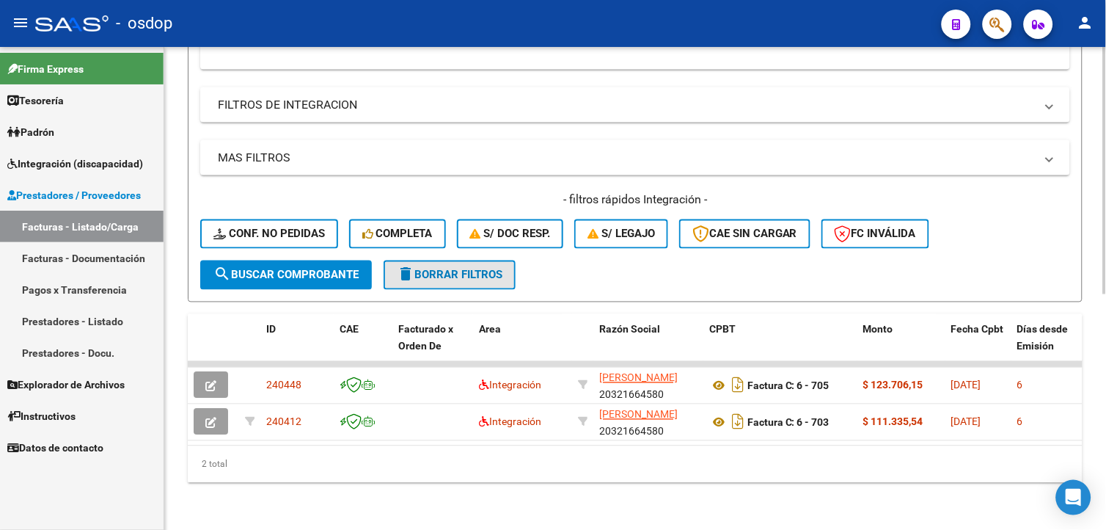
click at [423, 268] on span "delete Borrar Filtros" at bounding box center [450, 274] width 106 height 13
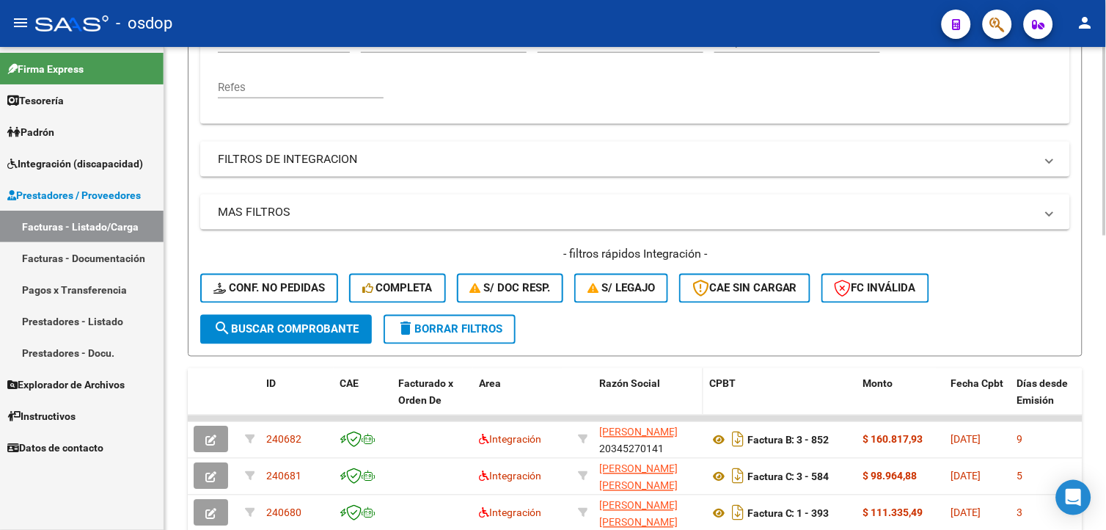
scroll to position [460, 0]
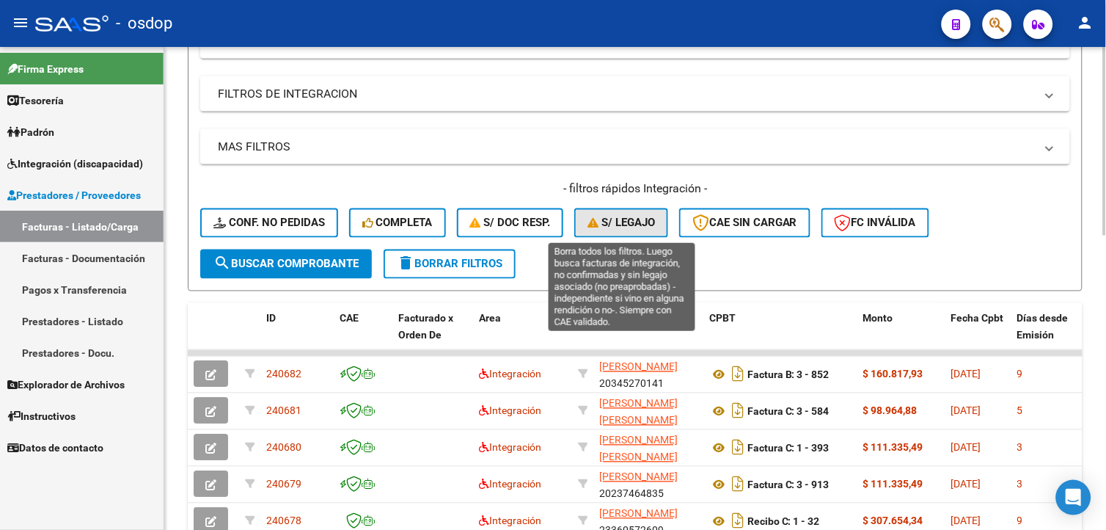
click at [633, 228] on span "S/ legajo" at bounding box center [620, 222] width 67 height 13
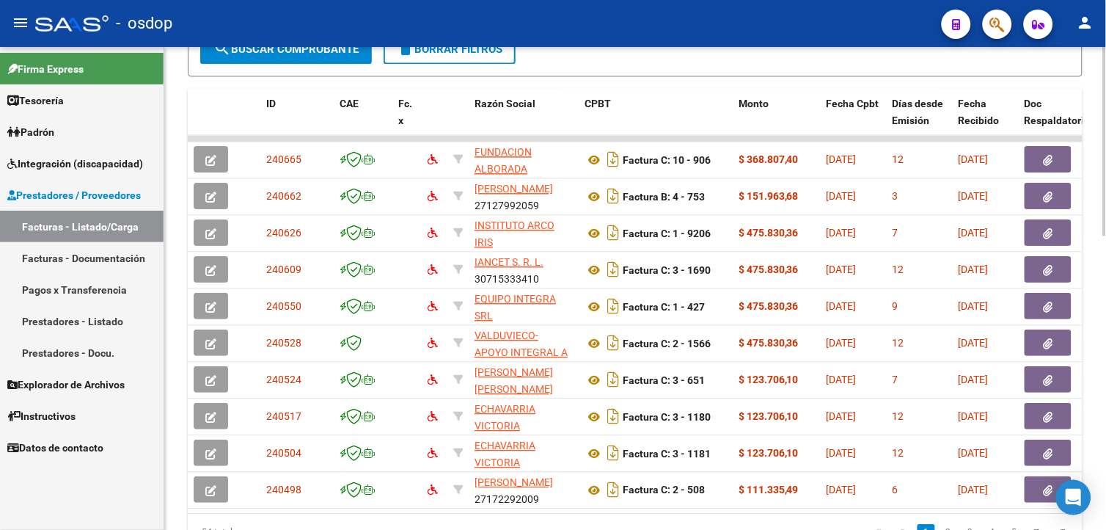
scroll to position [681, 0]
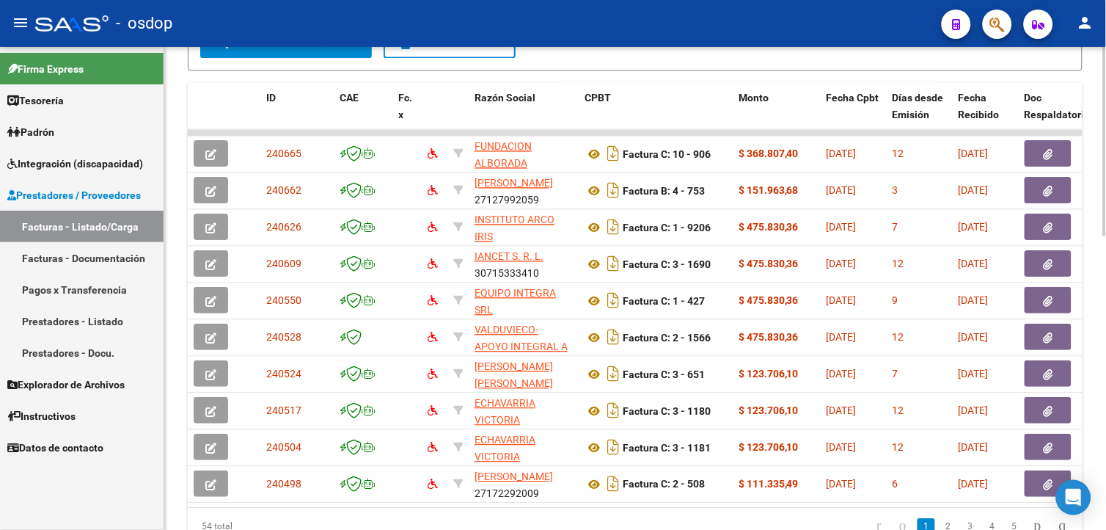
click at [1105, 367] on html "menu - osdop person Firma Express Tesorería Extractos Procesados (csv) Extracto…" at bounding box center [553, 265] width 1106 height 530
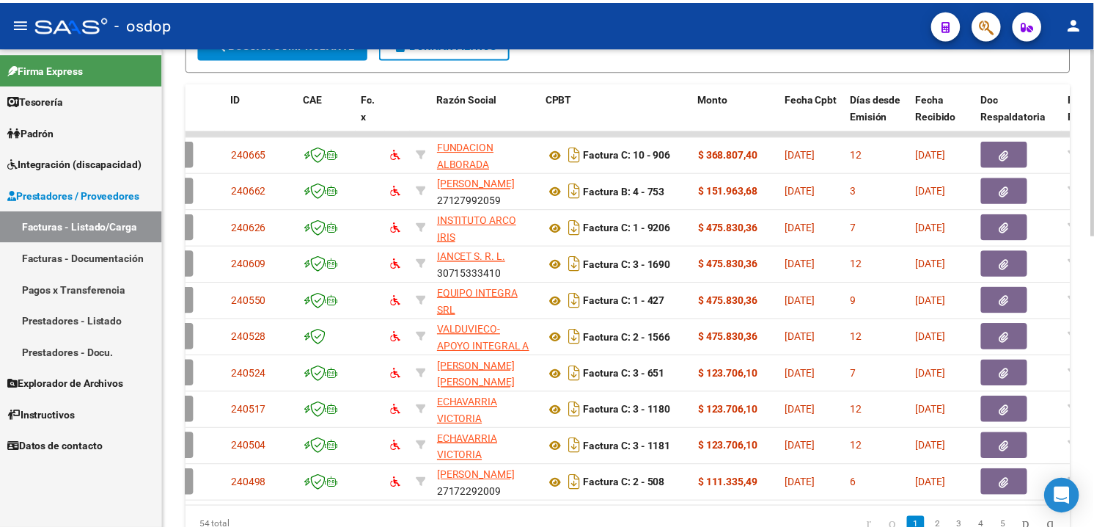
scroll to position [0, 28]
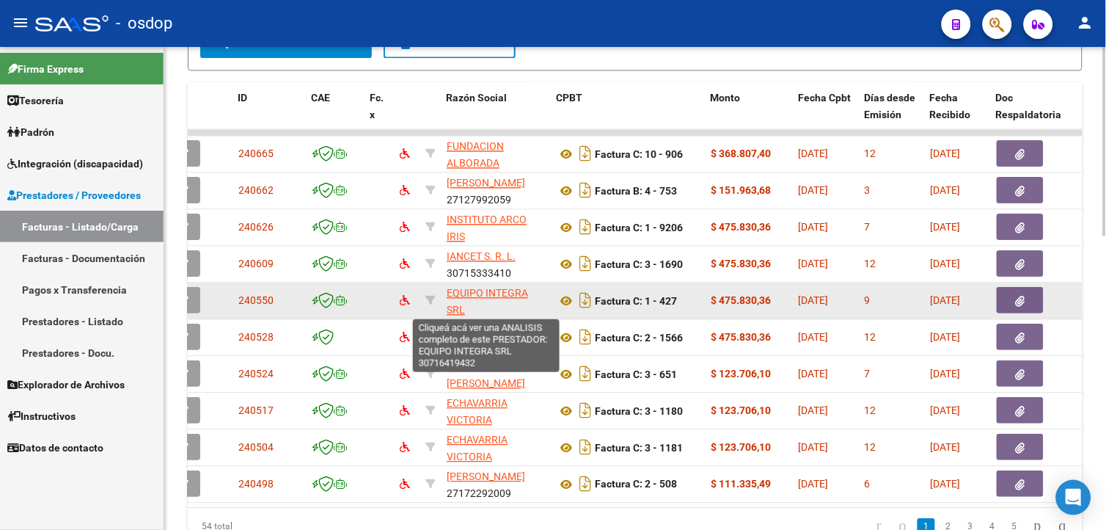
click at [458, 302] on span "EQUIPO INTEGRA SRL" at bounding box center [487, 301] width 81 height 29
type textarea "30716419432"
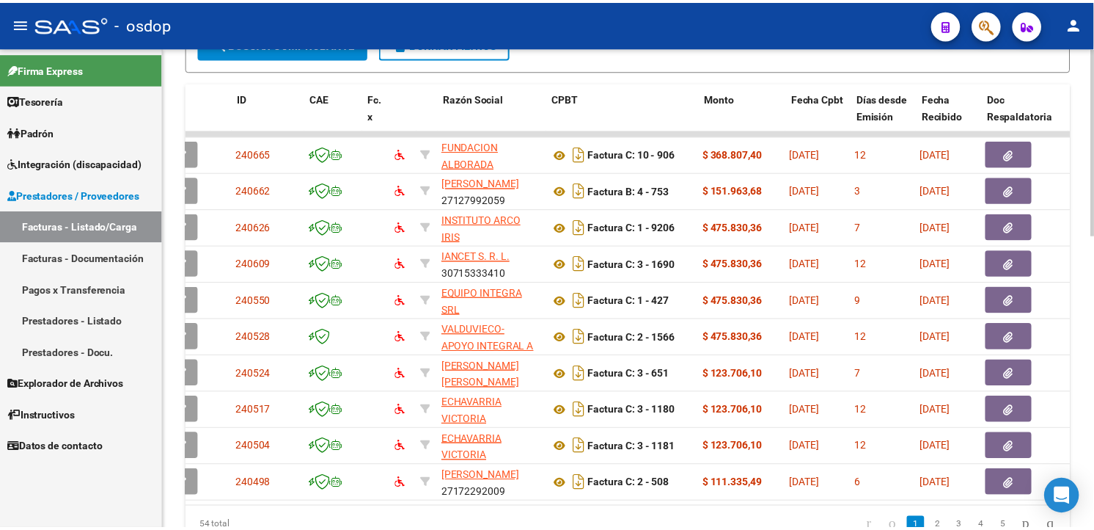
scroll to position [0, 0]
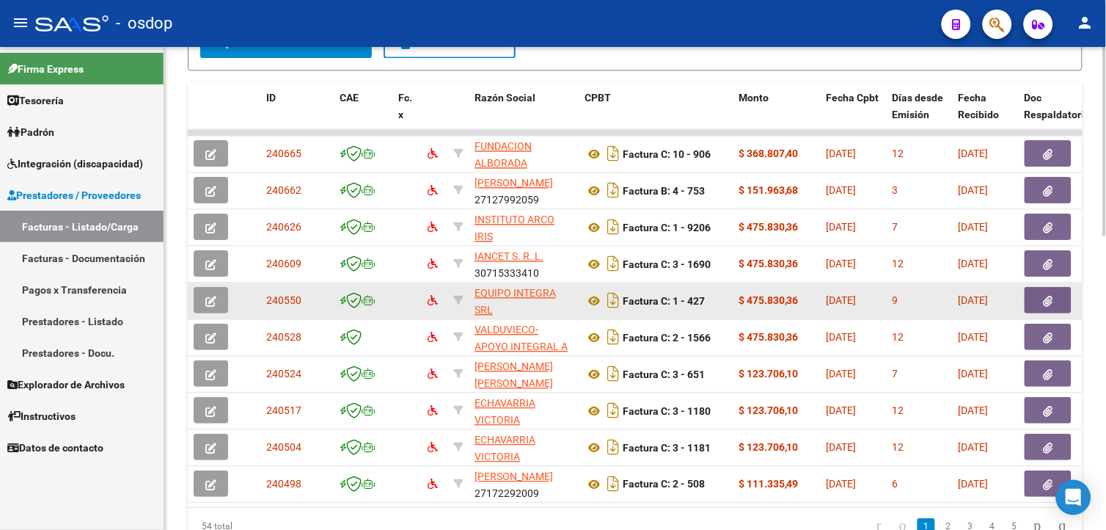
click at [214, 296] on icon "button" at bounding box center [210, 301] width 11 height 11
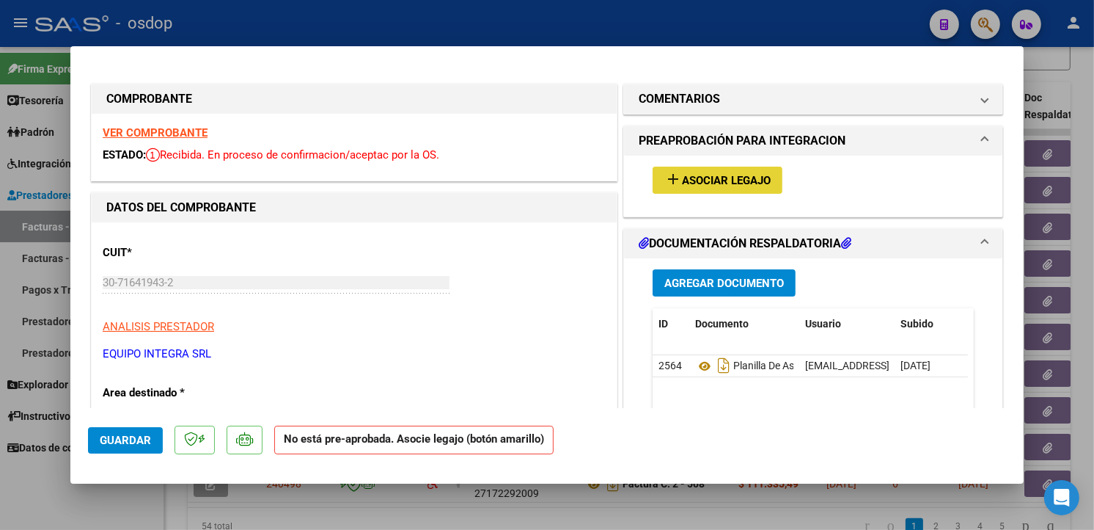
click at [683, 176] on span "Asociar Legajo" at bounding box center [726, 180] width 89 height 13
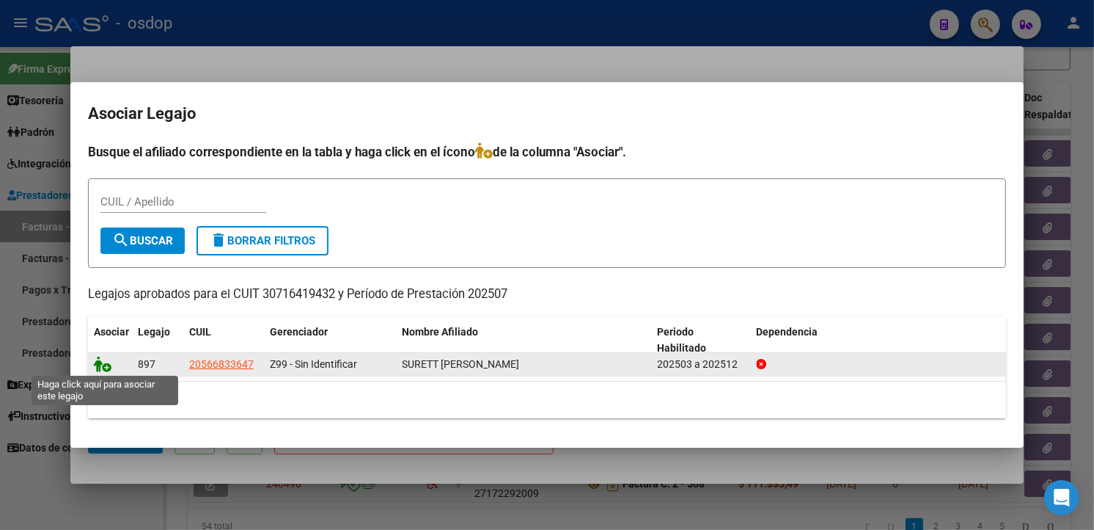
click at [103, 362] on icon at bounding box center [103, 364] width 18 height 16
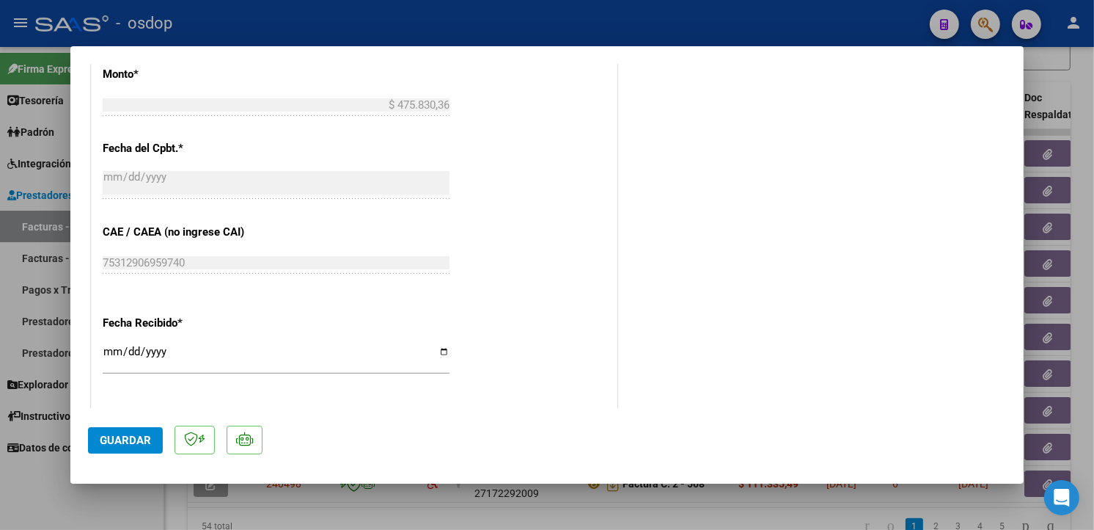
scroll to position [998, 0]
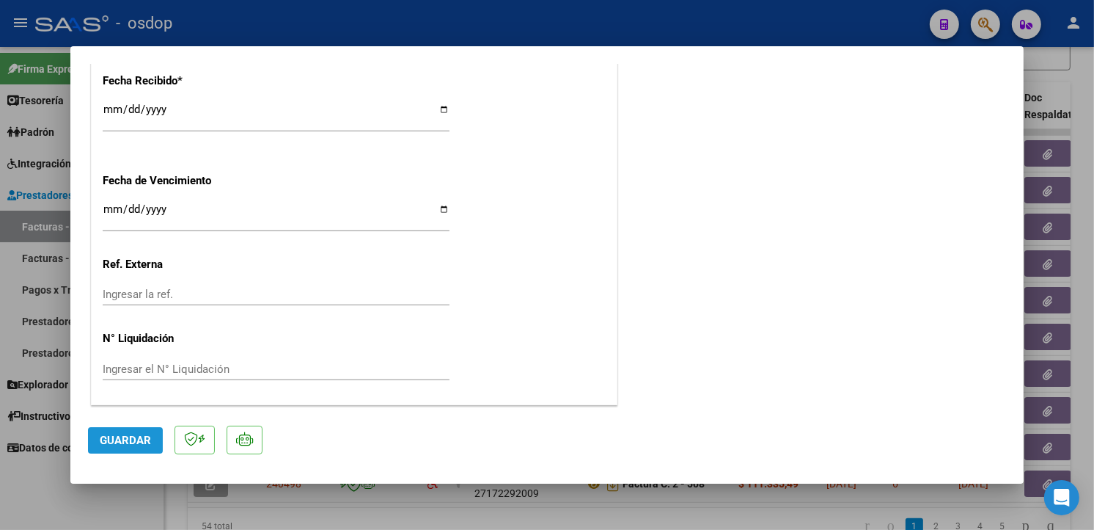
click at [147, 444] on span "Guardar" at bounding box center [125, 439] width 51 height 13
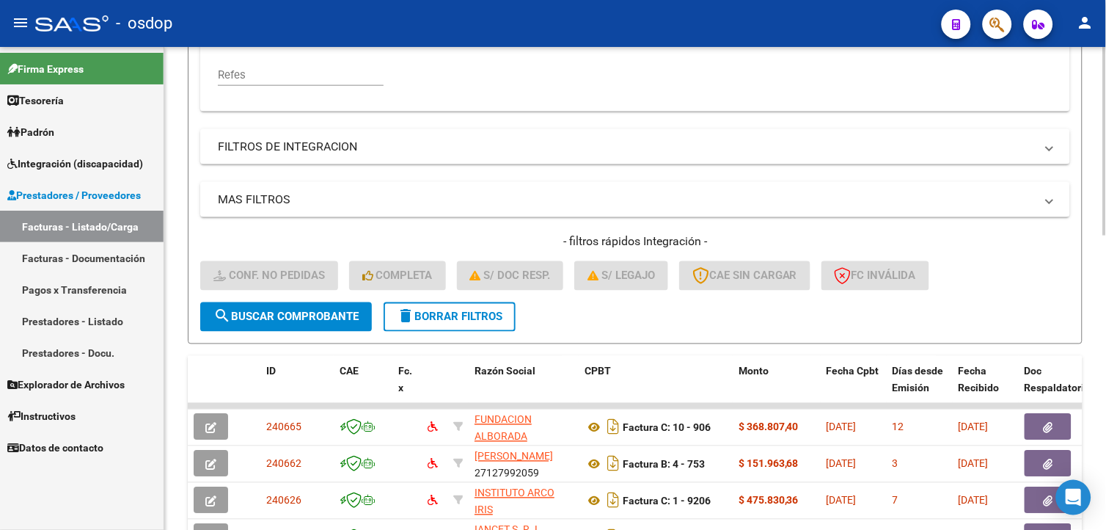
scroll to position [430, 0]
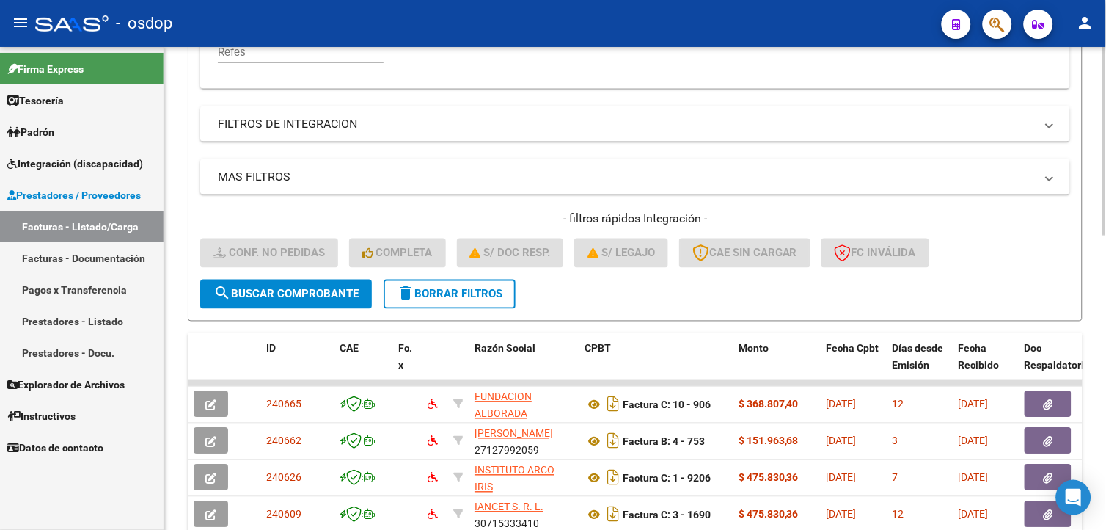
click at [1105, 303] on html "menu - osdop person Firma Express Tesorería Extractos Procesados (csv) Extracto…" at bounding box center [553, 265] width 1106 height 530
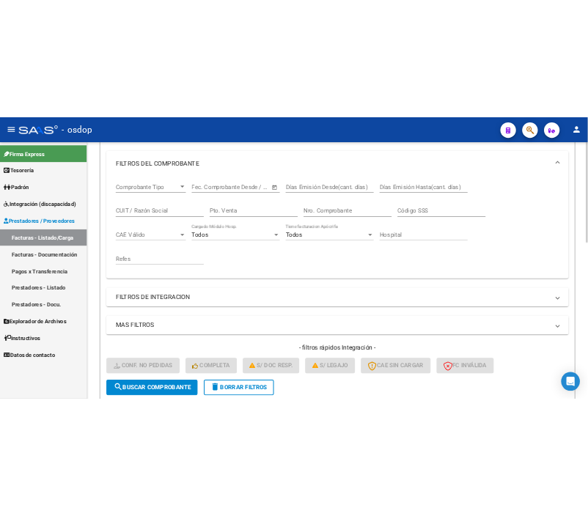
scroll to position [171, 0]
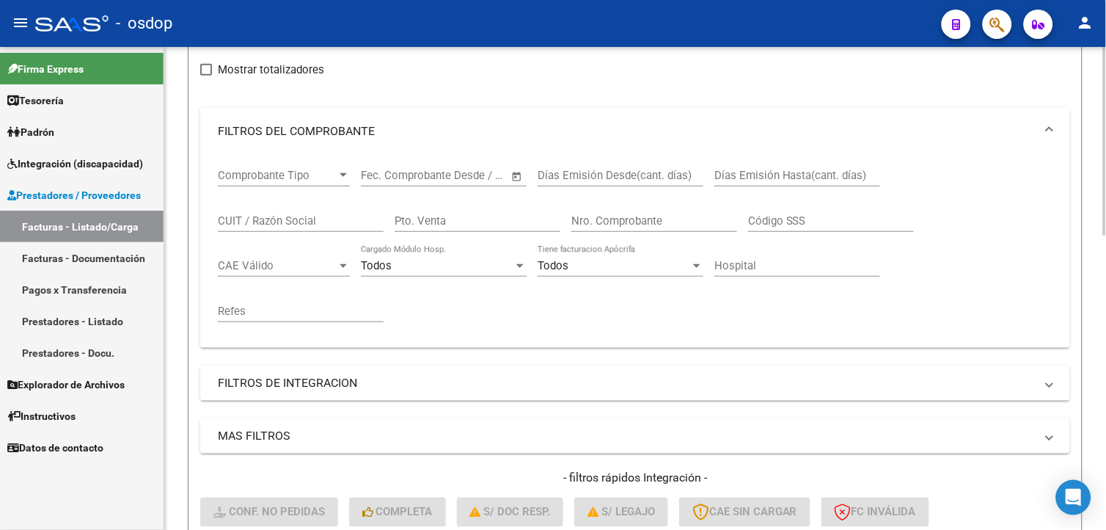
click at [1105, 263] on div at bounding box center [1105, 208] width 4 height 188
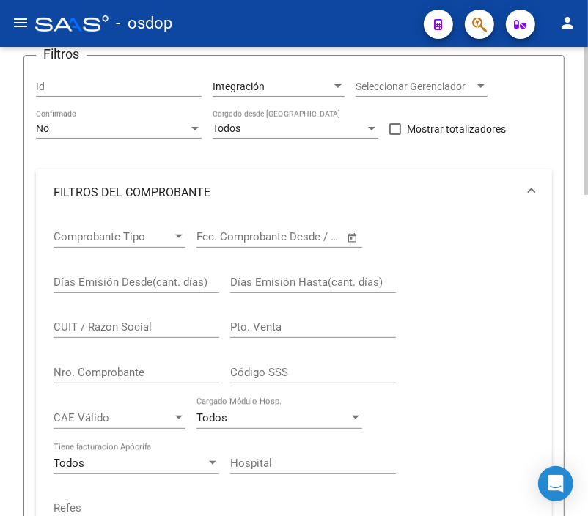
click at [165, 318] on div "CUIT / Razón Social" at bounding box center [137, 323] width 166 height 32
click at [129, 327] on input "CUIT / Razón Social" at bounding box center [137, 326] width 166 height 13
type input "30716419432"
drag, startPoint x: 583, startPoint y: 240, endPoint x: 546, endPoint y: 360, distance: 125.7
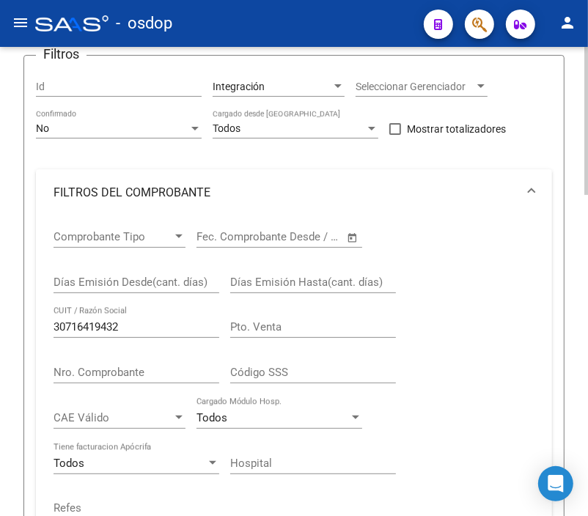
drag, startPoint x: 546, startPoint y: 360, endPoint x: 511, endPoint y: 247, distance: 118.3
click at [502, 249] on div "Comprobante Tipo Comprobante Tipo Start date – End date Fec. Comprobante Desde …" at bounding box center [294, 374] width 481 height 317
drag, startPoint x: 582, startPoint y: 229, endPoint x: 584, endPoint y: 287, distance: 58.7
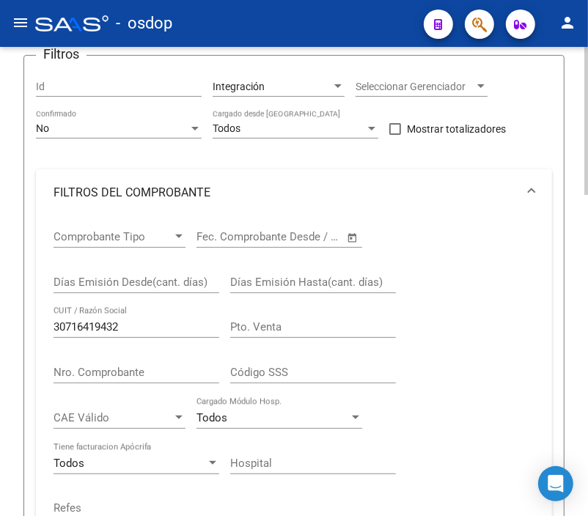
drag, startPoint x: 584, startPoint y: 287, endPoint x: 540, endPoint y: 160, distance: 135.0
click at [540, 160] on div "Filtros Id Integración Area Seleccionar Gerenciador Seleccionar Gerenciador No …" at bounding box center [294, 417] width 516 height 700
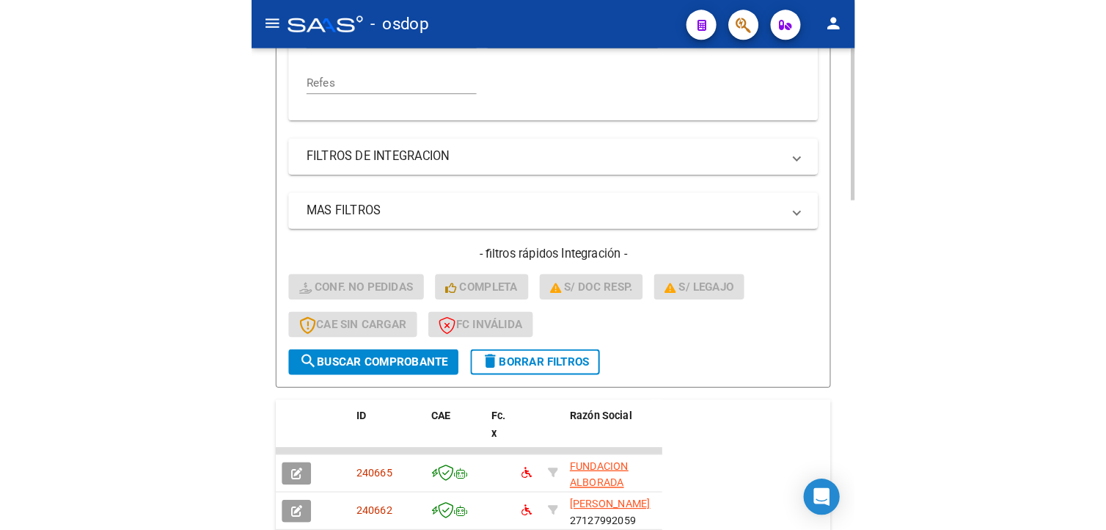
scroll to position [627, 0]
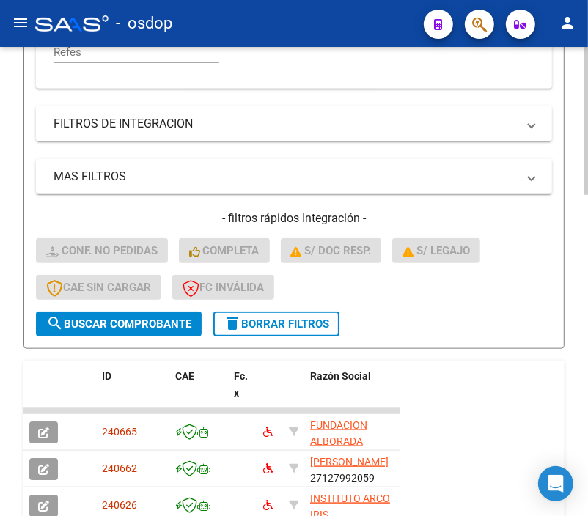
click at [561, 309] on div "Video tutorial PRESTADORES -> Listado de CPBTs Emitidos por Prestadores / Prove…" at bounding box center [296, 156] width 592 height 1473
click at [130, 332] on button "search Buscar Comprobante" at bounding box center [119, 324] width 166 height 25
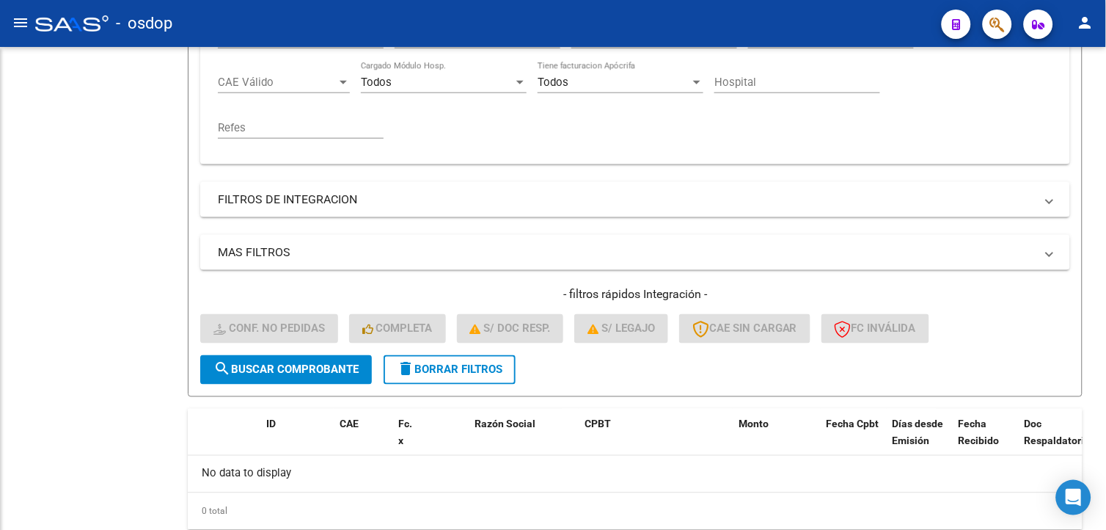
scroll to position [400, 0]
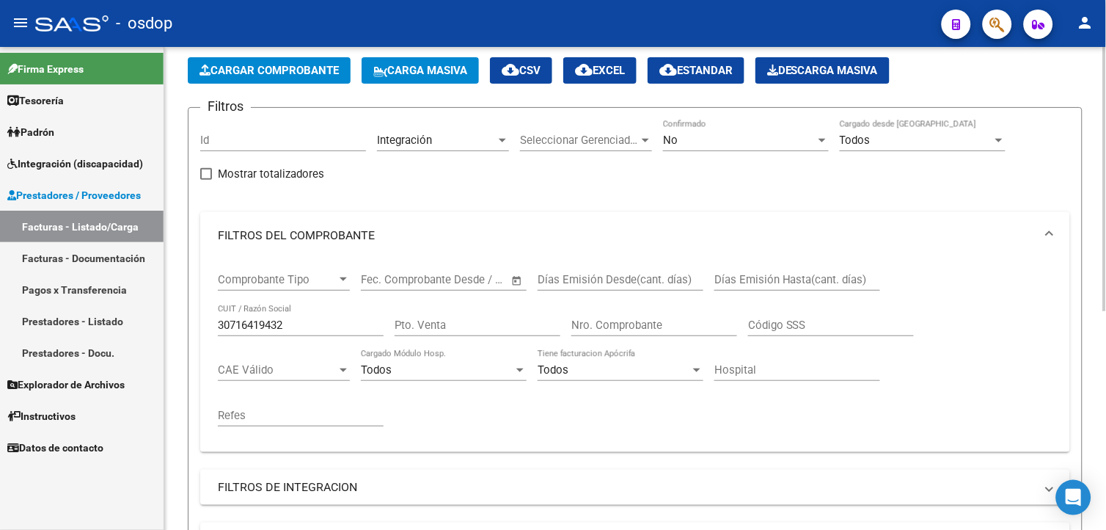
click at [1105, 224] on html "menu - osdop person Firma Express Tesorería Extractos Procesados (csv) Extracto…" at bounding box center [553, 265] width 1106 height 530
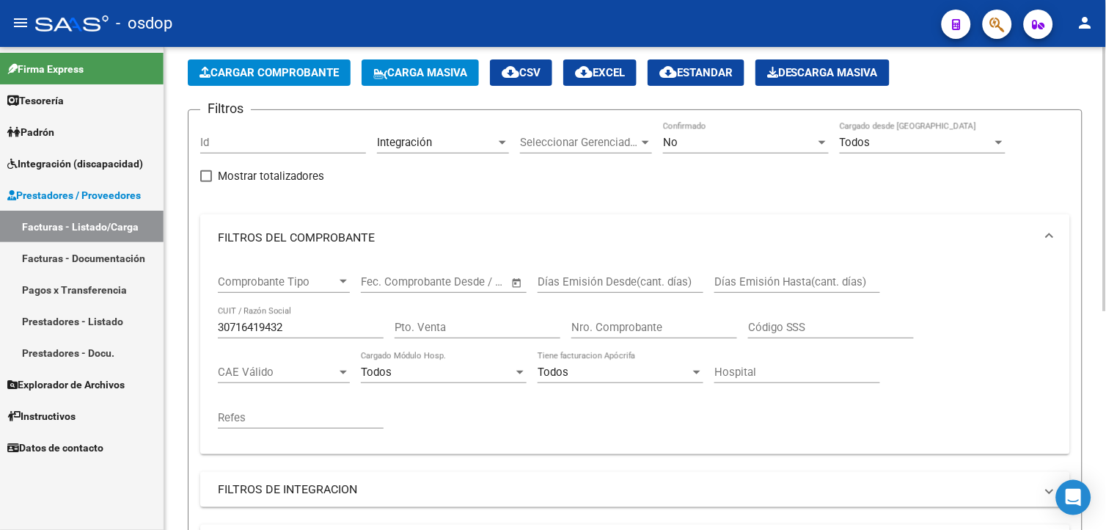
click at [1105, 224] on html "menu - osdop person Firma Express Tesorería Extractos Procesados (csv) Extracto…" at bounding box center [553, 265] width 1106 height 530
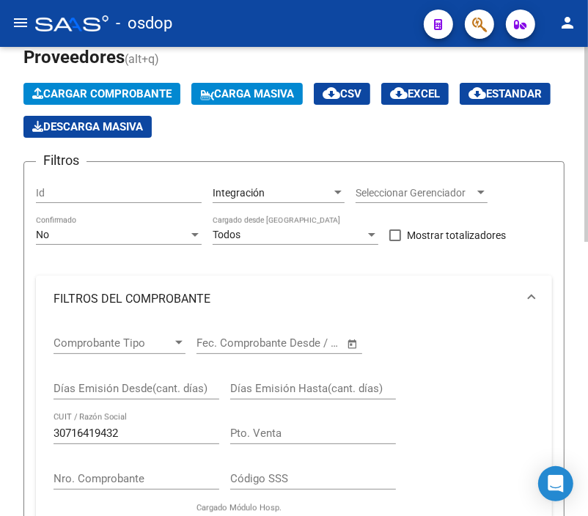
drag, startPoint x: 582, startPoint y: 238, endPoint x: 582, endPoint y: 269, distance: 31.5
drag, startPoint x: 582, startPoint y: 269, endPoint x: 531, endPoint y: 348, distance: 94.4
click at [531, 348] on div "Comprobante Tipo Comprobante Tipo Start date – End date Fec. Comprobante Desde …" at bounding box center [294, 481] width 481 height 317
drag, startPoint x: 583, startPoint y: 260, endPoint x: 583, endPoint y: 276, distance: 16.9
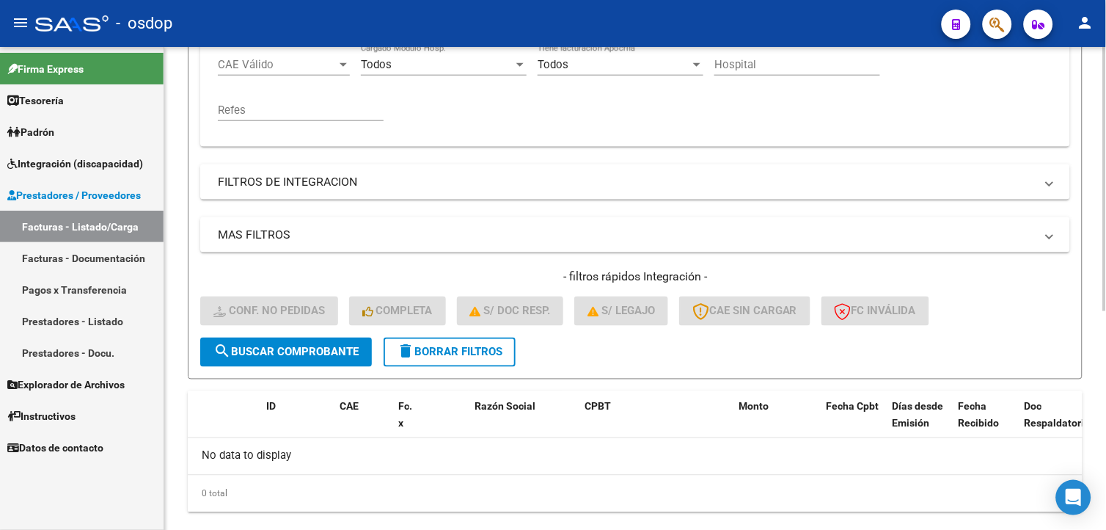
scroll to position [384, 0]
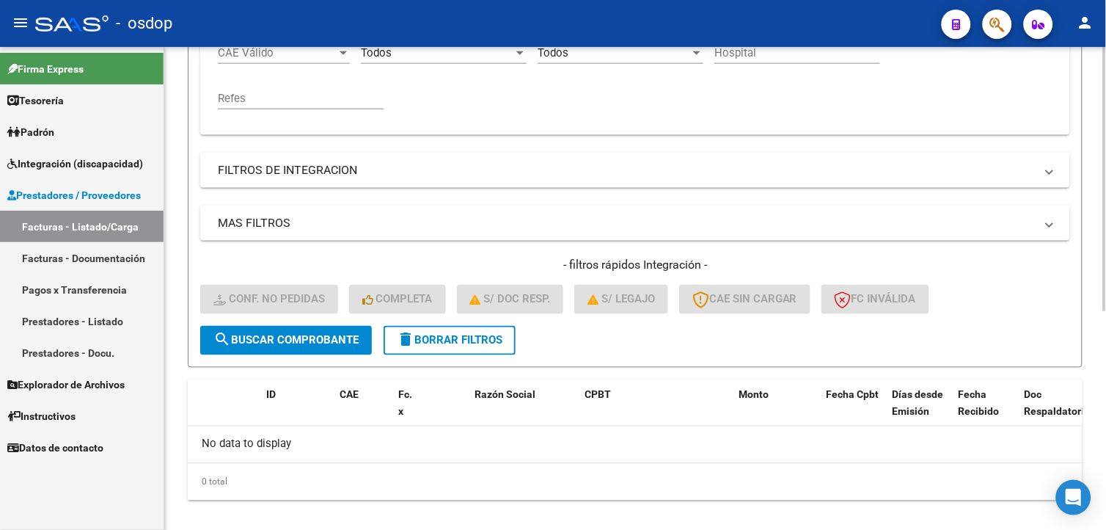
click at [1105, 502] on html "menu - osdop person Firma Express Tesorería Extractos Procesados (csv) Extracto…" at bounding box center [553, 265] width 1106 height 530
click at [508, 332] on button "delete Borrar Filtros" at bounding box center [450, 340] width 132 height 29
click at [508, 326] on div "- filtros rápidos Integración - Conf. no pedidas Completa S/ Doc Resp. S/ legaj…" at bounding box center [635, 291] width 870 height 69
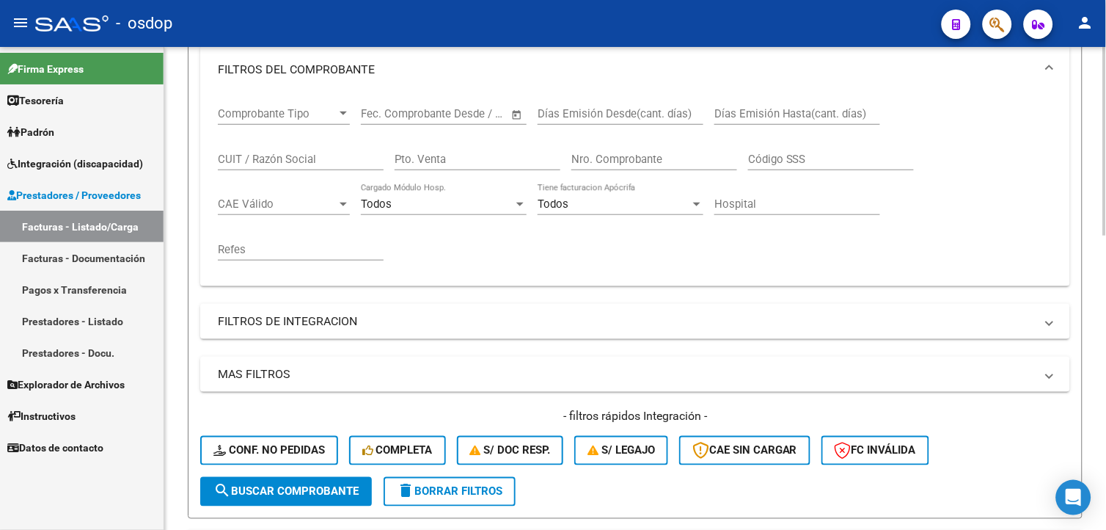
click at [1104, 213] on div at bounding box center [1105, 233] width 4 height 188
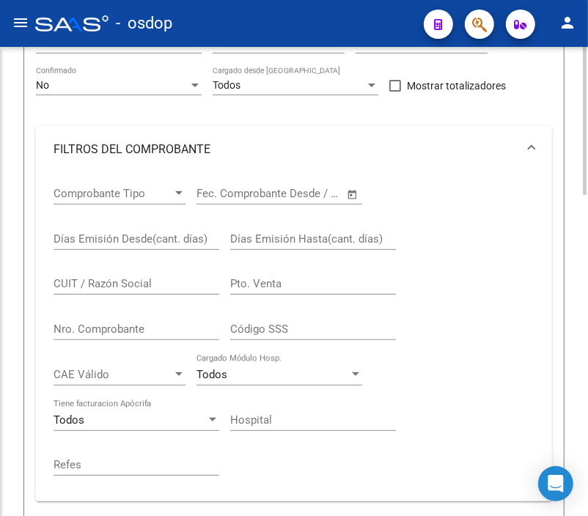
scroll to position [274, 0]
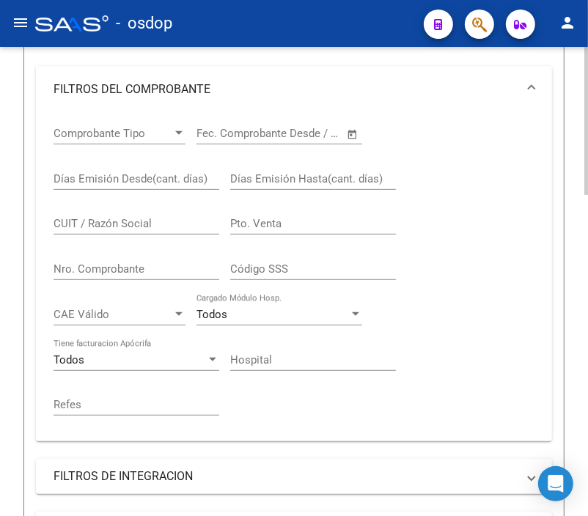
click at [120, 230] on input "CUIT / Razón Social" at bounding box center [137, 223] width 166 height 13
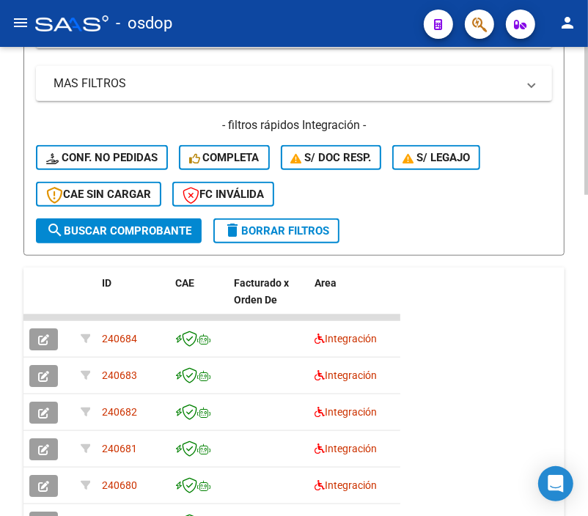
scroll to position [722, 0]
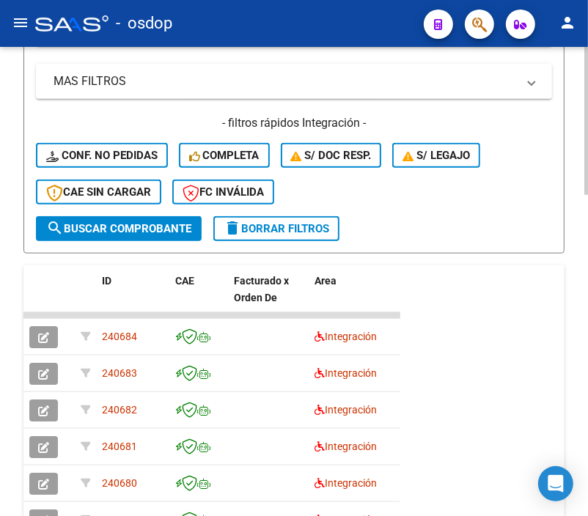
click at [572, 404] on div "Video tutorial PRESTADORES -> Listado de CPBTs Emitidos por Prestadores / Prove…" at bounding box center [296, 61] width 592 height 1473
type input "30716419432"
click at [125, 223] on span "search Buscar Comprobante" at bounding box center [118, 228] width 145 height 13
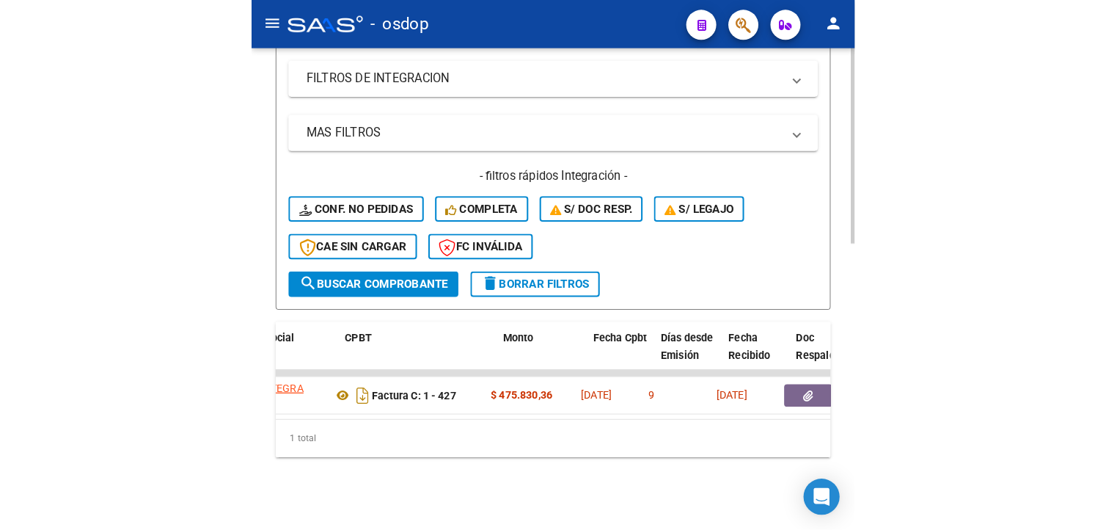
scroll to position [0, 164]
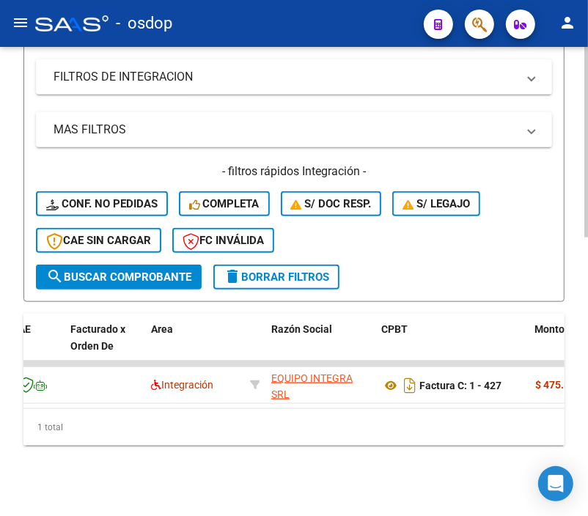
drag, startPoint x: 73, startPoint y: 394, endPoint x: 34, endPoint y: 393, distance: 38.9
click at [34, 393] on datatable-body "240550 Integración EQUIPO INTEGRA SRL 30716419432 Factura C: 1 - 427 $ 475.830,…" at bounding box center [293, 385] width 541 height 48
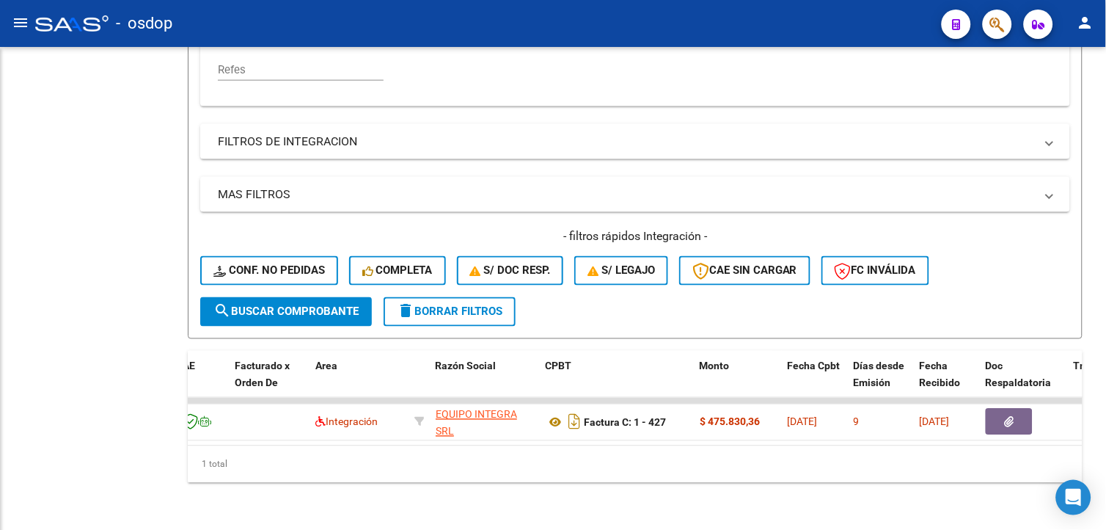
scroll to position [423, 0]
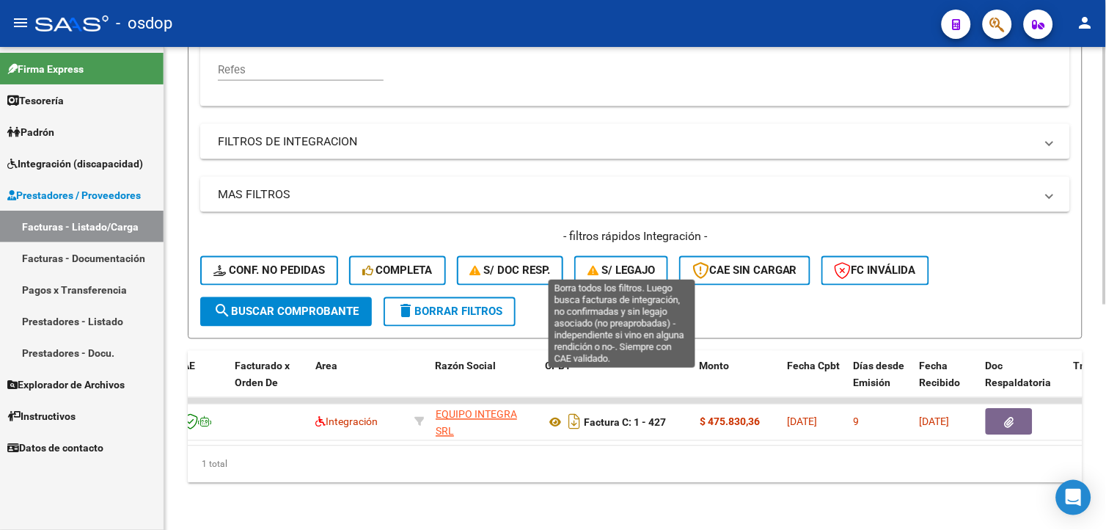
click at [621, 264] on span "S/ legajo" at bounding box center [620, 270] width 67 height 13
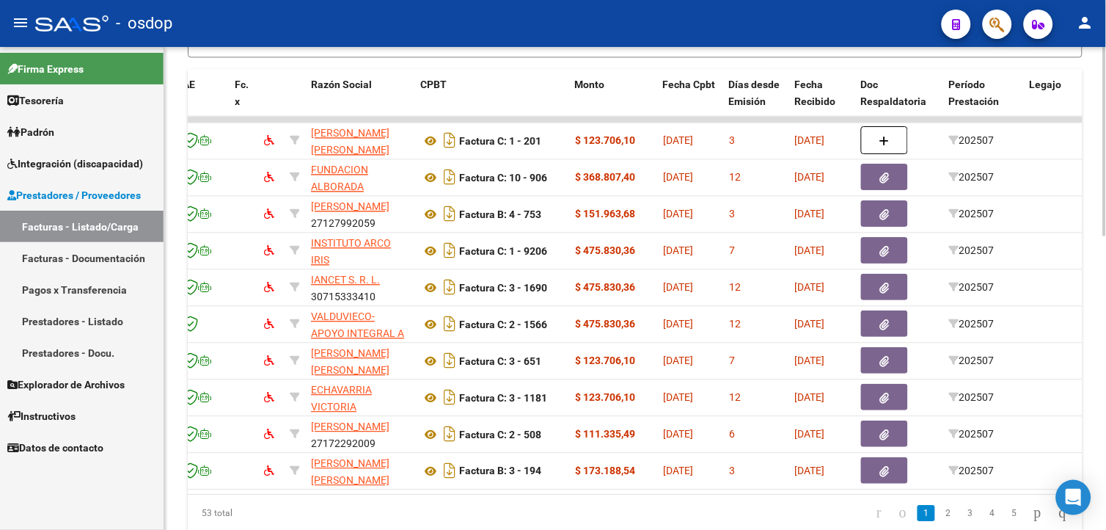
scroll to position [703, 0]
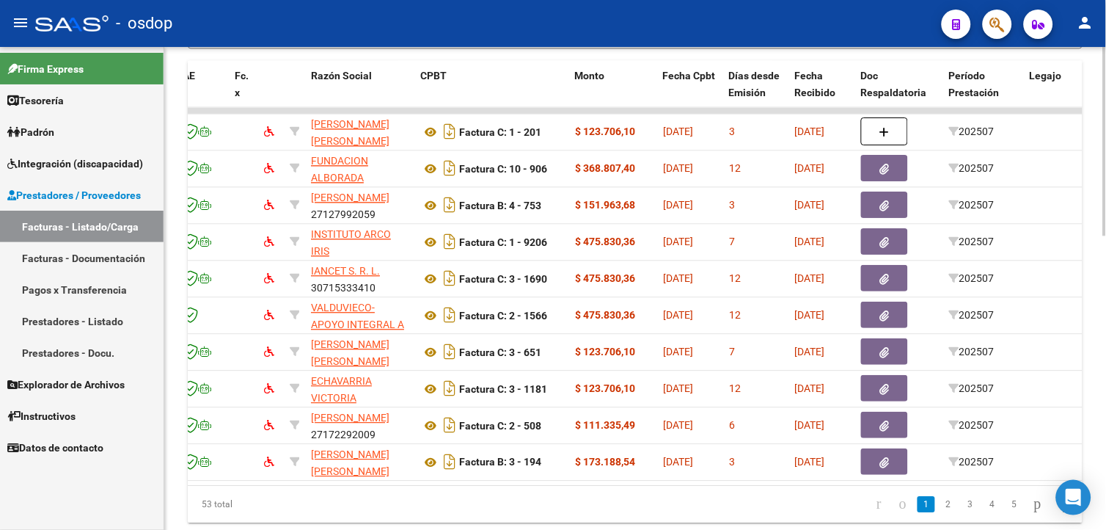
click at [1105, 462] on html "menu - osdop person Firma Express Tesorería Extractos Procesados (csv) Extracto…" at bounding box center [553, 265] width 1106 height 530
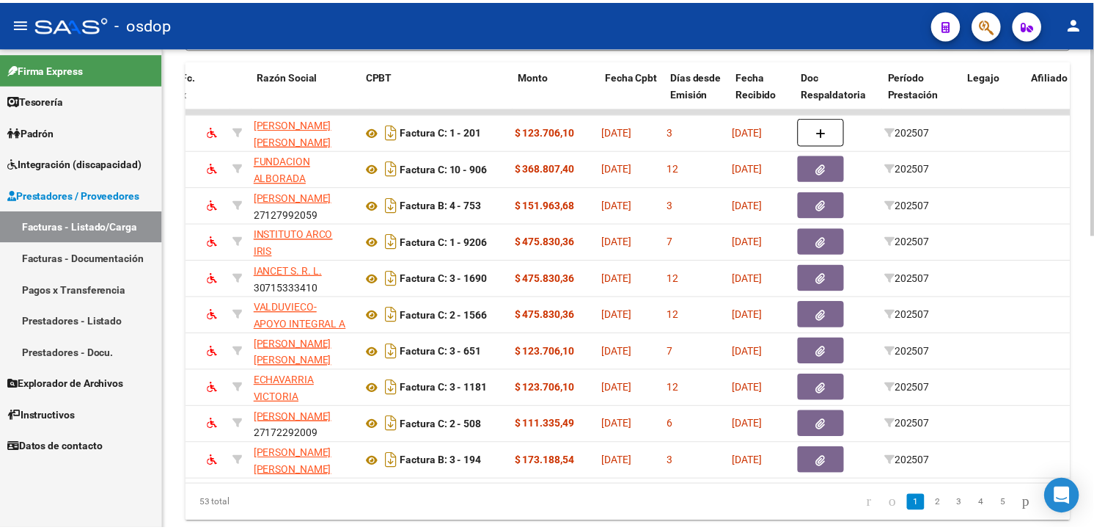
scroll to position [0, 0]
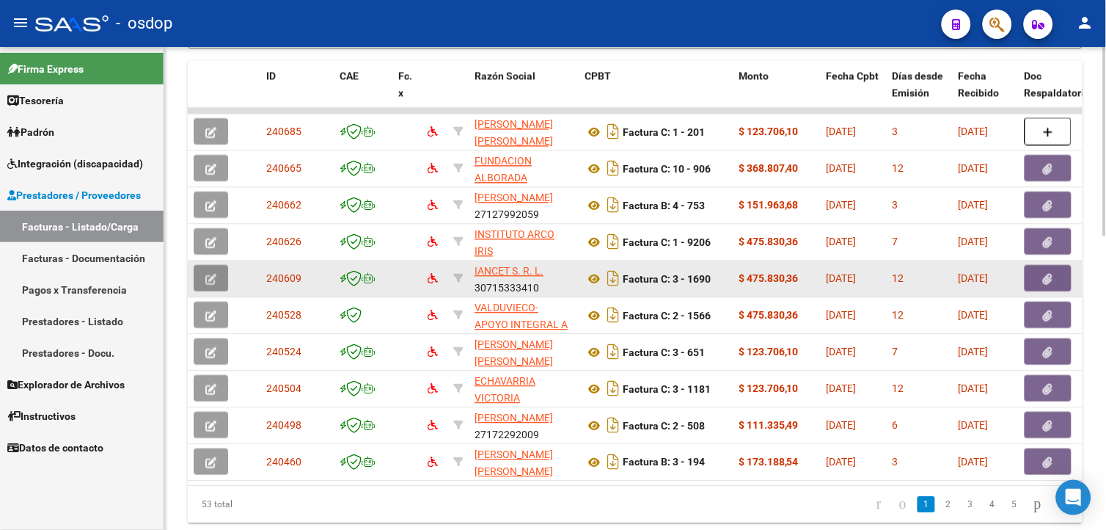
click at [217, 275] on button "button" at bounding box center [211, 278] width 34 height 26
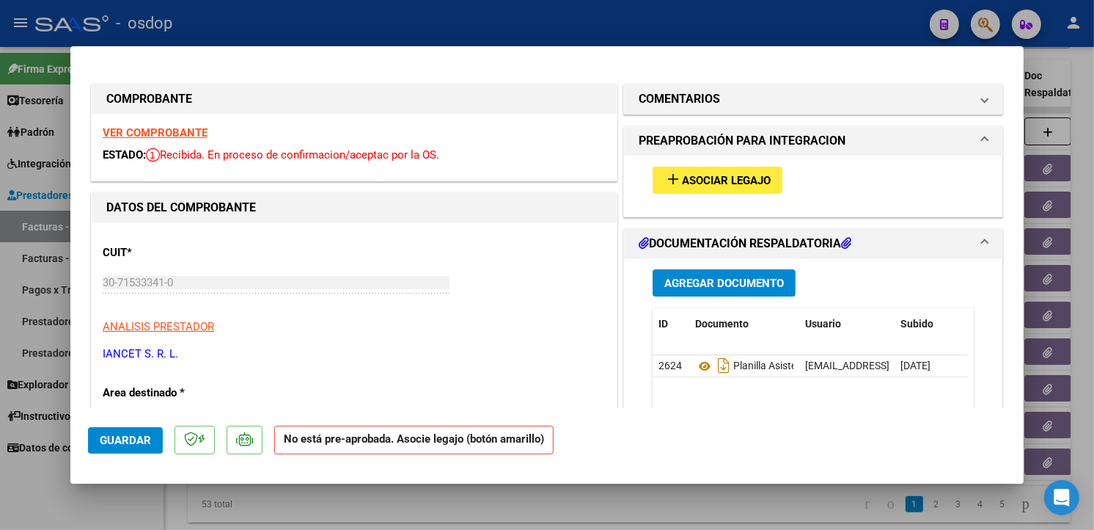
click at [353, 321] on p "ANALISIS PRESTADOR" at bounding box center [354, 326] width 503 height 17
click at [688, 282] on span "Agregar Documento" at bounding box center [724, 282] width 120 height 13
click at [732, 183] on span "Asociar Legajo" at bounding box center [726, 180] width 89 height 13
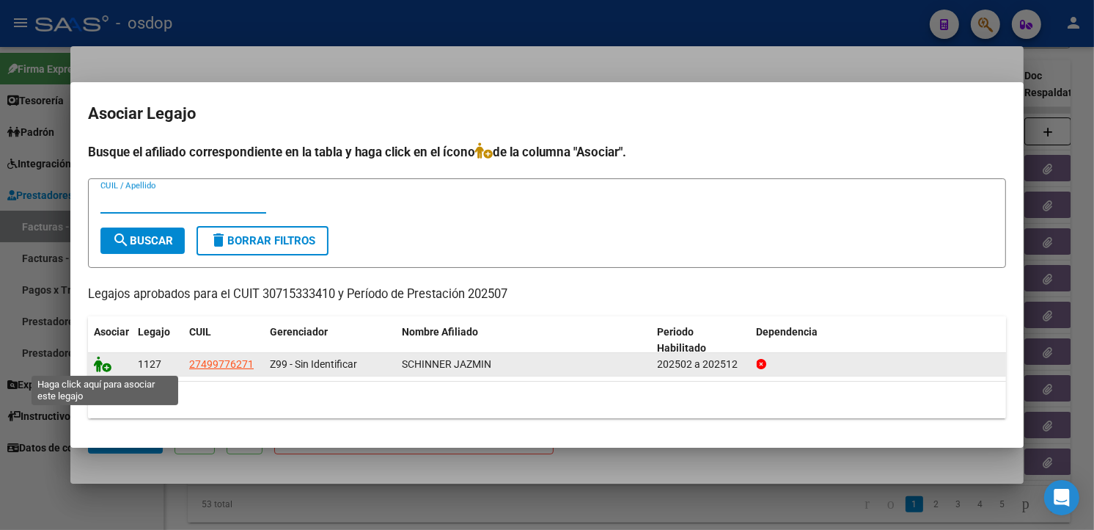
click at [106, 360] on icon at bounding box center [103, 364] width 18 height 16
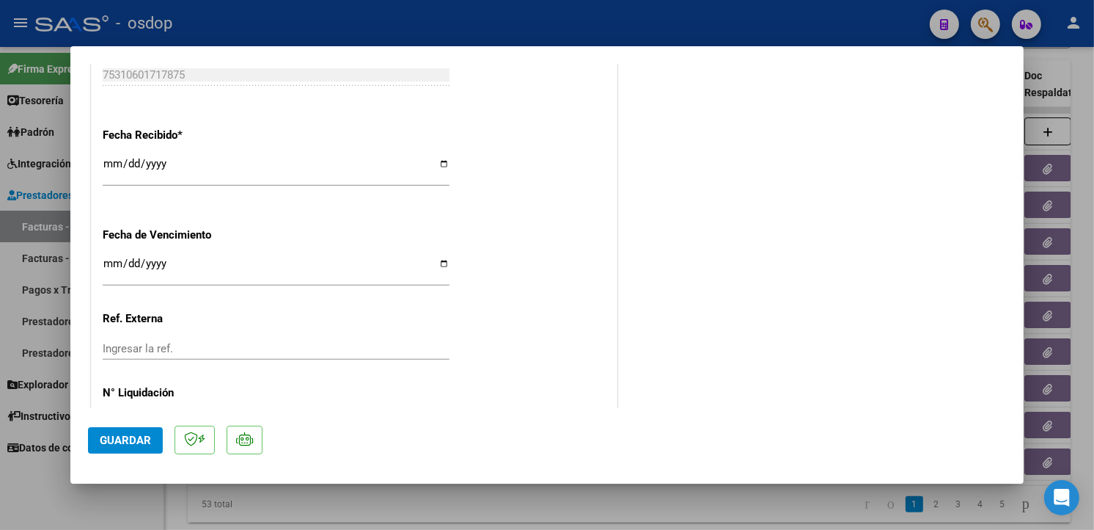
scroll to position [998, 0]
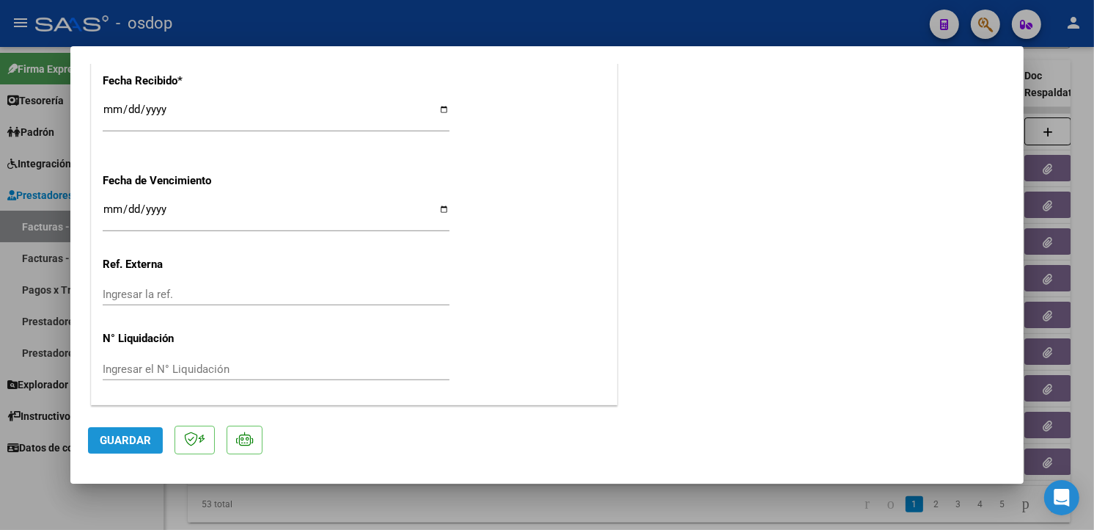
click at [143, 433] on span "Guardar" at bounding box center [125, 439] width 51 height 13
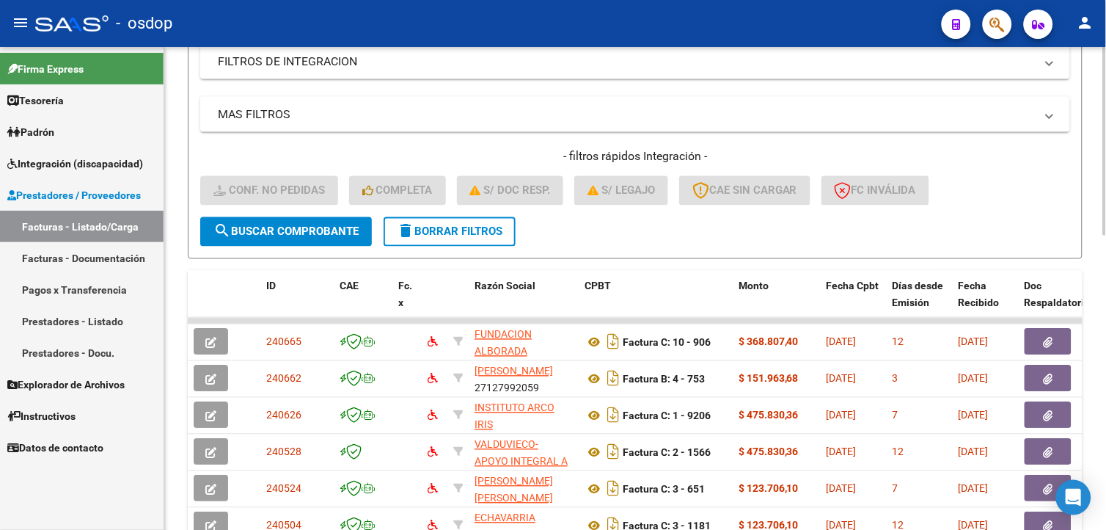
scroll to position [450, 0]
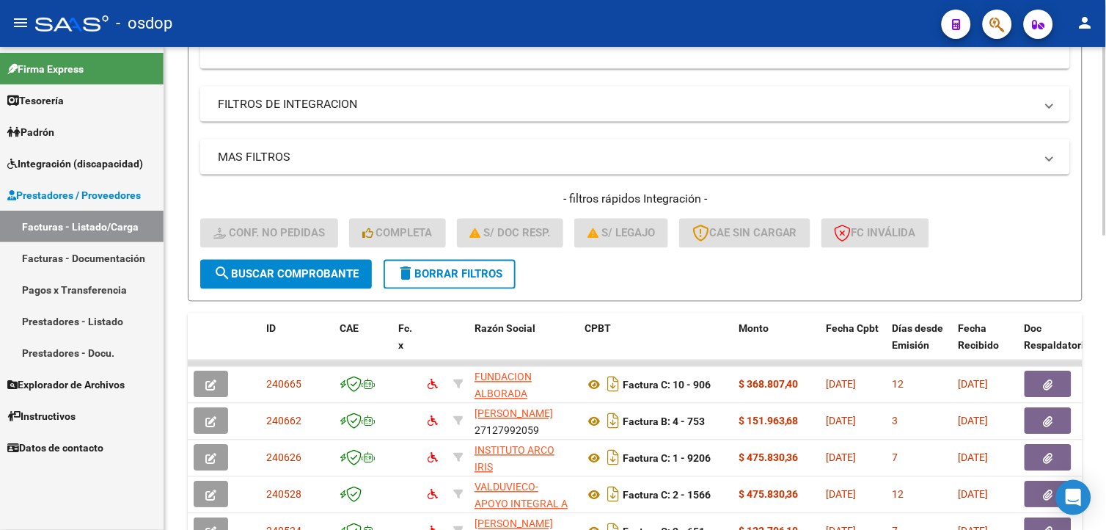
click at [1105, 263] on html "menu - osdop person Firma Express Tesorería Extractos Procesados (csv) Extracto…" at bounding box center [553, 265] width 1106 height 530
click at [444, 270] on span "delete Borrar Filtros" at bounding box center [450, 274] width 106 height 13
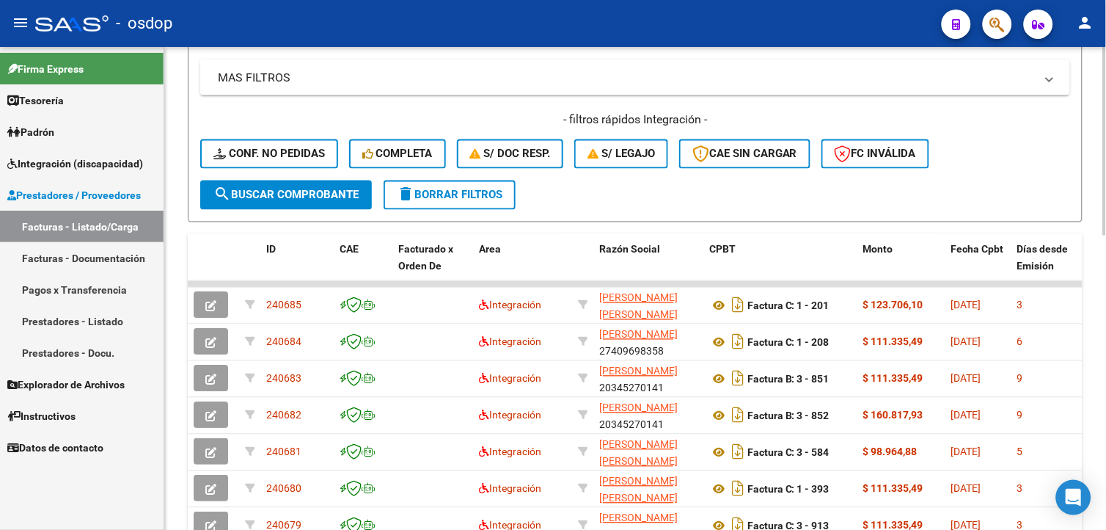
scroll to position [543, 0]
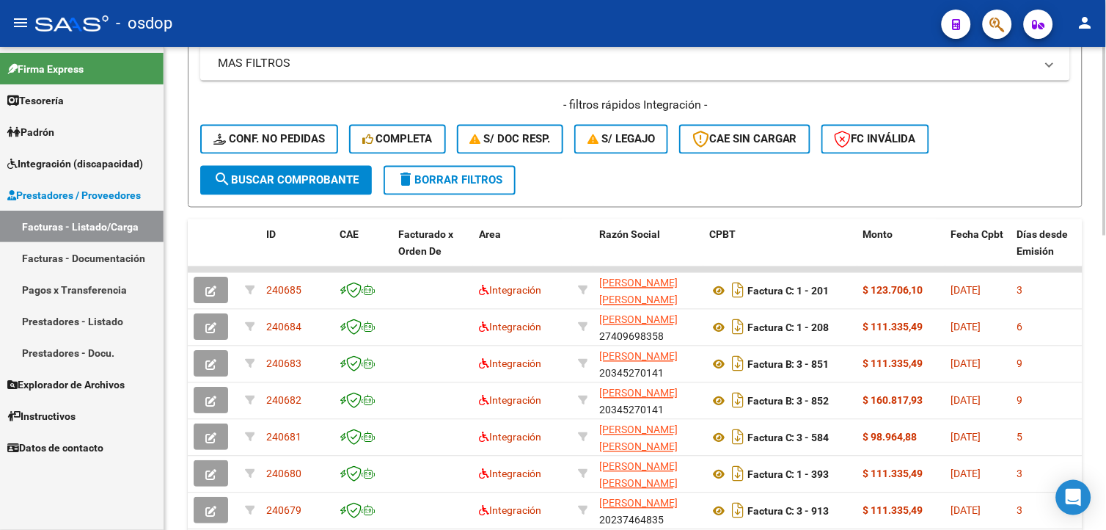
click at [1105, 264] on html "menu - osdop person Firma Express Tesorería Extractos Procesados (csv) Extracto…" at bounding box center [553, 265] width 1106 height 530
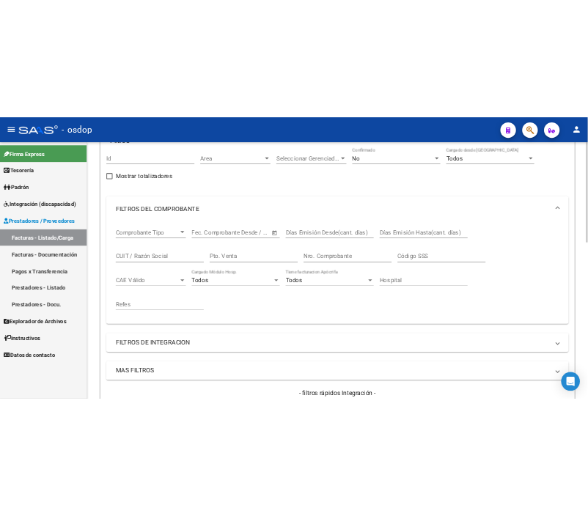
scroll to position [117, 0]
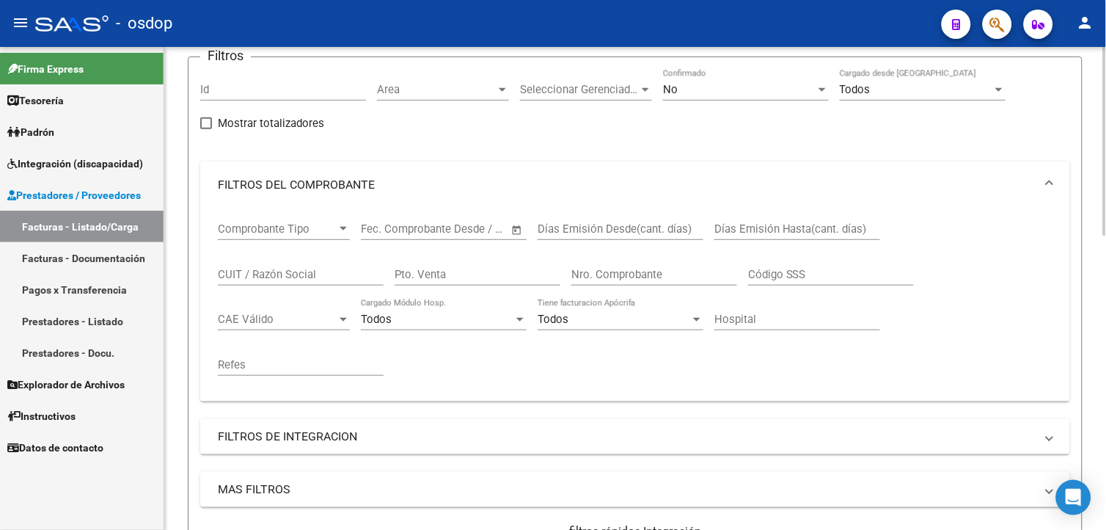
click at [1105, 98] on html "menu - osdop person Firma Express Tesorería Extractos Procesados (csv) Extracto…" at bounding box center [553, 265] width 1106 height 530
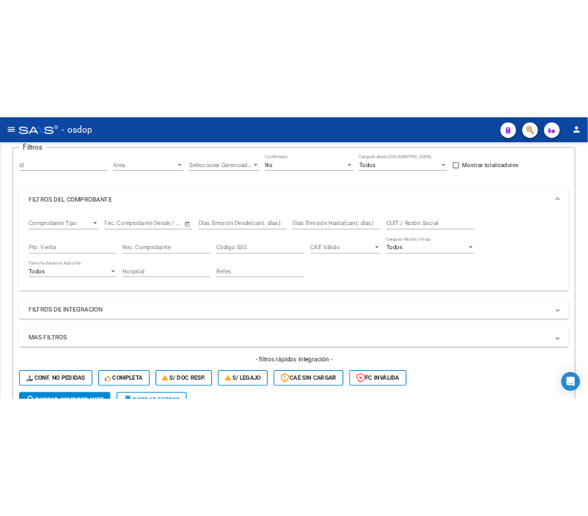
scroll to position [169, 0]
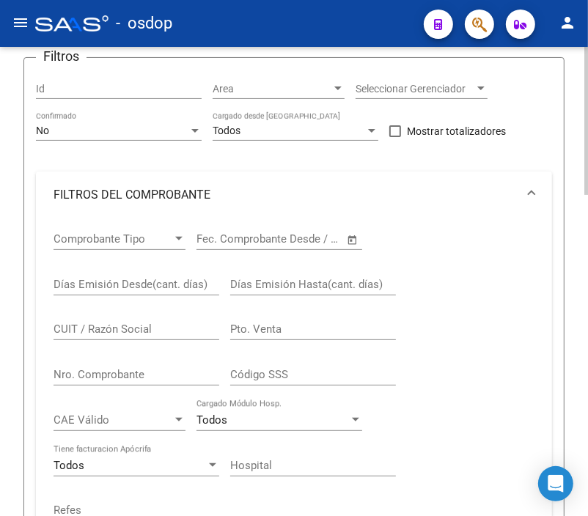
click at [122, 327] on input "CUIT / Razón Social" at bounding box center [137, 329] width 166 height 13
click at [179, 327] on input "CUIT / Razón Social" at bounding box center [137, 329] width 166 height 13
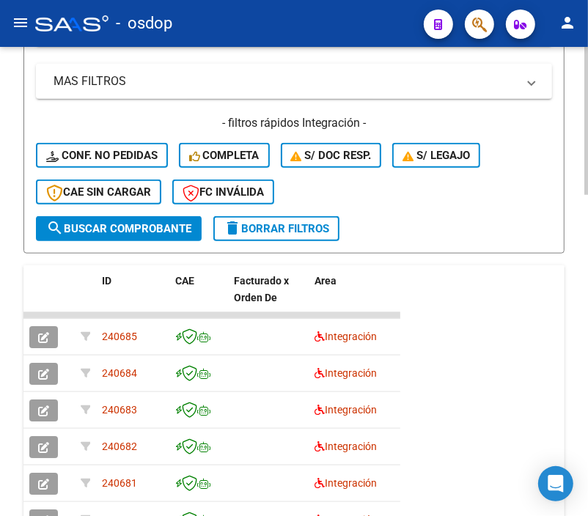
scroll to position [776, 0]
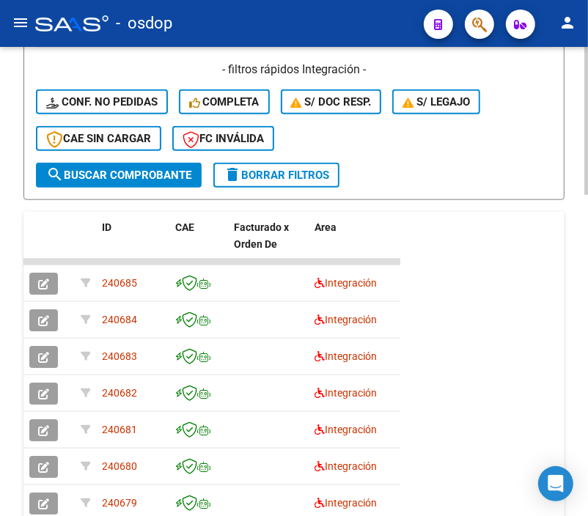
click at [570, 433] on div "Video tutorial PRESTADORES -> Listado de CPBTs Emitidos por Prestadores / Prove…" at bounding box center [296, 7] width 592 height 1473
type input "30715333410"
click at [172, 179] on span "search Buscar Comprobante" at bounding box center [118, 175] width 145 height 13
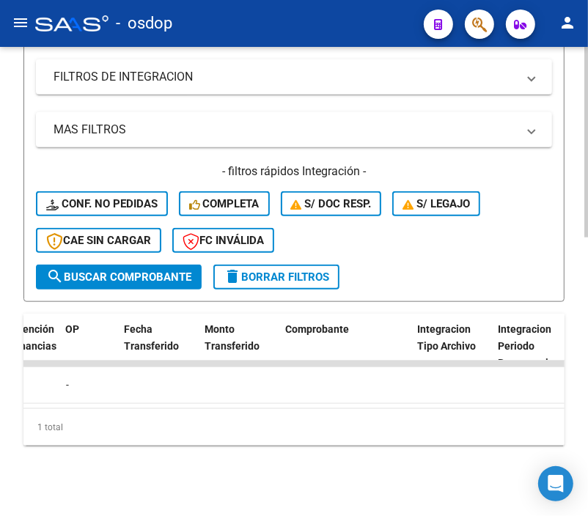
scroll to position [0, 1836]
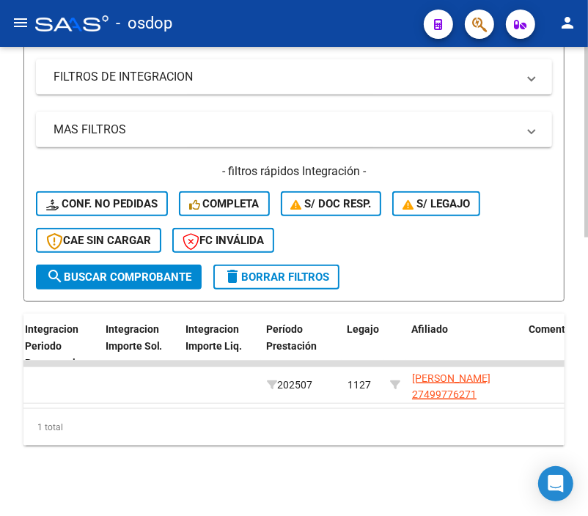
click at [390, 408] on datatable-body "240609 Integración IANCET S. R. L. 30715333410 Factura C: 3 - 1690 $ 475.830,36…" at bounding box center [293, 385] width 541 height 48
drag, startPoint x: 390, startPoint y: 408, endPoint x: 449, endPoint y: 408, distance: 58.7
click at [449, 408] on datatable-body "240609 Integración IANCET S. R. L. 30715333410 Factura C: 3 - 1690 $ 475.830,36…" at bounding box center [293, 385] width 541 height 48
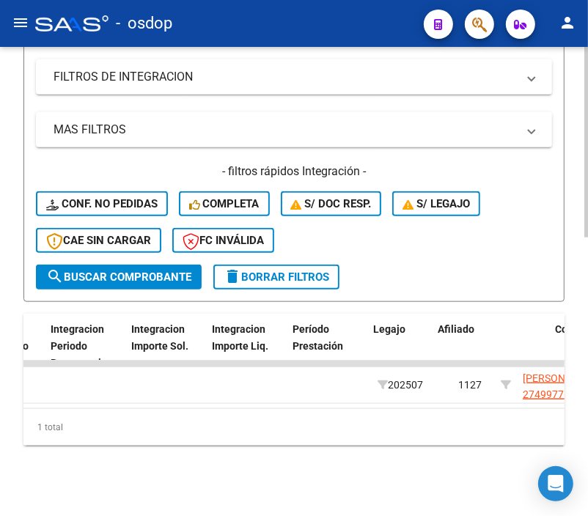
scroll to position [0, 1853]
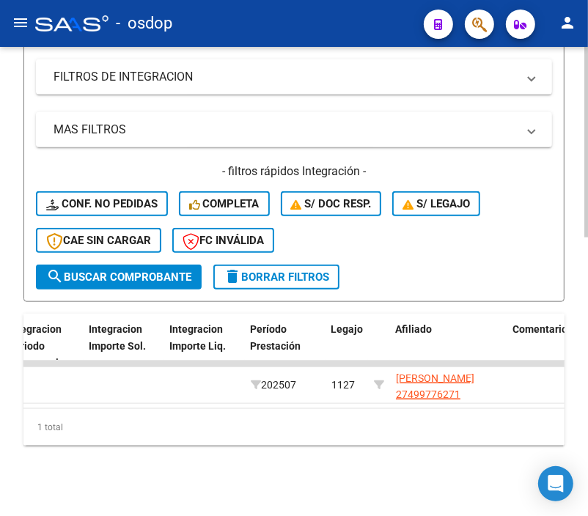
click at [320, 395] on datatable-body "240609 Integración IANCET S. R. L. 30715333410 Factura C: 3 - 1690 $ 475.830,36…" at bounding box center [293, 385] width 541 height 48
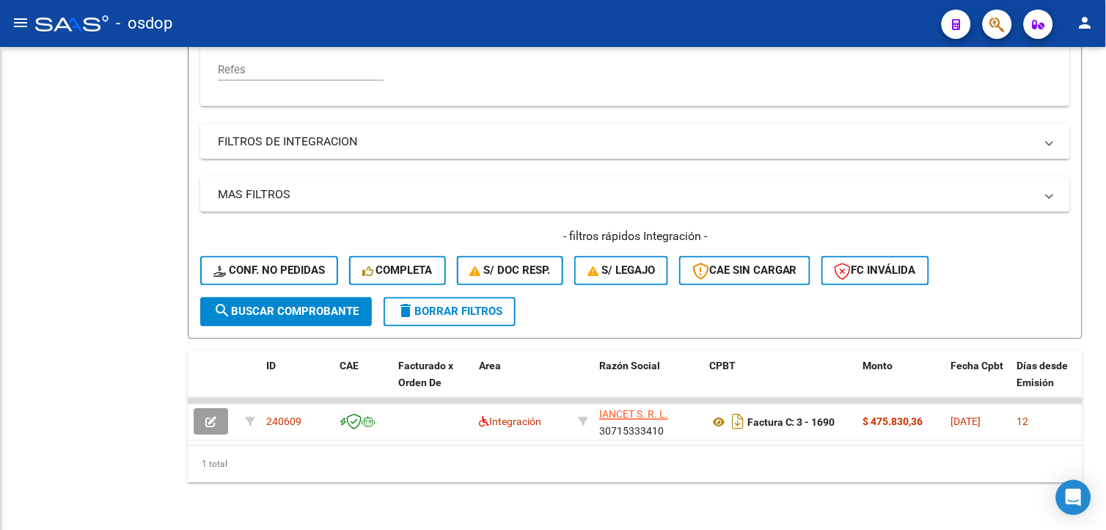
scroll to position [423, 0]
